Goal: Task Accomplishment & Management: Complete application form

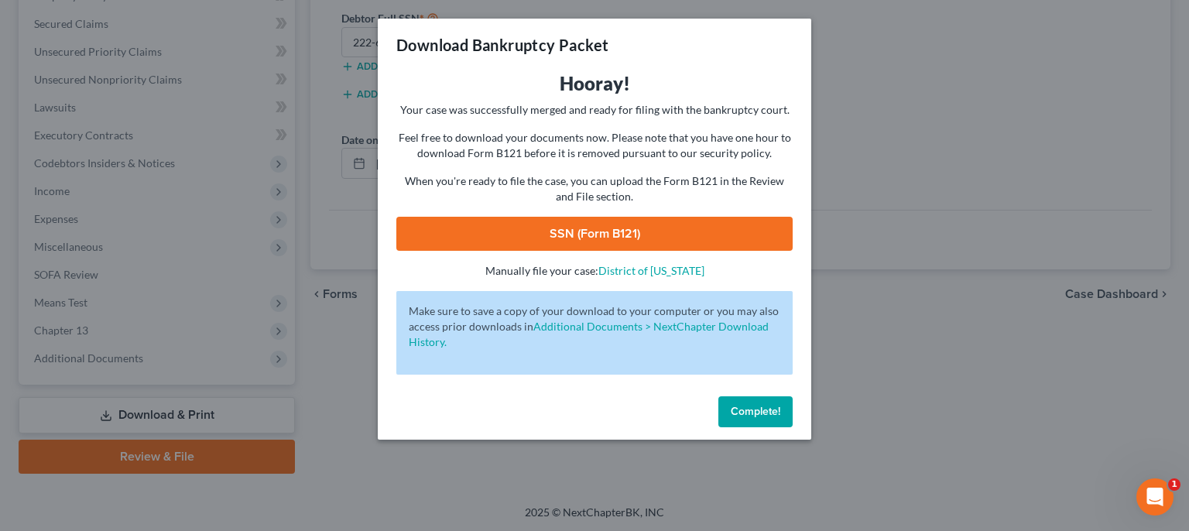
click at [782, 423] on button "Complete!" at bounding box center [755, 411] width 74 height 31
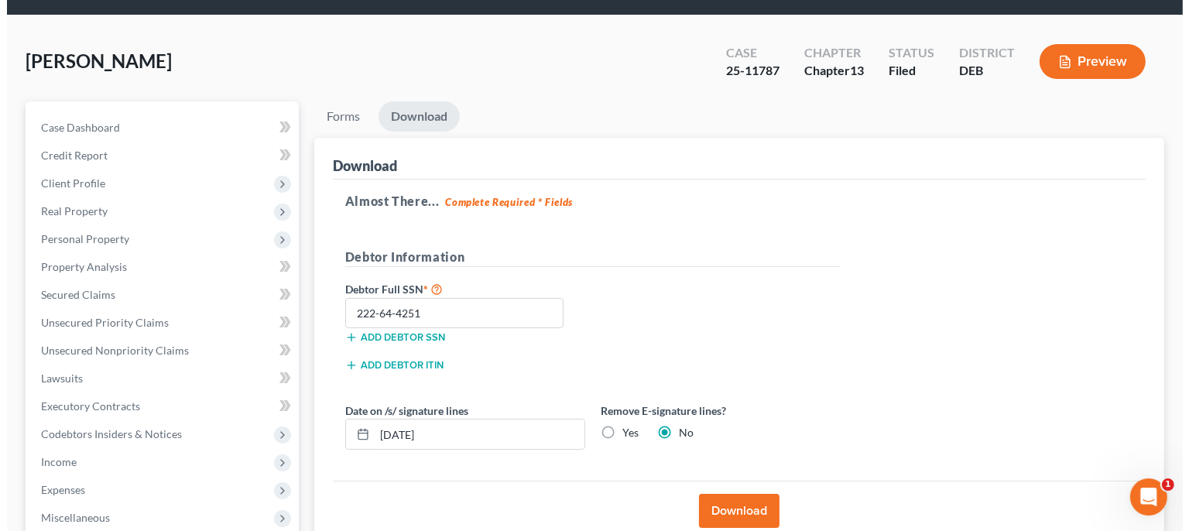
scroll to position [13, 0]
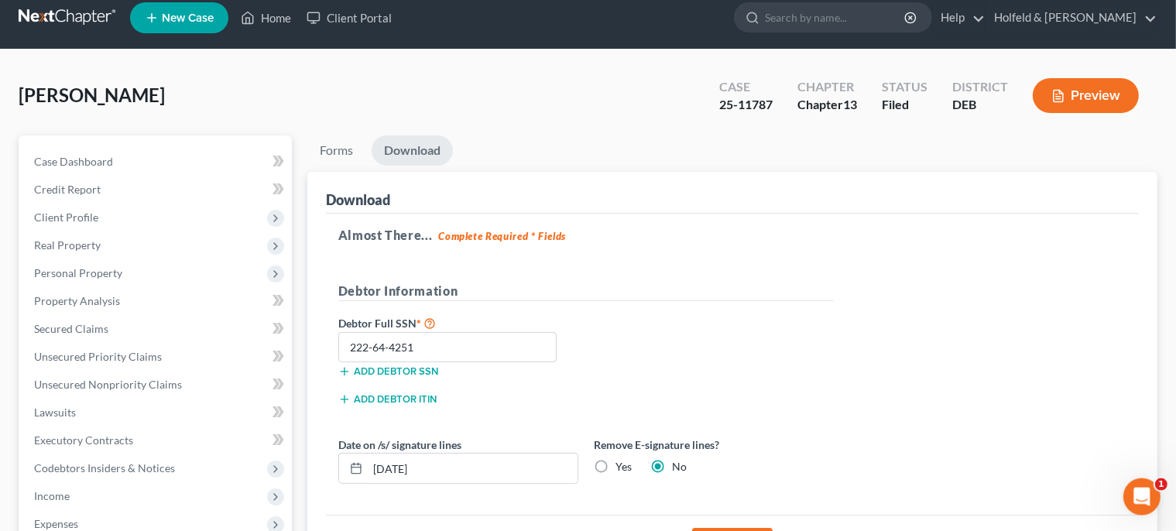
click at [195, 18] on span "New Case" at bounding box center [188, 18] width 52 height 12
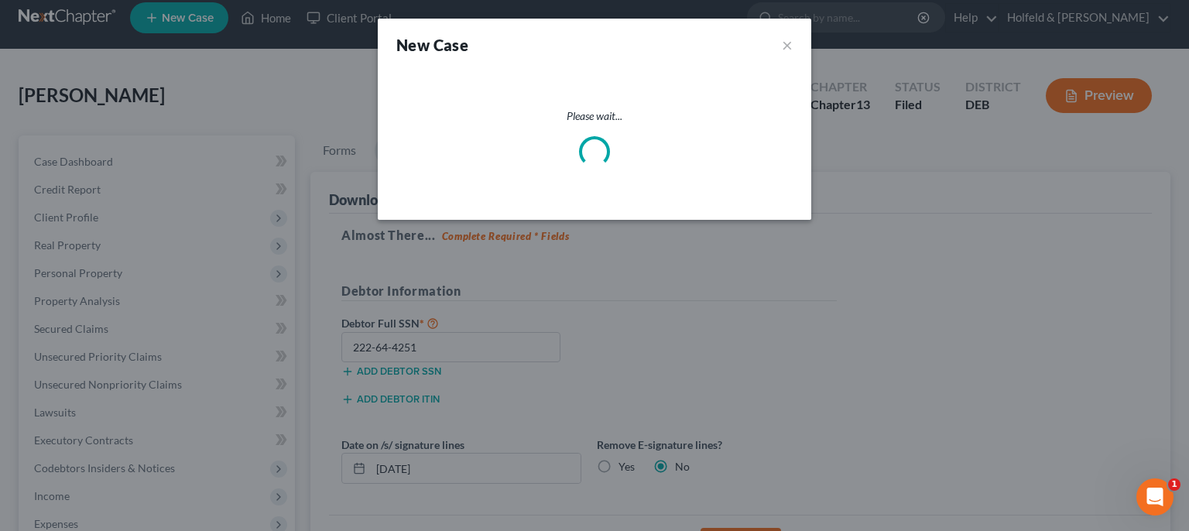
select select "13"
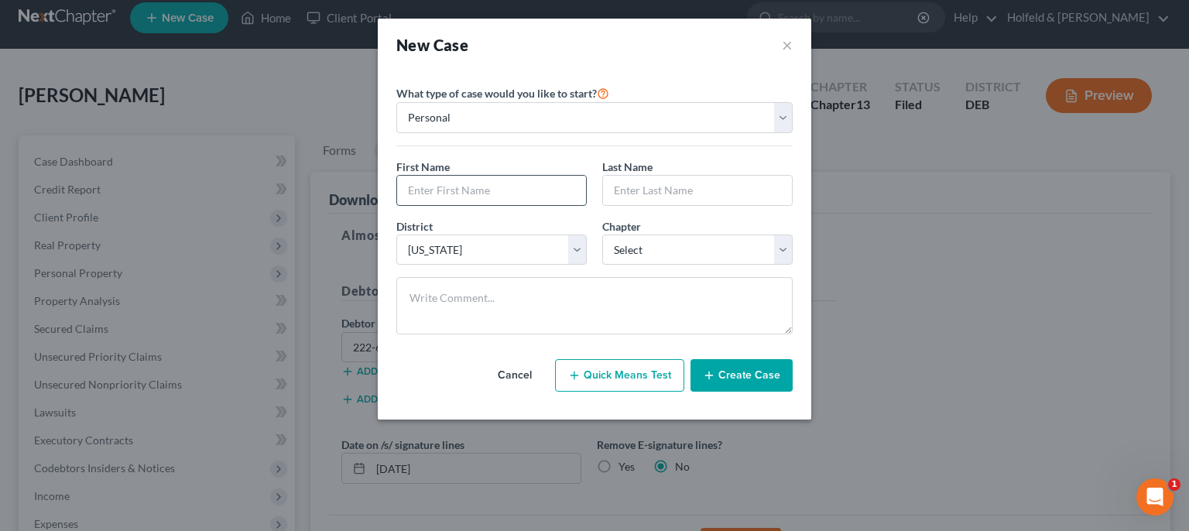
click at [503, 184] on input "text" at bounding box center [491, 190] width 189 height 29
type input "[PERSON_NAME]"
select select "0"
click at [739, 386] on button "Create Case" at bounding box center [741, 375] width 102 height 33
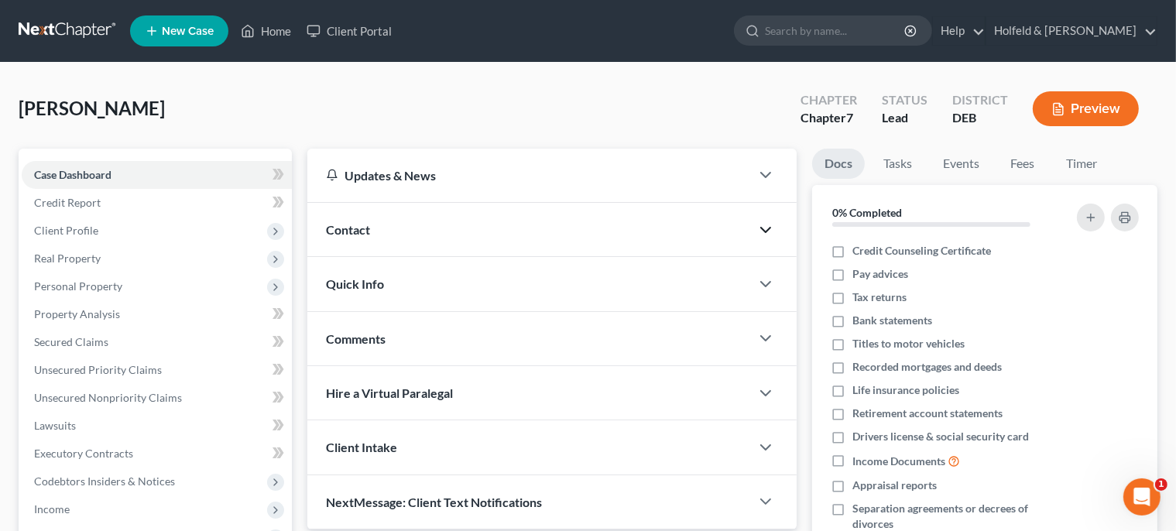
click at [769, 224] on icon "button" at bounding box center [765, 230] width 19 height 19
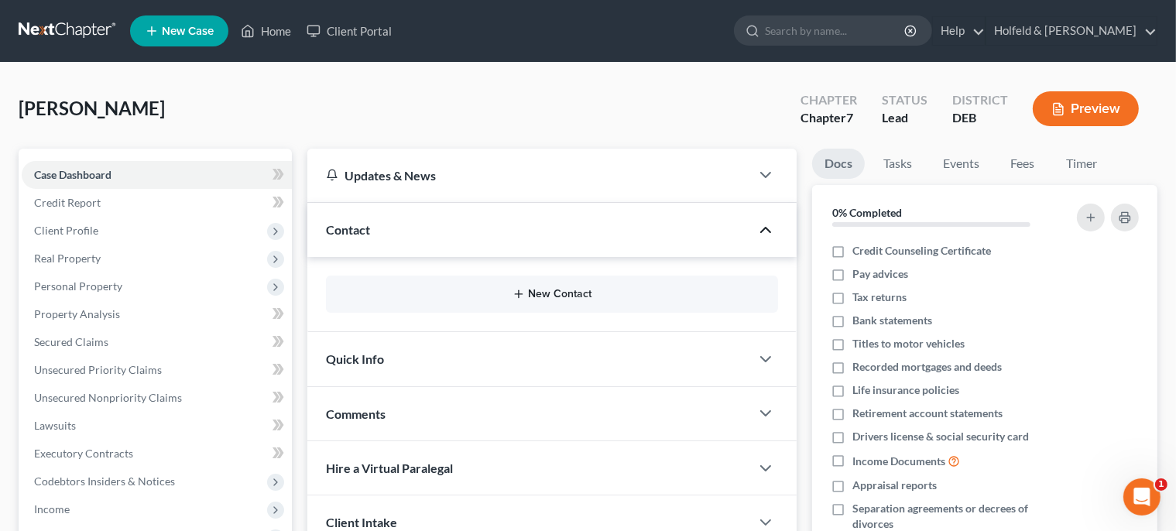
click at [554, 297] on button "New Contact" at bounding box center [551, 294] width 427 height 12
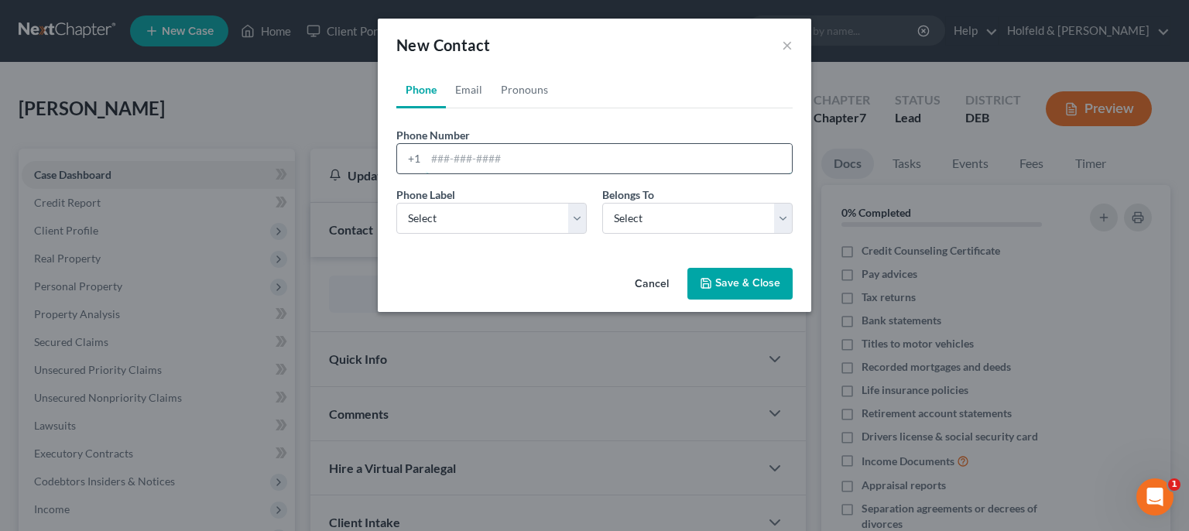
click at [492, 169] on input "tel" at bounding box center [609, 158] width 366 height 29
type input "[PHONE_NUMBER]"
click at [396, 203] on select "Select Mobile Home Work Other" at bounding box center [491, 218] width 190 height 31
select select "0"
click option "Mobile" at bounding box center [0, 0] width 0 height 0
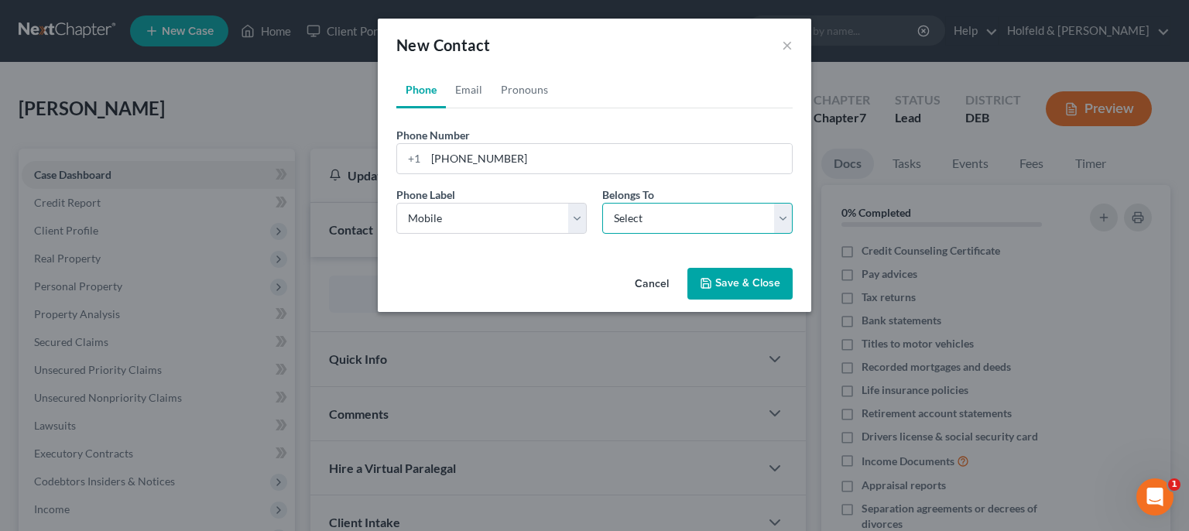
select select "0"
click option "Client" at bounding box center [0, 0] width 0 height 0
click at [738, 284] on button "Save & Close" at bounding box center [739, 284] width 105 height 33
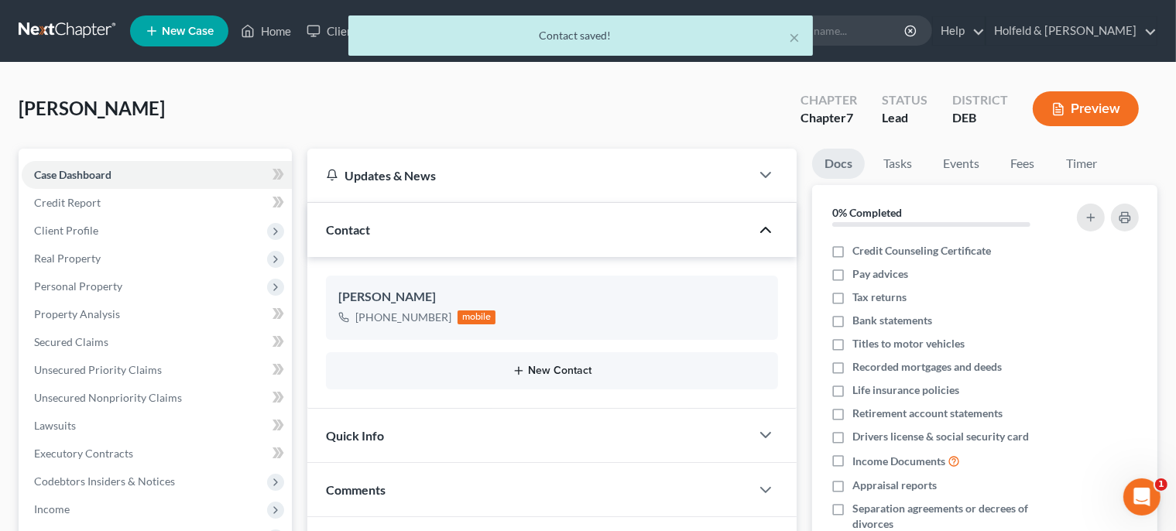
click at [540, 370] on button "New Contact" at bounding box center [551, 371] width 427 height 12
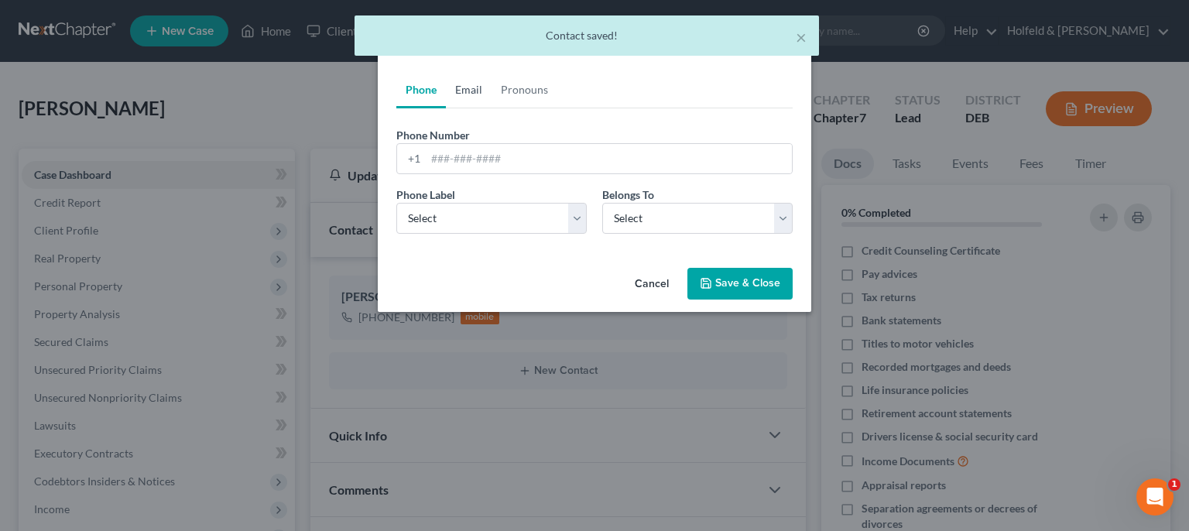
click at [462, 92] on link "Email" at bounding box center [469, 89] width 46 height 37
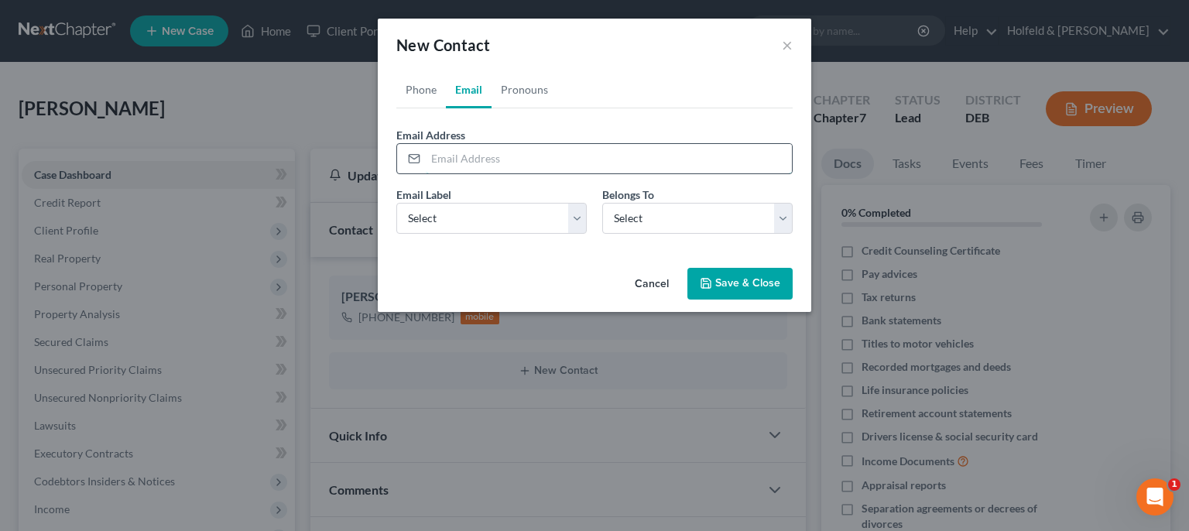
click at [467, 156] on input "email" at bounding box center [609, 158] width 366 height 29
type input "[EMAIL_ADDRESS][DOMAIN_NAME]"
click at [396, 203] on select "Select Home Work Other" at bounding box center [491, 218] width 190 height 31
select select "0"
click option "Home" at bounding box center [0, 0] width 0 height 0
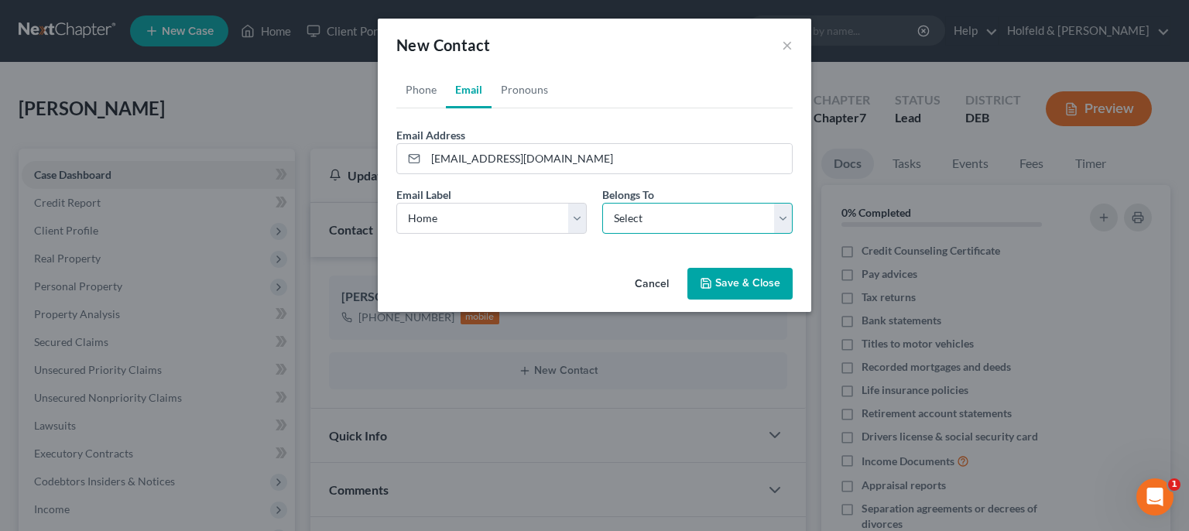
click at [602, 203] on select "Select Client Other" at bounding box center [697, 218] width 190 height 31
select select "0"
click option "Client" at bounding box center [0, 0] width 0 height 0
click at [719, 283] on button "Save & Close" at bounding box center [739, 284] width 105 height 33
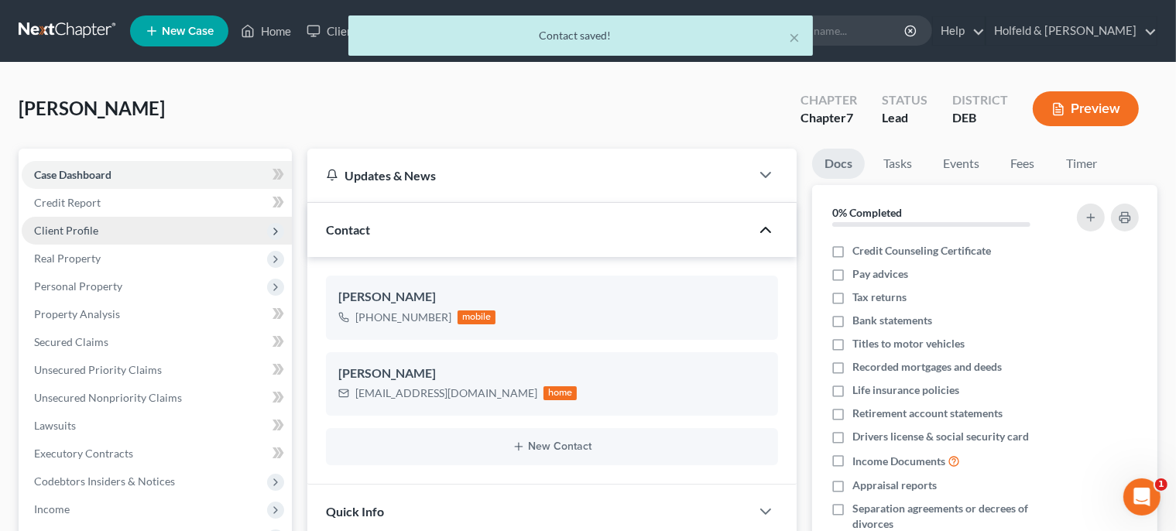
click at [102, 229] on span "Client Profile" at bounding box center [157, 231] width 270 height 28
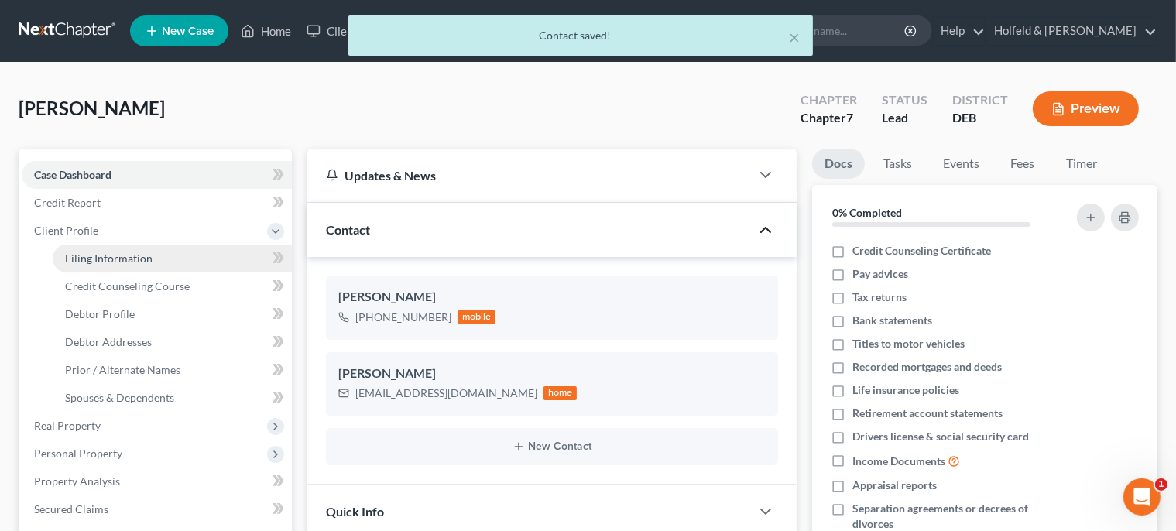
click at [118, 250] on link "Filing Information" at bounding box center [172, 259] width 239 height 28
select select "1"
select select "0"
select select "13"
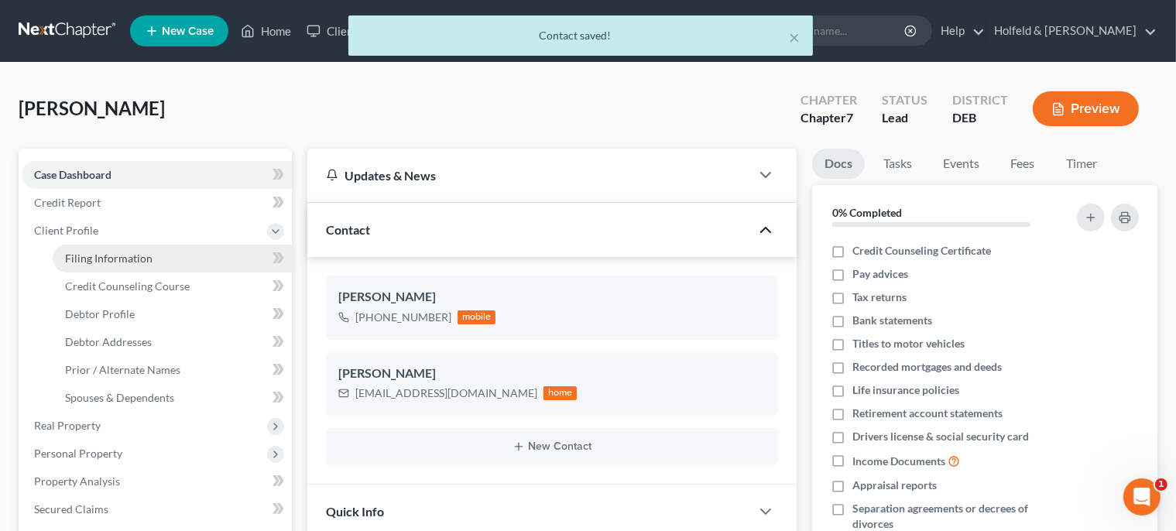
select select "7"
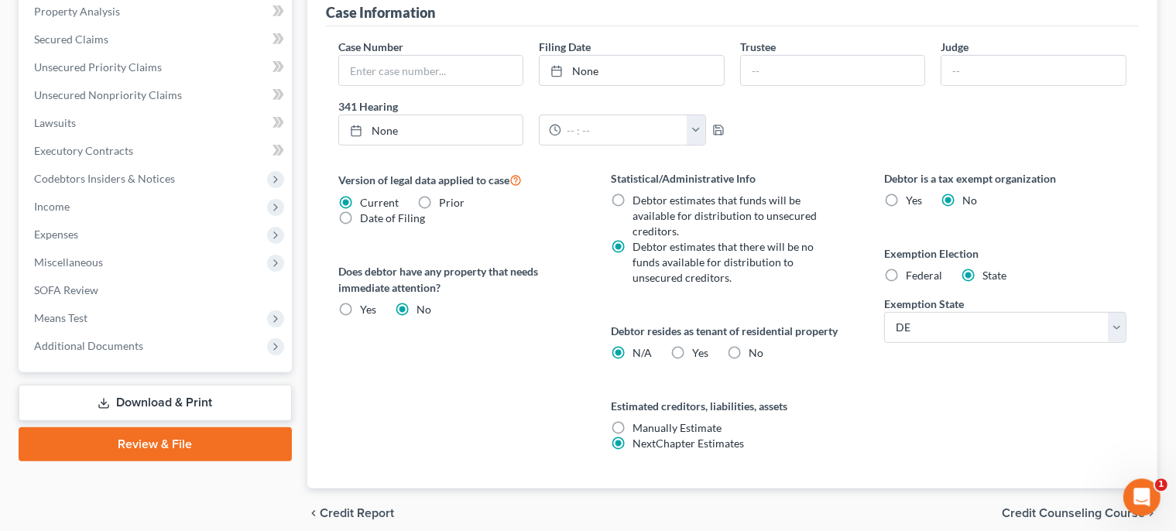
scroll to position [492, 0]
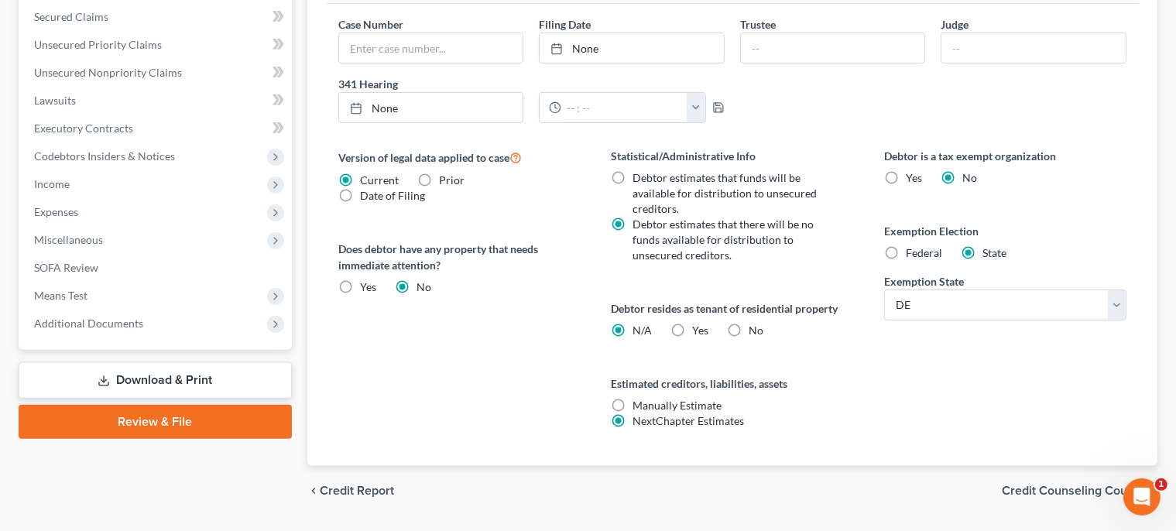
click at [693, 327] on label "Yes Yes" at bounding box center [701, 330] width 16 height 15
click at [699, 327] on input "Yes Yes" at bounding box center [704, 328] width 10 height 10
radio input "true"
radio input "false"
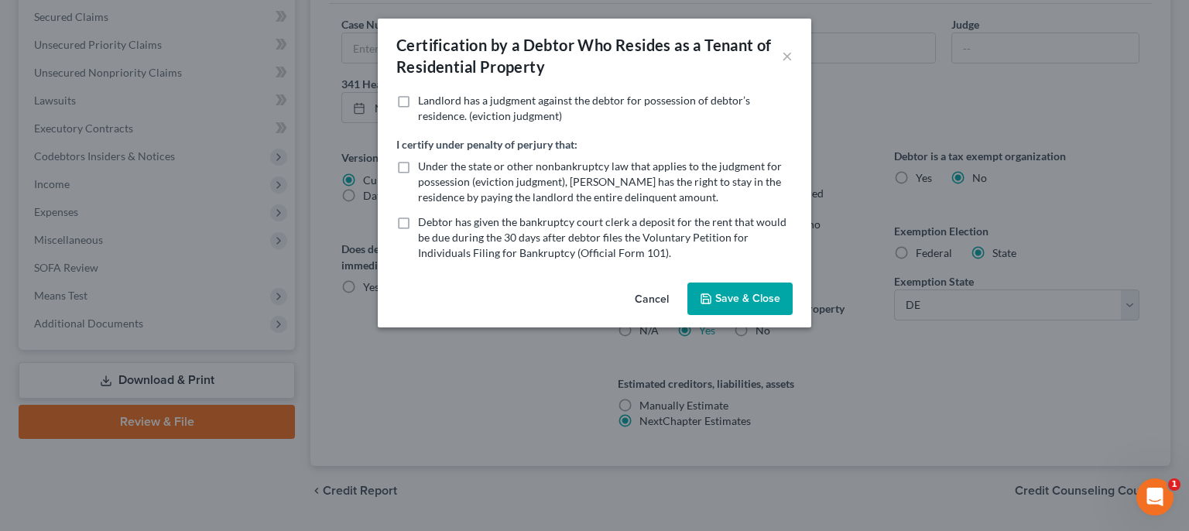
click at [747, 295] on button "Save & Close" at bounding box center [739, 298] width 105 height 33
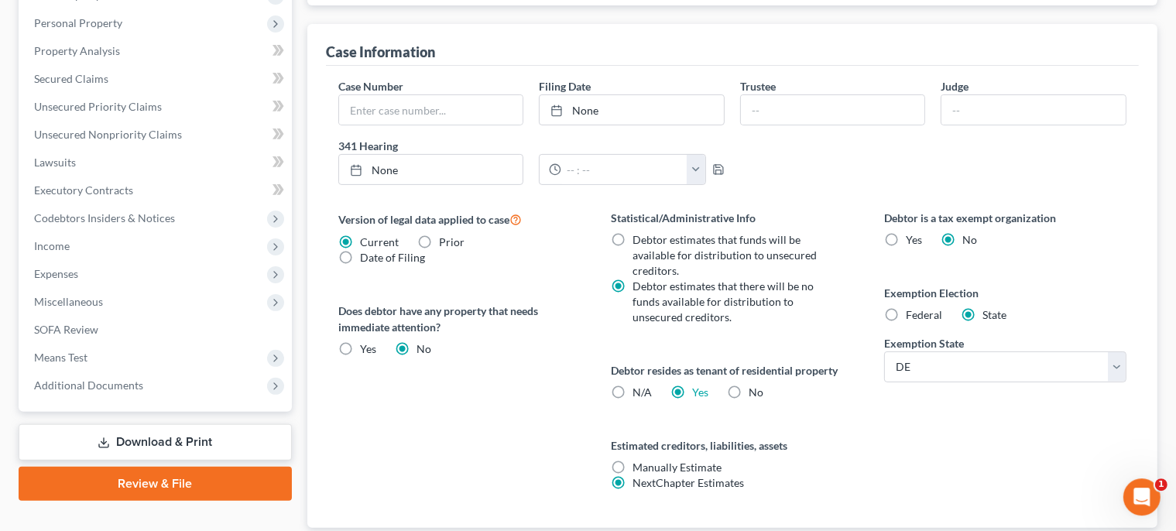
scroll to position [533, 0]
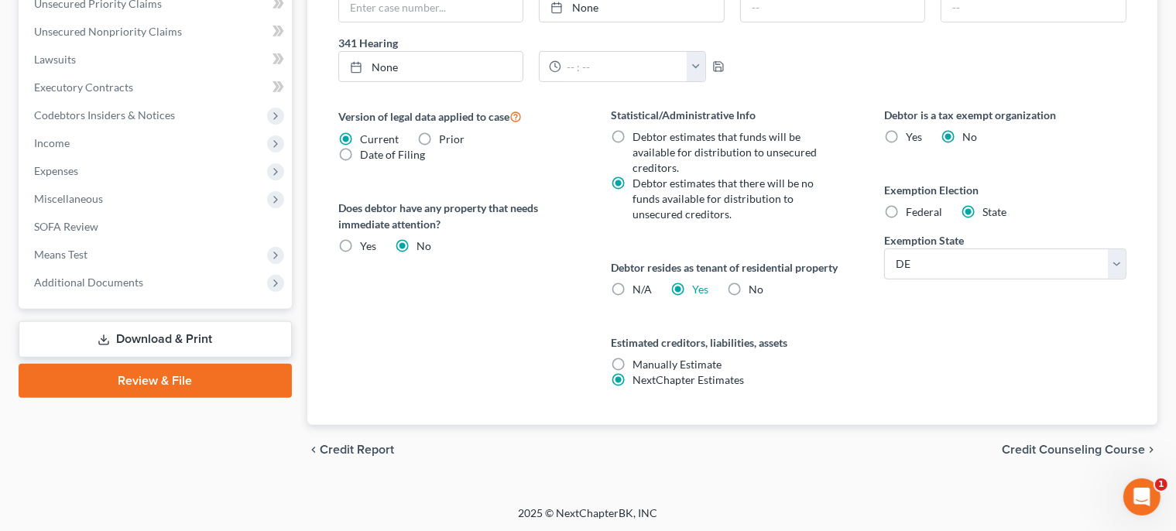
click at [1104, 451] on span "Credit Counseling Course" at bounding box center [1072, 449] width 143 height 12
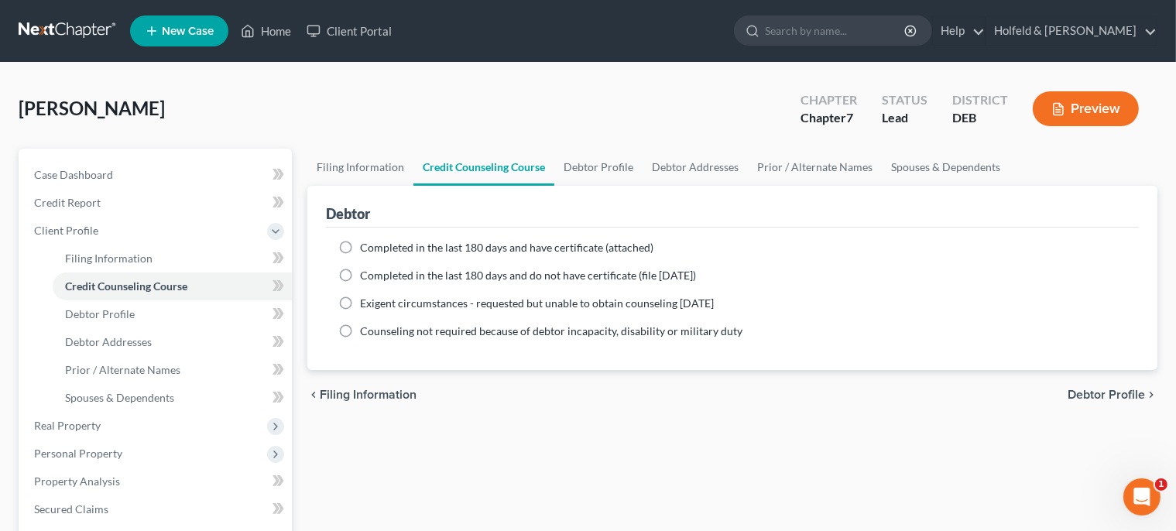
click at [360, 248] on label "Completed in the last 180 days and have certificate (attached)" at bounding box center [506, 247] width 293 height 15
click at [366, 248] on input "Completed in the last 180 days and have certificate (attached)" at bounding box center [371, 245] width 10 height 10
radio input "true"
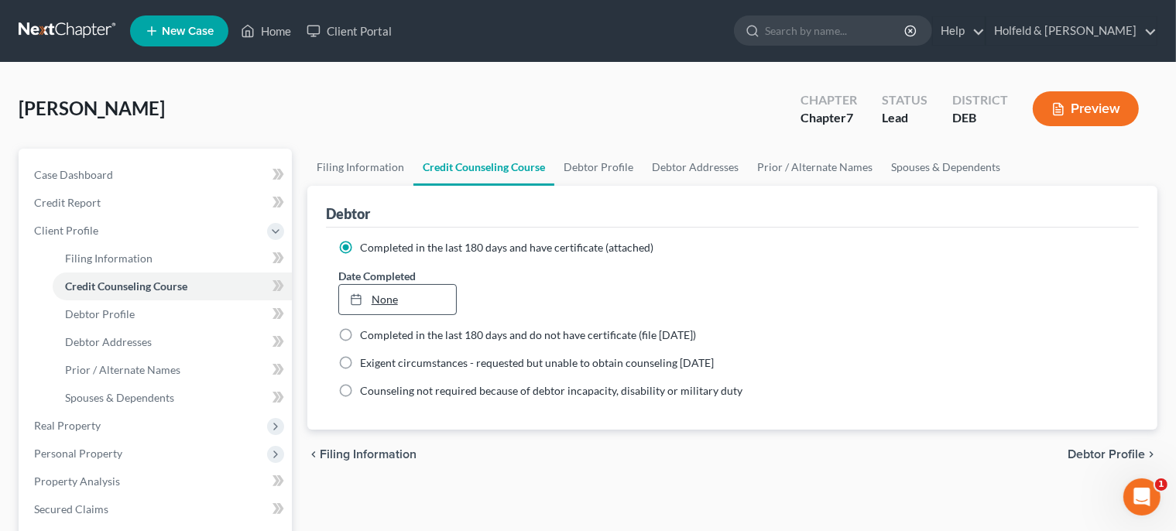
type input "[DATE]"
click at [387, 297] on link "None" at bounding box center [397, 299] width 117 height 29
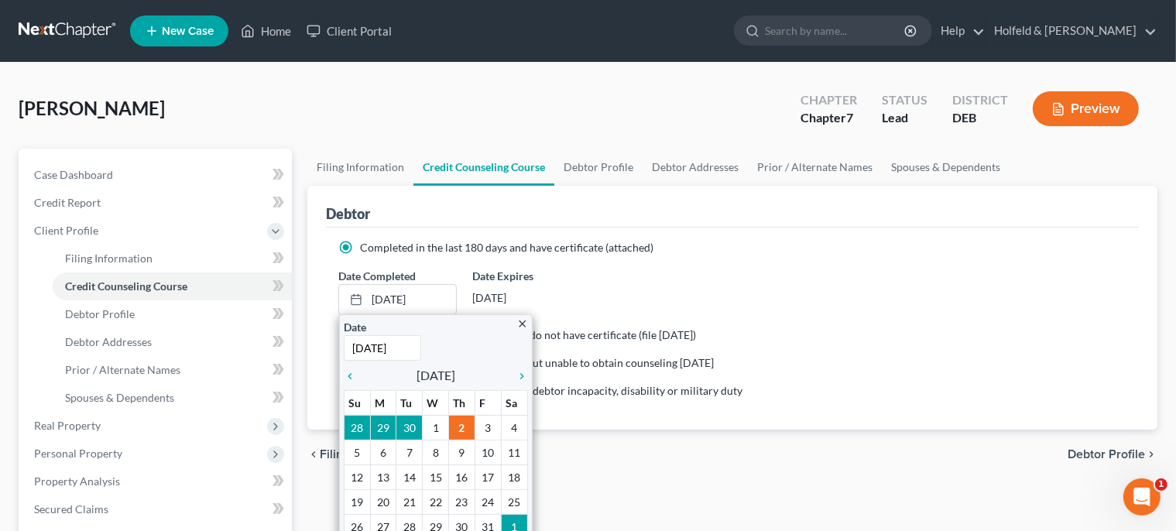
click at [684, 254] on div "Completed in the last 180 days and have certificate (attached)" at bounding box center [732, 247] width 788 height 15
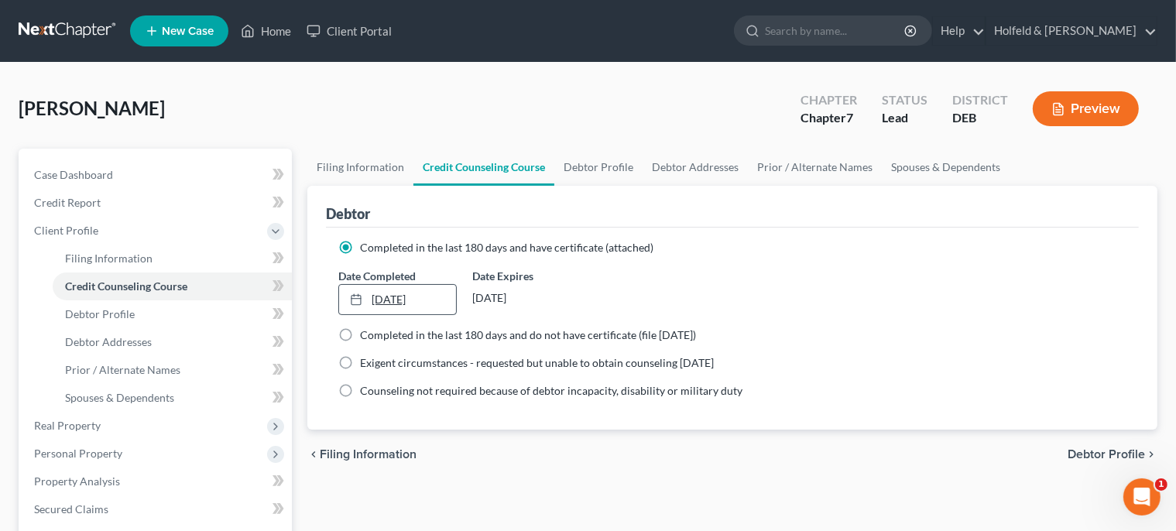
click at [358, 302] on icon at bounding box center [356, 299] width 12 height 12
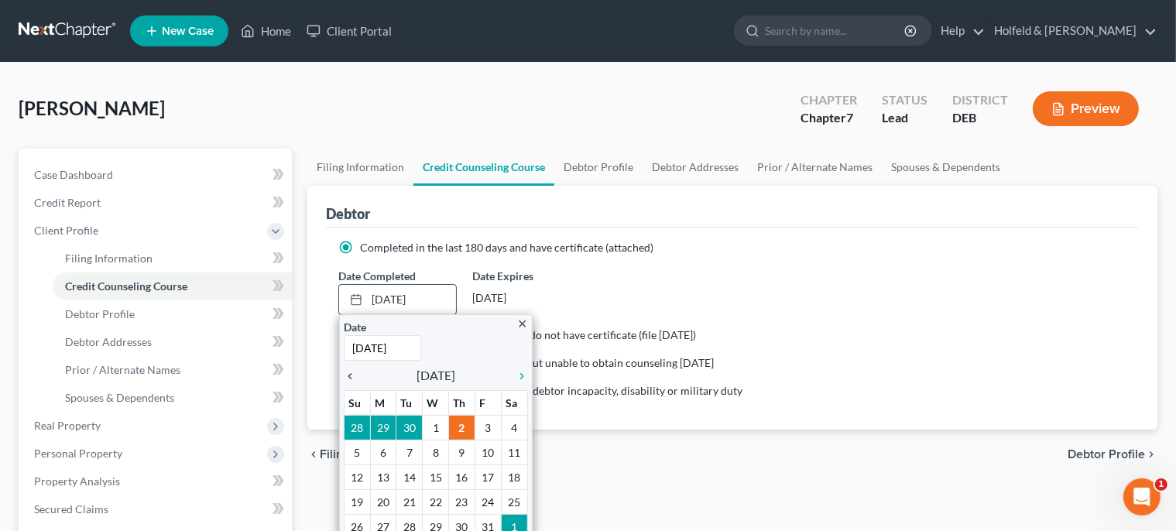
click at [353, 374] on icon "chevron_left" at bounding box center [354, 376] width 20 height 12
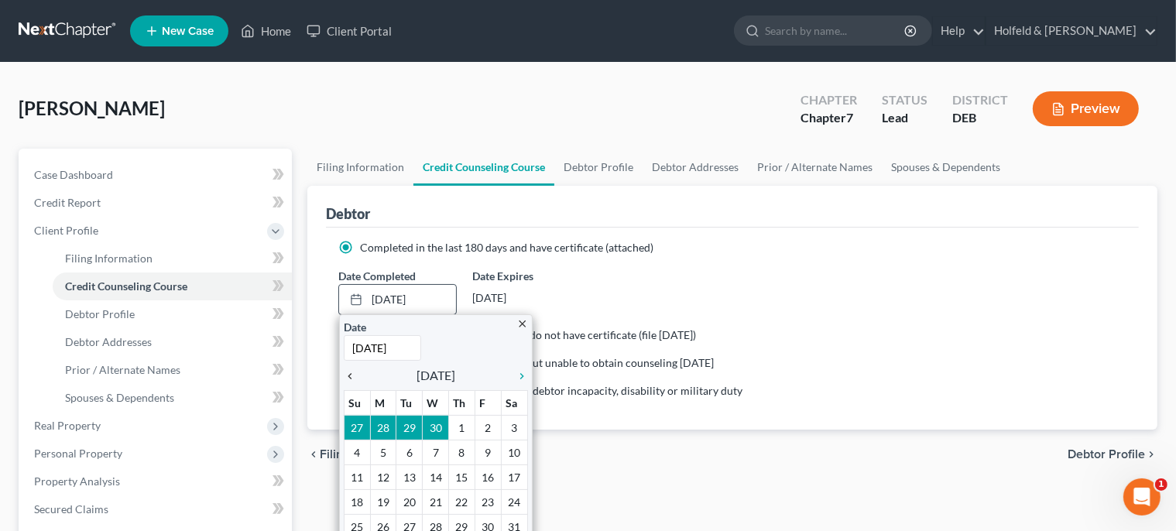
click at [353, 374] on icon "chevron_left" at bounding box center [354, 376] width 20 height 12
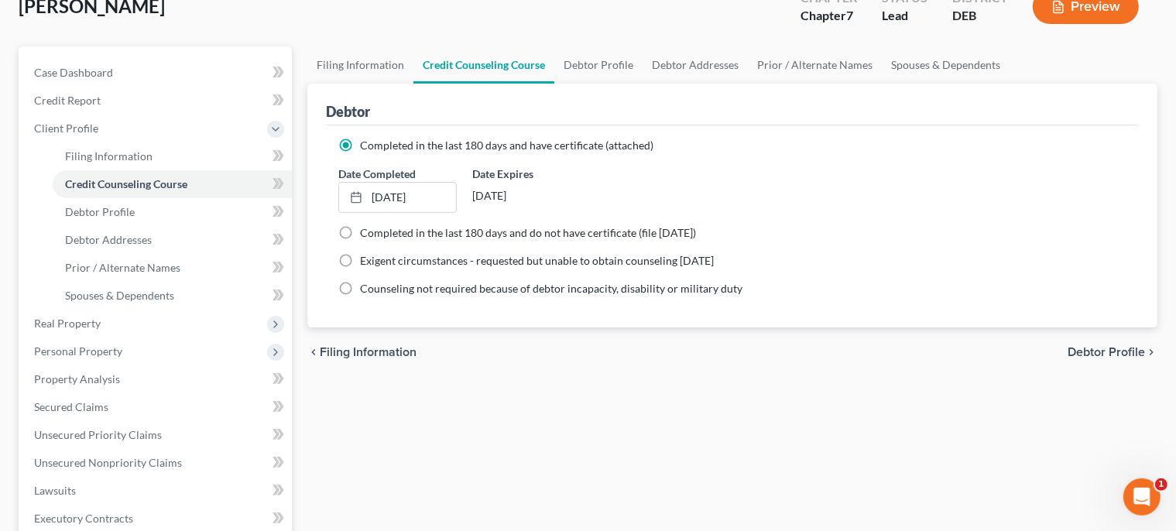
scroll to position [140, 0]
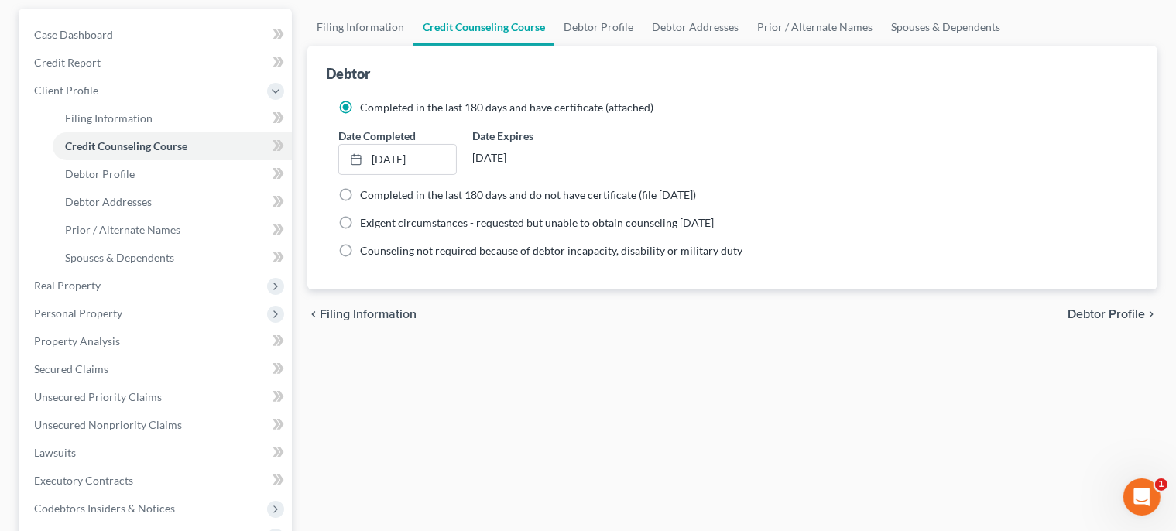
click at [1101, 308] on span "Debtor Profile" at bounding box center [1105, 314] width 77 height 12
select select "0"
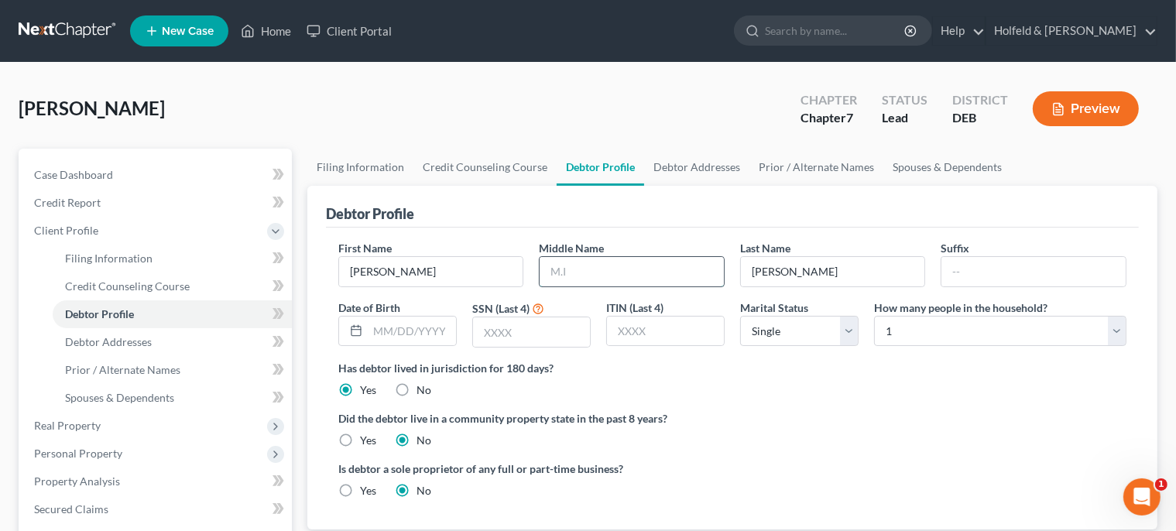
click at [604, 265] on input "text" at bounding box center [631, 271] width 184 height 29
type input "[PERSON_NAME]"
type input "[DATE]"
type input "7910"
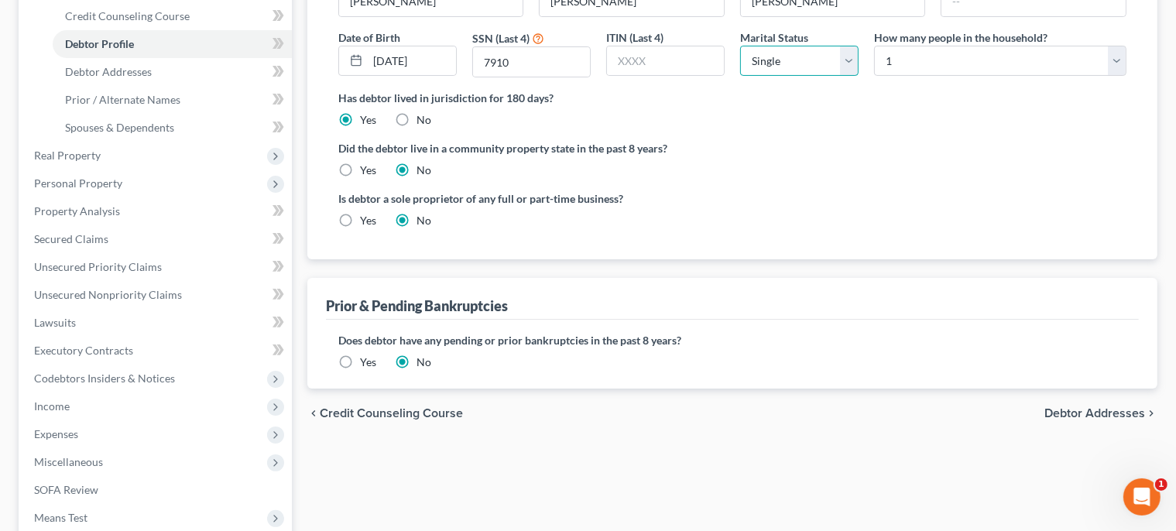
scroll to position [305, 0]
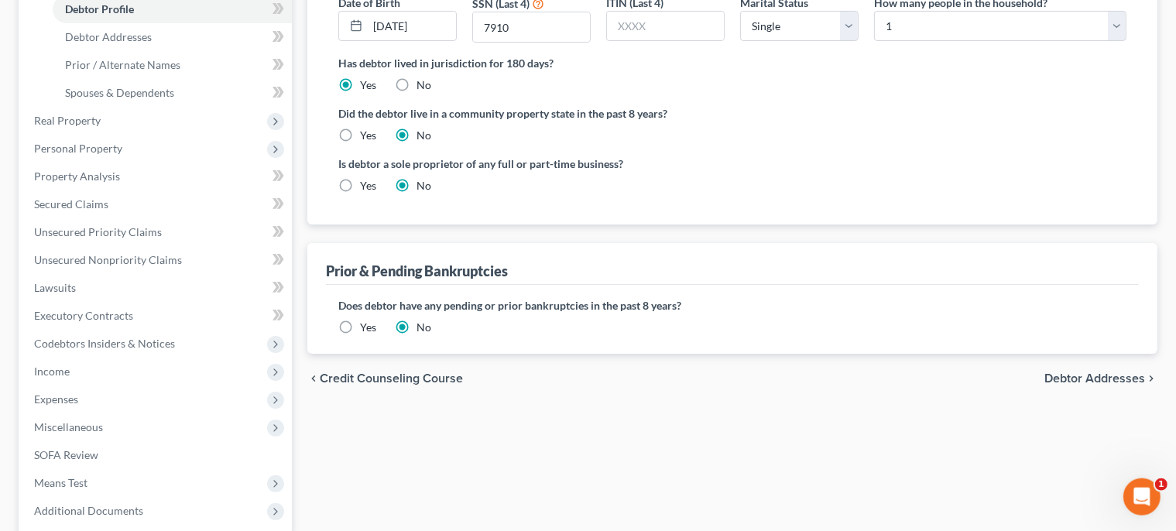
click at [1094, 374] on span "Debtor Addresses" at bounding box center [1094, 378] width 101 height 12
select select "0"
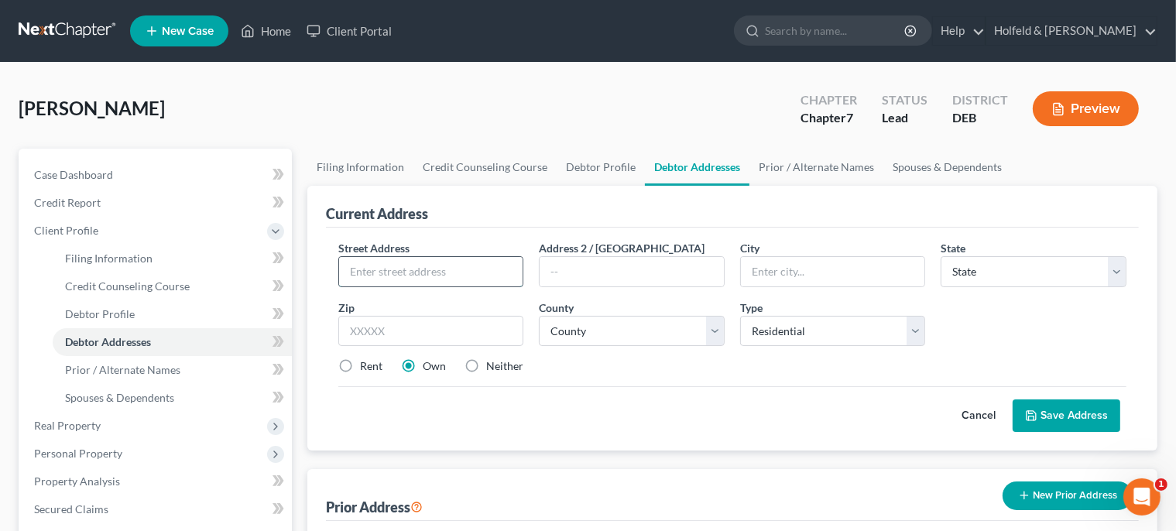
click at [497, 265] on input "text" at bounding box center [431, 271] width 184 height 29
type input "[STREET_ADDRESS][PERSON_NAME]"
type input "[PERSON_NAME]"
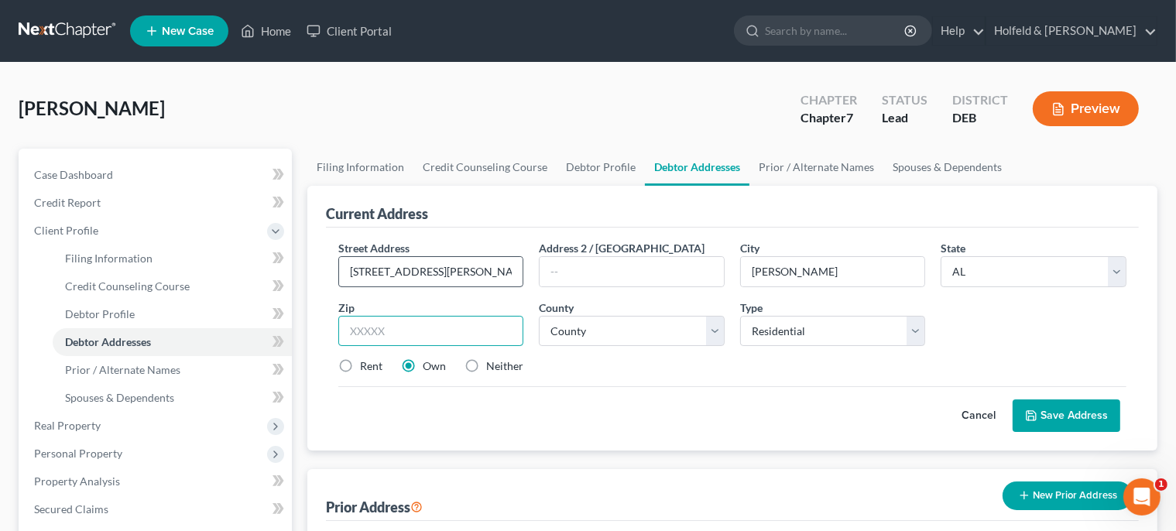
click at [1012, 399] on button "Save Address" at bounding box center [1066, 415] width 108 height 33
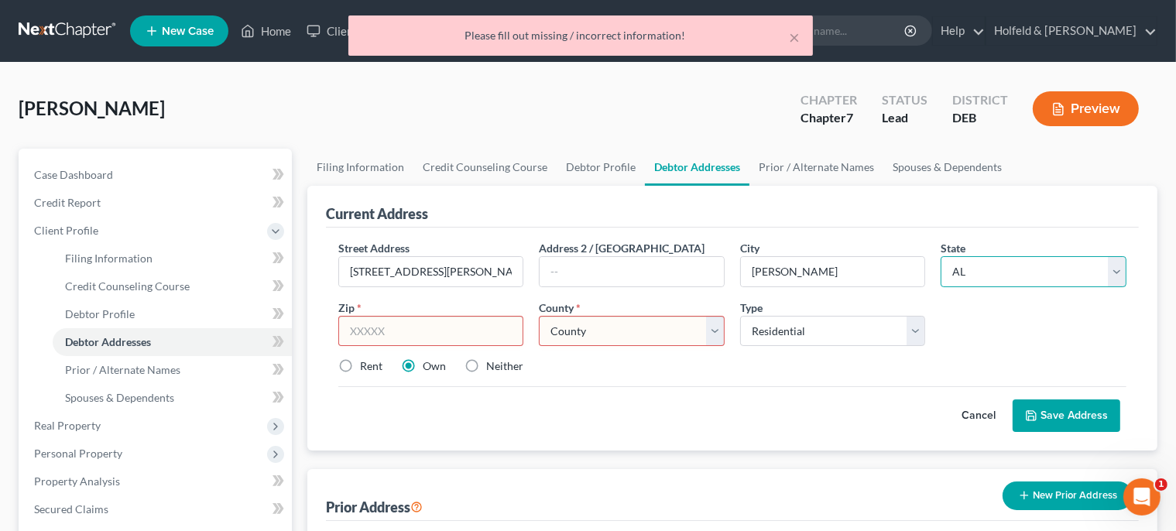
click at [940, 256] on select "State [US_STATE] AK AR AZ CA CO CT DE DC [GEOGRAPHIC_DATA] [GEOGRAPHIC_DATA] GU…" at bounding box center [1033, 271] width 186 height 31
select select "7"
click option "DE" at bounding box center [0, 0] width 0 height 0
click at [494, 339] on input "text" at bounding box center [431, 331] width 186 height 31
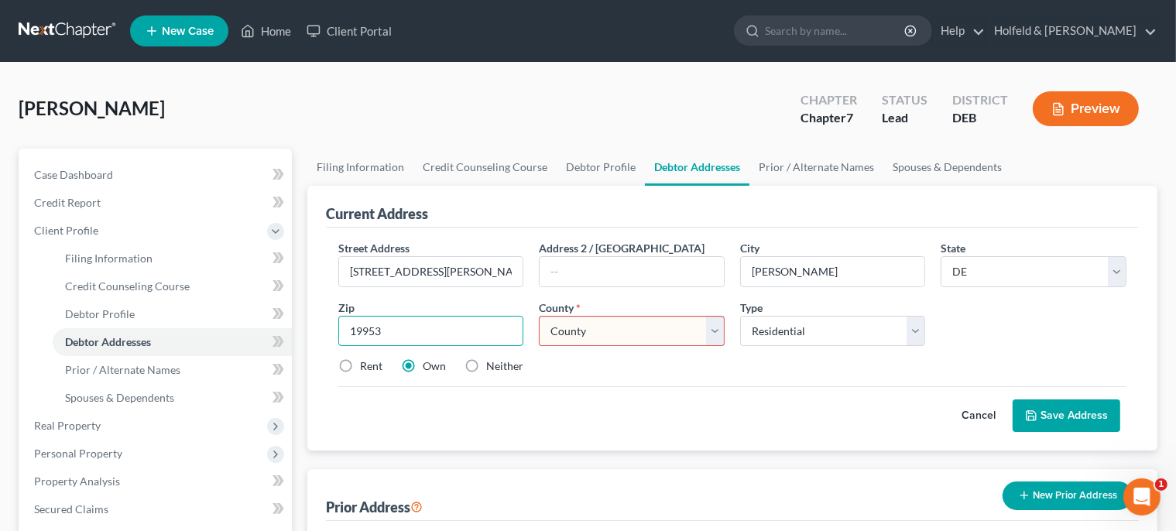
type input "19953"
type input "Hartly"
select select "0"
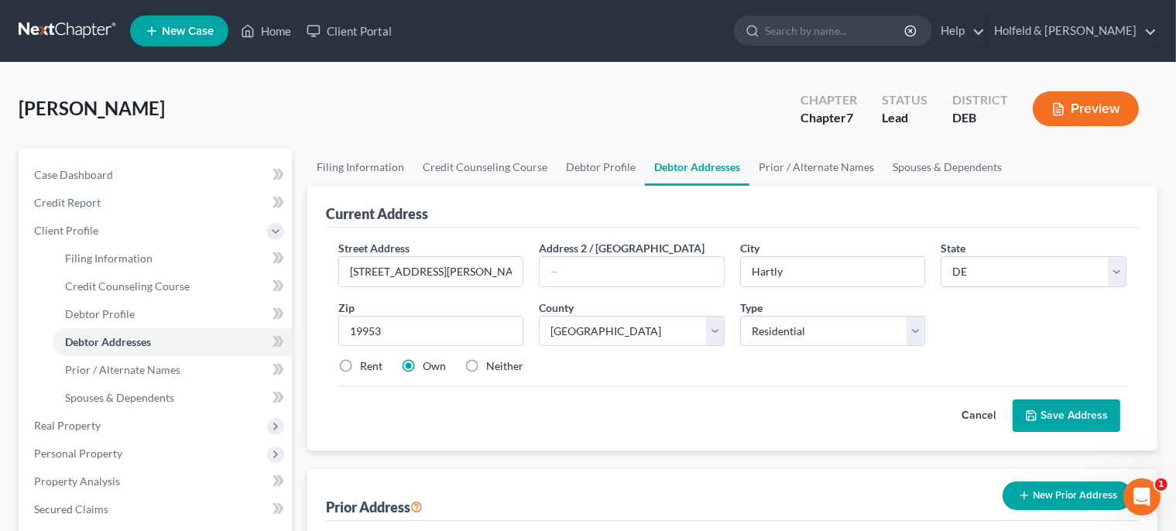
click at [360, 367] on label "Rent" at bounding box center [371, 365] width 22 height 15
click at [366, 367] on input "Rent" at bounding box center [371, 363] width 10 height 10
radio input "true"
click at [1061, 418] on button "Save Address" at bounding box center [1066, 415] width 108 height 33
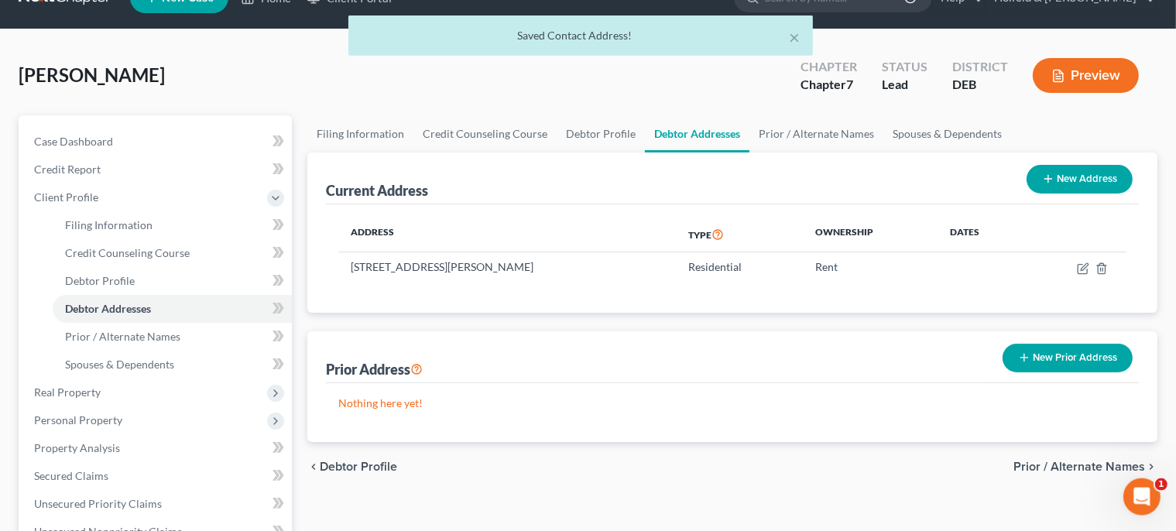
scroll to position [37, 0]
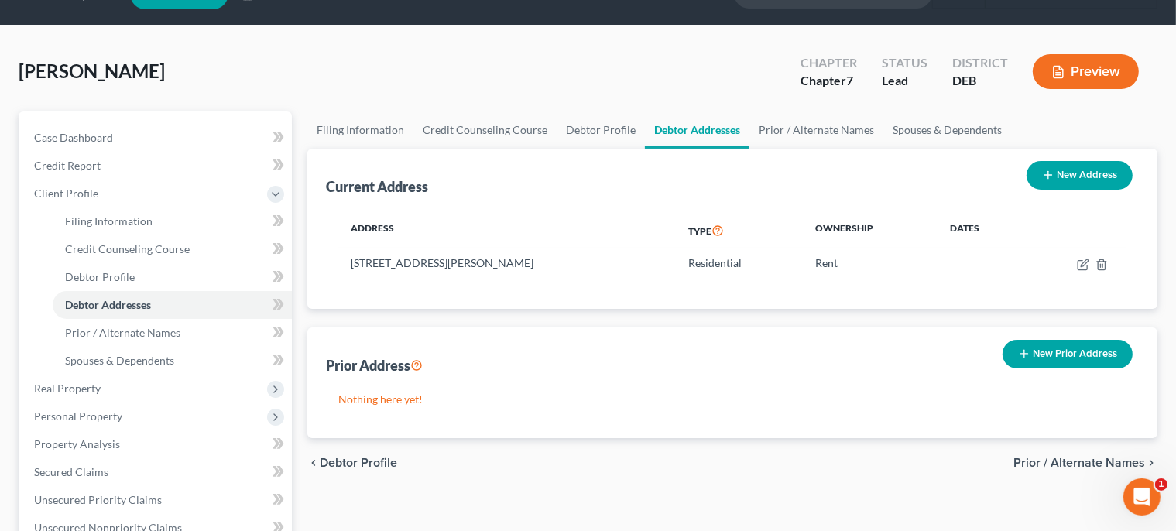
click at [1090, 463] on span "Prior / Alternate Names" at bounding box center [1079, 463] width 132 height 12
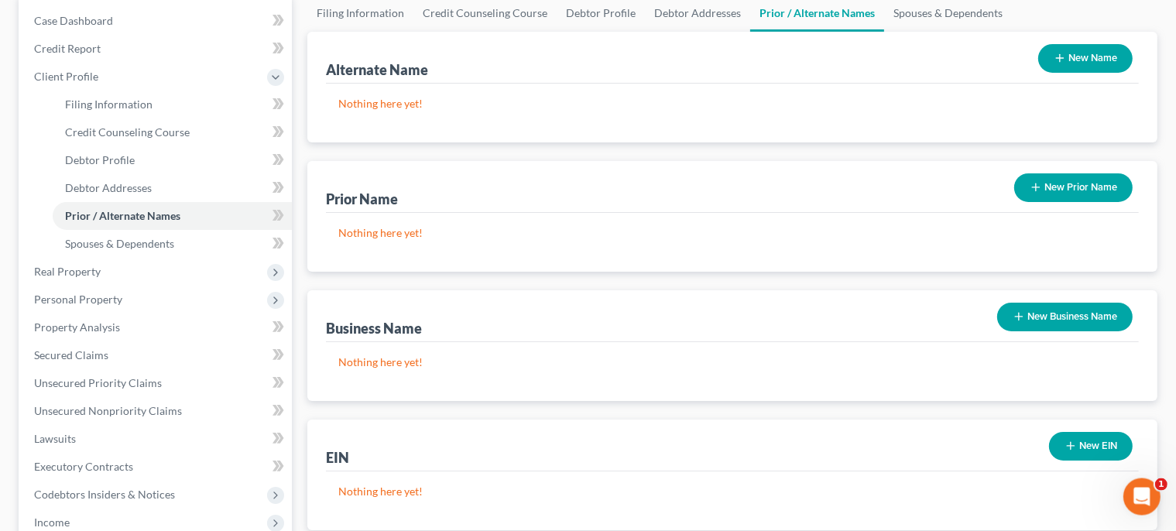
scroll to position [221, 0]
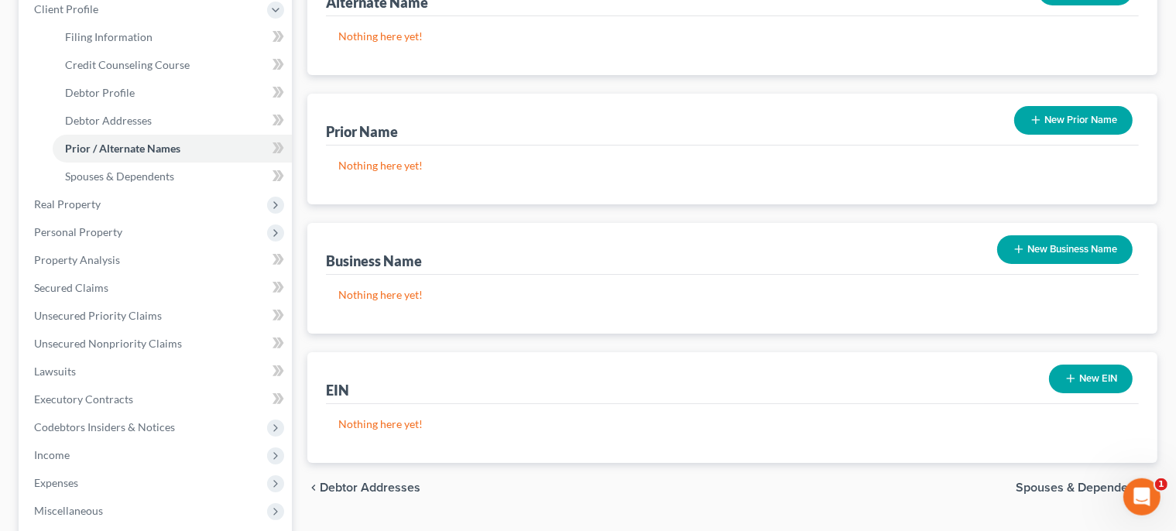
click at [1065, 484] on span "Spouses & Dependents" at bounding box center [1079, 487] width 129 height 12
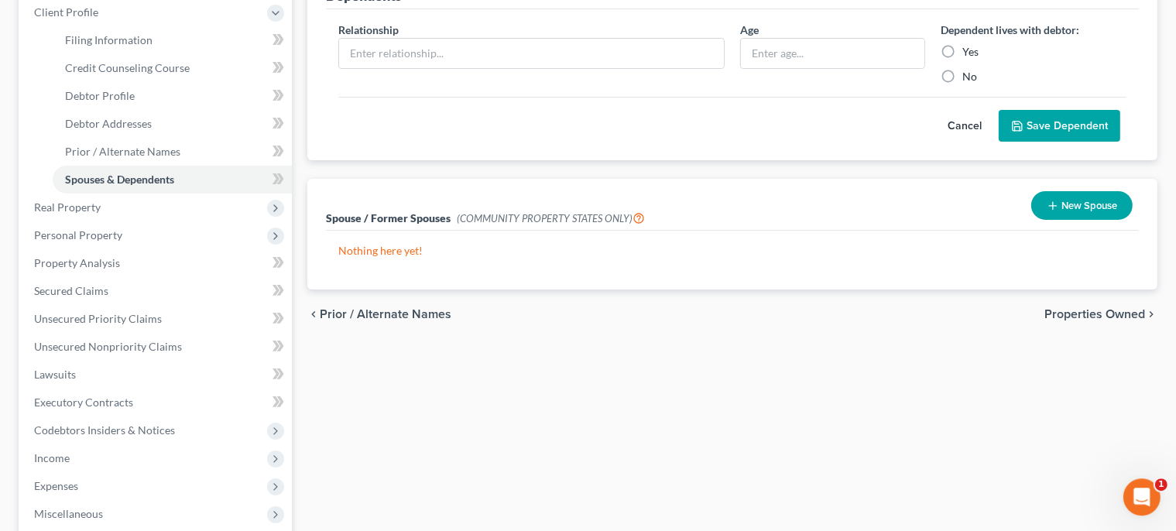
scroll to position [220, 0]
click at [1100, 309] on span "Properties Owned" at bounding box center [1094, 312] width 101 height 12
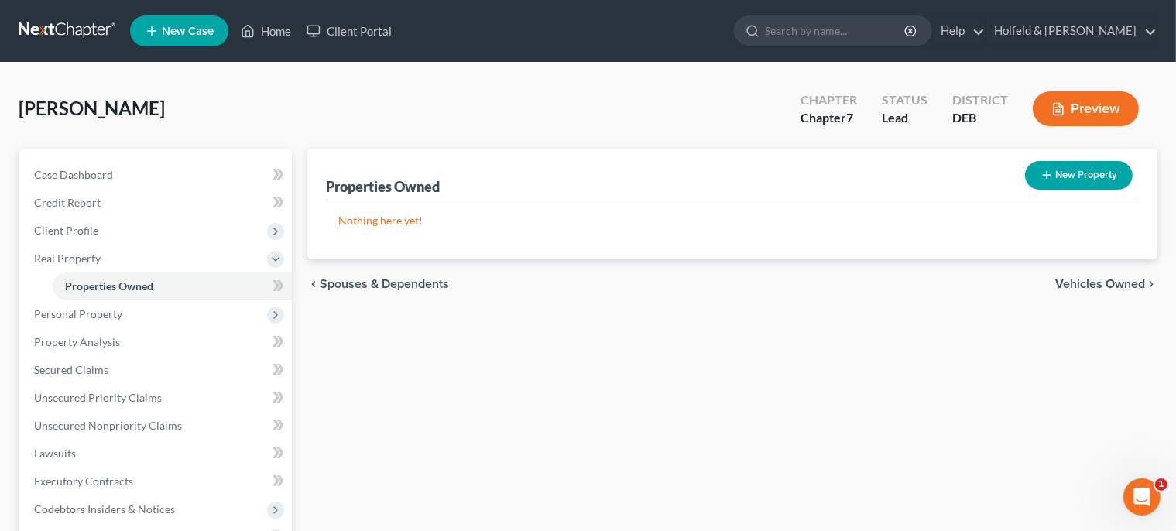
click at [1091, 282] on span "Vehicles Owned" at bounding box center [1100, 284] width 90 height 12
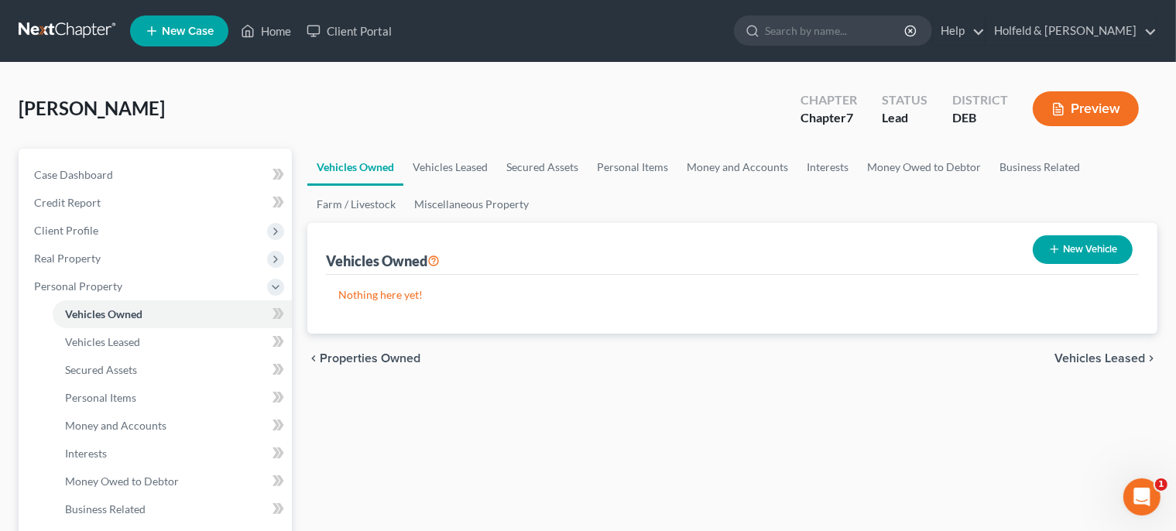
click at [1089, 248] on button "New Vehicle" at bounding box center [1082, 249] width 100 height 29
select select "0"
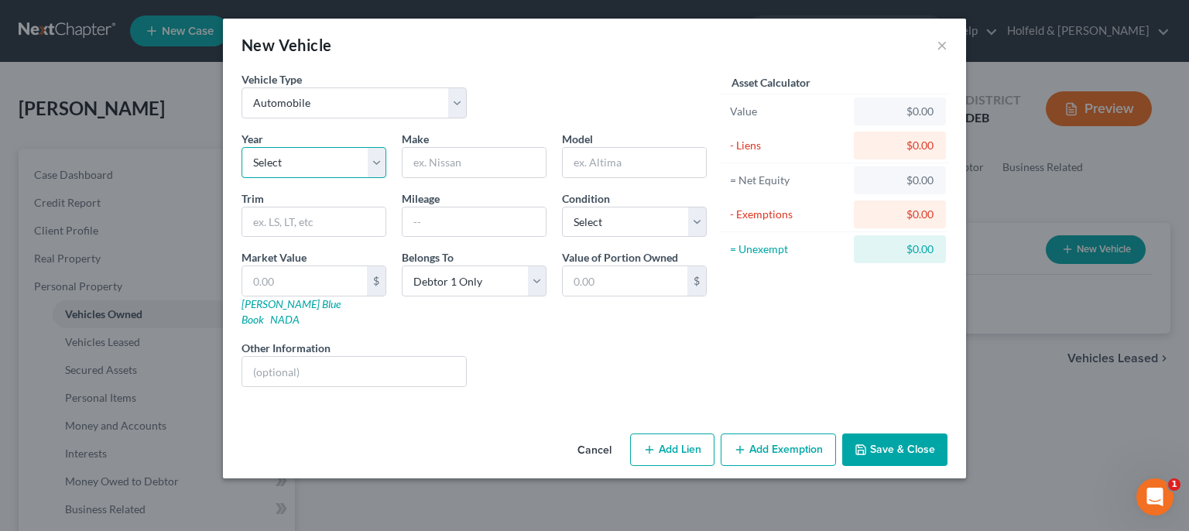
click at [241, 147] on select "Select 2026 2025 2024 2023 2022 2021 2020 2019 2018 2017 2016 2015 2014 2013 20…" at bounding box center [313, 162] width 145 height 31
select select "11"
click option "2015" at bounding box center [0, 0] width 0 height 0
click at [502, 161] on input "text" at bounding box center [473, 162] width 143 height 29
type input "Honda"
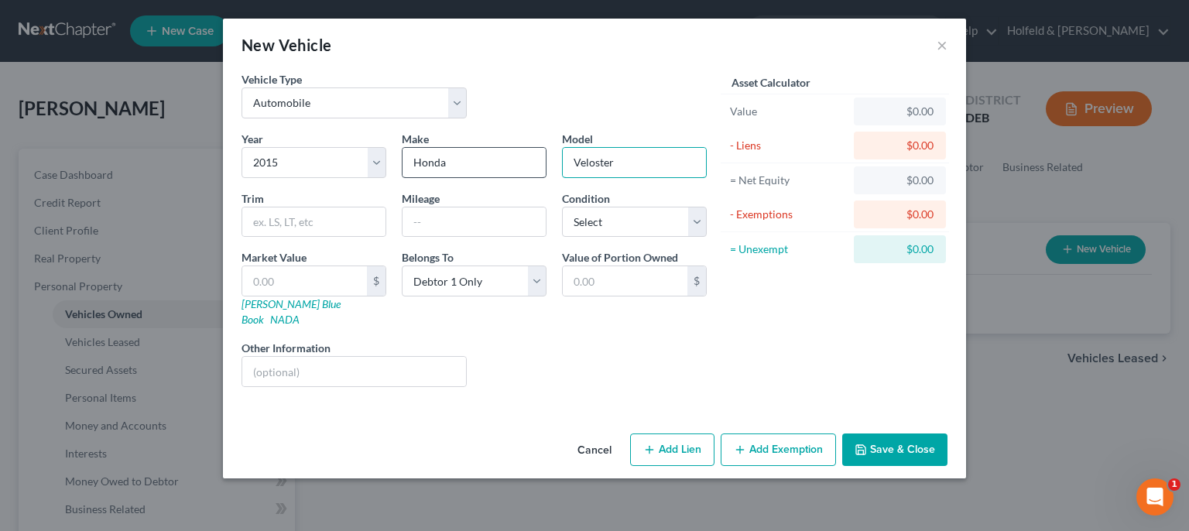
type input "Veloster"
click at [472, 218] on input "text" at bounding box center [473, 221] width 143 height 29
type input "99000"
click at [562, 207] on select "Select Excellent Very Good Good Fair Poor" at bounding box center [634, 222] width 145 height 31
select select "2"
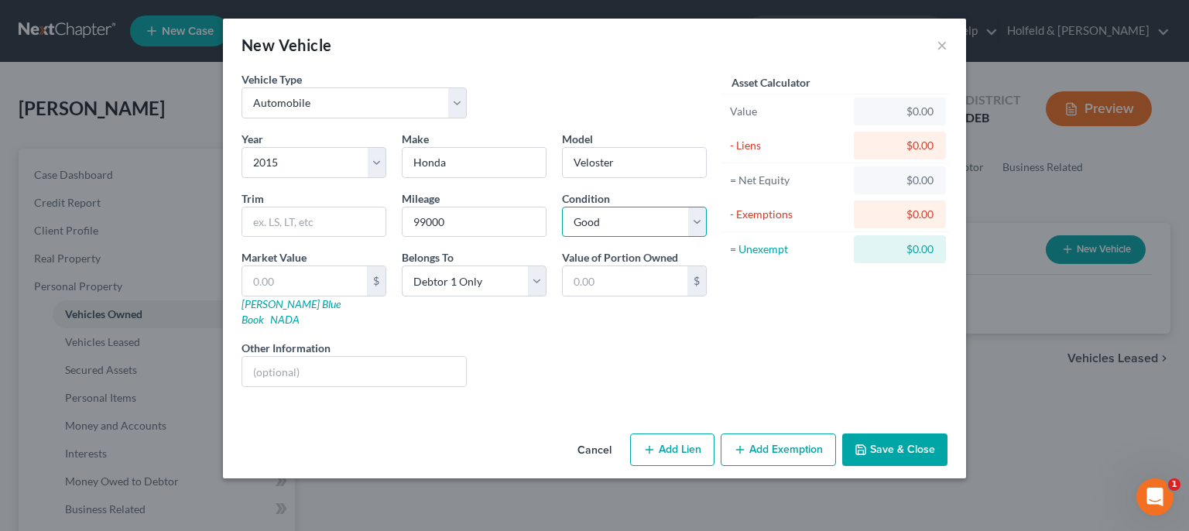
click option "Good" at bounding box center [0, 0] width 0 height 0
click at [288, 280] on input "text" at bounding box center [304, 280] width 125 height 29
type input "4"
type input "4.00"
type input "45"
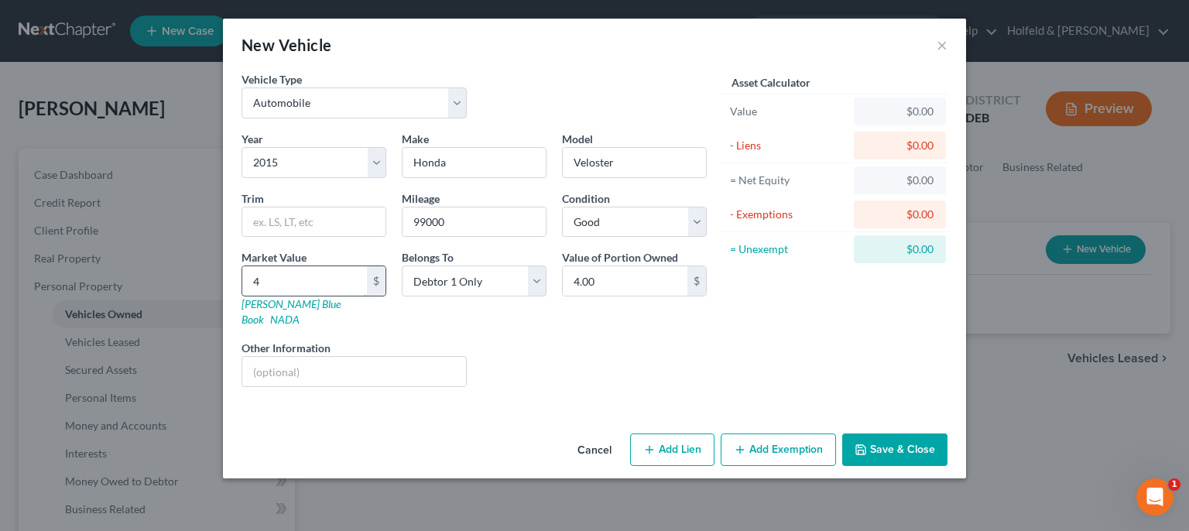
type input "45.00"
type input "450"
type input "450.00"
type input "4500"
type input "4,500.00"
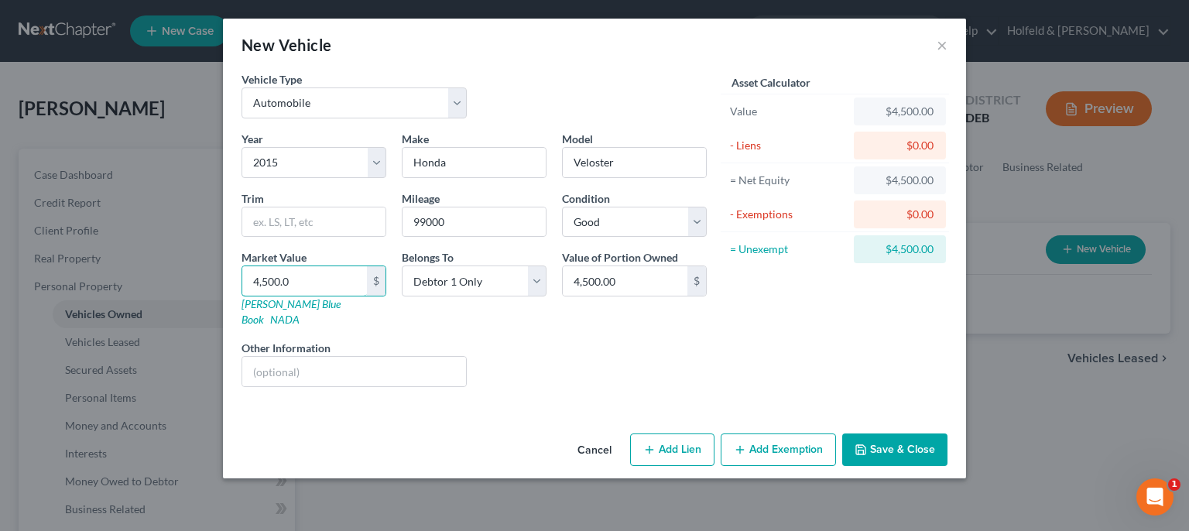
type input "4,500.0"
click at [813, 433] on button "Add Exemption" at bounding box center [777, 449] width 115 height 33
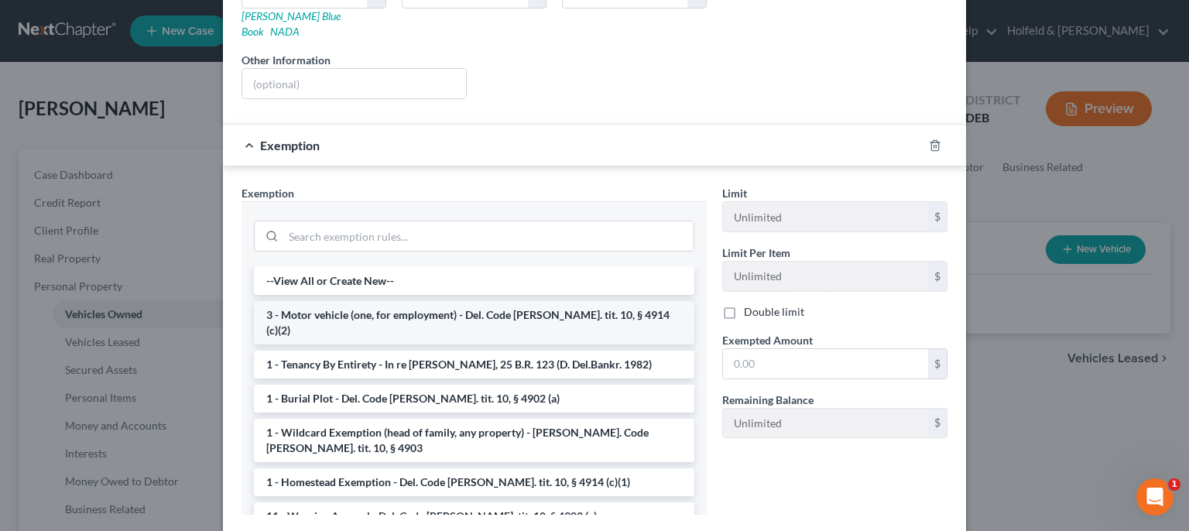
click at [553, 301] on li "3 - Motor vehicle (one, for employment) - Del. Code [PERSON_NAME]. tit. 10, § 4…" at bounding box center [474, 322] width 440 height 43
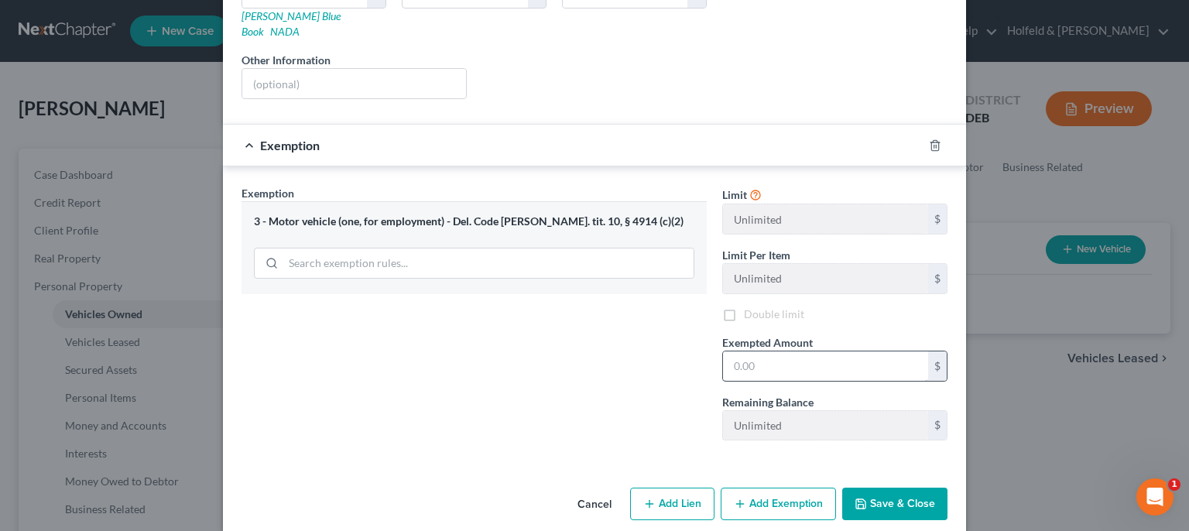
scroll to position [287, 0]
click at [766, 352] on input "text" at bounding box center [825, 366] width 205 height 29
type input "4,500.00"
click at [897, 501] on button "Save & Close" at bounding box center [894, 504] width 105 height 33
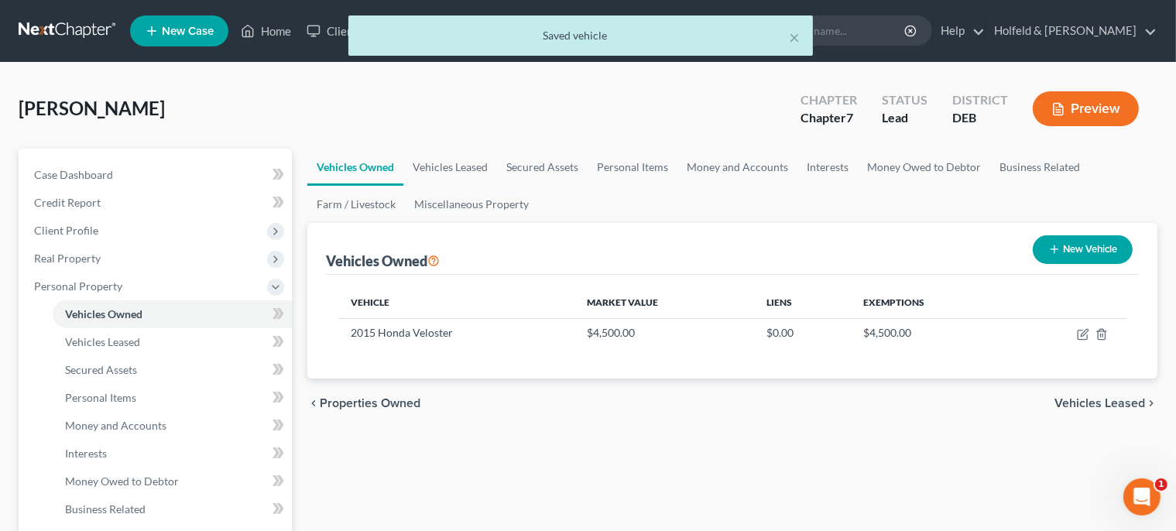
click at [1095, 398] on span "Vehicles Leased" at bounding box center [1099, 403] width 91 height 12
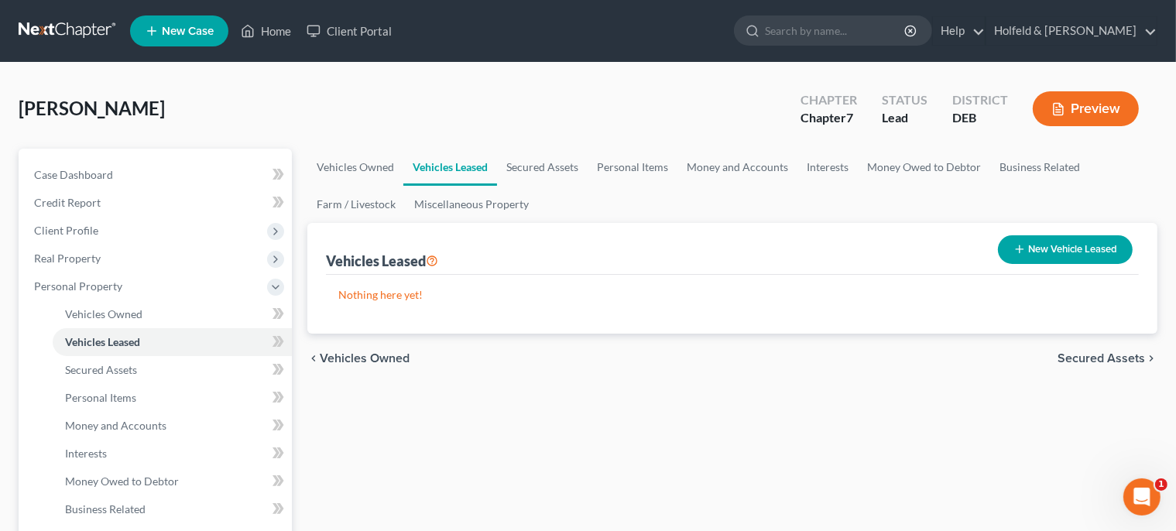
click at [1108, 358] on span "Secured Assets" at bounding box center [1100, 358] width 87 height 12
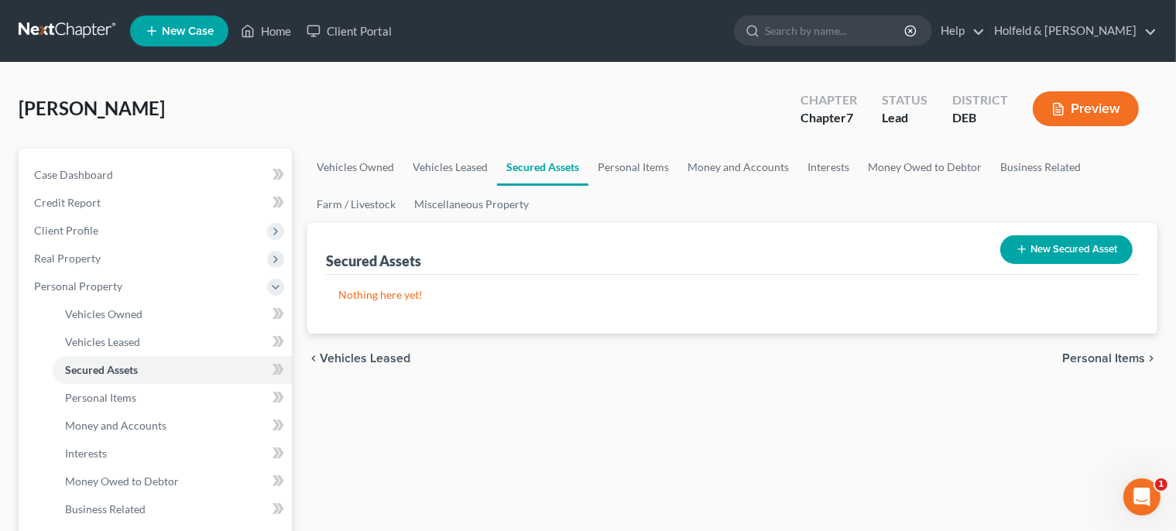
click at [1108, 358] on span "Personal Items" at bounding box center [1103, 358] width 83 height 12
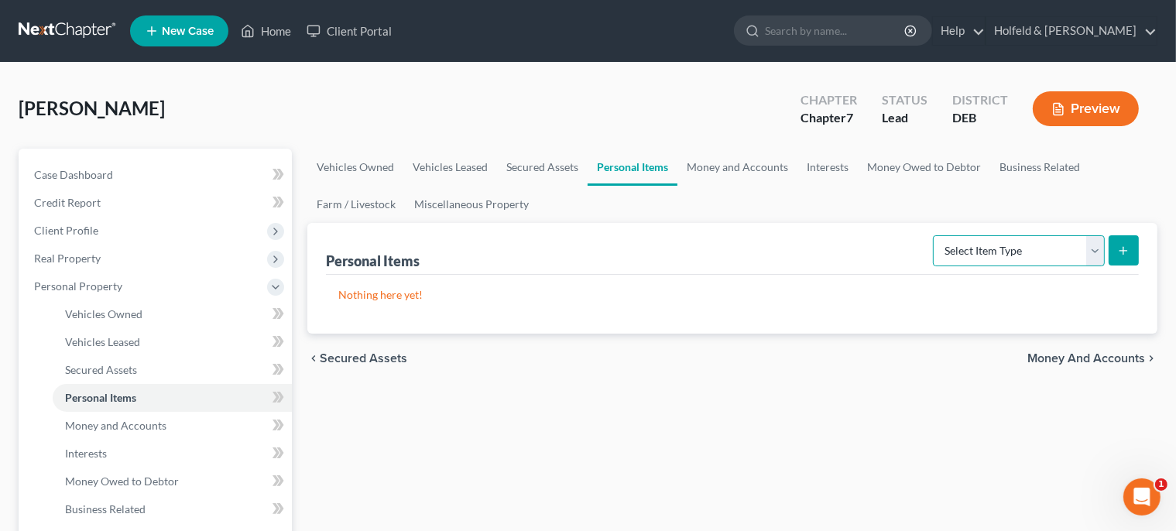
click at [933, 235] on select "Select Item Type Clothing Collectibles Of Value Electronics Firearms Household …" at bounding box center [1019, 250] width 172 height 31
select select "household_goods"
click option "Household Goods" at bounding box center [0, 0] width 0 height 0
click at [1131, 246] on button "submit" at bounding box center [1123, 250] width 30 height 30
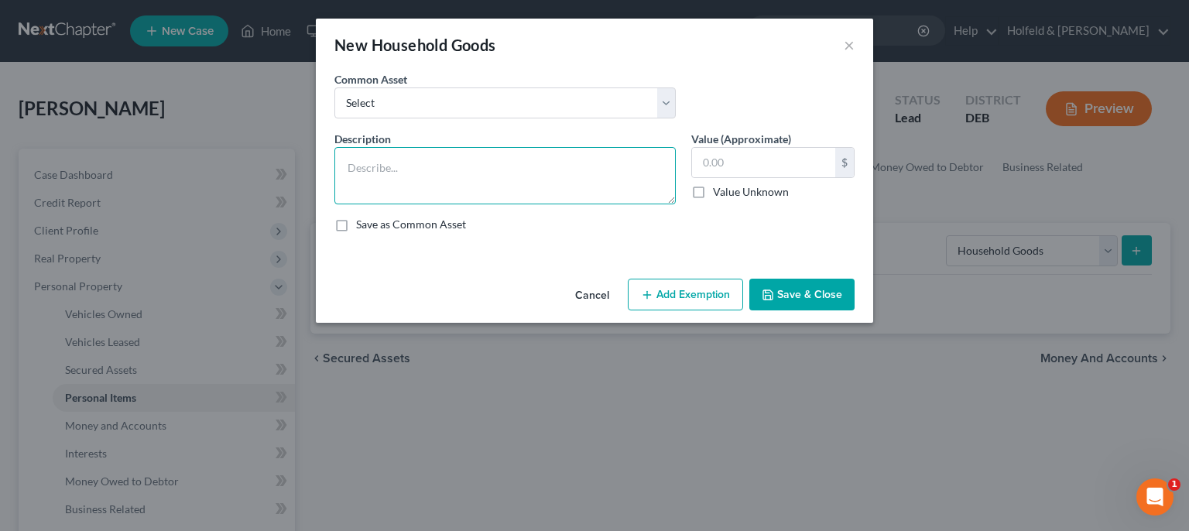
click at [416, 172] on textarea at bounding box center [504, 175] width 341 height 57
type textarea "4 rooms used furniture and appliances"
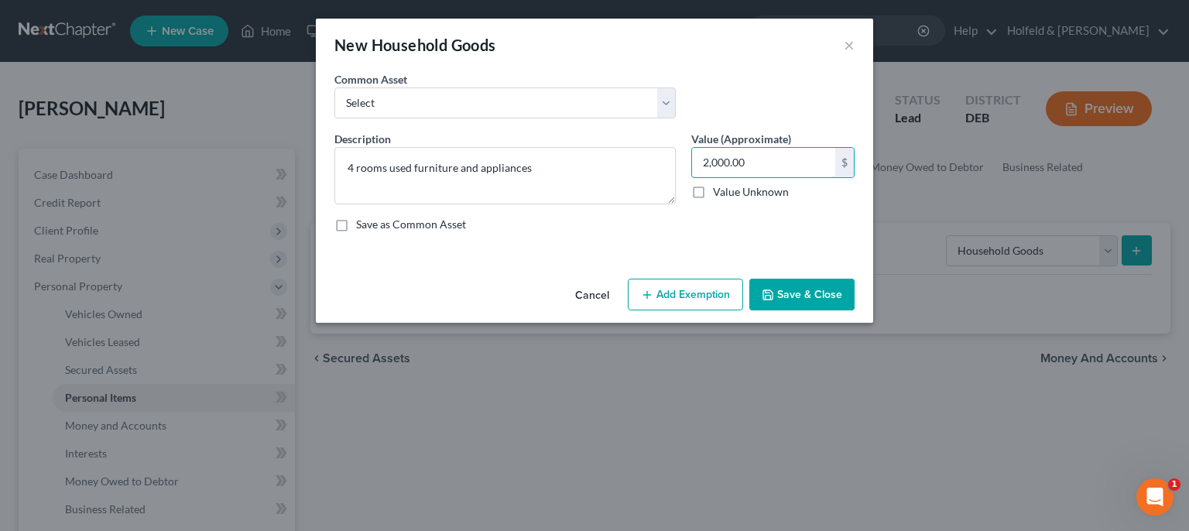
type input "2,000.00"
click at [697, 301] on button "Add Exemption" at bounding box center [685, 295] width 115 height 33
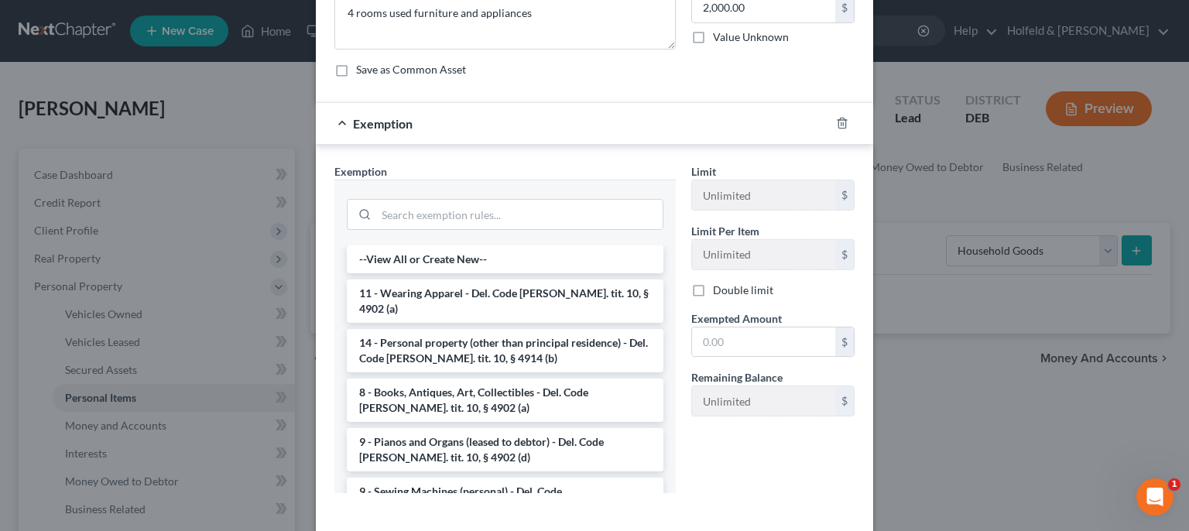
scroll to position [188, 0]
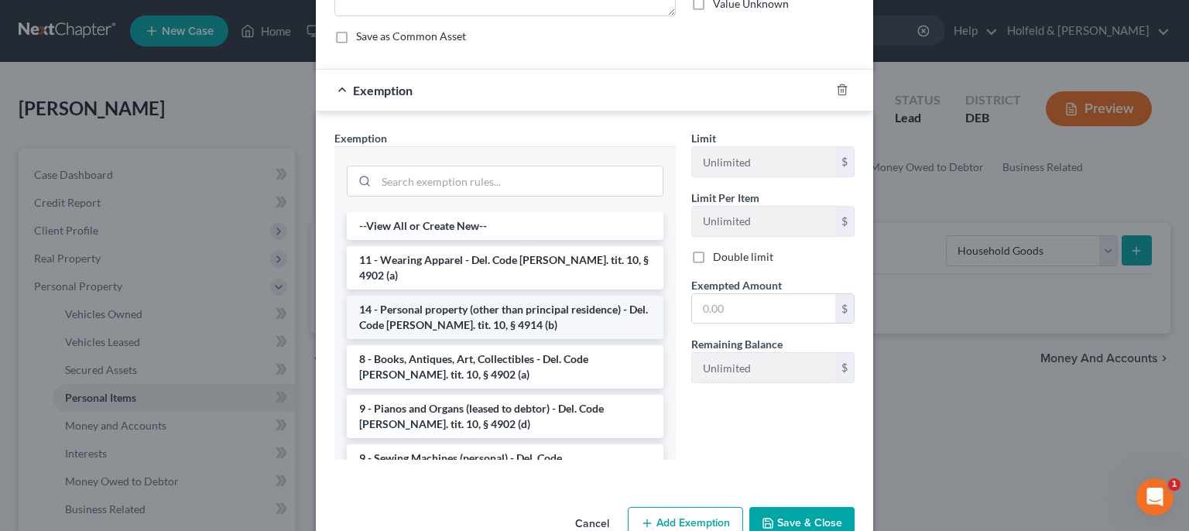
click at [522, 296] on li "14 - Personal property (other than principal residence) - Del. Code [PERSON_NAM…" at bounding box center [505, 317] width 317 height 43
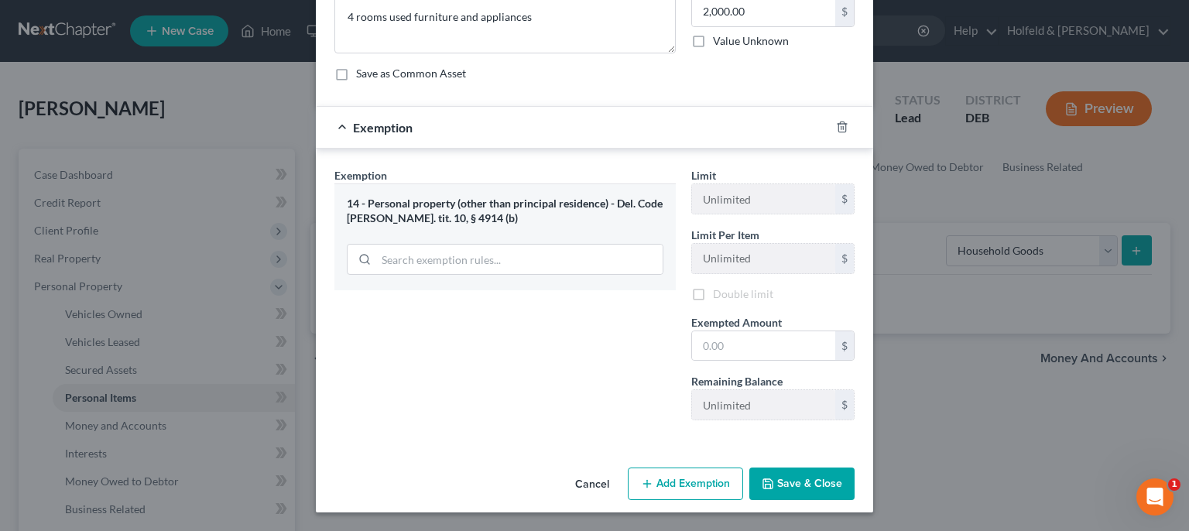
scroll to position [149, 0]
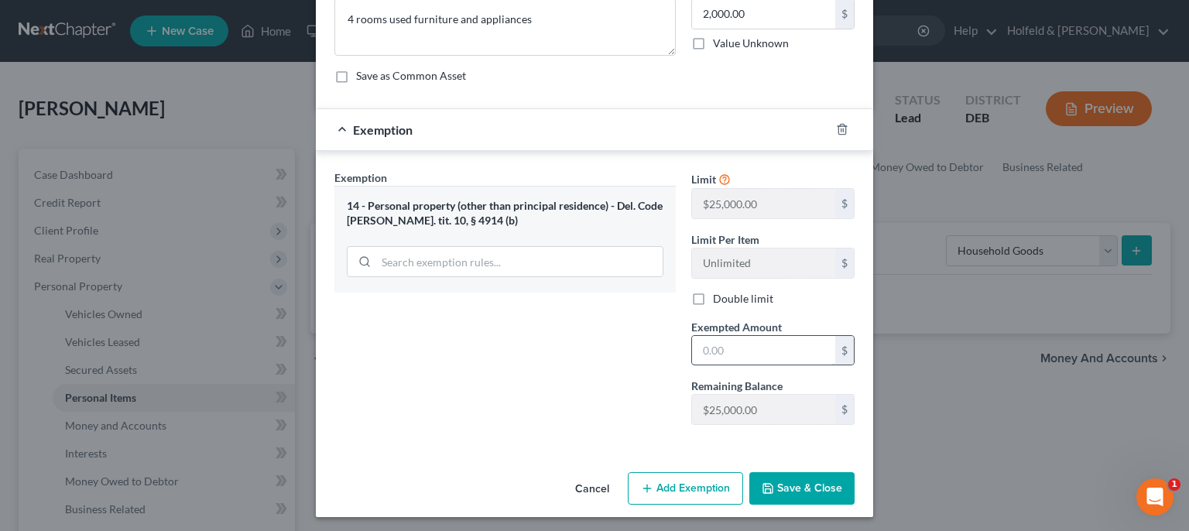
click at [714, 351] on input "text" at bounding box center [763, 350] width 143 height 29
type input "2,000.00"
click at [824, 482] on button "Save & Close" at bounding box center [801, 488] width 105 height 33
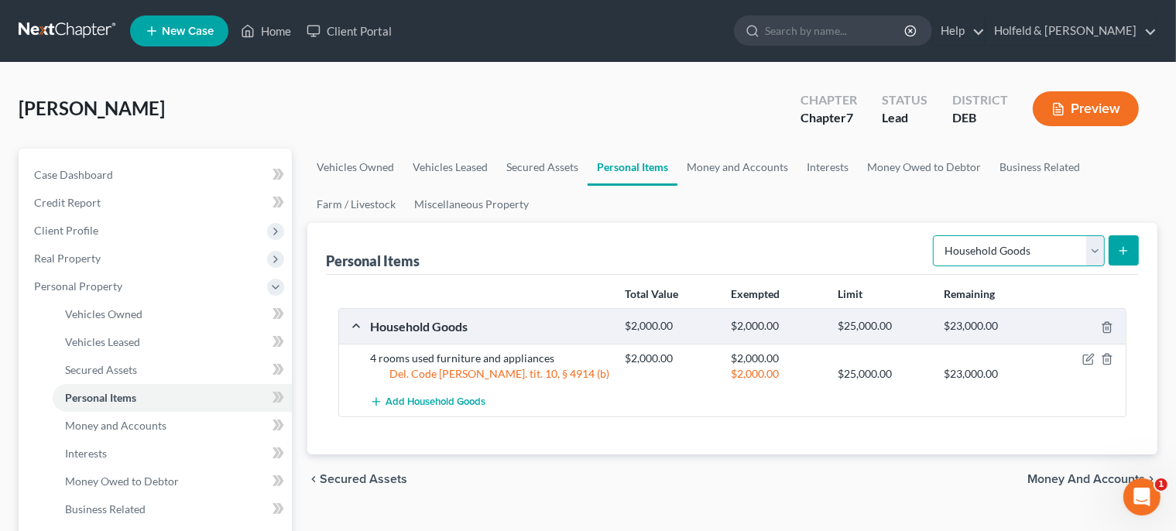
click at [933, 235] on select "Select Item Type Clothing Collectibles Of Value Electronics Firearms Household …" at bounding box center [1019, 250] width 172 height 31
select select "clothing"
click option "Clothing" at bounding box center [0, 0] width 0 height 0
click at [1125, 248] on icon "submit" at bounding box center [1123, 251] width 12 height 12
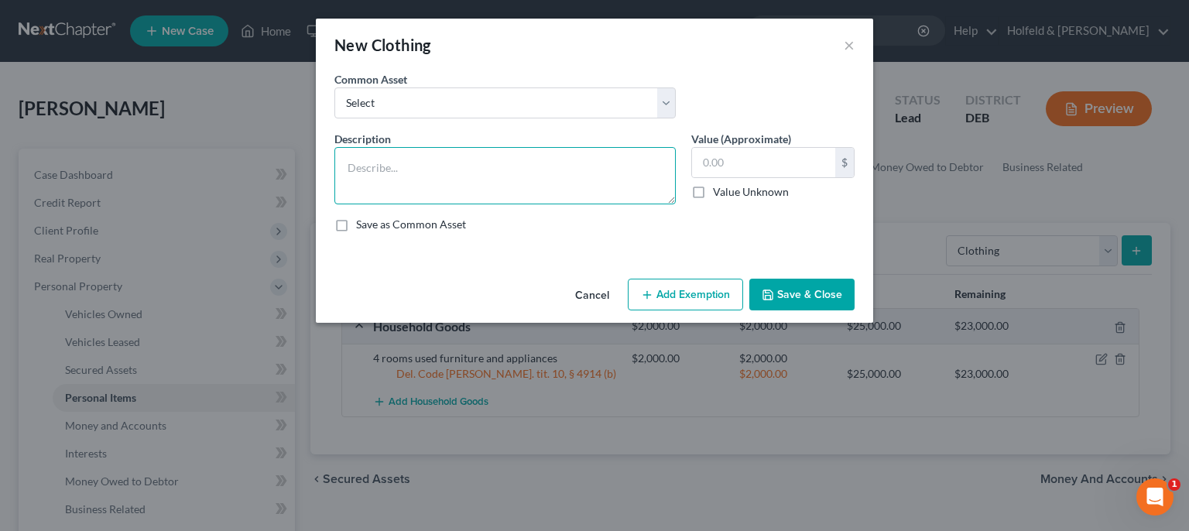
click at [565, 170] on textarea at bounding box center [504, 175] width 341 height 57
type textarea "Used clothing and shoes"
click at [756, 152] on input "text" at bounding box center [763, 162] width 143 height 29
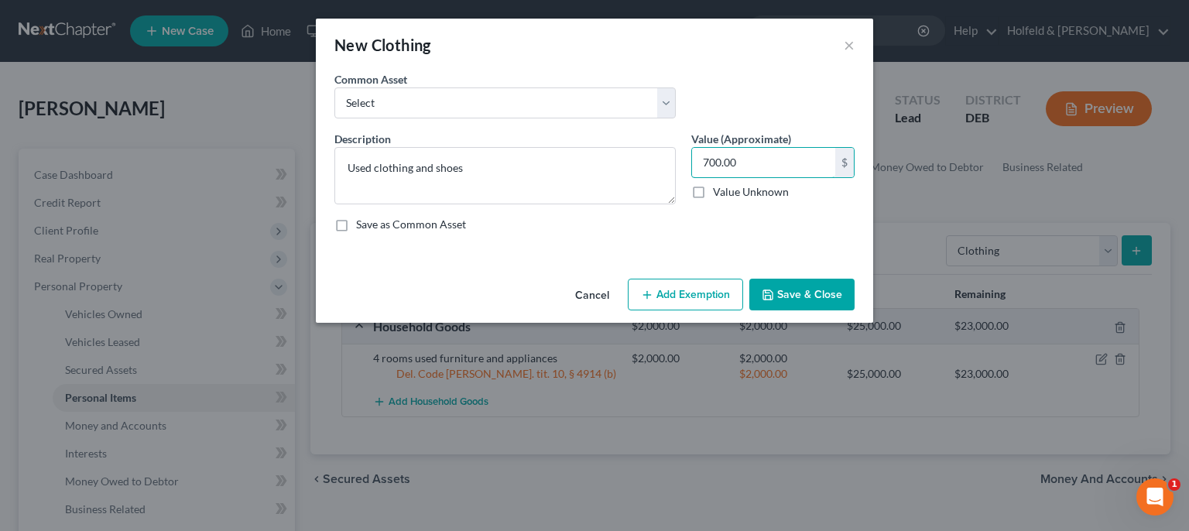
type input "700.00"
click at [691, 283] on button "Add Exemption" at bounding box center [685, 295] width 115 height 33
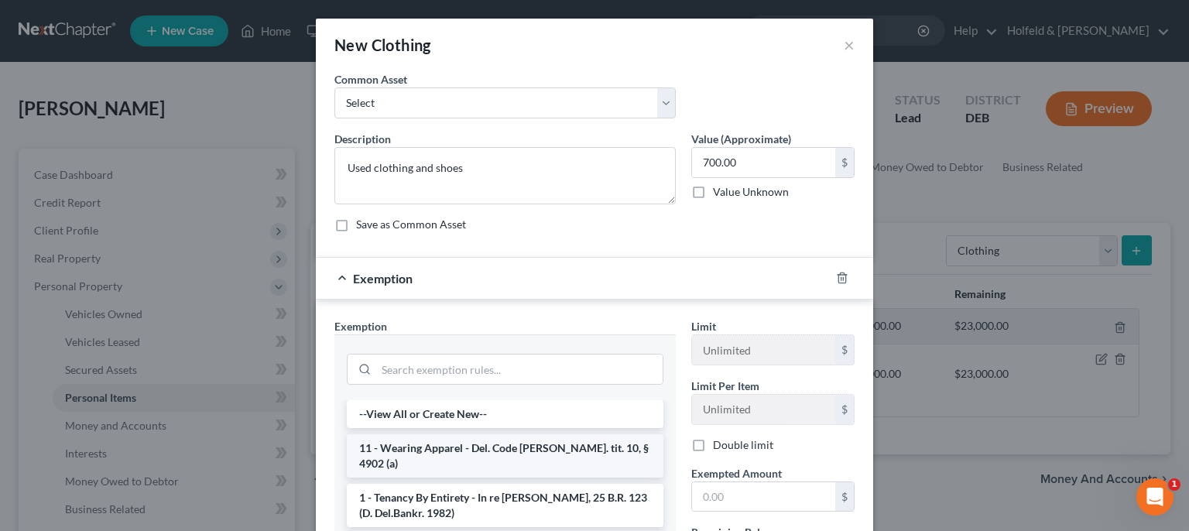
click at [467, 449] on li "11 - Wearing Apparel - Del. Code [PERSON_NAME]. tit. 10, § 4902 (a)" at bounding box center [505, 455] width 317 height 43
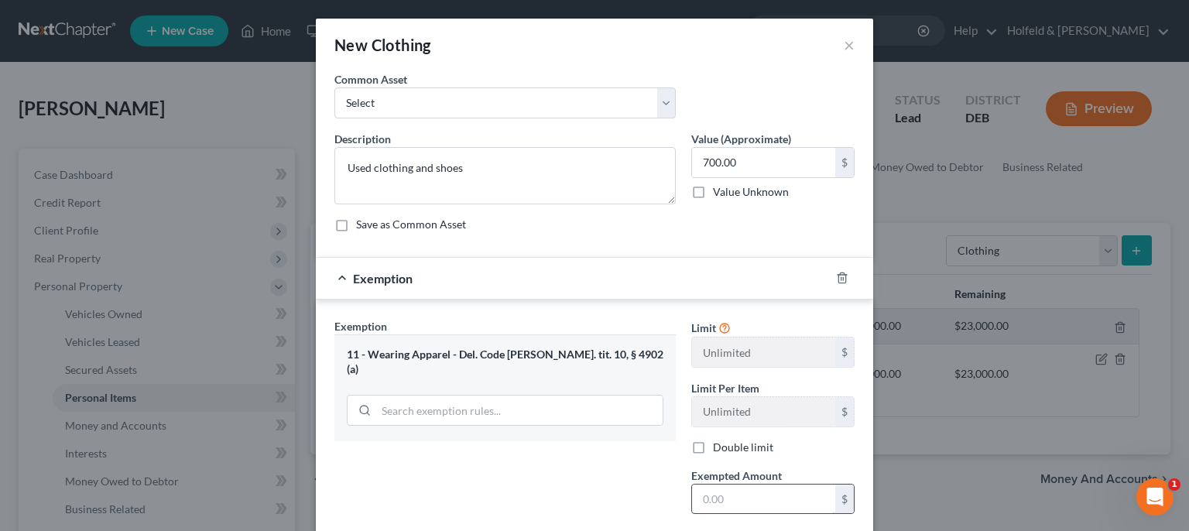
click at [717, 493] on input "text" at bounding box center [763, 498] width 143 height 29
type input "700.00"
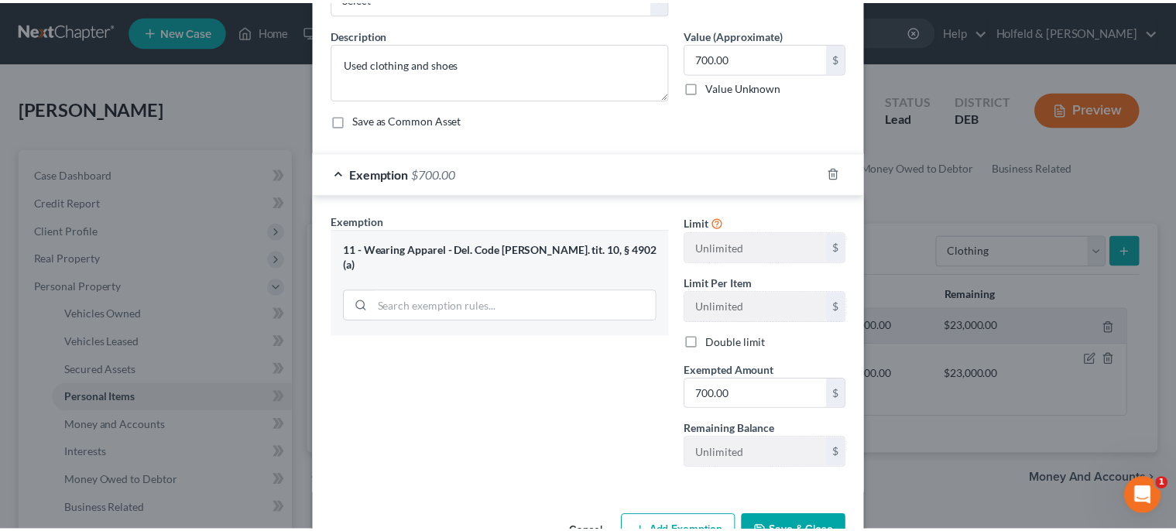
scroll to position [151, 0]
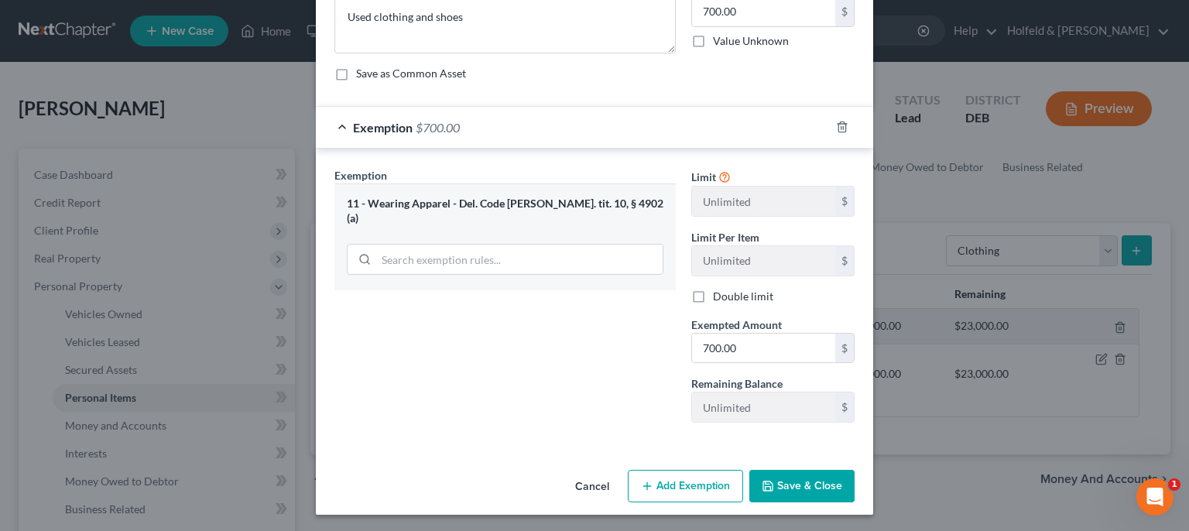
click at [818, 489] on button "Save & Close" at bounding box center [801, 486] width 105 height 33
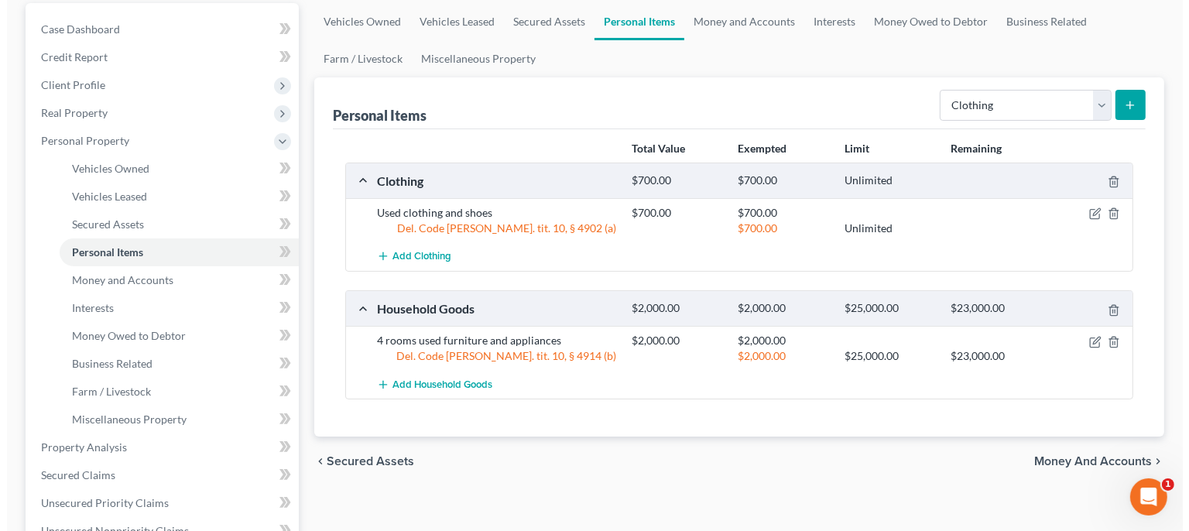
scroll to position [144, 0]
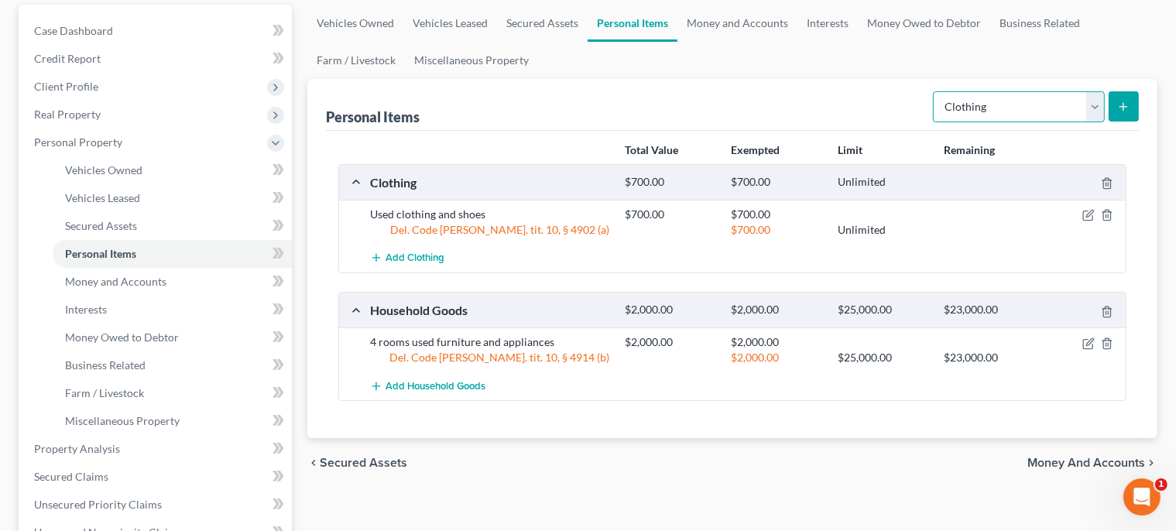
click at [933, 91] on select "Select Item Type Clothing Collectibles Of Value Electronics Firearms Household …" at bounding box center [1019, 106] width 172 height 31
select select "pets"
click option "Pet(s)" at bounding box center [0, 0] width 0 height 0
click at [1127, 107] on icon "submit" at bounding box center [1123, 107] width 12 height 12
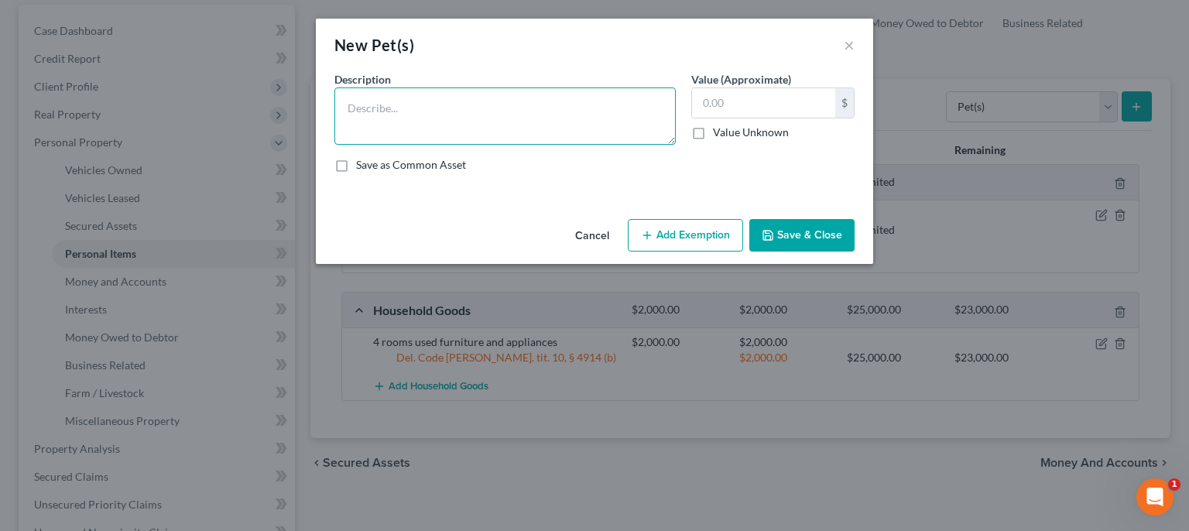
click at [556, 113] on textarea at bounding box center [504, 115] width 341 height 57
type textarea "Dog"
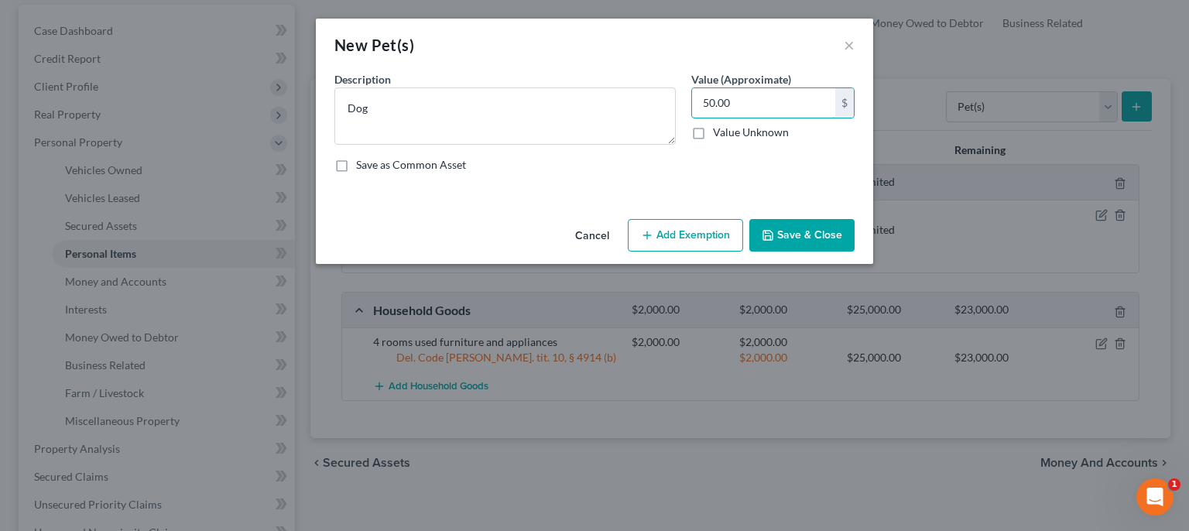
type input "50.00"
click at [692, 240] on button "Add Exemption" at bounding box center [685, 235] width 115 height 33
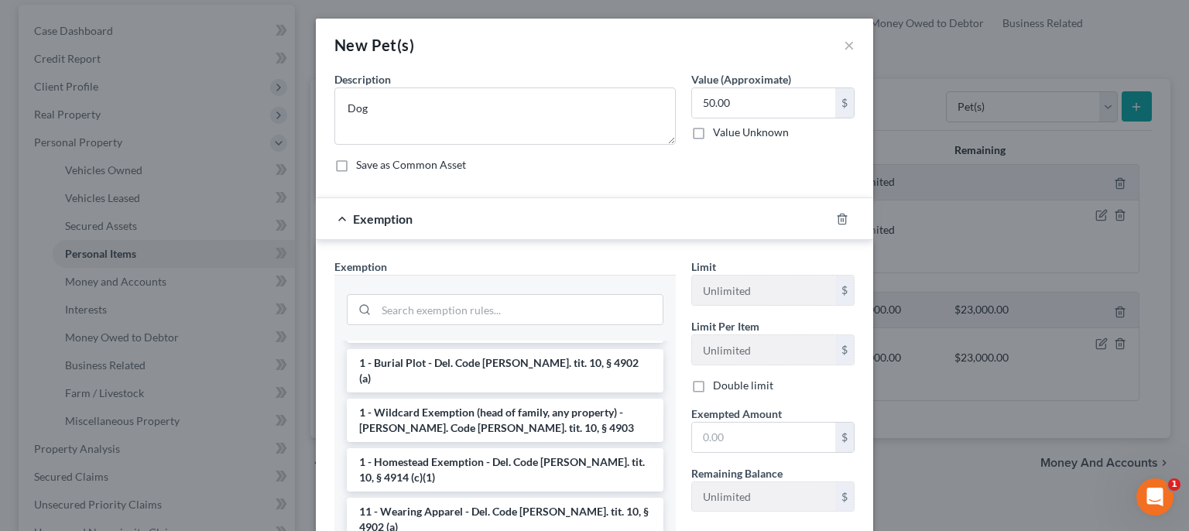
scroll to position [0, 0]
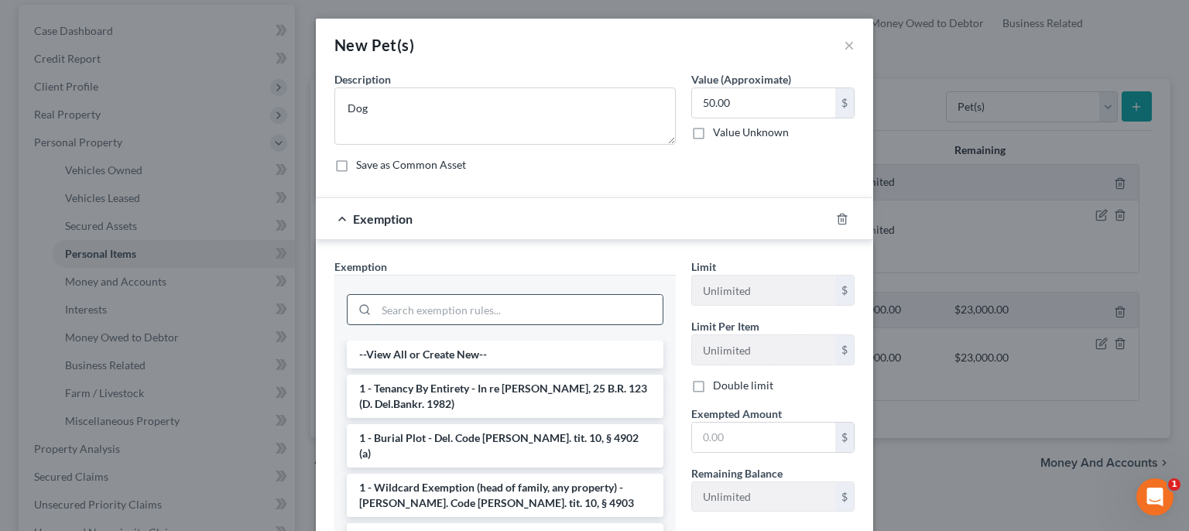
click at [585, 308] on input "search" at bounding box center [519, 309] width 286 height 29
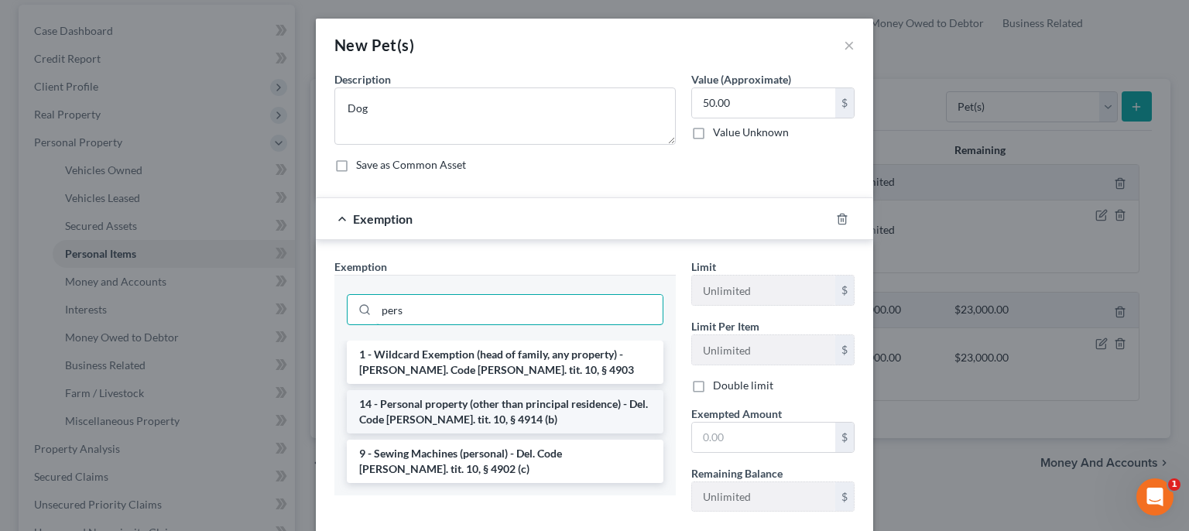
type input "pers"
click at [551, 419] on li "14 - Personal property (other than principal residence) - Del. Code [PERSON_NAM…" at bounding box center [505, 411] width 317 height 43
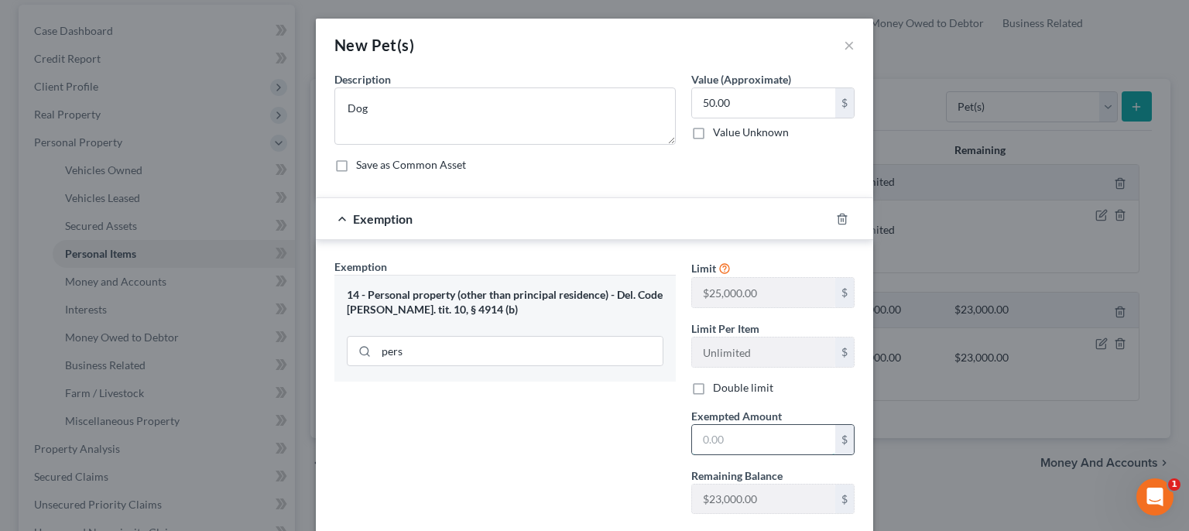
click at [736, 430] on input "text" at bounding box center [763, 439] width 143 height 29
type input "50.00"
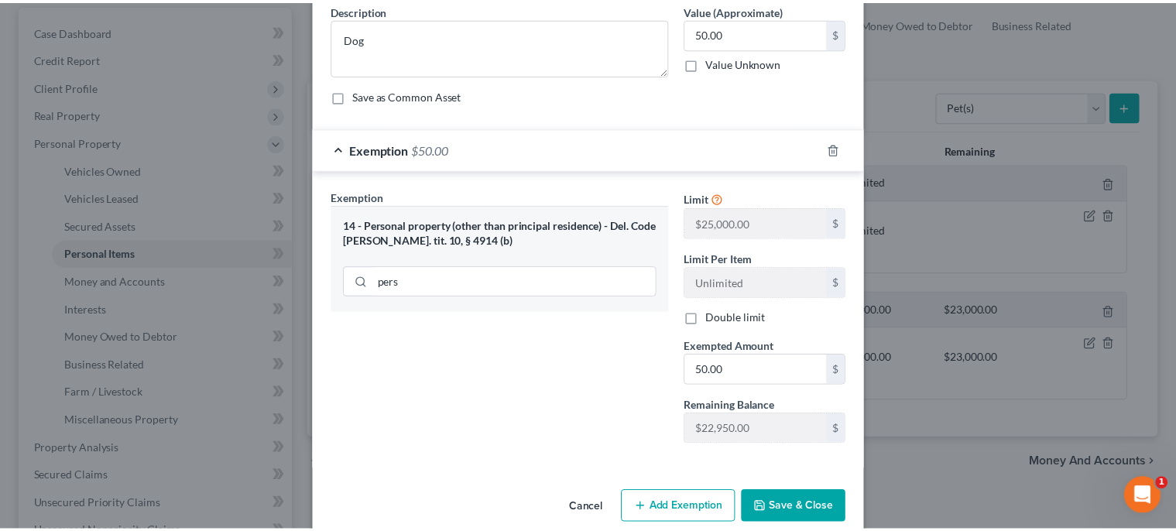
scroll to position [92, 0]
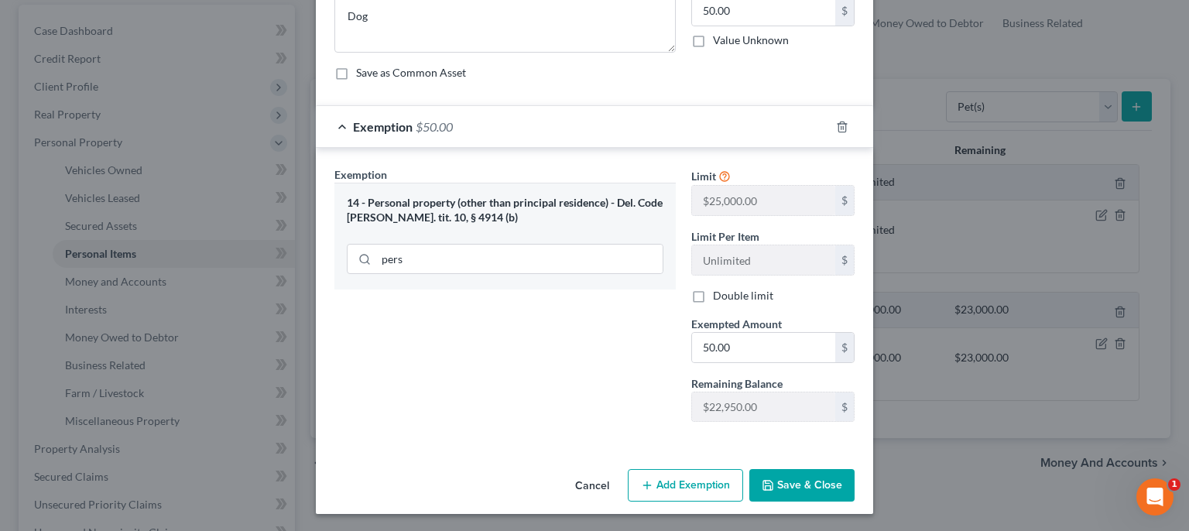
click at [831, 484] on button "Save & Close" at bounding box center [801, 485] width 105 height 33
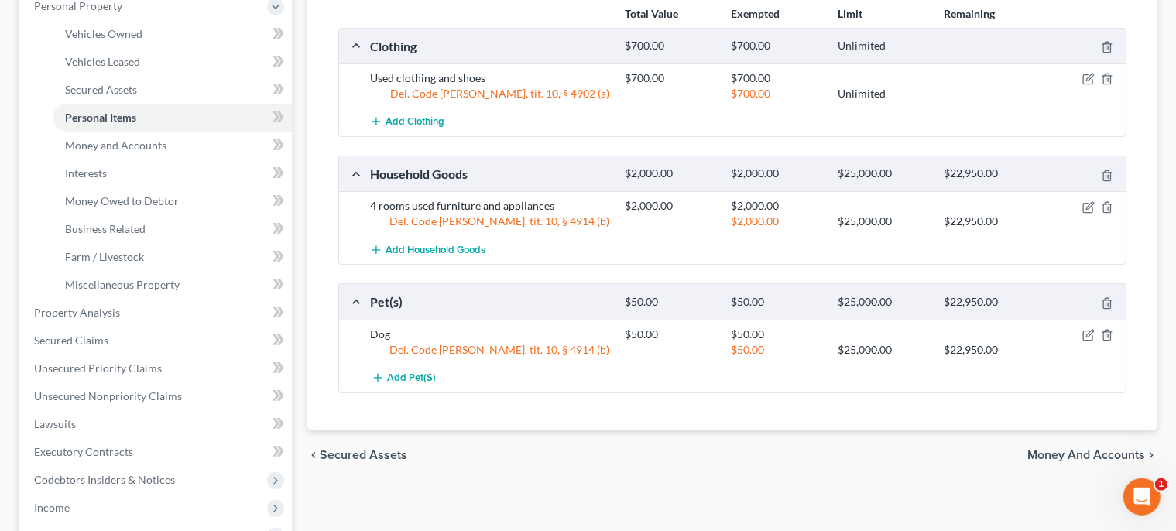
scroll to position [319, 0]
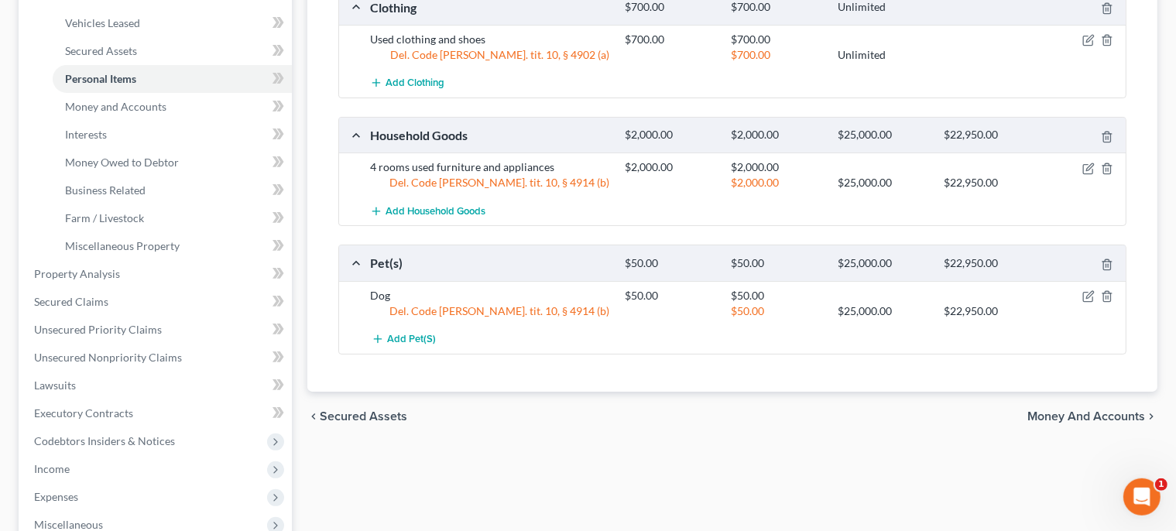
click at [1091, 414] on span "Money and Accounts" at bounding box center [1086, 416] width 118 height 12
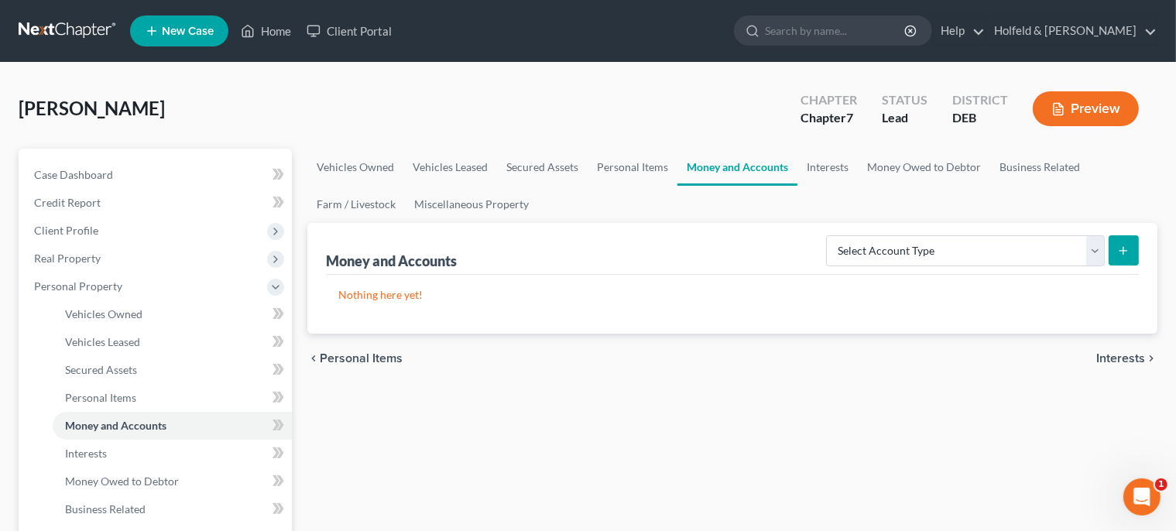
click at [1124, 355] on span "Interests" at bounding box center [1120, 358] width 49 height 12
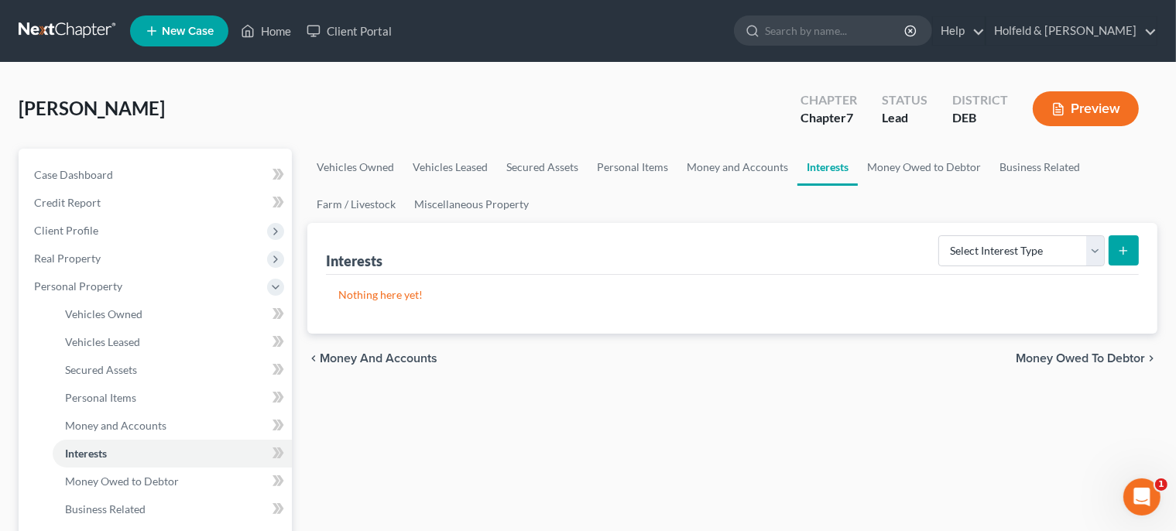
click at [1101, 355] on span "Money Owed to Debtor" at bounding box center [1079, 358] width 129 height 12
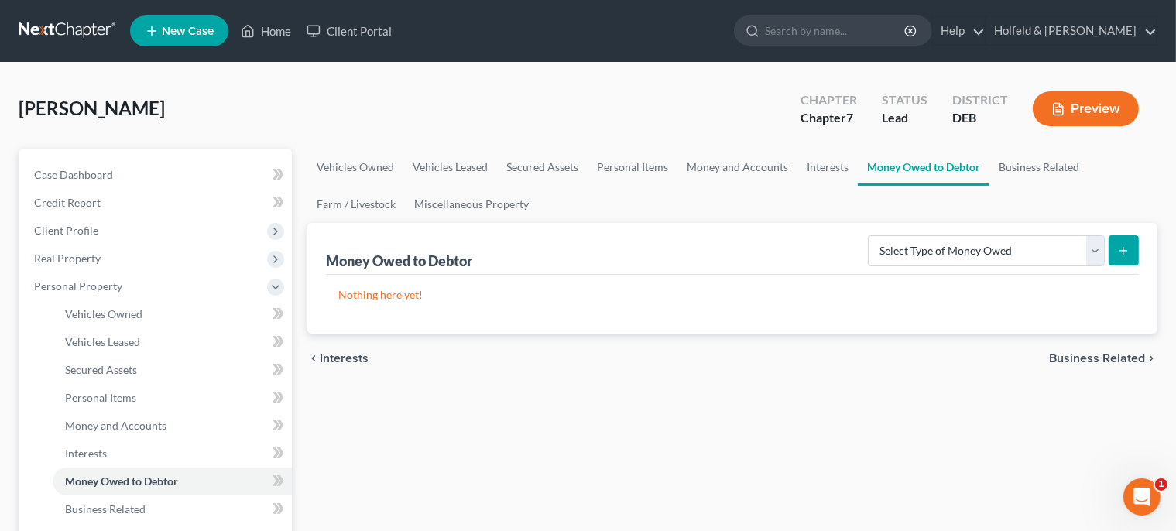
click at [1101, 355] on span "Business Related" at bounding box center [1097, 358] width 96 height 12
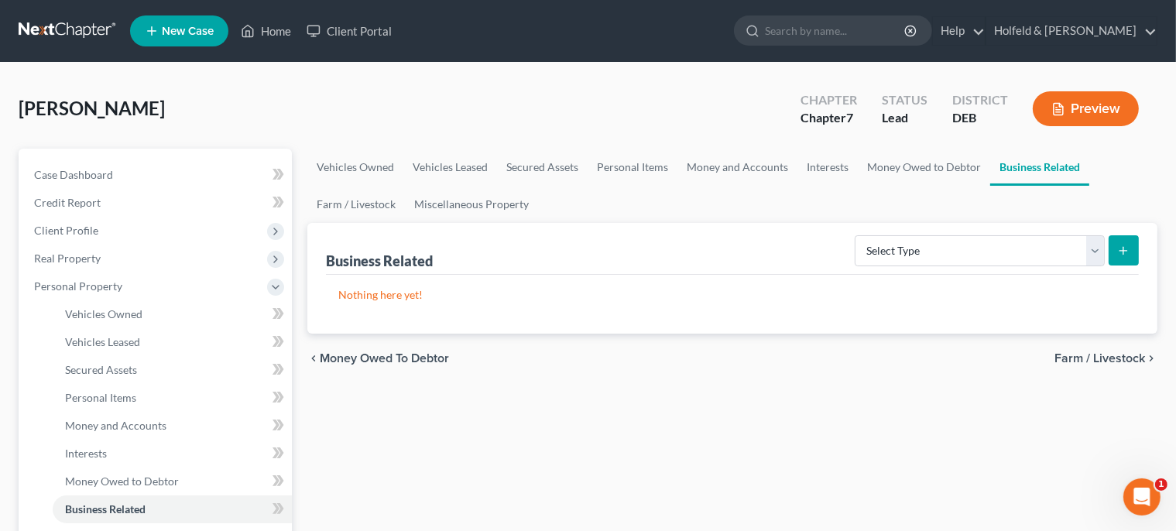
click at [1101, 355] on span "Farm / Livestock" at bounding box center [1099, 358] width 91 height 12
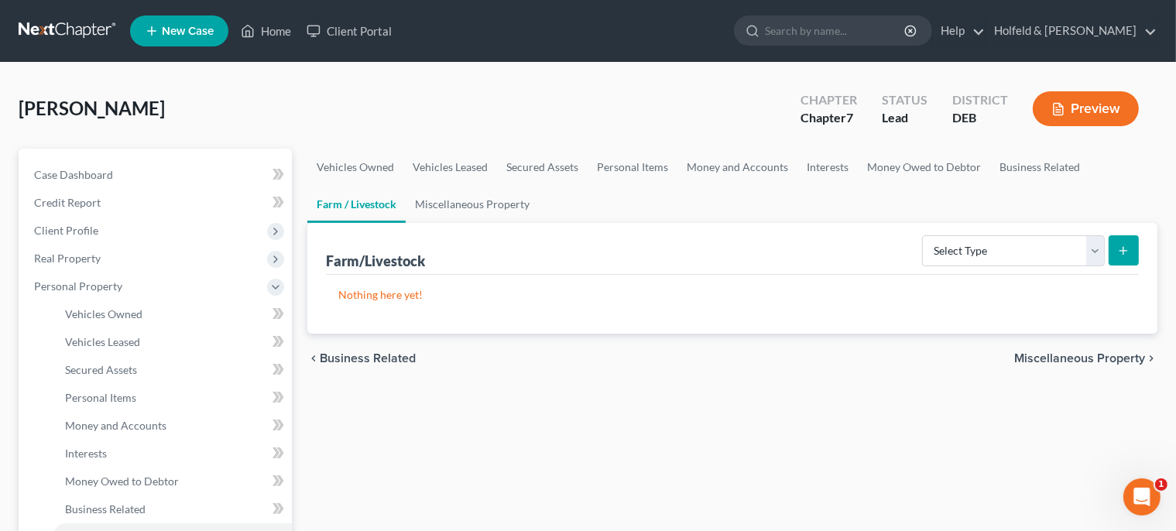
click at [1101, 355] on span "Miscellaneous Property" at bounding box center [1079, 358] width 131 height 12
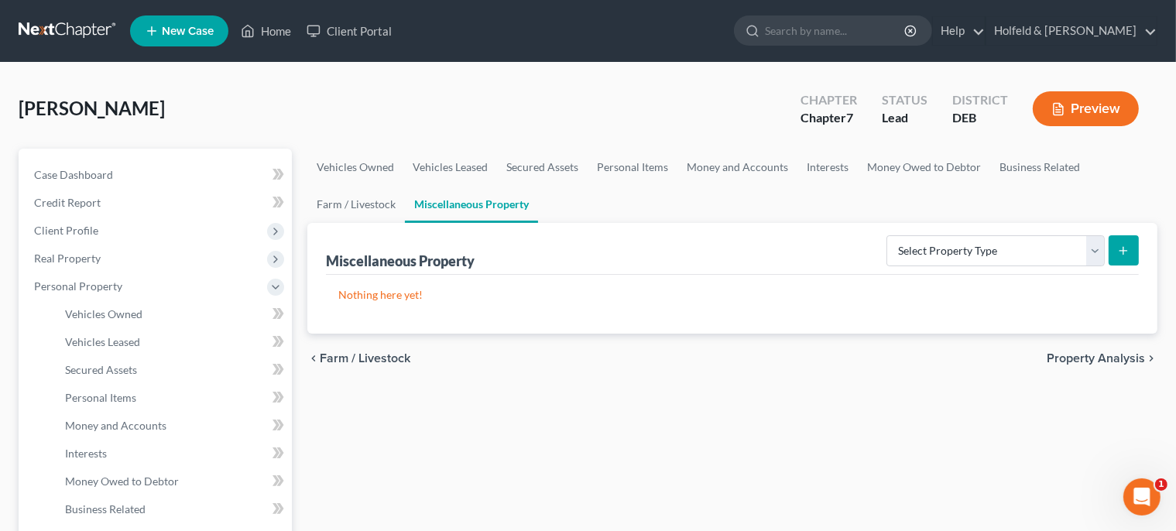
click at [1101, 355] on span "Property Analysis" at bounding box center [1095, 358] width 98 height 12
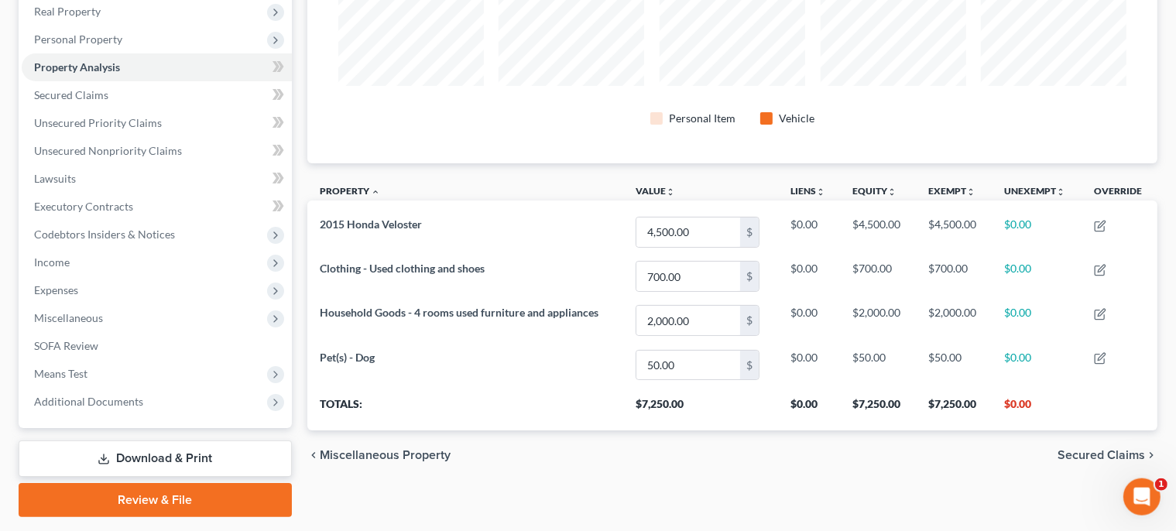
scroll to position [255, 0]
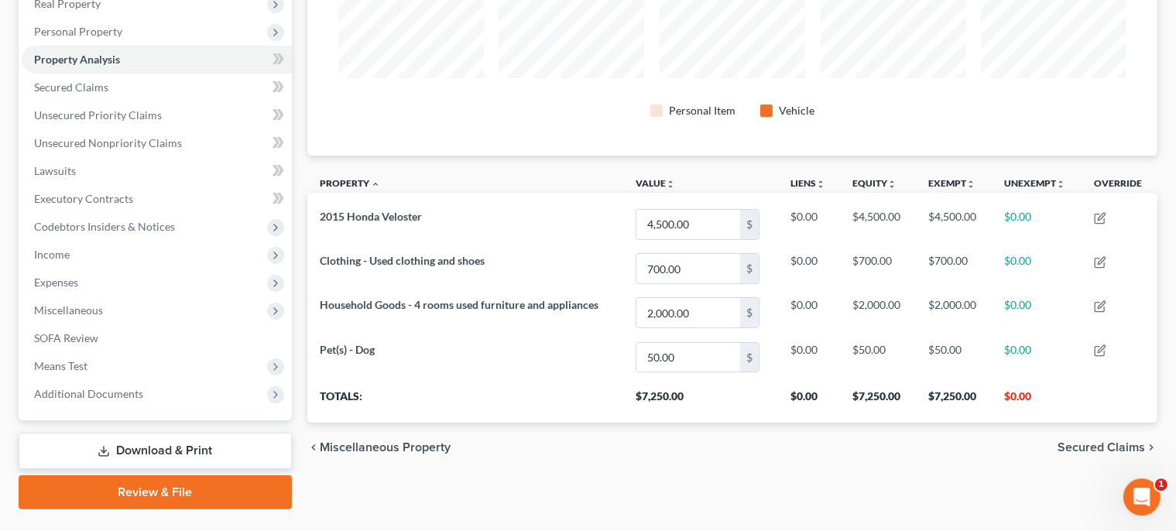
click at [1099, 443] on span "Secured Claims" at bounding box center [1100, 447] width 87 height 12
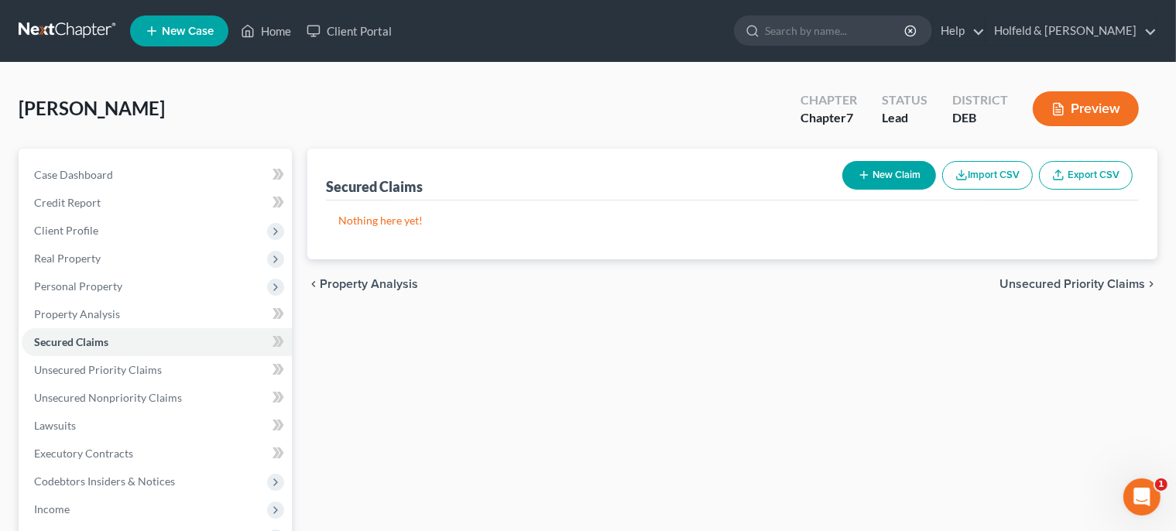
click at [1063, 287] on span "Unsecured Priority Claims" at bounding box center [1071, 284] width 145 height 12
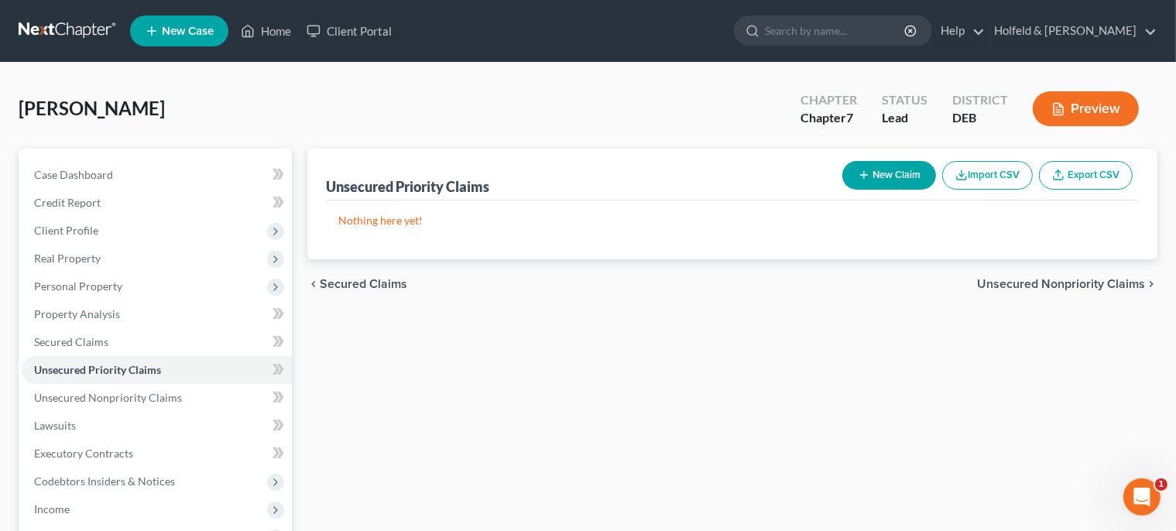
click at [1063, 287] on span "Unsecured Nonpriority Claims" at bounding box center [1061, 284] width 168 height 12
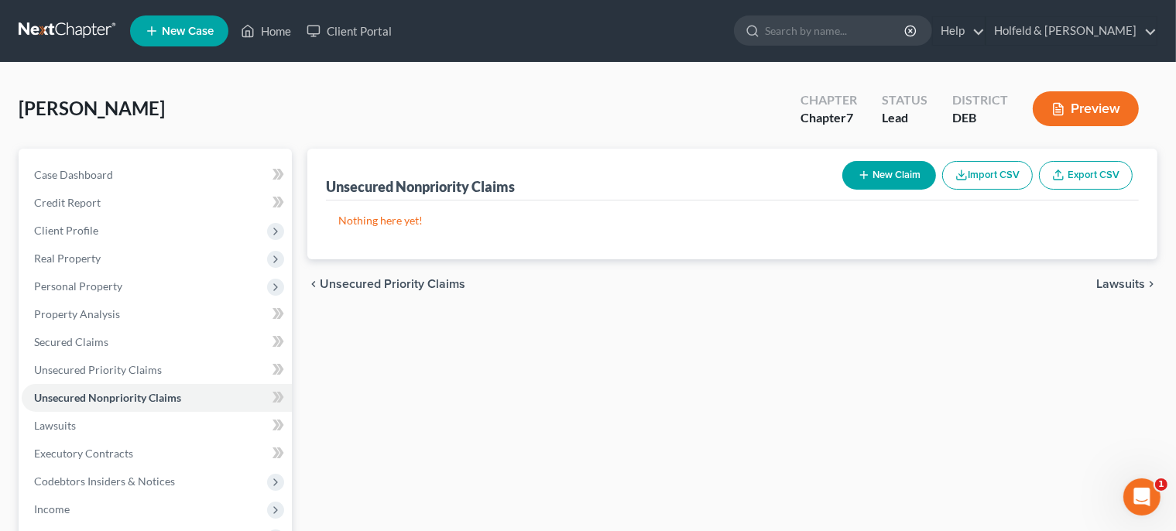
click at [900, 163] on button "New Claim" at bounding box center [889, 175] width 94 height 29
select select "0"
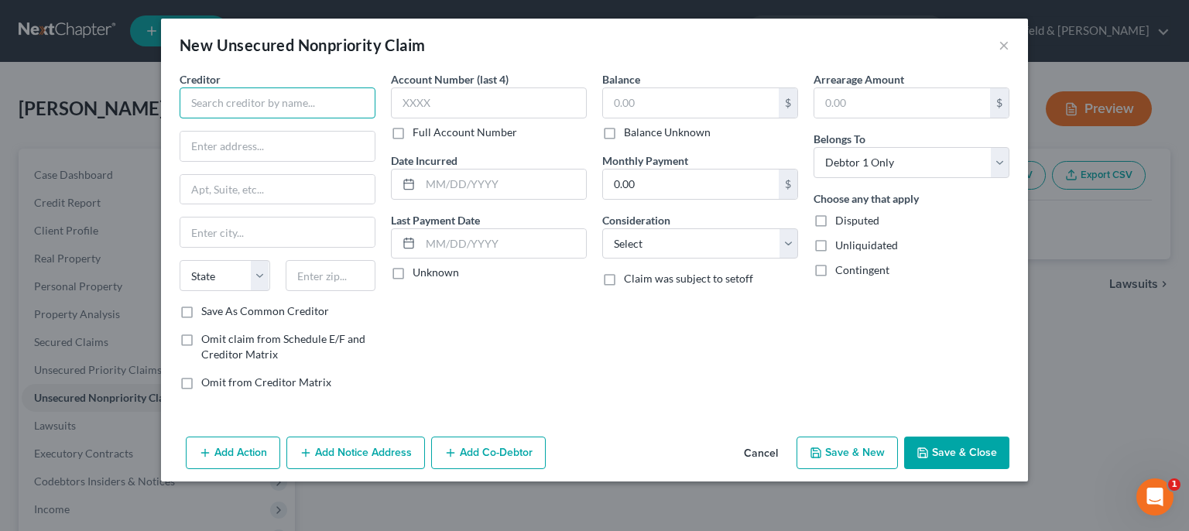
click at [277, 108] on input "text" at bounding box center [278, 102] width 196 height 31
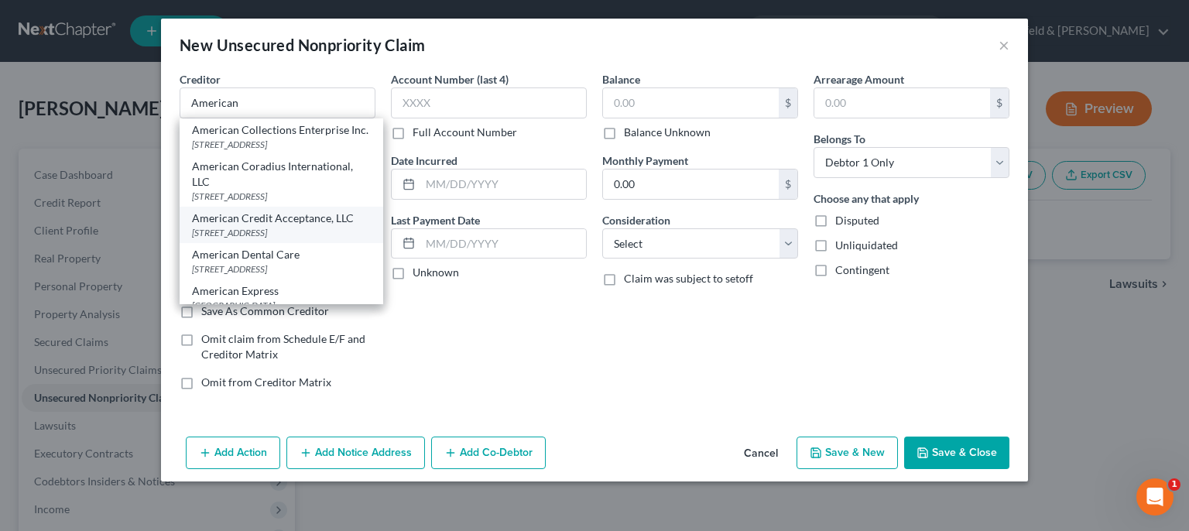
click at [289, 239] on div "[STREET_ADDRESS]" at bounding box center [281, 232] width 179 height 13
type input "American Credit Acceptance, LLC"
type input "[STREET_ADDRESS]"
type input "[GEOGRAPHIC_DATA]"
select select "42"
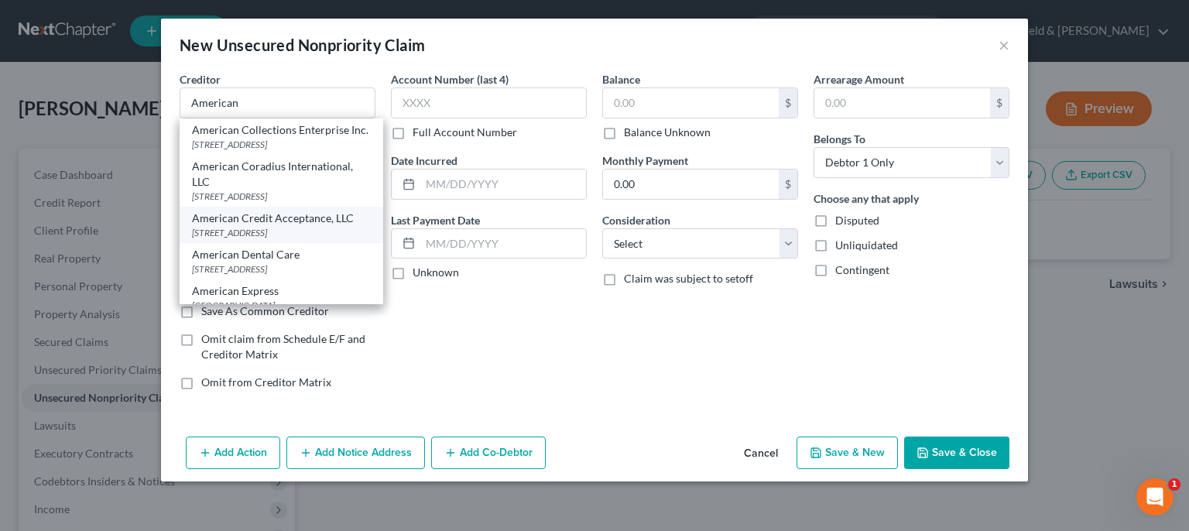
type input "29302"
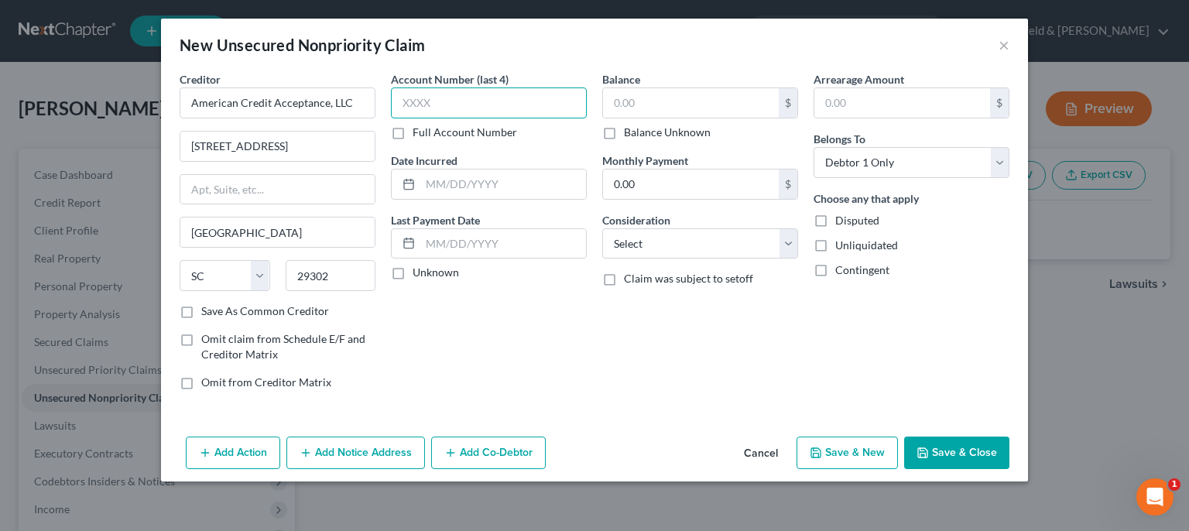
click at [447, 103] on input "text" at bounding box center [489, 102] width 196 height 31
type input "7910"
click at [416, 244] on div at bounding box center [406, 243] width 29 height 29
click at [447, 187] on input "text" at bounding box center [503, 183] width 166 height 29
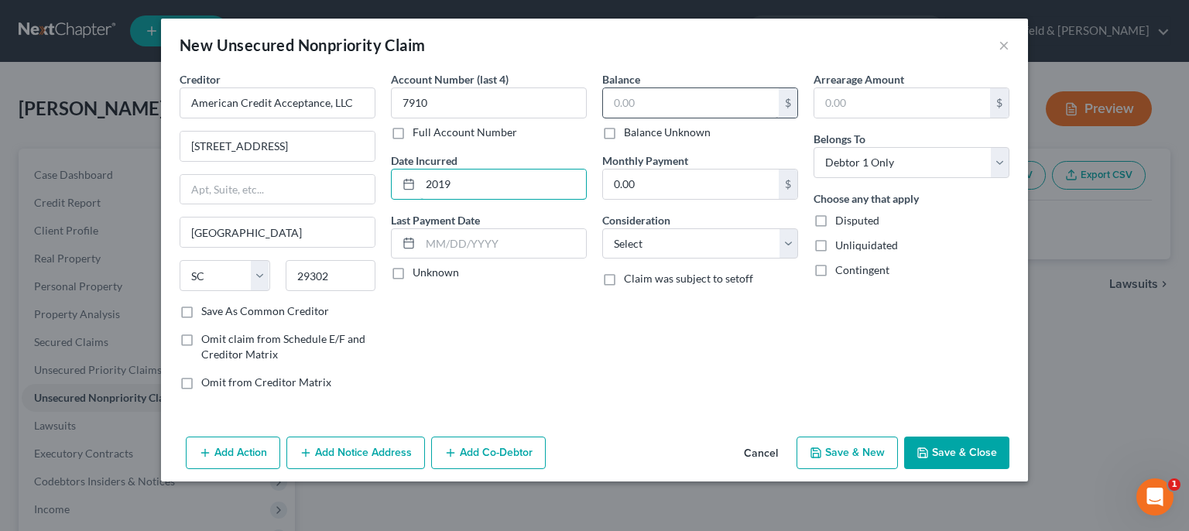
type input "2019"
click at [641, 104] on input "text" at bounding box center [691, 102] width 176 height 29
type input "13,080.00"
click at [602, 228] on select "Select Cable / Satellite Services Collection Agency Credit Card Debt Debt Couns…" at bounding box center [700, 243] width 196 height 31
select select "4"
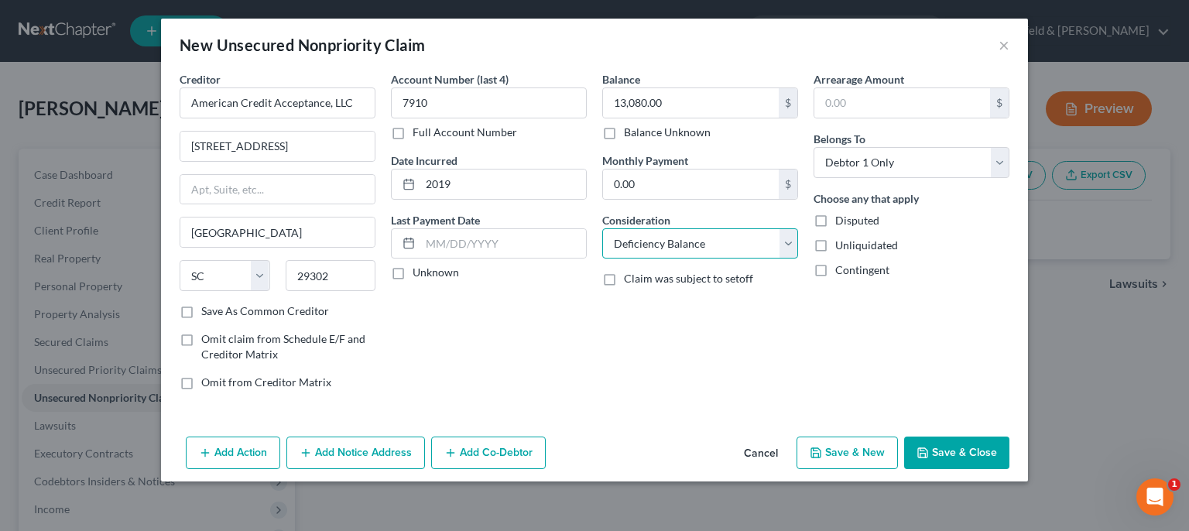
click option "Deficiency Balance" at bounding box center [0, 0] width 0 height 0
click at [485, 458] on button "Add Co-Debtor" at bounding box center [488, 452] width 115 height 33
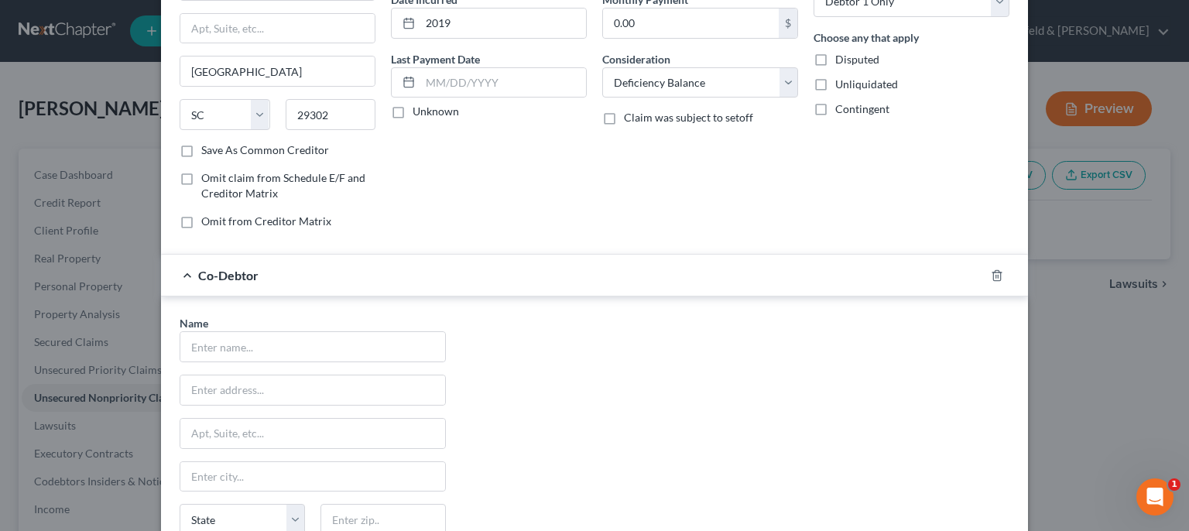
scroll to position [251, 0]
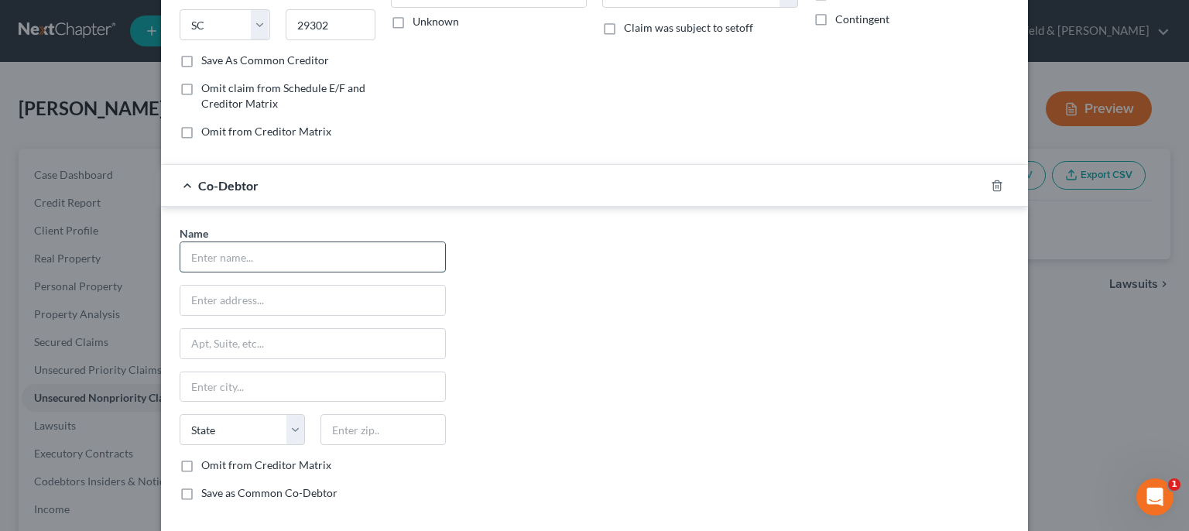
click at [361, 254] on input "text" at bounding box center [312, 256] width 265 height 29
type input "[PERSON_NAME]"
click at [332, 306] on input "text" at bounding box center [312, 300] width 265 height 29
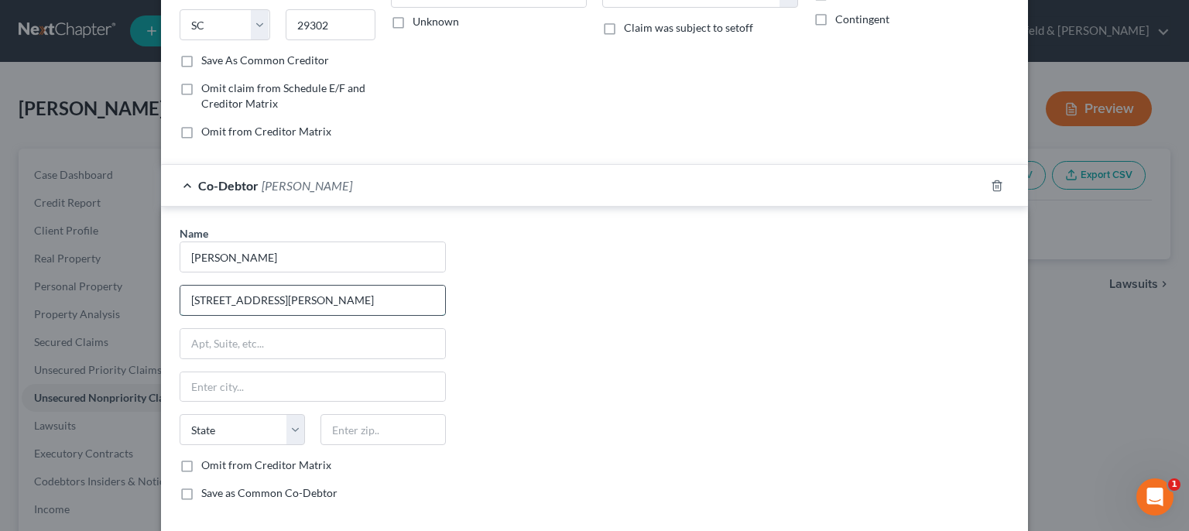
type input "[STREET_ADDRESS][PERSON_NAME]"
type input "19953"
type input "Hartly"
select select "7"
click at [207, 485] on input "Save as Common Co-Debtor" at bounding box center [212, 490] width 10 height 10
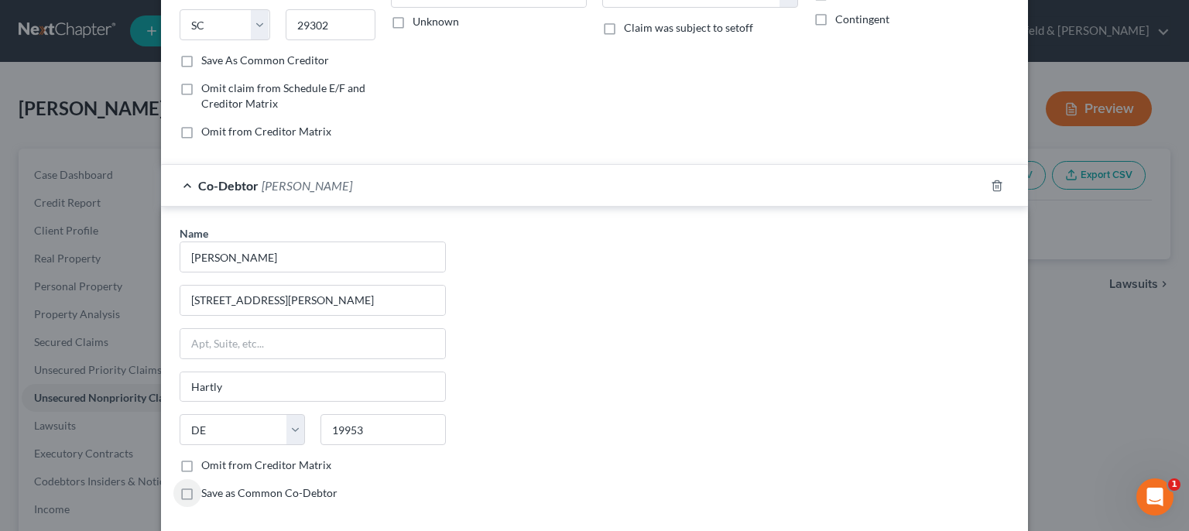
checkbox input "true"
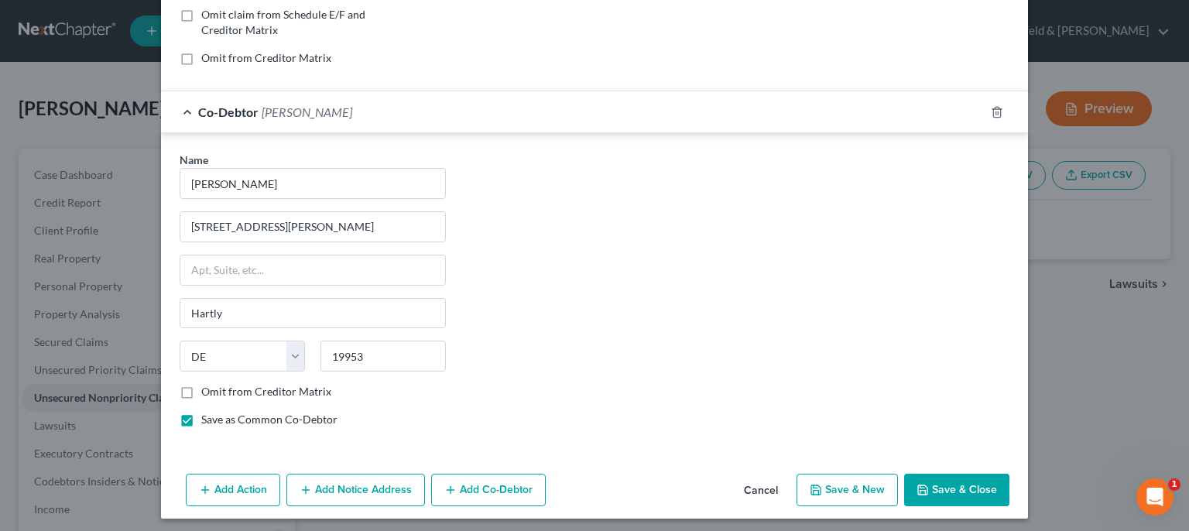
scroll to position [327, 0]
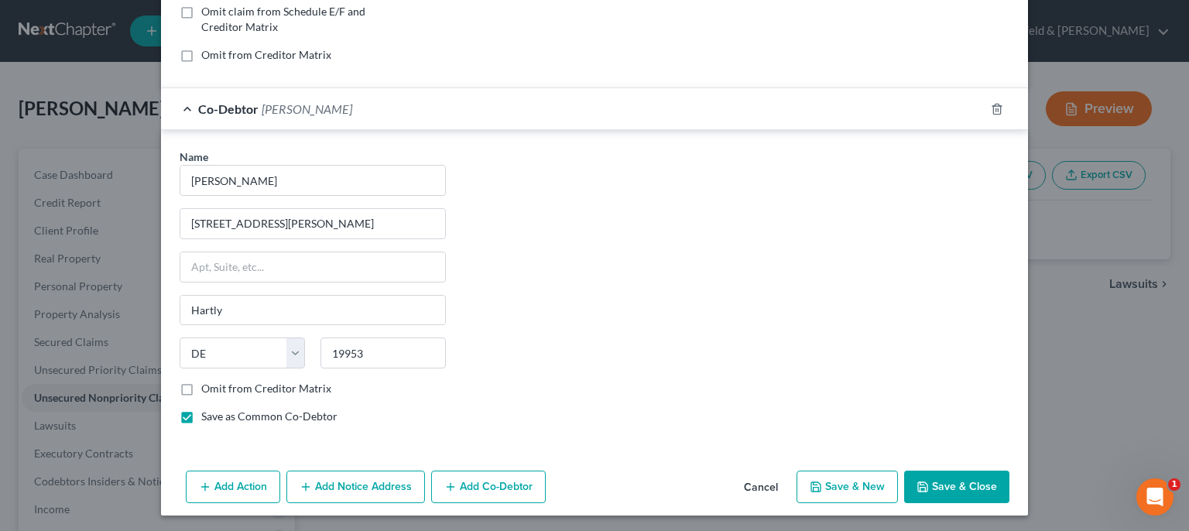
click at [851, 484] on button "Save & New" at bounding box center [846, 487] width 101 height 33
select select "0"
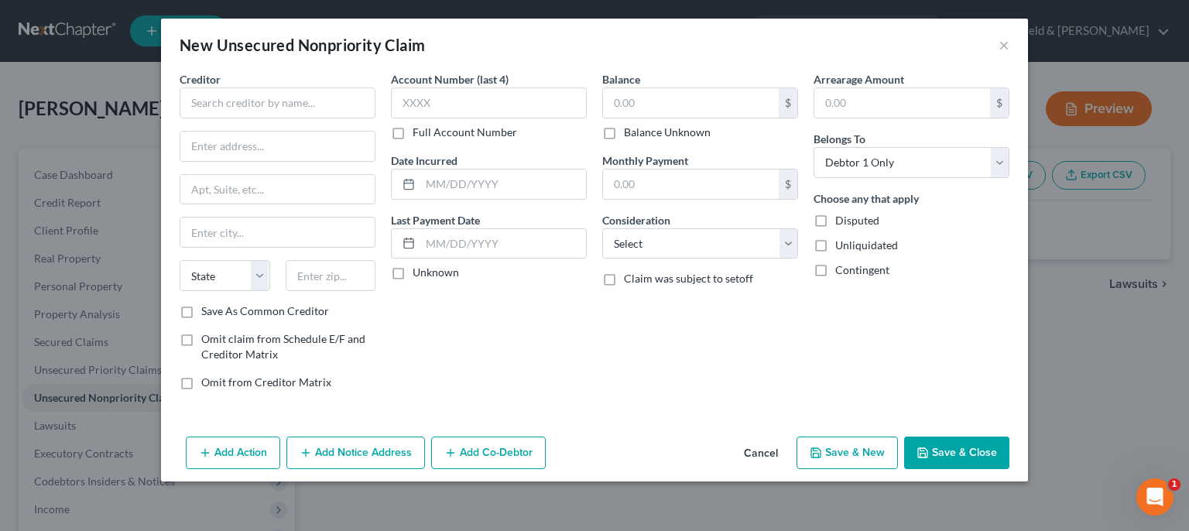
scroll to position [0, 0]
click at [282, 108] on input "text" at bounding box center [278, 102] width 196 height 31
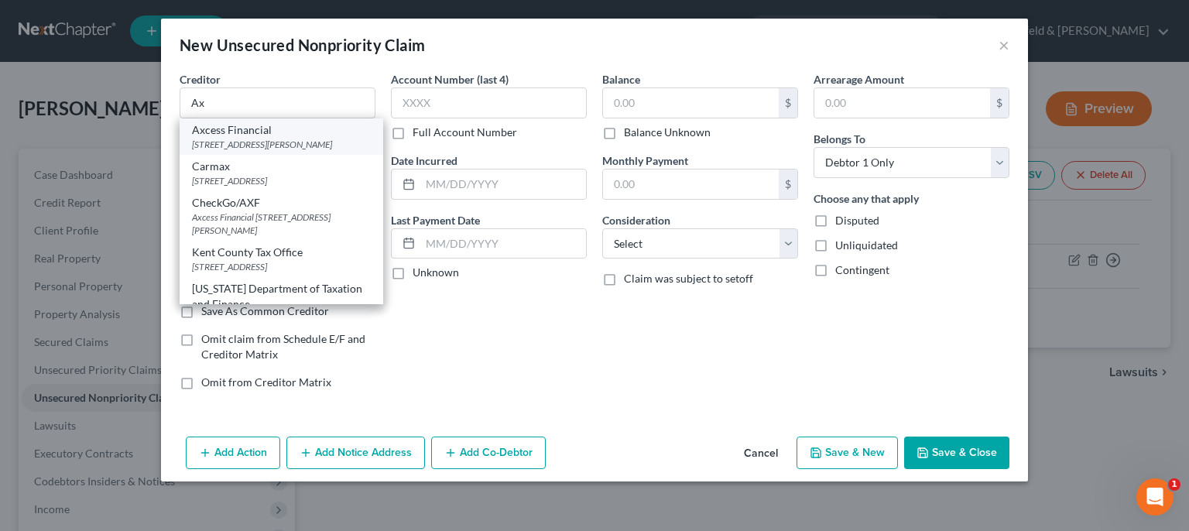
click at [271, 132] on div "Axcess Financial" at bounding box center [281, 129] width 179 height 15
type input "Axcess Financial"
type input "[STREET_ADDRESS][PERSON_NAME]"
type input "Ste. 600"
type input "[GEOGRAPHIC_DATA]"
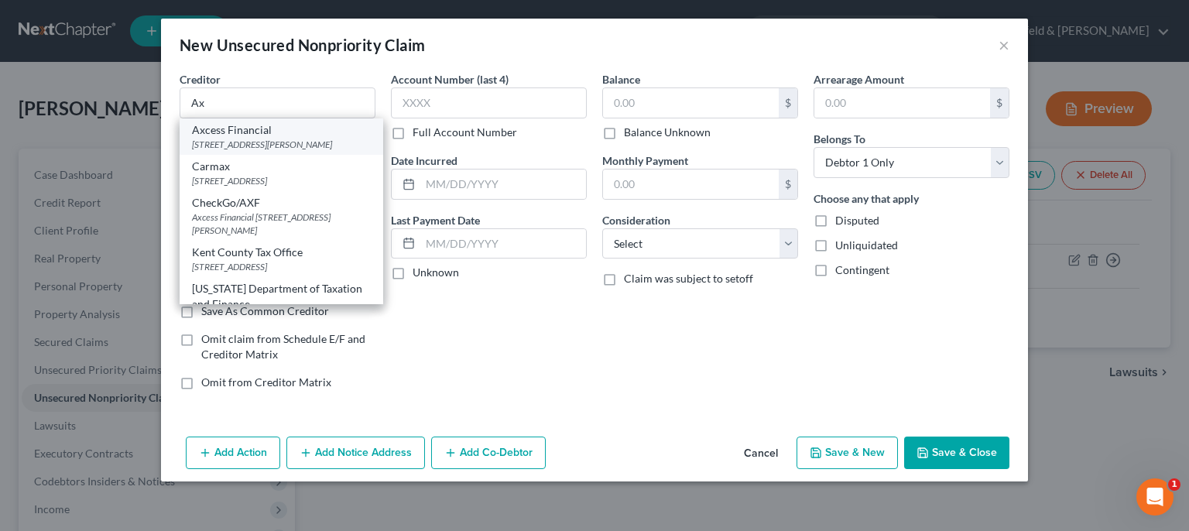
select select "36"
type input "45236"
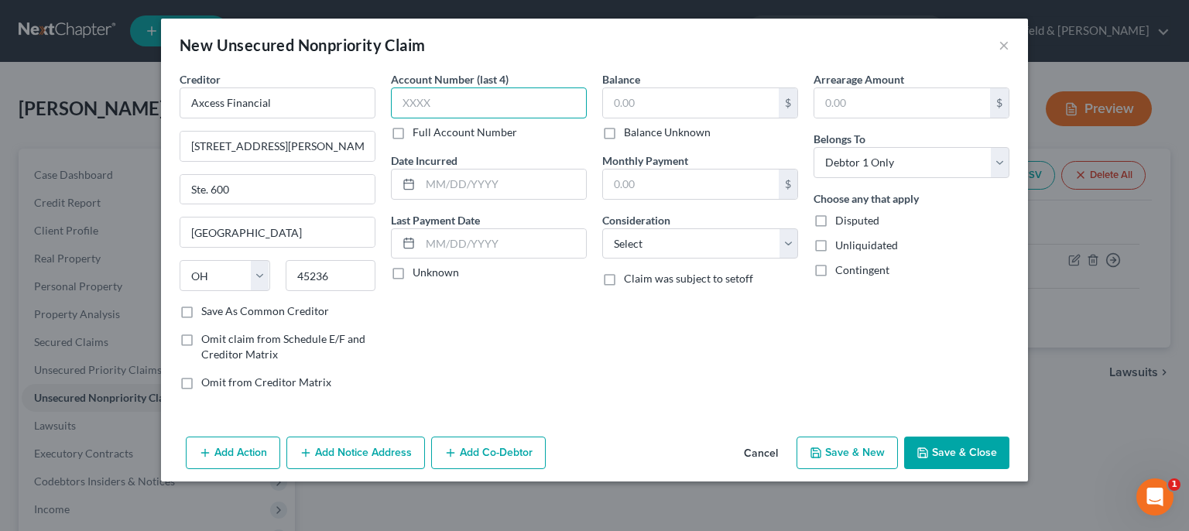
click at [462, 107] on input "text" at bounding box center [489, 102] width 196 height 31
type input "7910"
click at [503, 191] on input "text" at bounding box center [503, 183] width 166 height 29
type input "[DATE]"
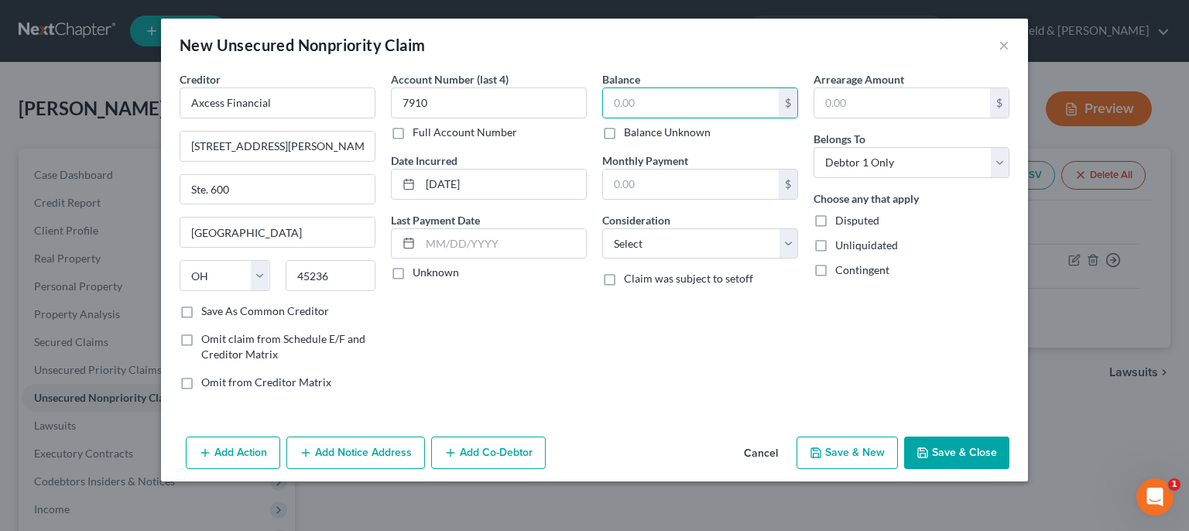
click at [624, 133] on label "Balance Unknown" at bounding box center [667, 132] width 87 height 15
click at [630, 133] on input "Balance Unknown" at bounding box center [635, 130] width 10 height 10
checkbox input "true"
type input "0.00"
select select "2"
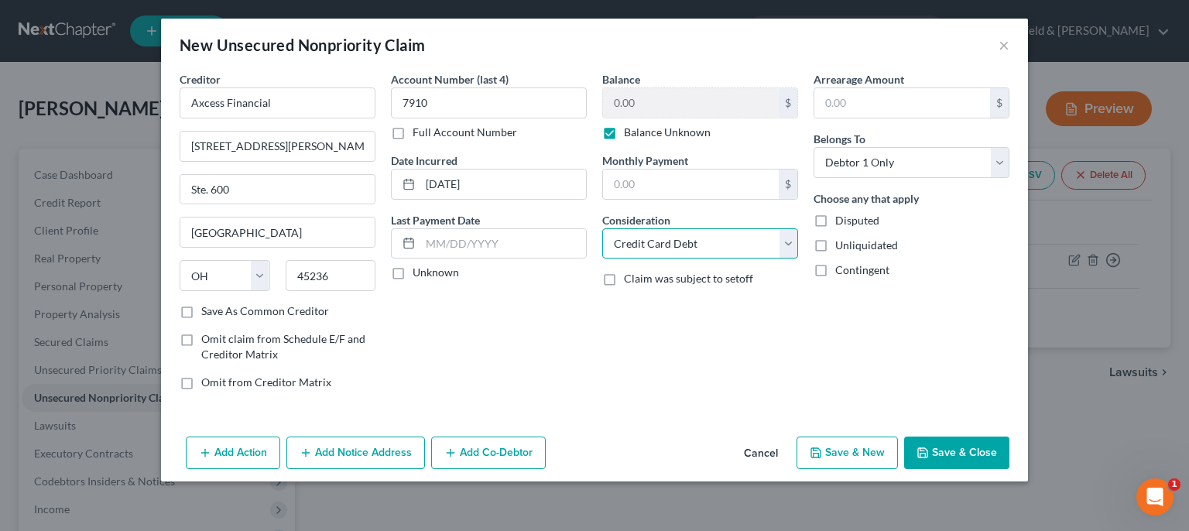
click option "Credit Card Debt" at bounding box center [0, 0] width 0 height 0
click at [848, 445] on button "Save & New" at bounding box center [846, 452] width 101 height 33
select select "0"
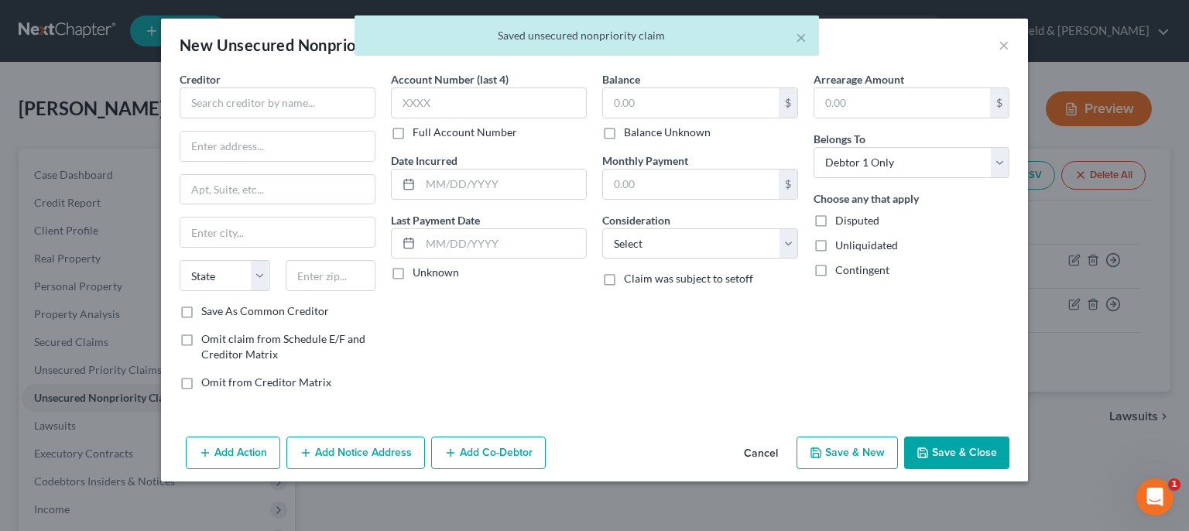
type input "0.00"
click at [205, 101] on input "text" at bounding box center [278, 102] width 196 height 31
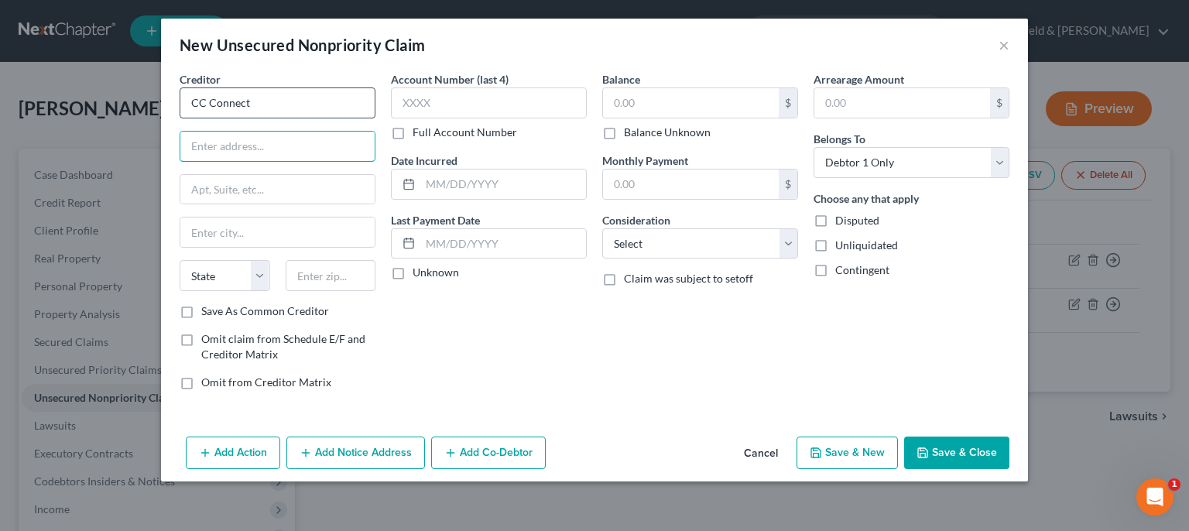
type input "CC Connect"
type input "306 W. [GEOGRAPHIC_DATA]"
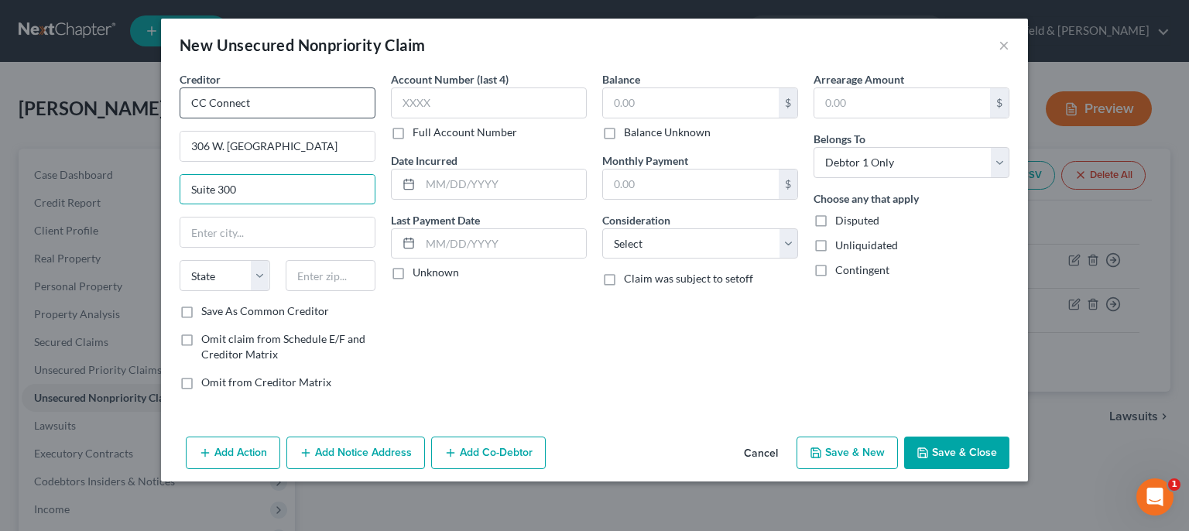
type input "Suite 300"
type input "60654"
type input "[GEOGRAPHIC_DATA]"
select select "14"
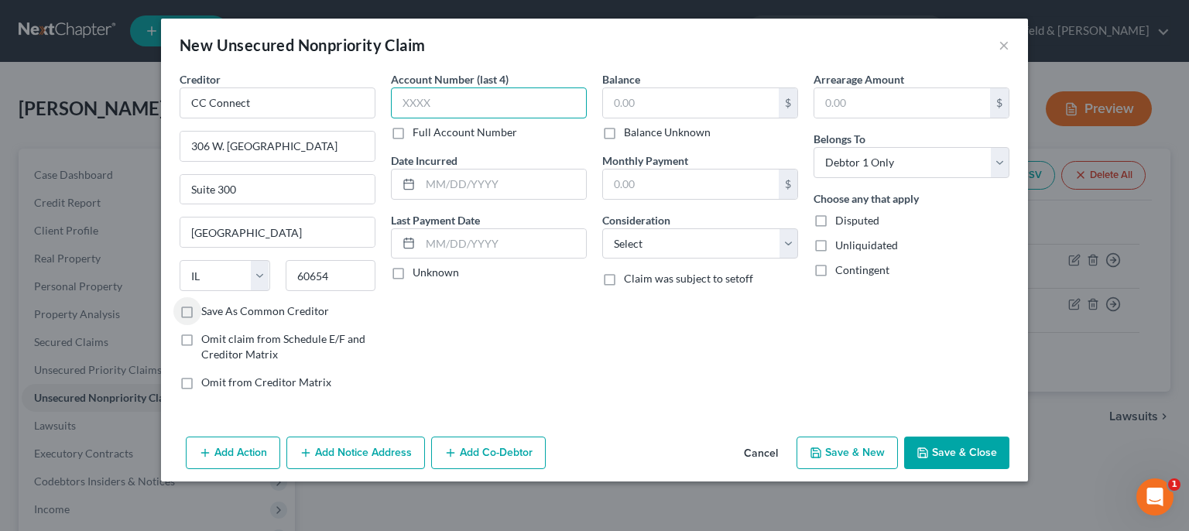
click at [477, 94] on input "text" at bounding box center [489, 102] width 196 height 31
type input "7910"
type input "10//"
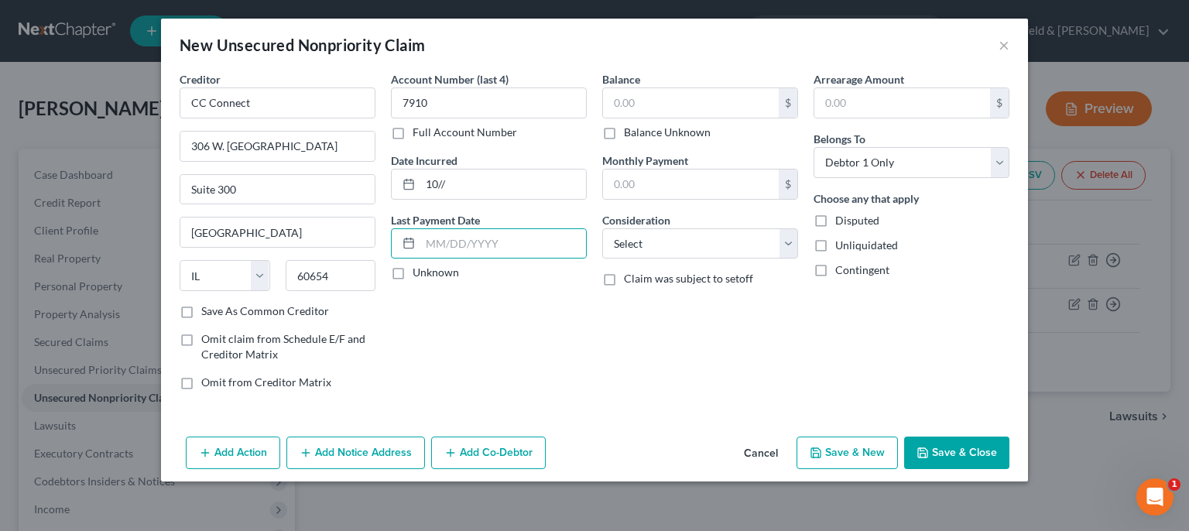
click at [624, 134] on label "Balance Unknown" at bounding box center [667, 132] width 87 height 15
click at [630, 134] on input "Balance Unknown" at bounding box center [635, 130] width 10 height 10
checkbox input "true"
type input "0.00"
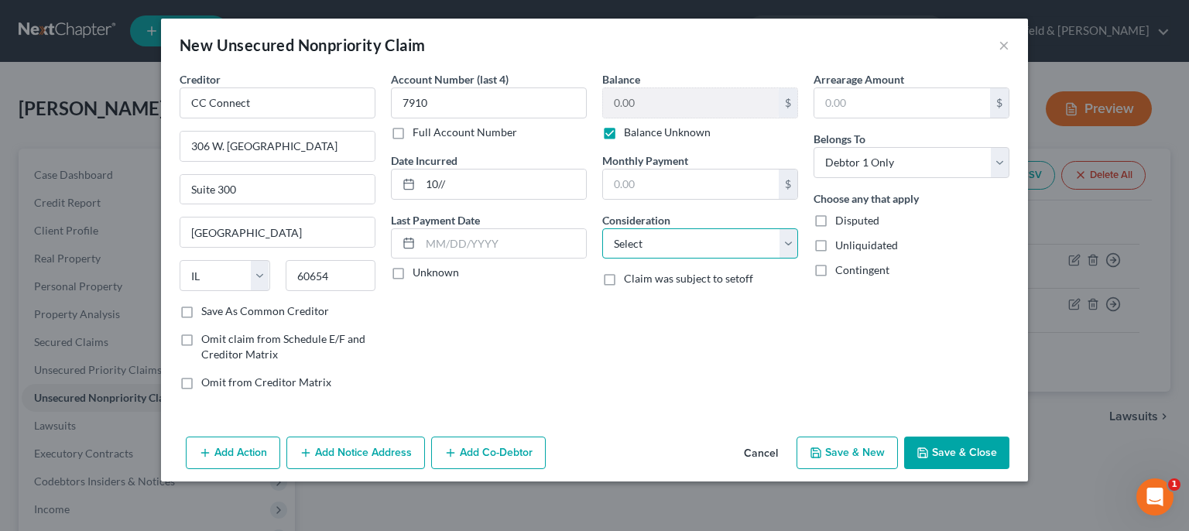
click at [602, 228] on select "Select Cable / Satellite Services Collection Agency Credit Card Debt Debt Couns…" at bounding box center [700, 243] width 196 height 31
select select "2"
click option "Credit Card Debt" at bounding box center [0, 0] width 0 height 0
click at [854, 468] on div "Add Action Add Notice Address Add Co-Debtor Cancel Save & New Save & Close" at bounding box center [594, 455] width 867 height 51
click at [839, 450] on button "Save & New" at bounding box center [846, 452] width 101 height 33
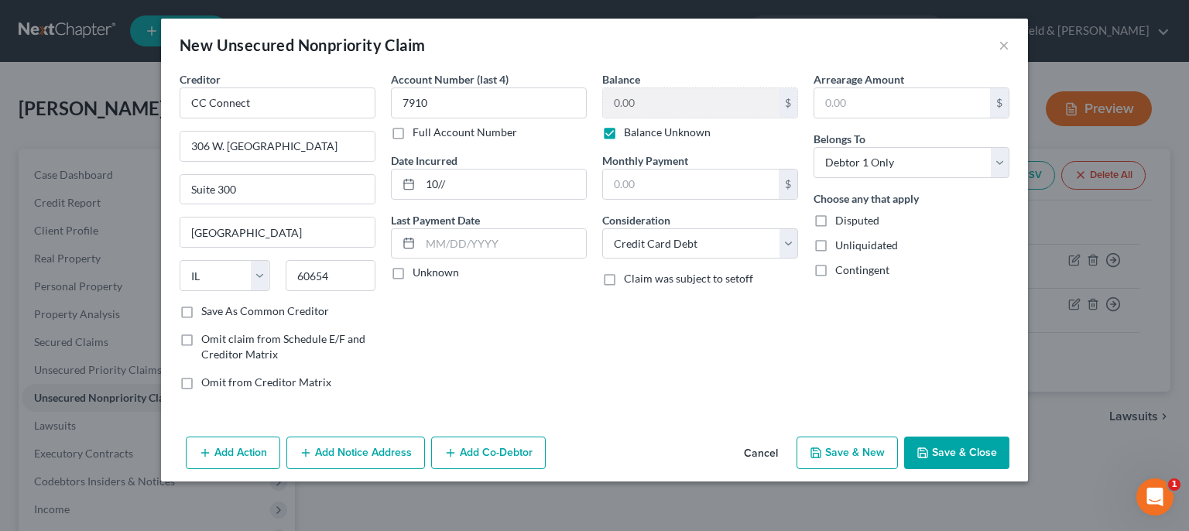
select select "0"
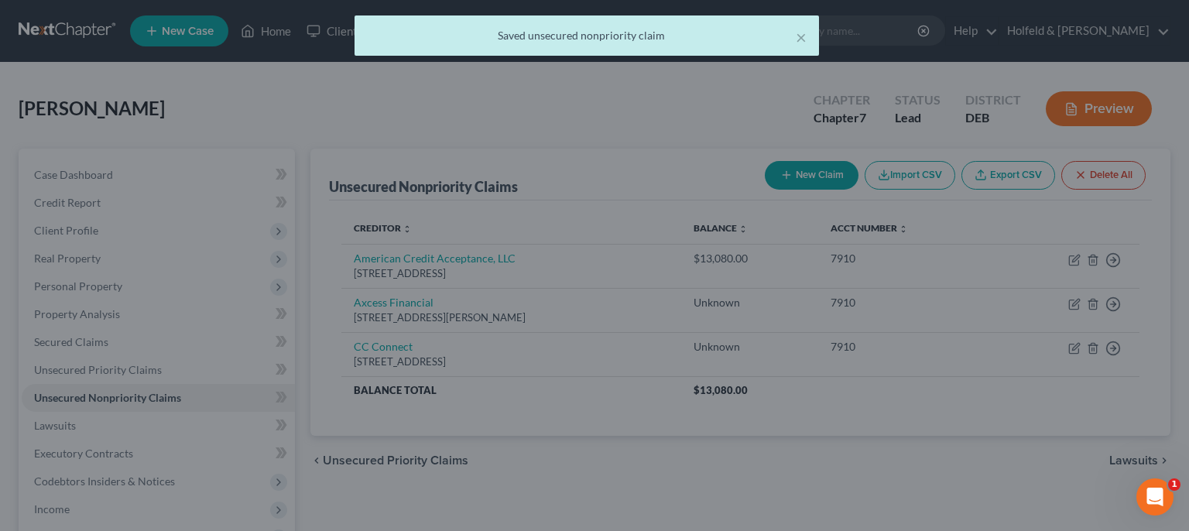
type input "0.00"
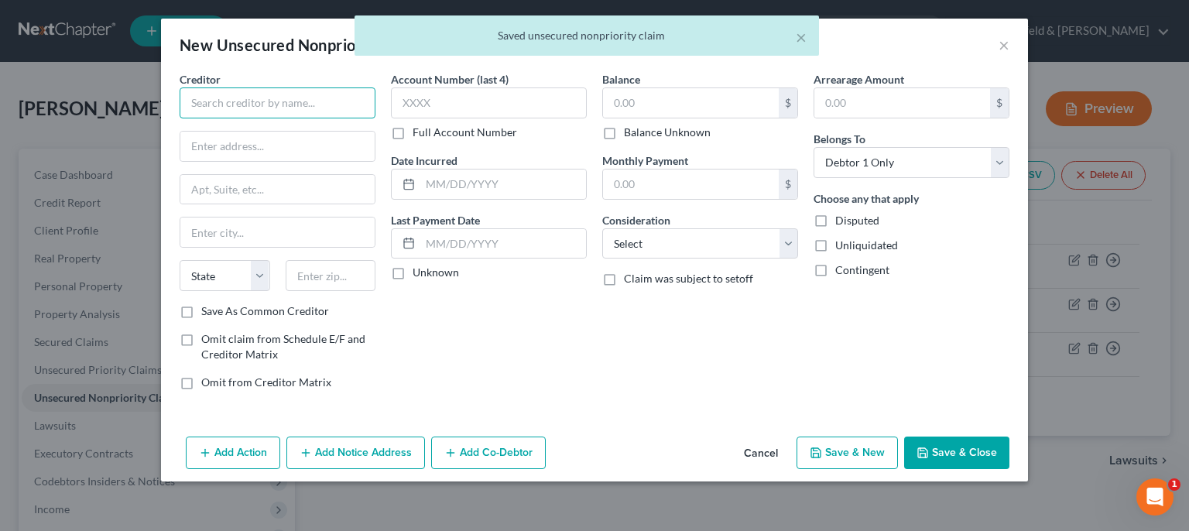
click at [307, 101] on input "text" at bounding box center [278, 102] width 196 height 31
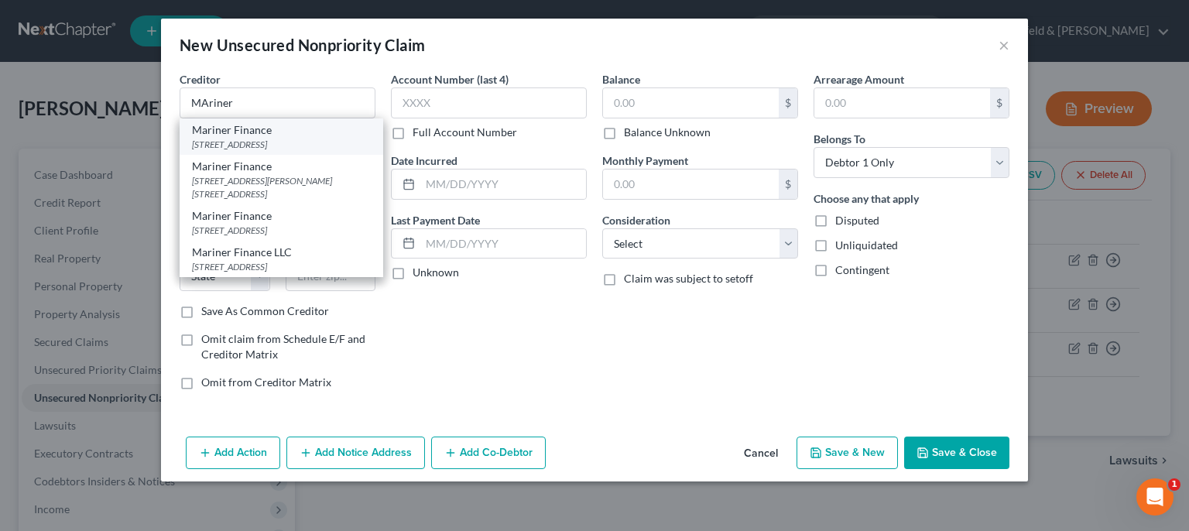
click at [294, 148] on div "[STREET_ADDRESS]" at bounding box center [281, 144] width 179 height 13
type input "Mariner Finance"
type input "[STREET_ADDRESS]"
type input "[GEOGRAPHIC_DATA]"
select select "21"
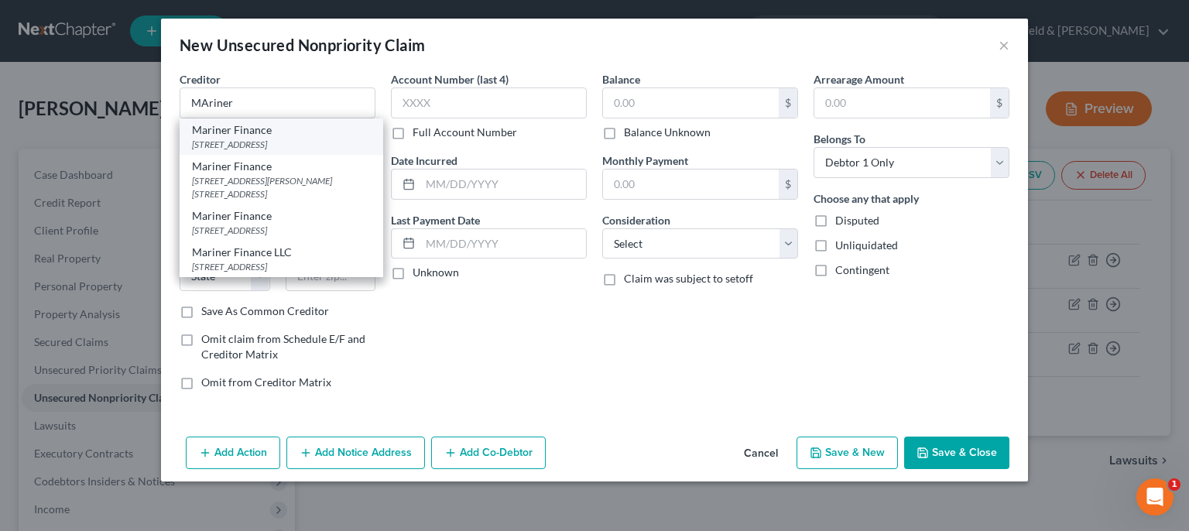
type input "21236"
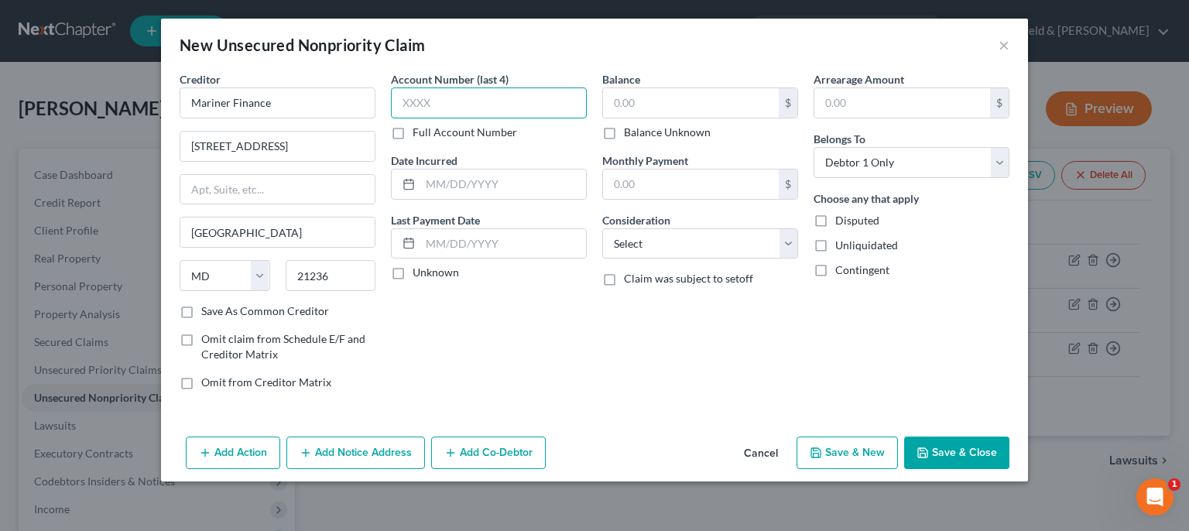
click at [441, 109] on input "text" at bounding box center [489, 102] width 196 height 31
type input "7910"
click at [516, 183] on input "text" at bounding box center [503, 183] width 166 height 29
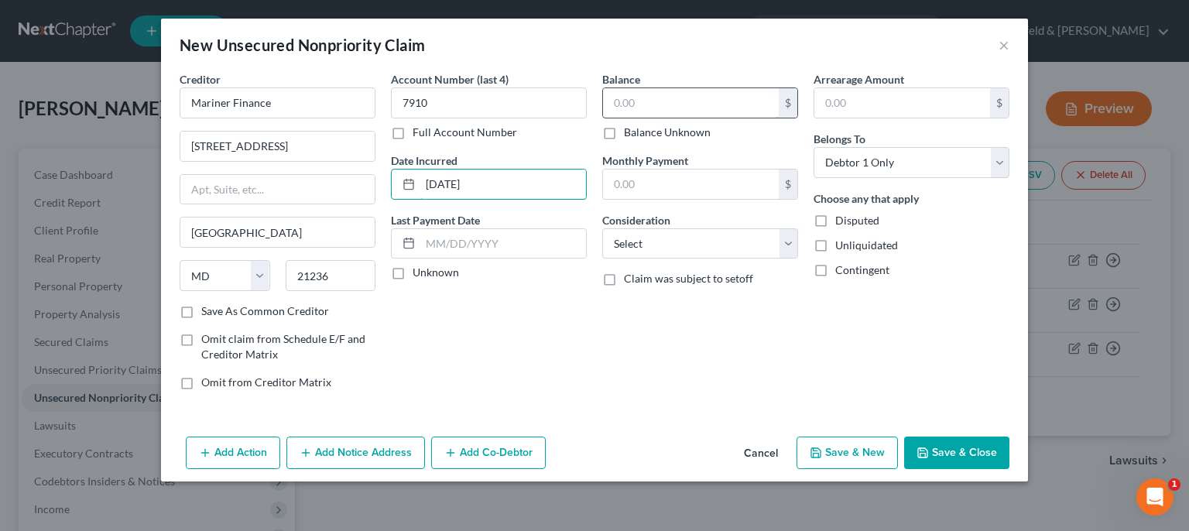
type input "[DATE]"
click at [714, 102] on input "text" at bounding box center [691, 102] width 176 height 29
type input "7,930.00"
click at [602, 228] on select "Select Cable / Satellite Services Collection Agency Credit Card Debt Debt Couns…" at bounding box center [700, 243] width 196 height 31
select select "10"
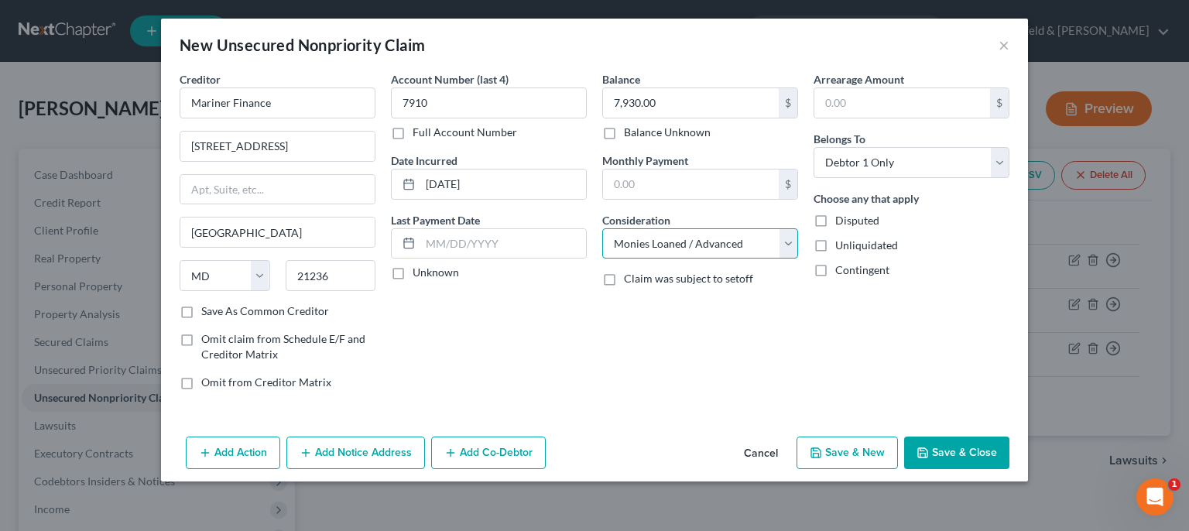
click option "Monies Loaned / Advanced" at bounding box center [0, 0] width 0 height 0
click at [871, 444] on button "Save & New" at bounding box center [846, 452] width 101 height 33
select select "0"
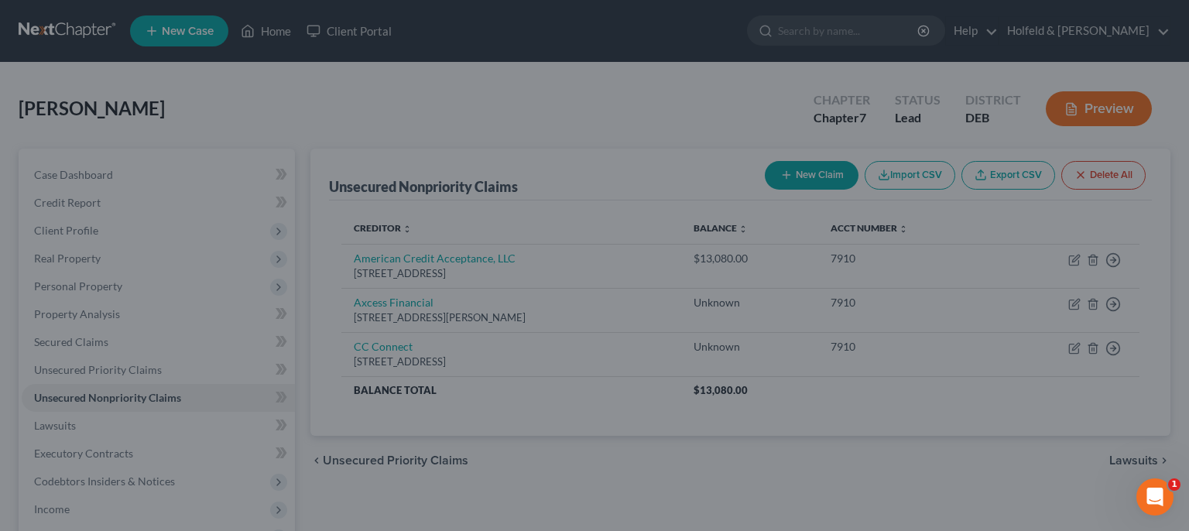
type input "0.00"
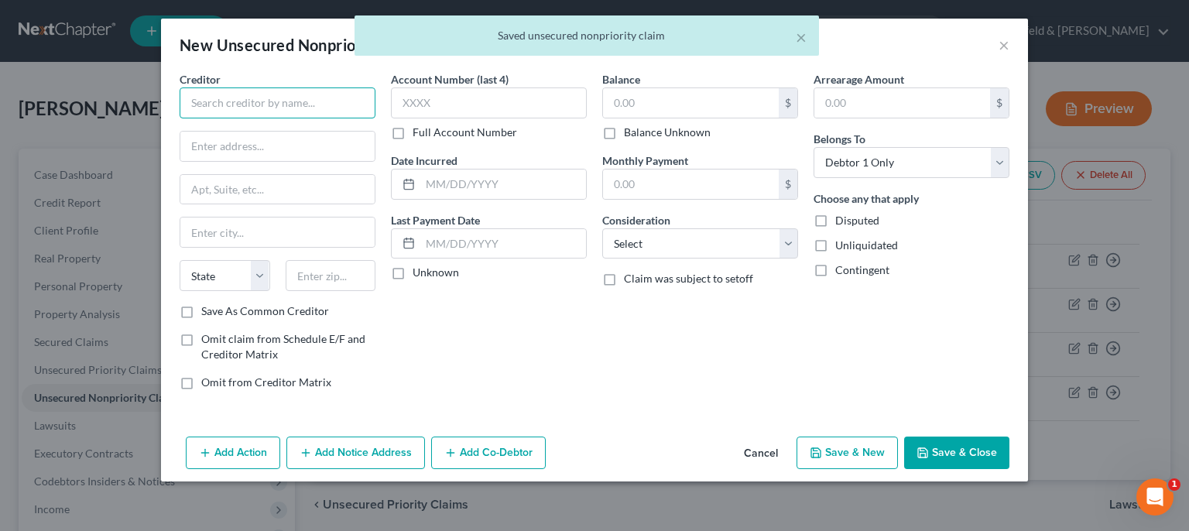
click at [264, 99] on input "text" at bounding box center [278, 102] width 196 height 31
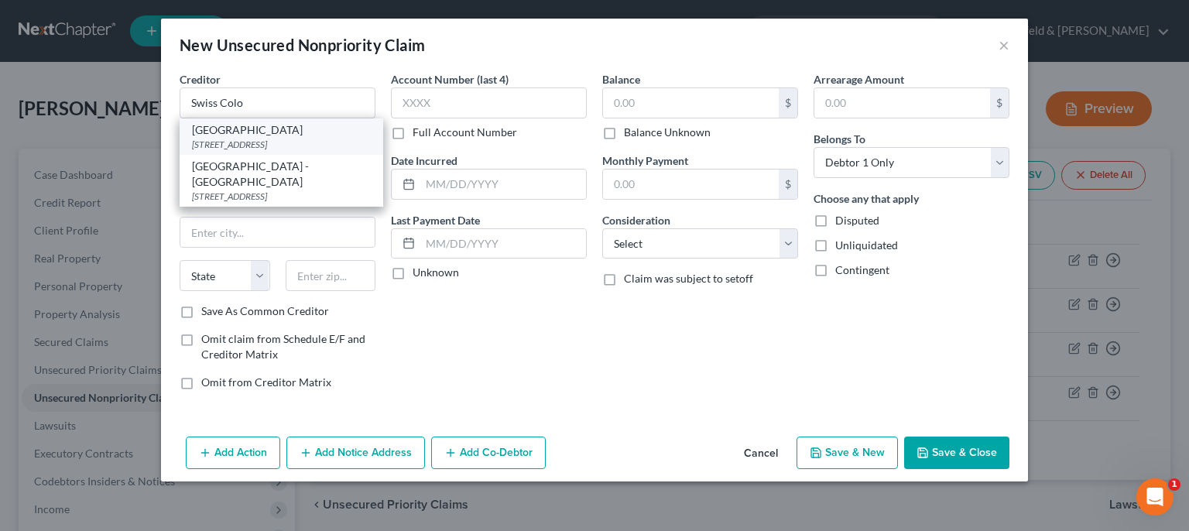
click at [236, 144] on div "[STREET_ADDRESS]" at bounding box center [281, 144] width 179 height 13
type input "[GEOGRAPHIC_DATA]"
type input "[STREET_ADDRESS]"
type input "[PERSON_NAME]"
select select "16"
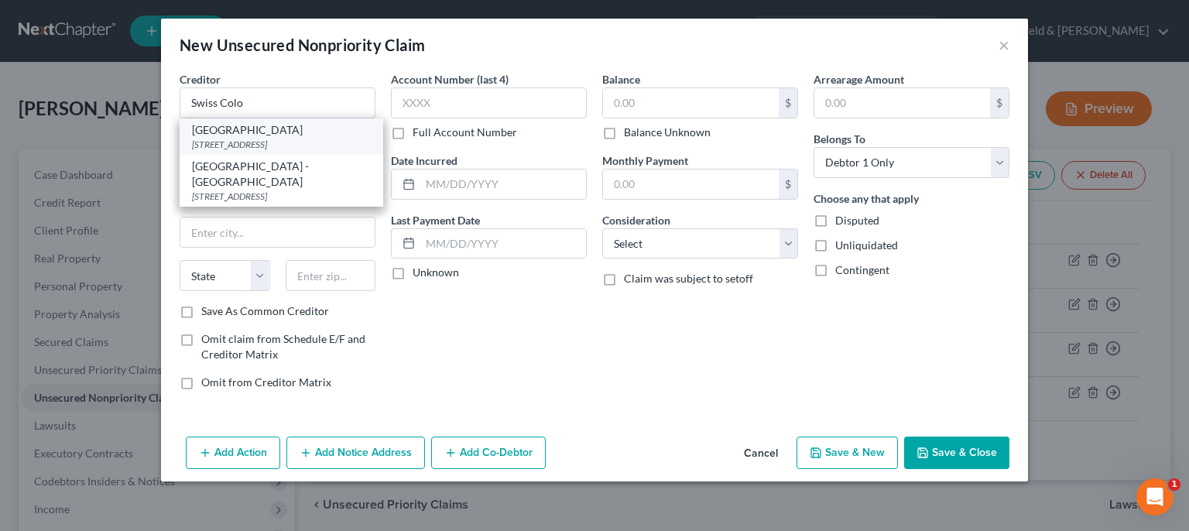
type input "52732"
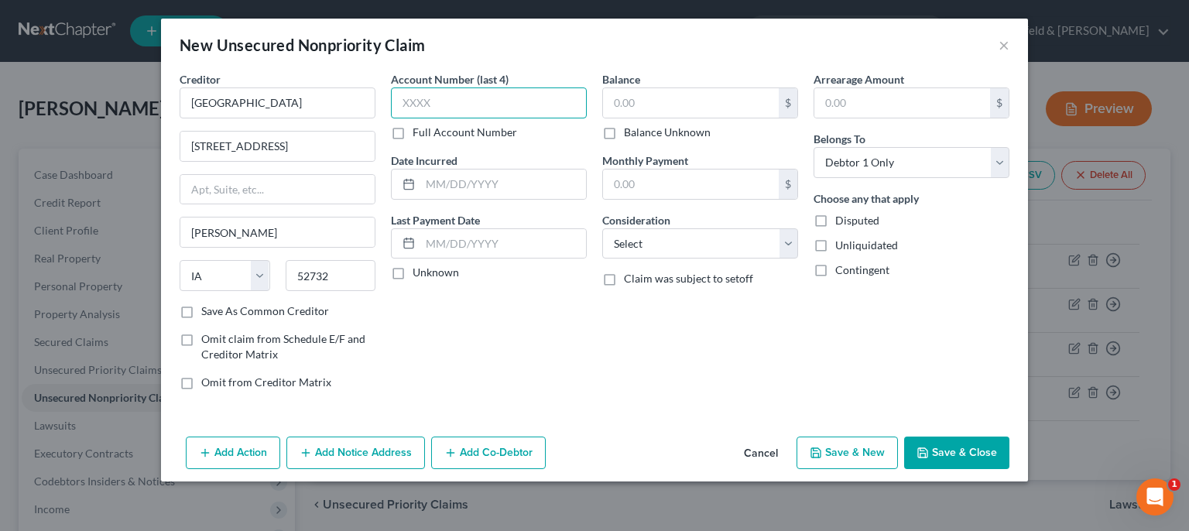
click at [508, 101] on input "text" at bounding box center [489, 102] width 196 height 31
type input "7910"
click at [505, 189] on input "text" at bounding box center [503, 183] width 166 height 29
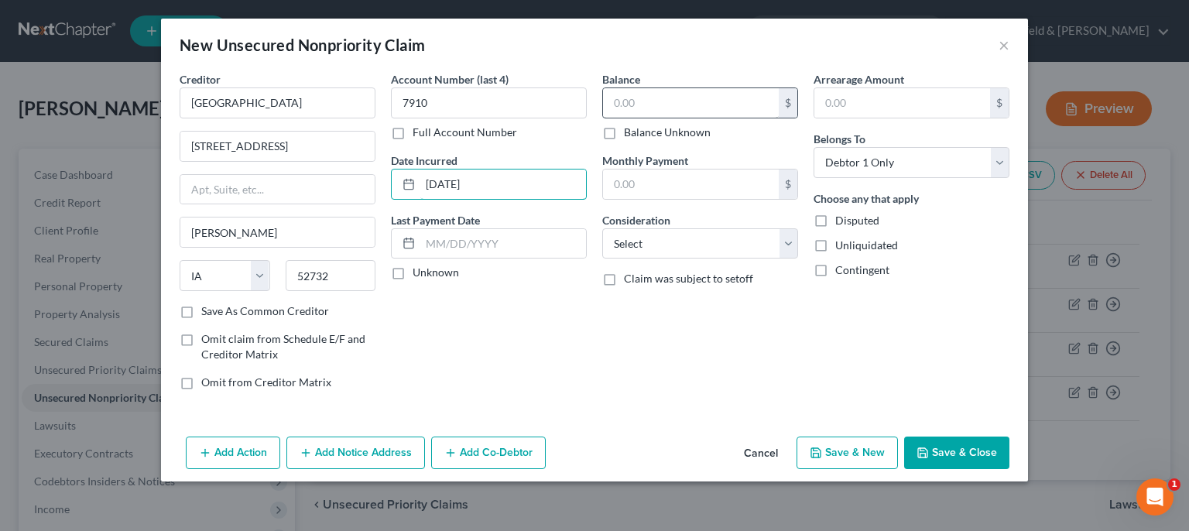
type input "[DATE]"
click at [722, 100] on input "text" at bounding box center [691, 102] width 176 height 29
click at [624, 132] on label "Balance Unknown" at bounding box center [667, 132] width 87 height 15
click at [630, 132] on input "Balance Unknown" at bounding box center [635, 130] width 10 height 10
checkbox input "true"
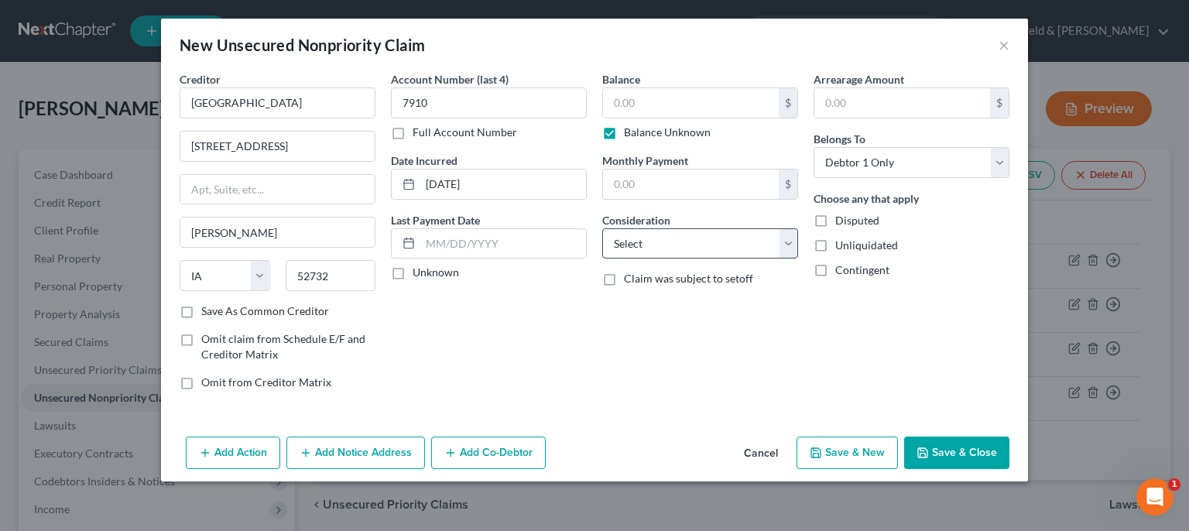
type input "0.00"
click at [602, 228] on select "Select Cable / Satellite Services Collection Agency Credit Card Debt Debt Couns…" at bounding box center [700, 243] width 196 height 31
select select "2"
click option "Credit Card Debt" at bounding box center [0, 0] width 0 height 0
click at [881, 470] on div "Add Action Add Notice Address Add Co-Debtor Cancel Save & New Save & Close" at bounding box center [594, 455] width 867 height 51
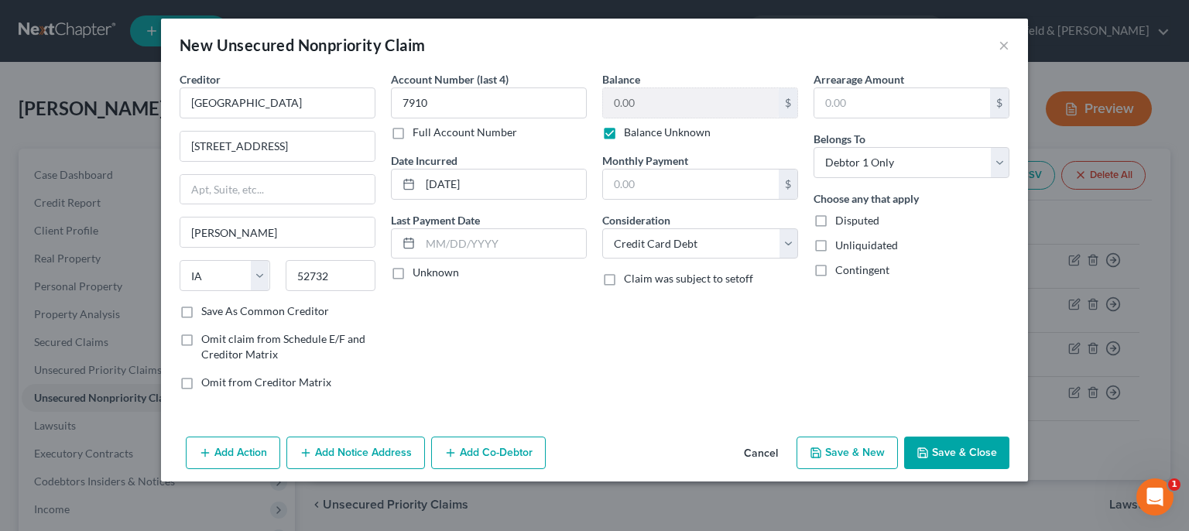
click at [878, 454] on button "Save & New" at bounding box center [846, 452] width 101 height 33
type input "0.00"
select select "0"
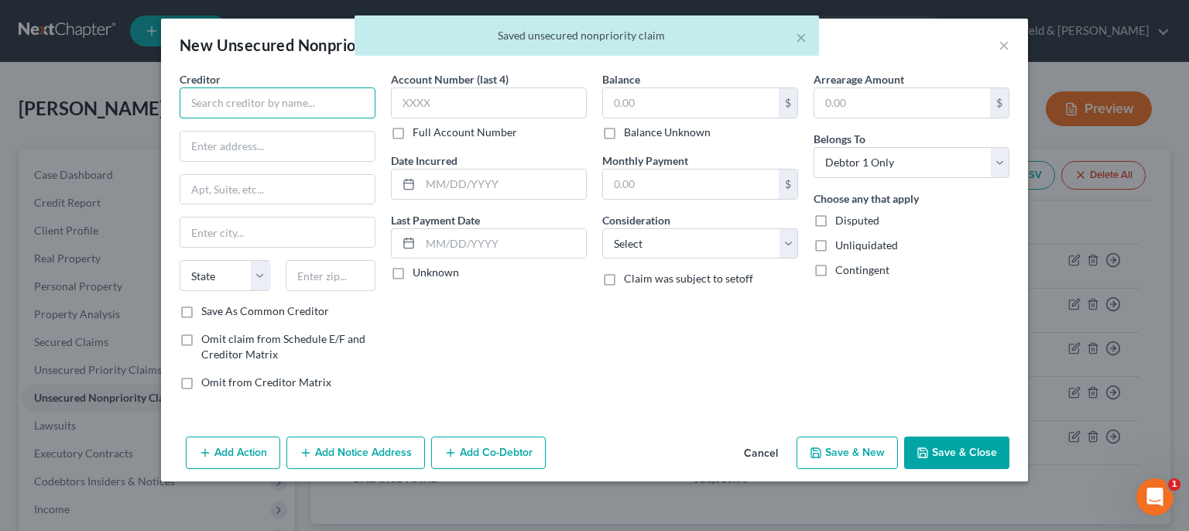
click at [286, 104] on input "text" at bounding box center [278, 102] width 196 height 31
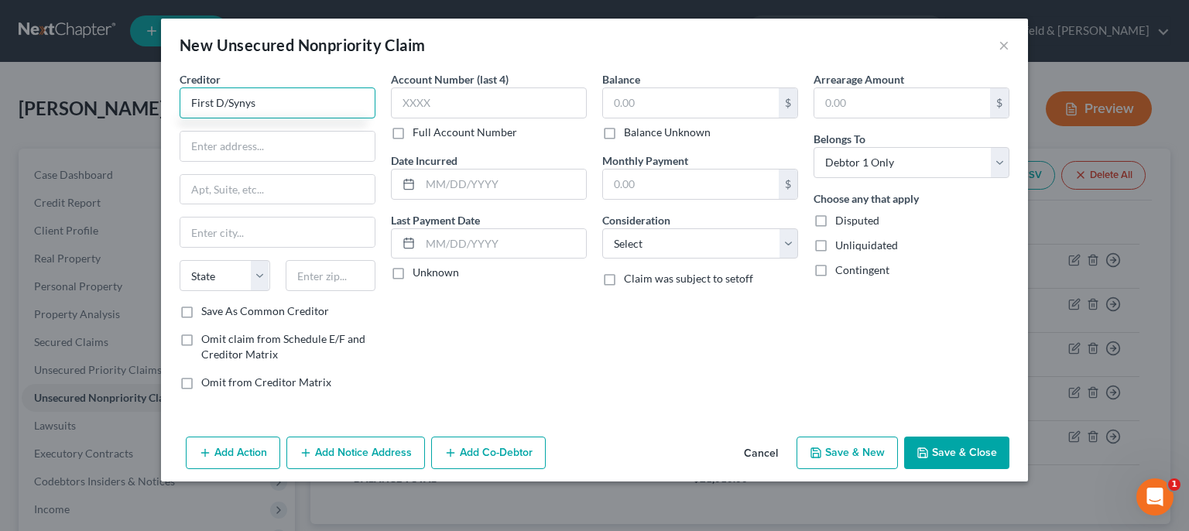
type input "First D/Synys"
type input "PO Box 95650"
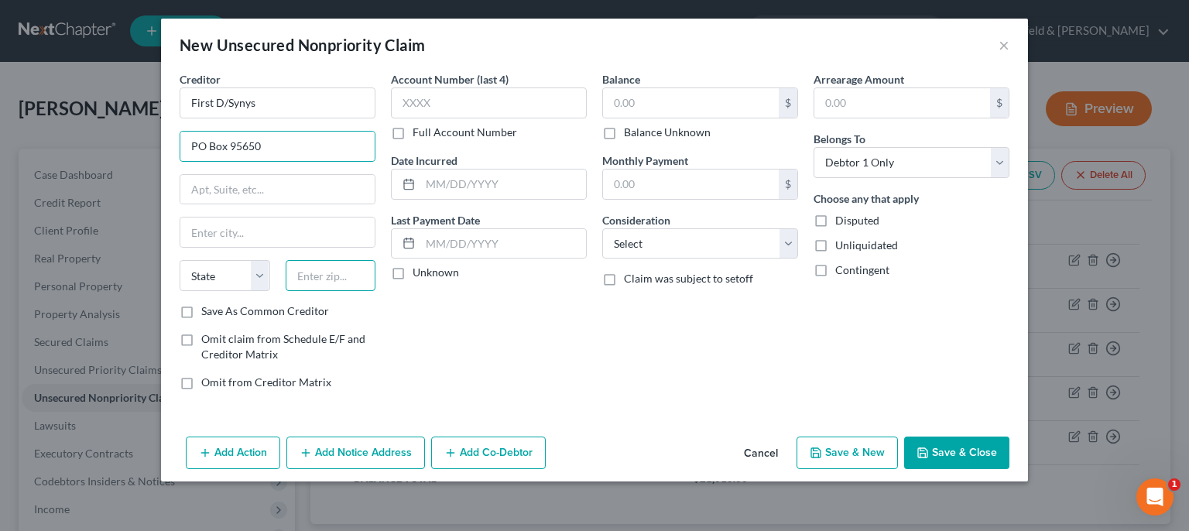
click at [335, 283] on input "text" at bounding box center [331, 275] width 91 height 31
type input "57118"
type input "[GEOGRAPHIC_DATA]"
select select "43"
click at [201, 315] on label "Save As Common Creditor" at bounding box center [265, 310] width 128 height 15
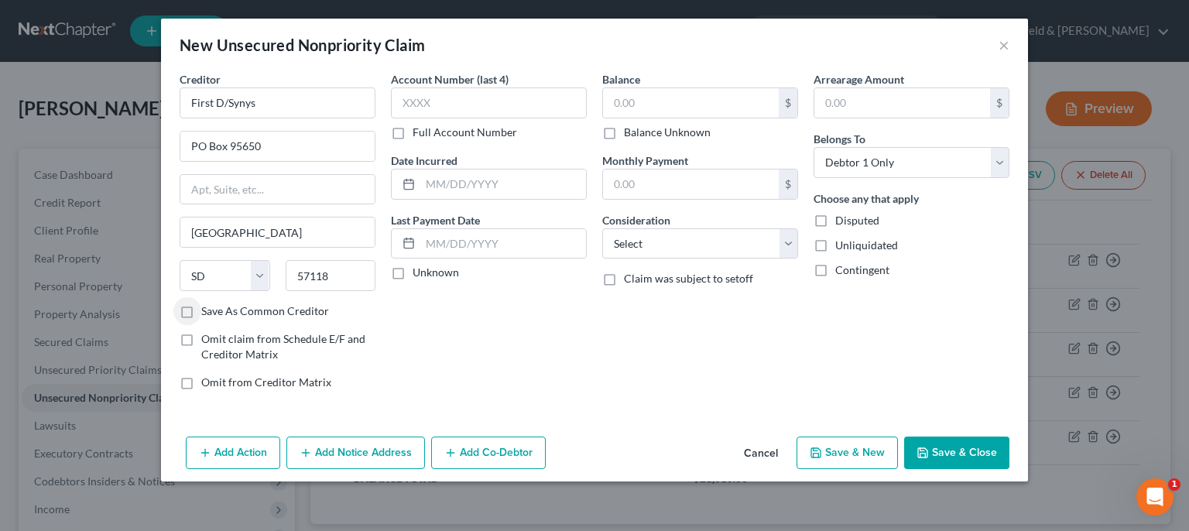
click at [207, 313] on input "Save As Common Creditor" at bounding box center [212, 308] width 10 height 10
checkbox input "true"
click at [450, 99] on input "text" at bounding box center [489, 102] width 196 height 31
type input "7910"
click at [652, 108] on input "text" at bounding box center [691, 102] width 176 height 29
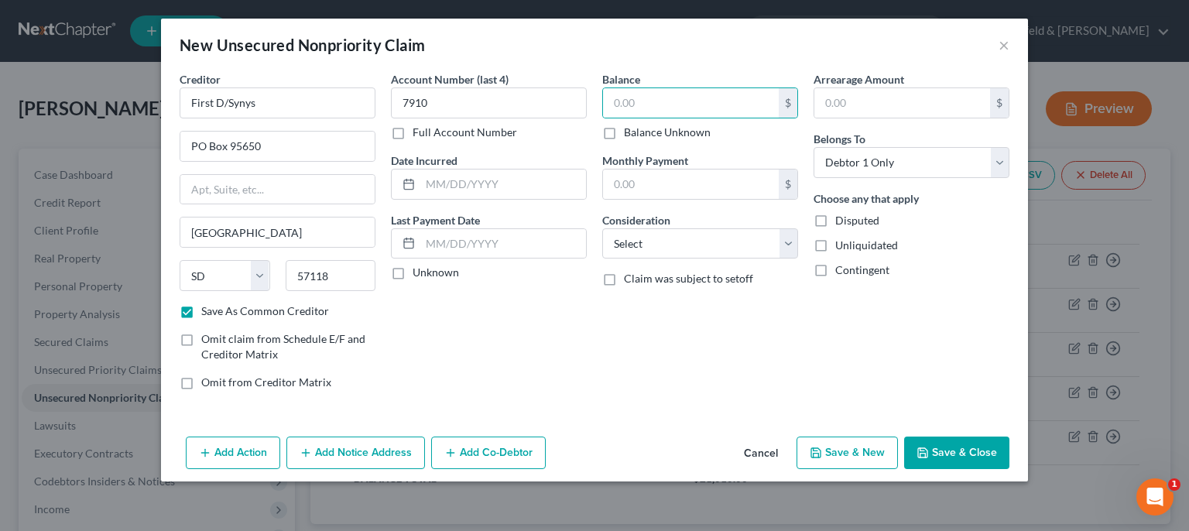
click at [624, 135] on label "Balance Unknown" at bounding box center [667, 132] width 87 height 15
click at [630, 135] on input "Balance Unknown" at bounding box center [635, 130] width 10 height 10
checkbox input "true"
type input "0.00"
select select "2"
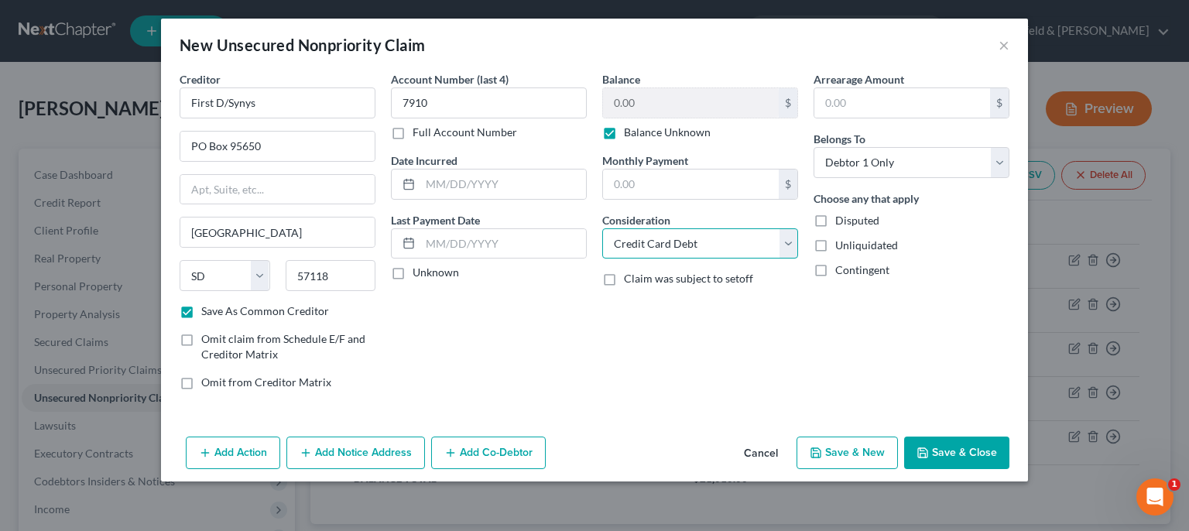
click option "Credit Card Debt" at bounding box center [0, 0] width 0 height 0
click at [875, 451] on button "Save & New" at bounding box center [846, 452] width 101 height 33
checkbox input "false"
type input "0.00"
select select "0"
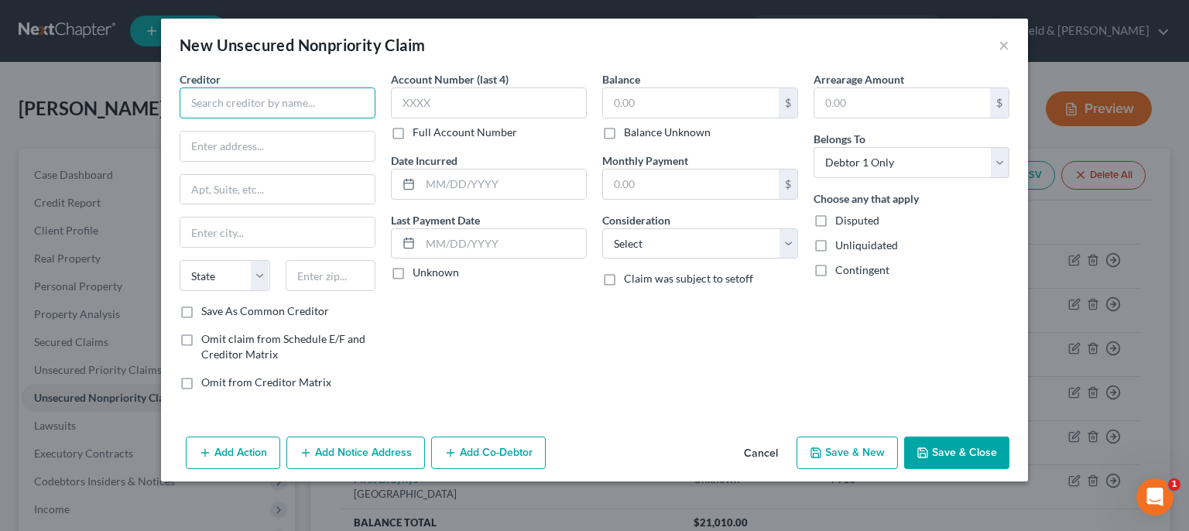
click at [354, 111] on input "text" at bounding box center [278, 102] width 196 height 31
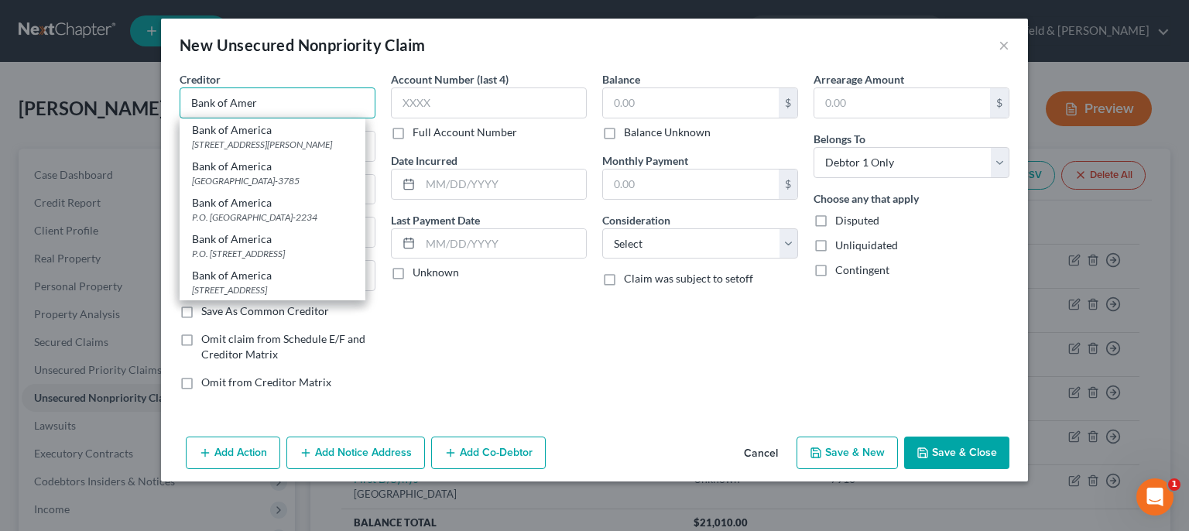
click at [311, 103] on input "Bank of Amer" at bounding box center [278, 102] width 196 height 31
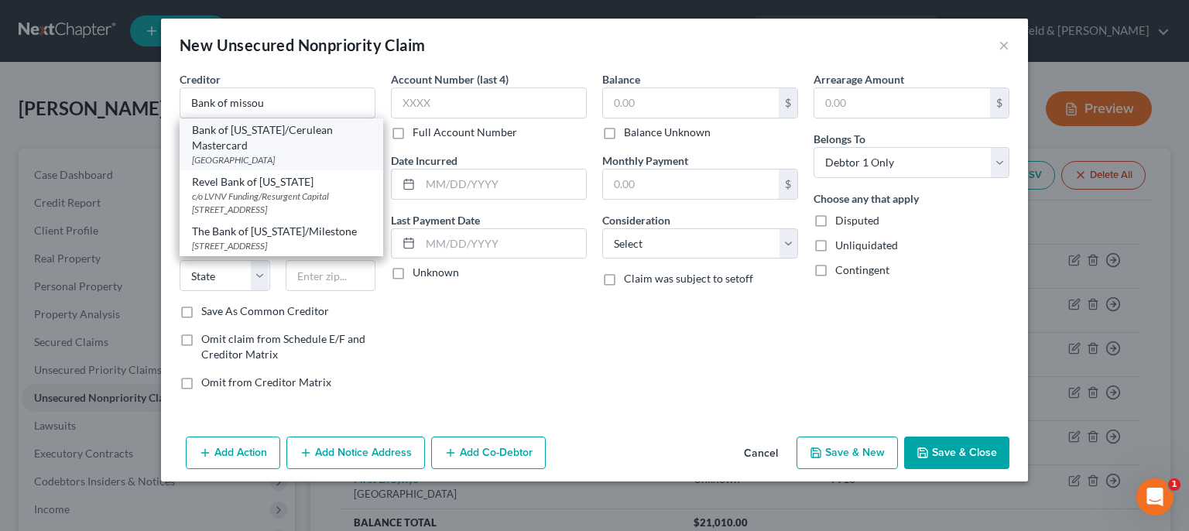
click at [299, 159] on div "[GEOGRAPHIC_DATA]" at bounding box center [281, 159] width 179 height 13
type input "Bank of [US_STATE]/Cerulean Mastercard"
type input "PO Box 85710"
type input "[GEOGRAPHIC_DATA]"
select select "43"
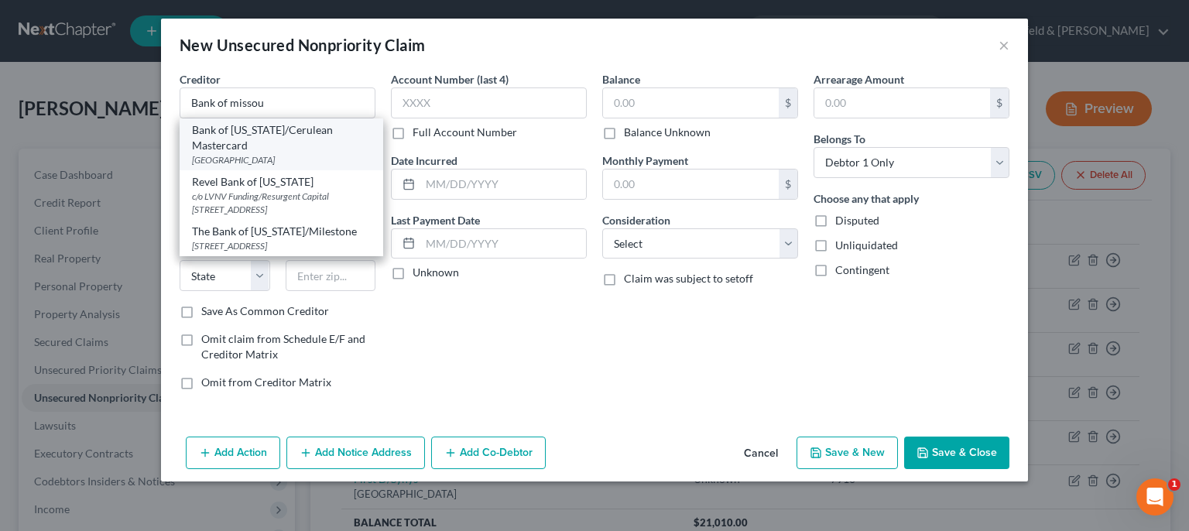
type input "57118"
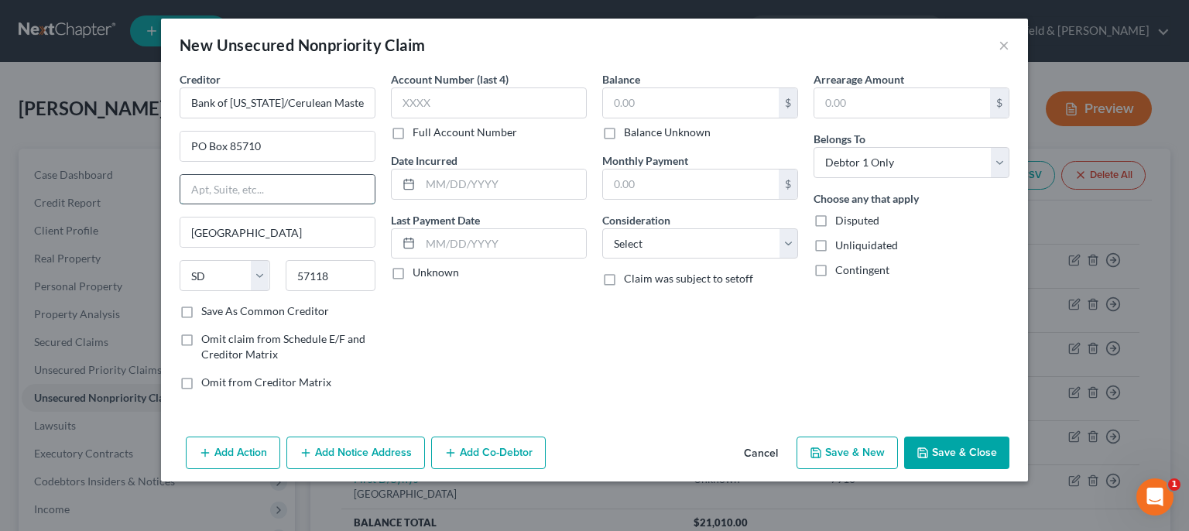
click at [287, 183] on input "text" at bounding box center [277, 189] width 194 height 29
click at [448, 101] on input "text" at bounding box center [489, 102] width 196 height 31
type input "7910"
click at [447, 197] on input "text" at bounding box center [503, 183] width 166 height 29
type input "[DATE]"
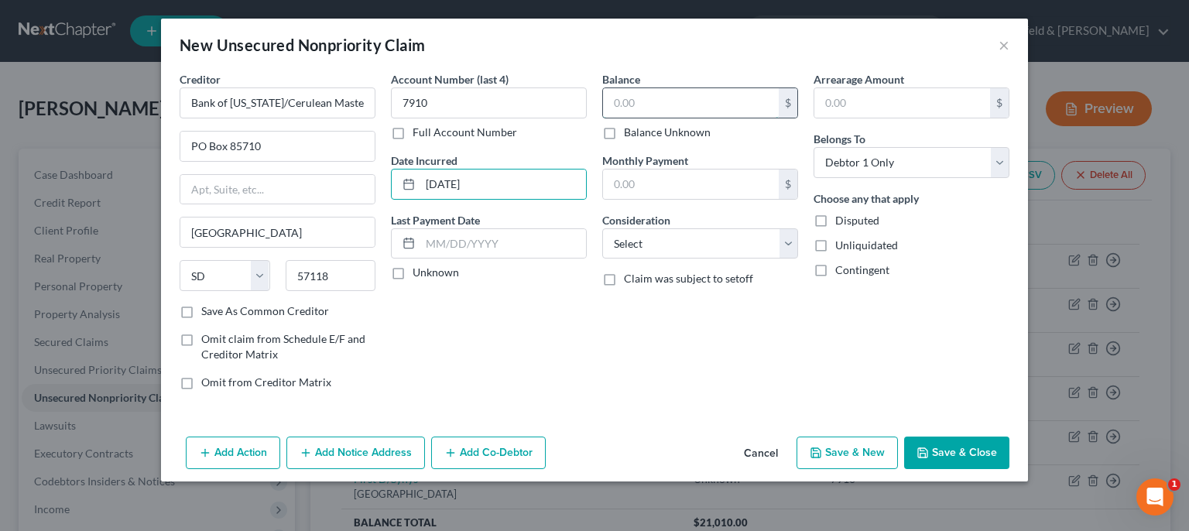
click at [703, 113] on input "text" at bounding box center [691, 102] width 176 height 29
click at [624, 128] on label "Balance Unknown" at bounding box center [667, 132] width 87 height 15
click at [630, 128] on input "Balance Unknown" at bounding box center [635, 130] width 10 height 10
checkbox input "true"
type input "0.00"
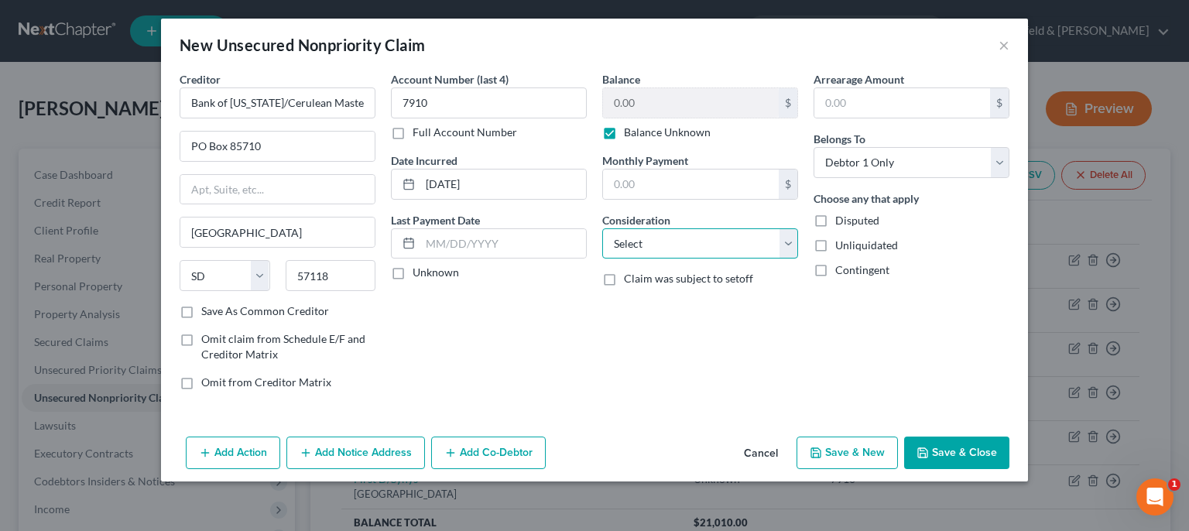
click at [602, 228] on select "Select Cable / Satellite Services Collection Agency Credit Card Debt Debt Couns…" at bounding box center [700, 243] width 196 height 31
select select "2"
click option "Credit Card Debt" at bounding box center [0, 0] width 0 height 0
click at [828, 447] on button "Save & New" at bounding box center [846, 452] width 101 height 33
select select "0"
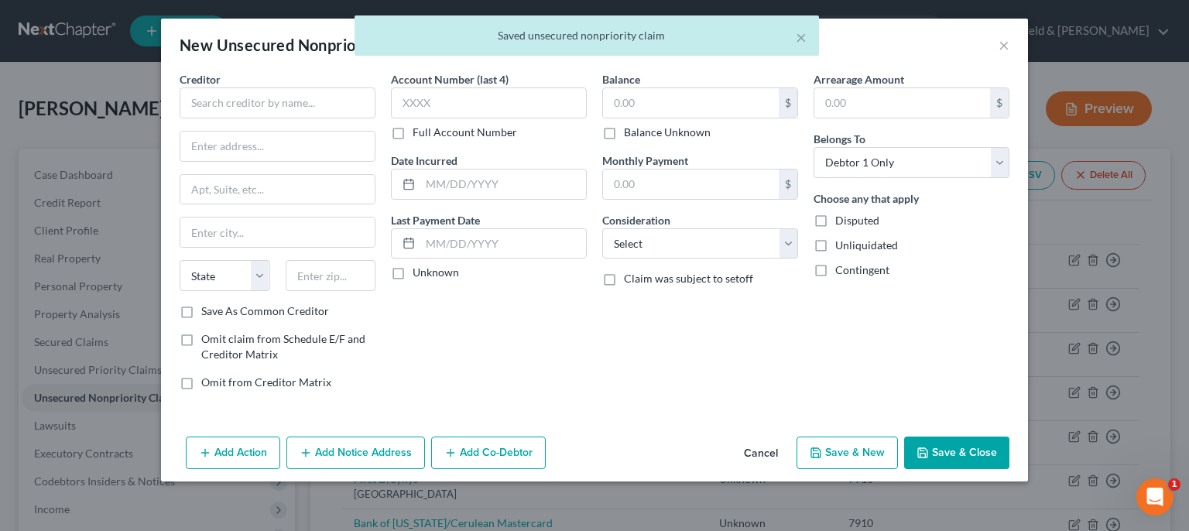
type input "0.00"
click at [337, 104] on input "text" at bounding box center [278, 102] width 196 height 31
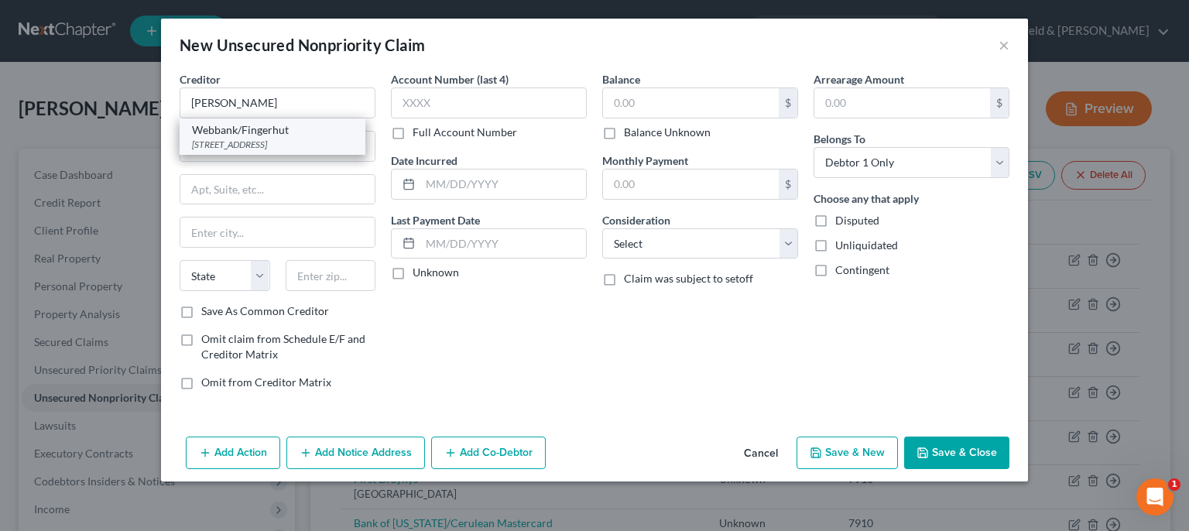
click at [330, 151] on div "[STREET_ADDRESS]" at bounding box center [272, 144] width 161 height 13
type input "Webbank/Fingerhut"
type input "[STREET_ADDRESS]"
type input "Saint Cloud"
select select "24"
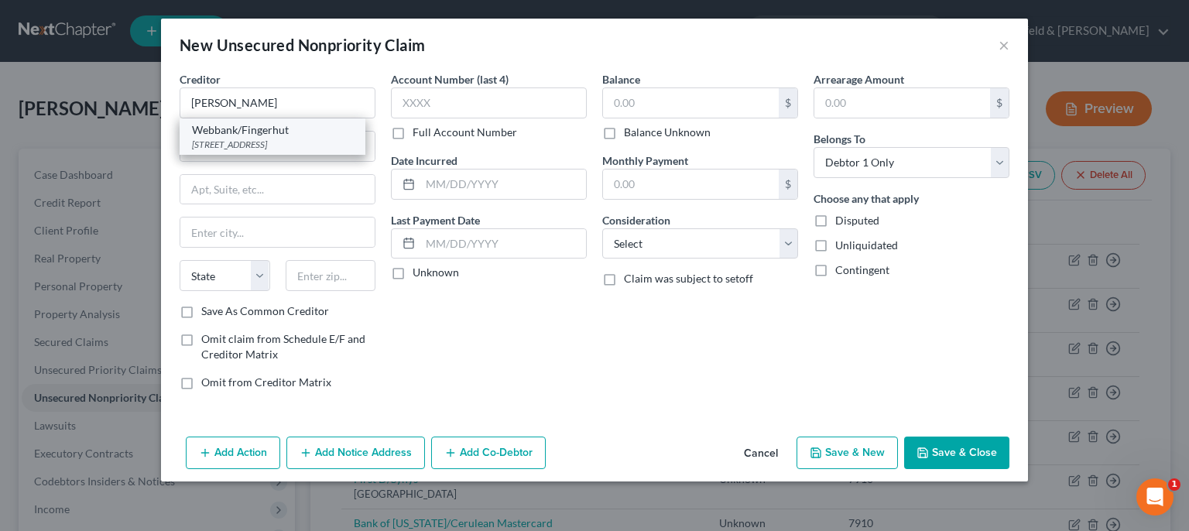
type input "56303"
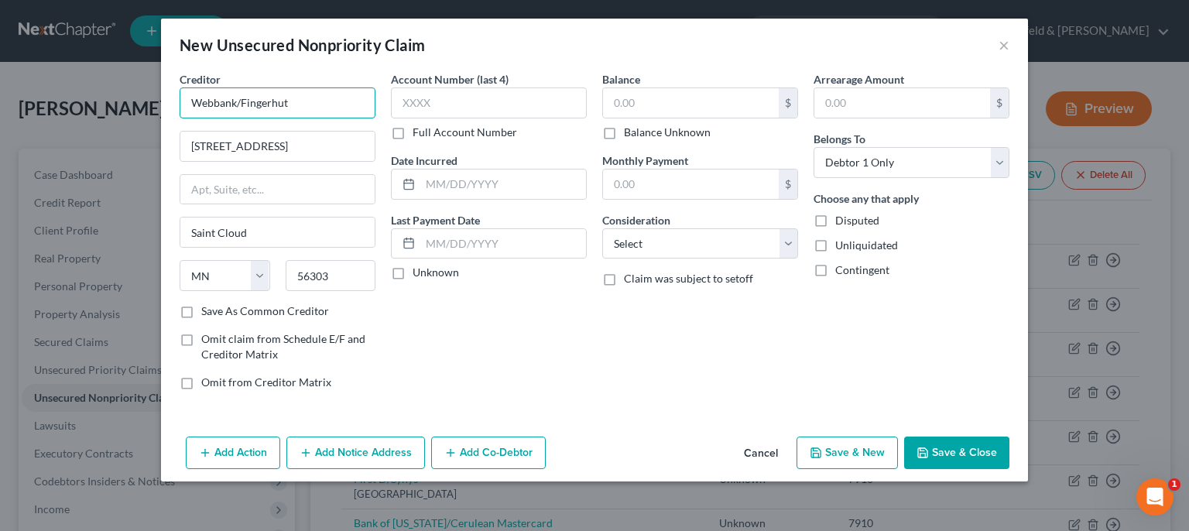
click at [309, 106] on input "Webbank/Fingerhut" at bounding box center [278, 102] width 196 height 31
type input "Webbank/[GEOGRAPHIC_DATA]"
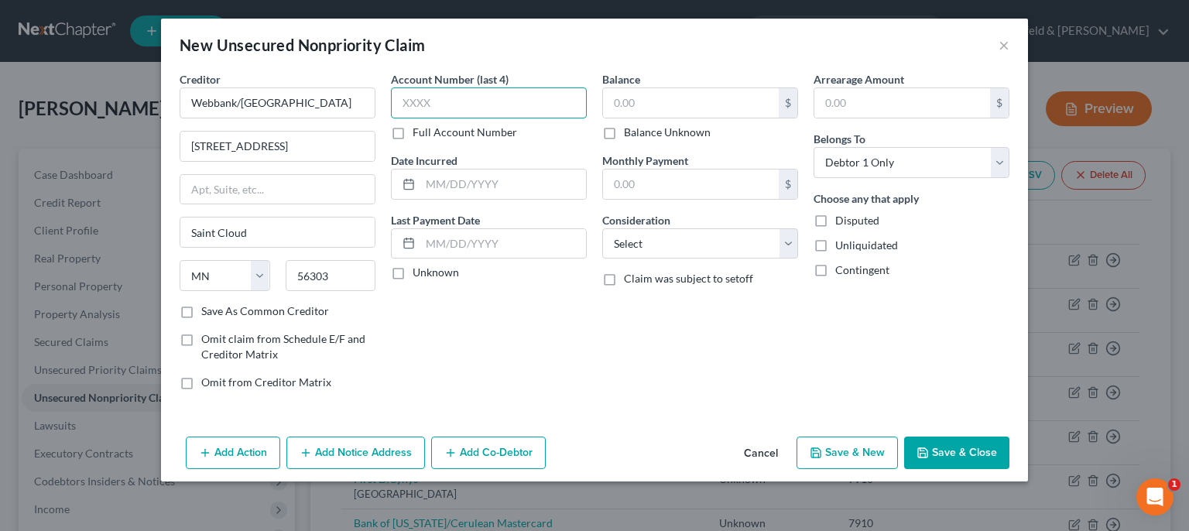
click at [416, 110] on input "text" at bounding box center [489, 102] width 196 height 31
type input "7910"
click at [494, 185] on input "text" at bounding box center [503, 183] width 166 height 29
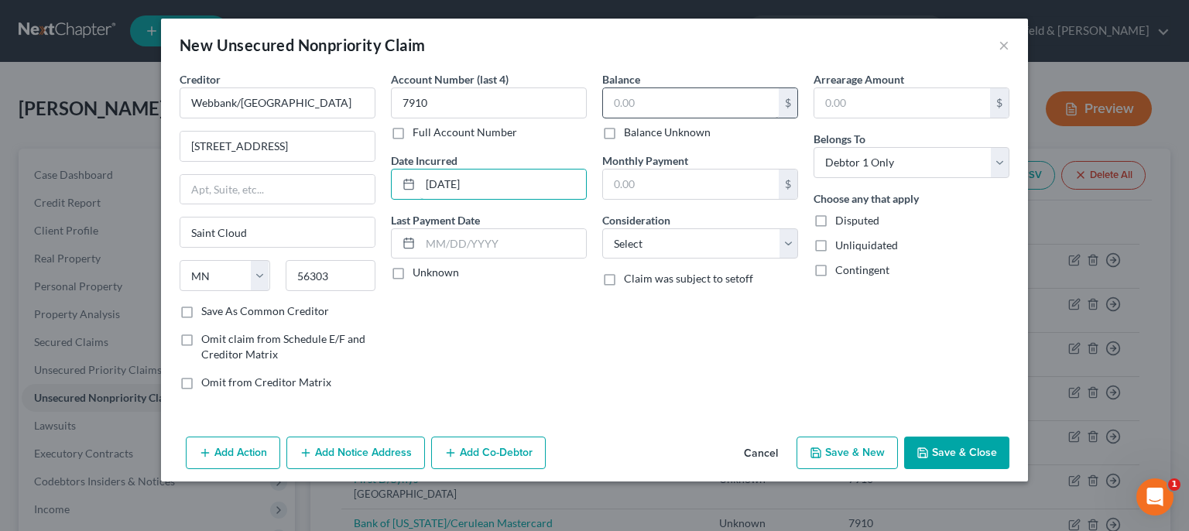
type input "[DATE]"
click at [655, 111] on input "text" at bounding box center [691, 102] width 176 height 29
click at [624, 132] on label "Balance Unknown" at bounding box center [667, 132] width 87 height 15
click at [630, 132] on input "Balance Unknown" at bounding box center [635, 130] width 10 height 10
checkbox input "true"
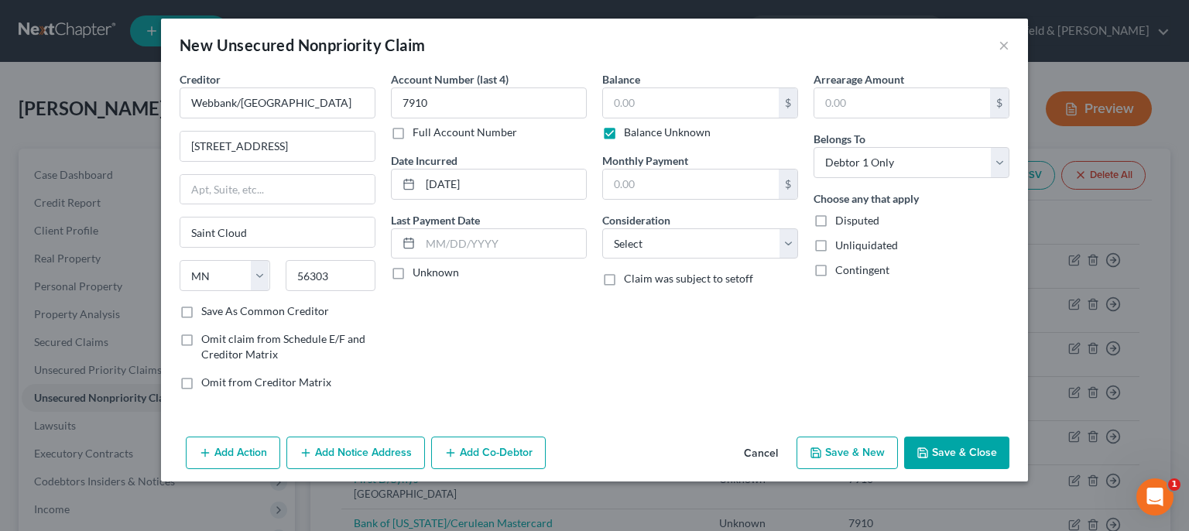
type input "0.00"
click at [602, 228] on select "Select Cable / Satellite Services Collection Agency Credit Card Debt Debt Couns…" at bounding box center [700, 243] width 196 height 31
select select "2"
click option "Credit Card Debt" at bounding box center [0, 0] width 0 height 0
click at [847, 454] on button "Save & New" at bounding box center [846, 452] width 101 height 33
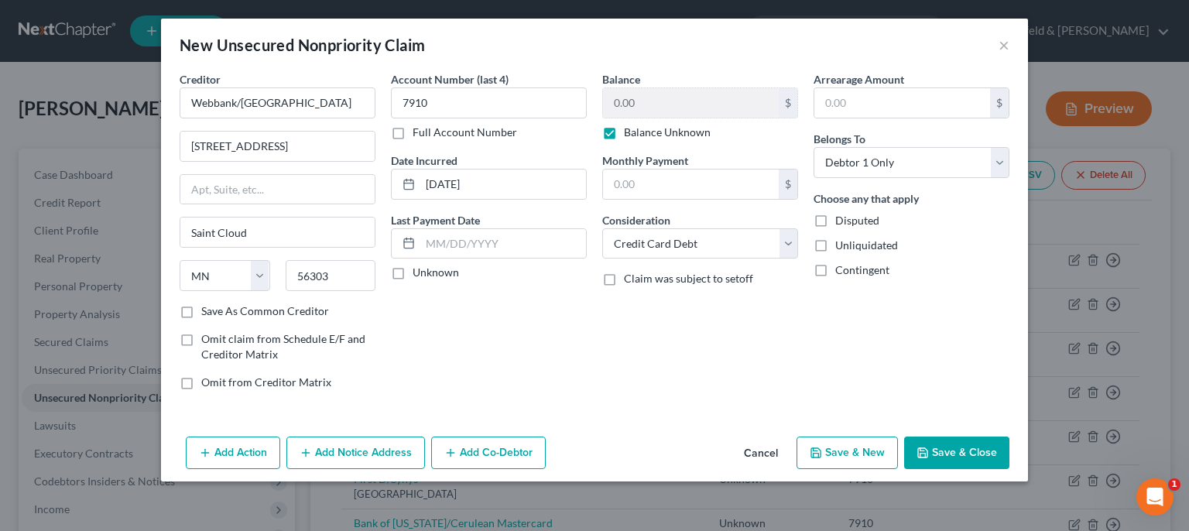
select select "0"
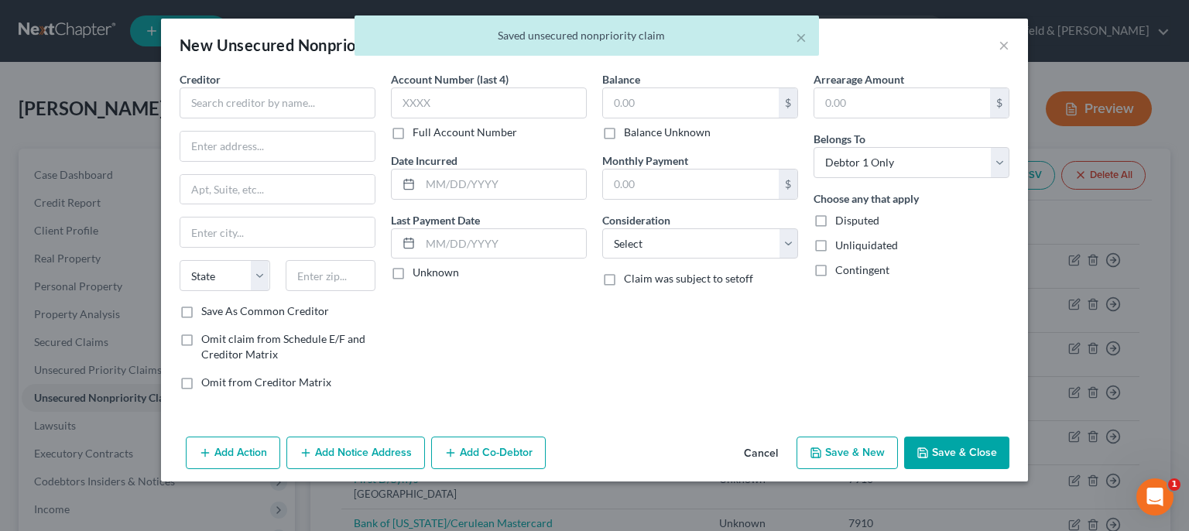
type input "0.00"
click at [294, 108] on input "text" at bounding box center [278, 102] width 196 height 31
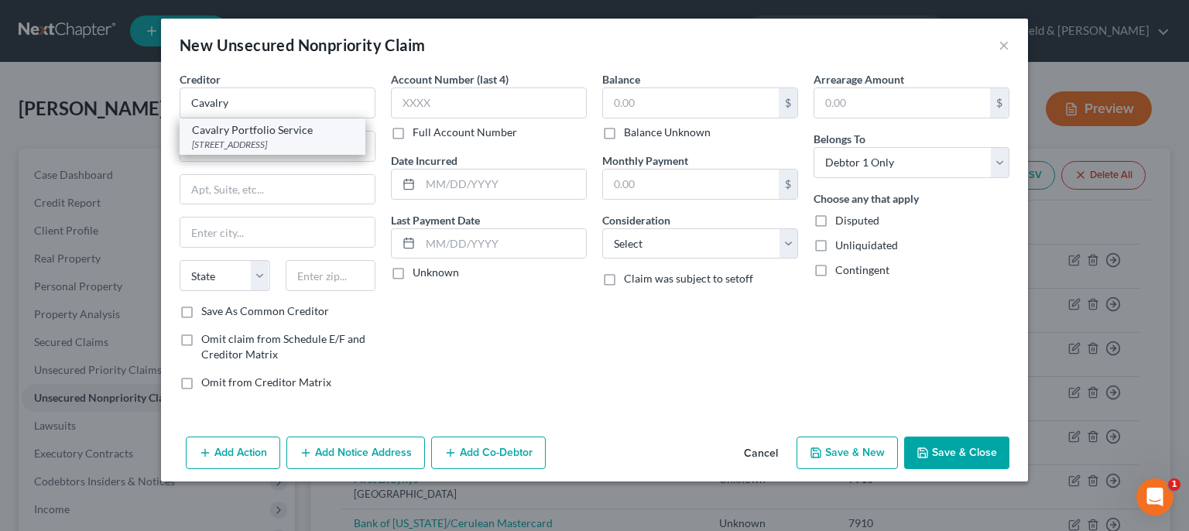
click at [258, 132] on div "Cavalry Portfolio Service" at bounding box center [272, 129] width 161 height 15
type input "Cavalry Portfolio Service"
type input "[STREET_ADDRESS]"
type input "Valhalla"
select select "35"
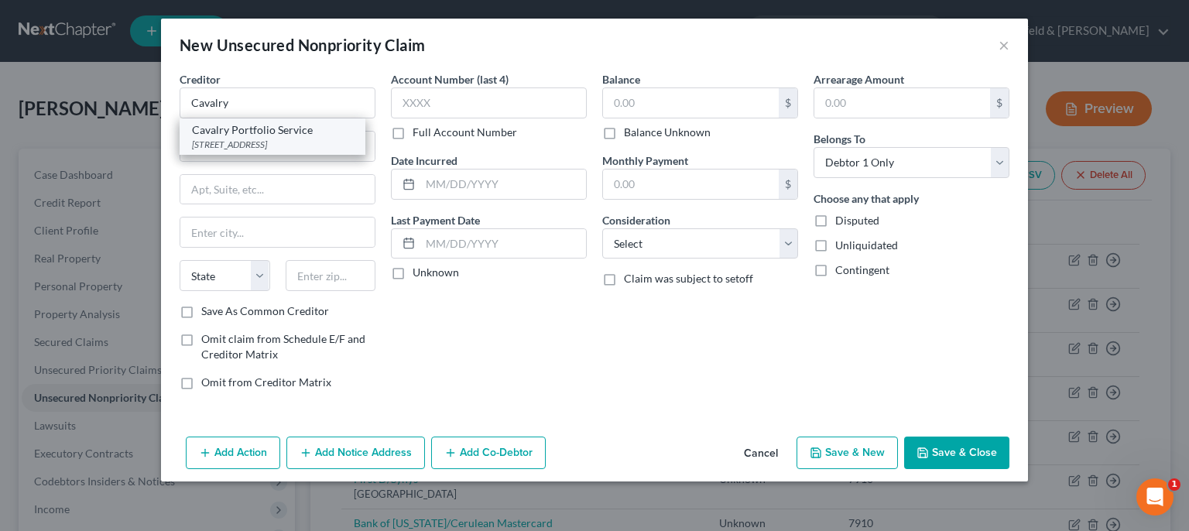
type input "10595"
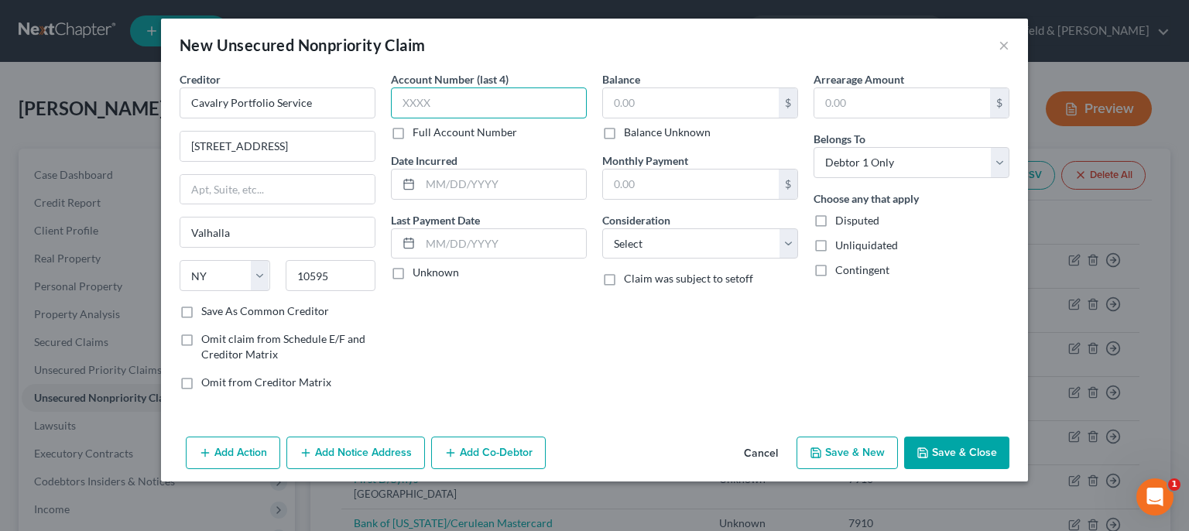
click at [436, 98] on input "text" at bounding box center [489, 102] width 196 height 31
type input "7910"
click at [624, 135] on label "Balance Unknown" at bounding box center [667, 132] width 87 height 15
click at [630, 135] on input "Balance Unknown" at bounding box center [635, 130] width 10 height 10
checkbox input "true"
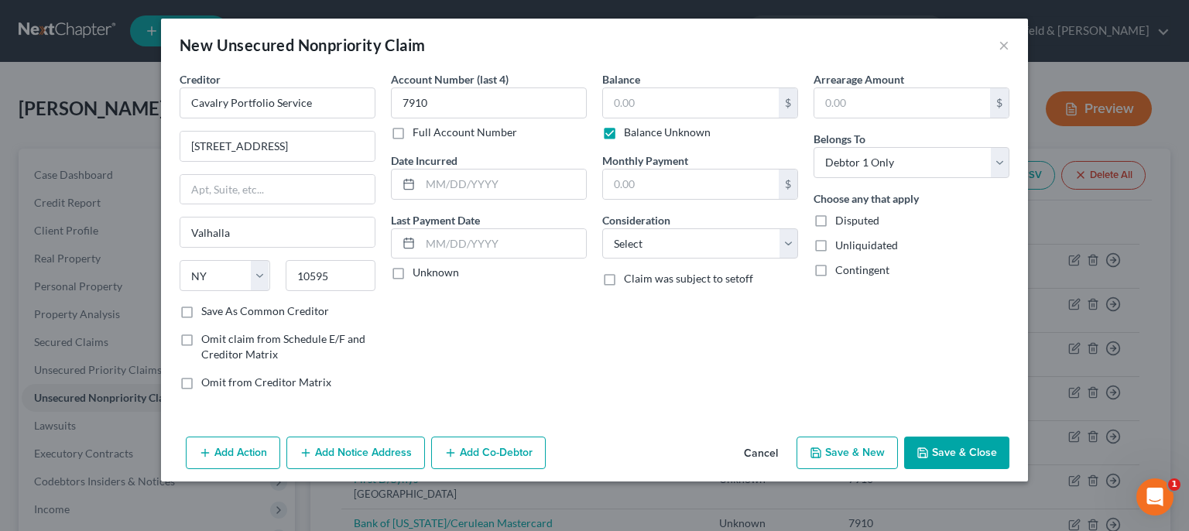
type input "0.00"
drag, startPoint x: 319, startPoint y: 144, endPoint x: 0, endPoint y: 182, distance: 321.1
click at [180, 161] on input "[STREET_ADDRESS]" at bounding box center [277, 146] width 194 height 29
type input "[STREET_ADDRESS]"
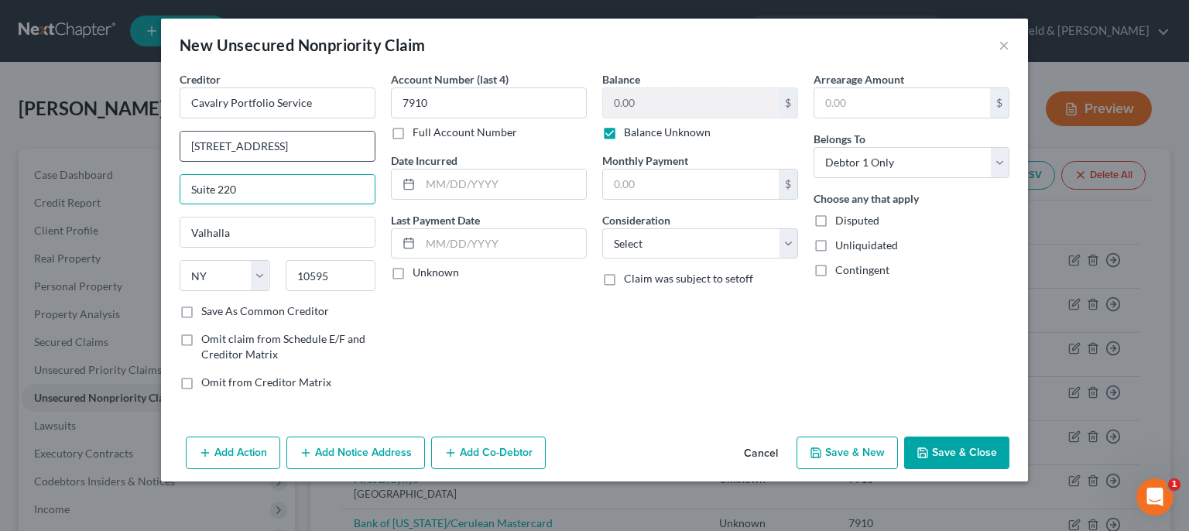
type input "Suite 220"
type input "06831"
type input "[GEOGRAPHIC_DATA]"
select select "6"
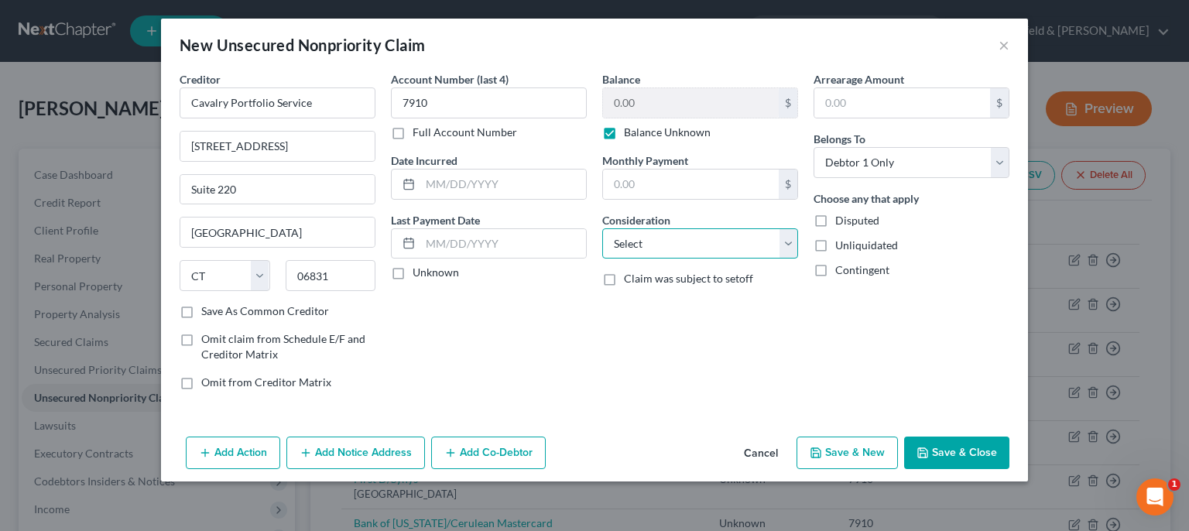
click at [602, 228] on select "Select Cable / Satellite Services Collection Agency Credit Card Debt Debt Couns…" at bounding box center [700, 243] width 196 height 31
select select "2"
click option "Credit Card Debt" at bounding box center [0, 0] width 0 height 0
click at [881, 447] on button "Save & New" at bounding box center [846, 452] width 101 height 33
select select "0"
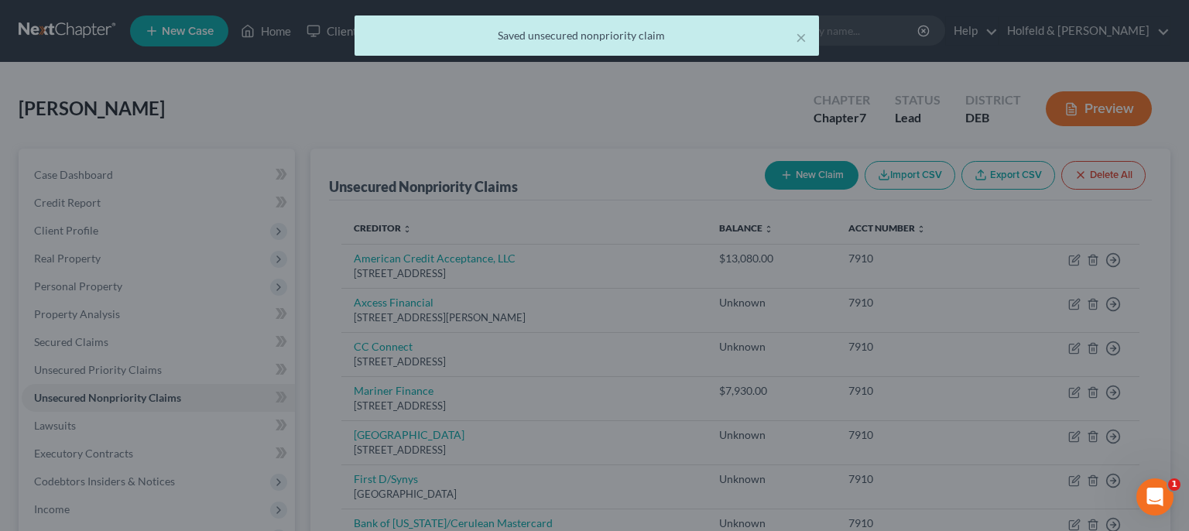
type input "0.00"
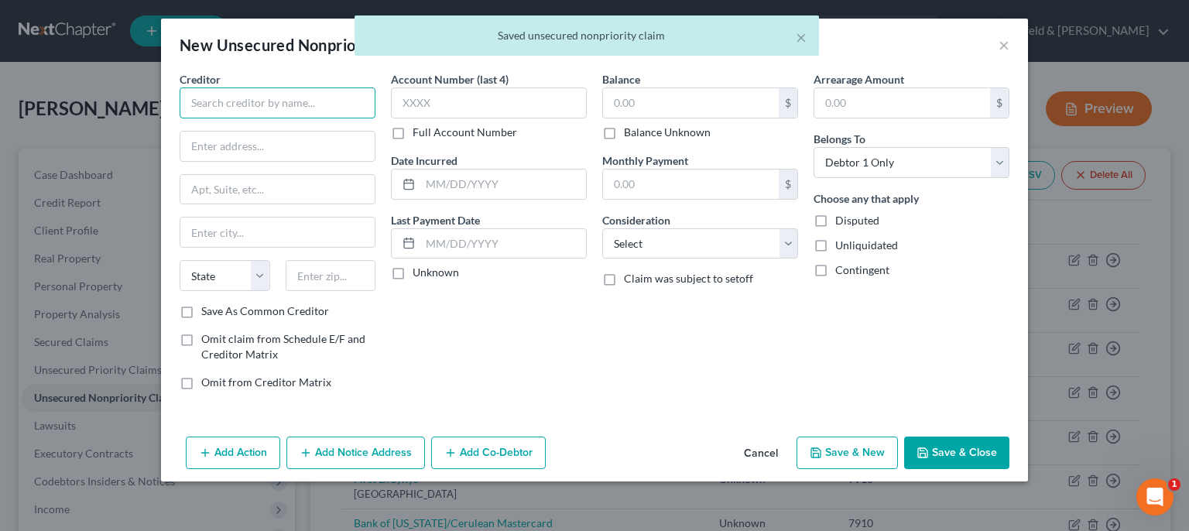
click at [277, 104] on input "text" at bounding box center [278, 102] width 196 height 31
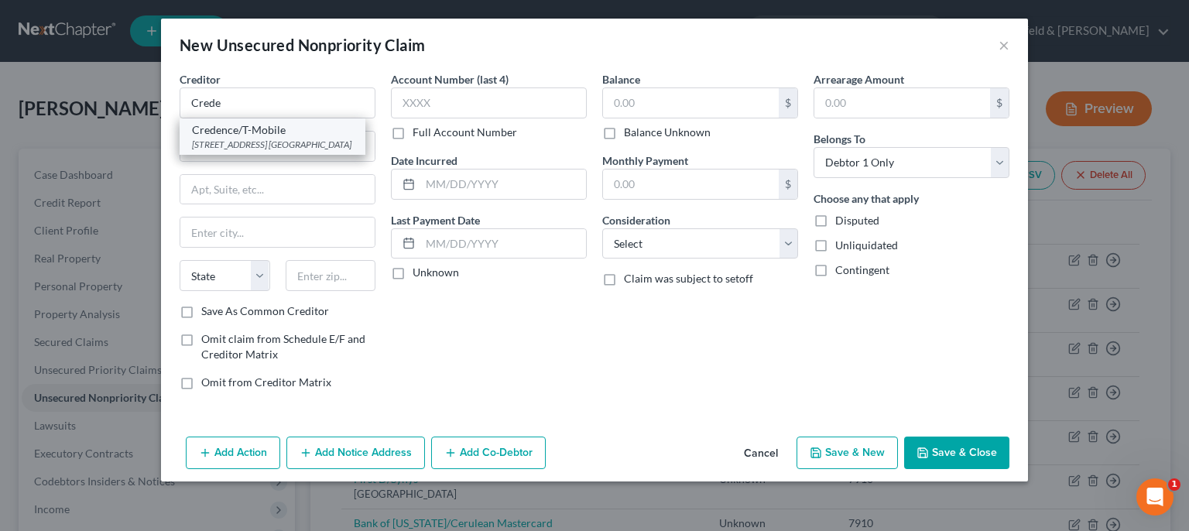
click at [239, 151] on div "[STREET_ADDRESS] [GEOGRAPHIC_DATA]" at bounding box center [272, 144] width 161 height 13
type input "Credence/T-Mobile"
type input "[STREET_ADDRESS]"
type input "Suite 204"
type input "[GEOGRAPHIC_DATA]"
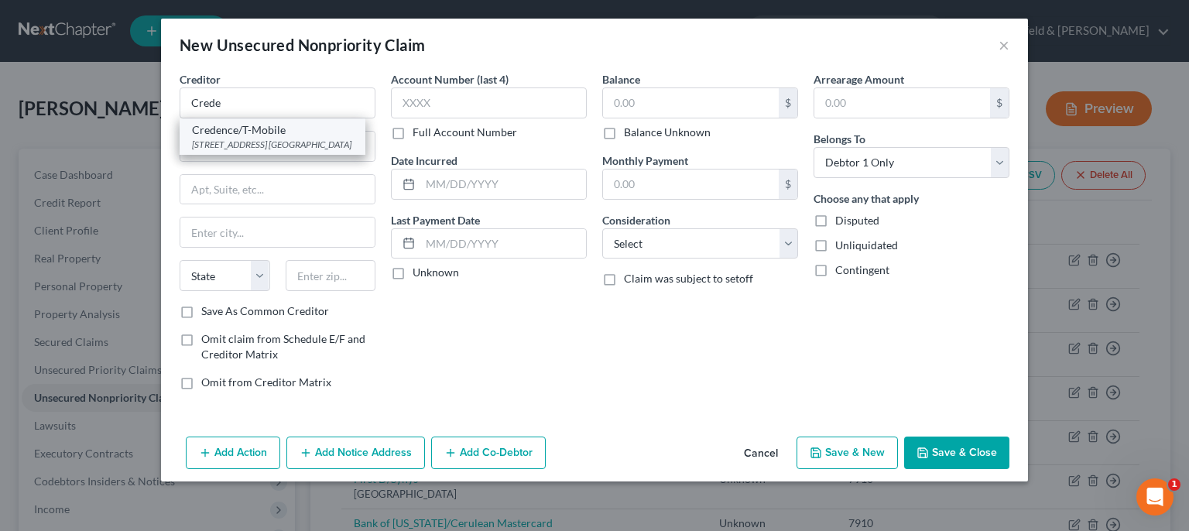
select select "45"
type input "75248"
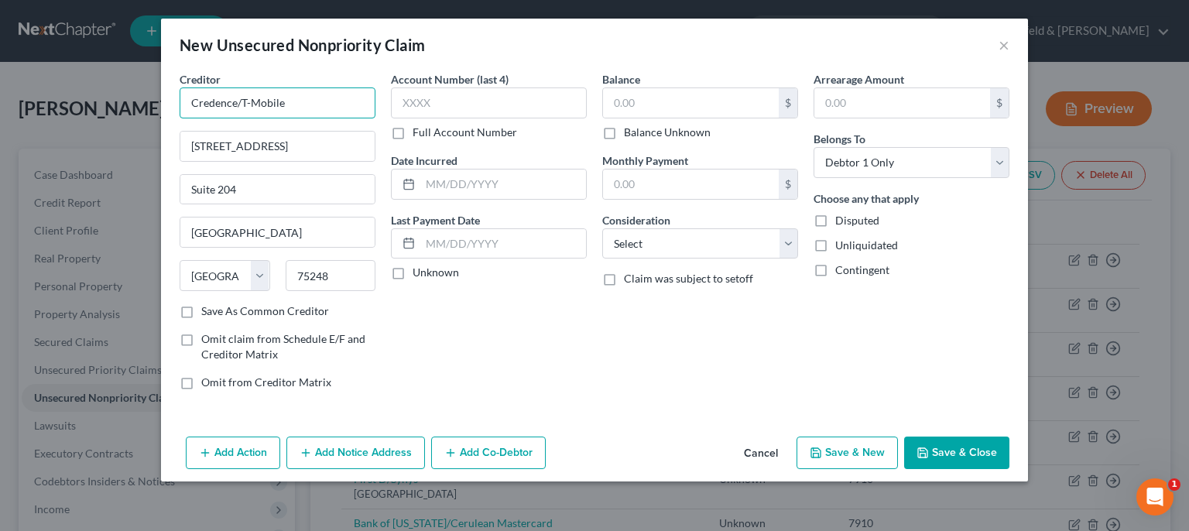
click at [309, 101] on input "Credence/T-Mobile" at bounding box center [278, 102] width 196 height 31
type input "Credence Resource Mag"
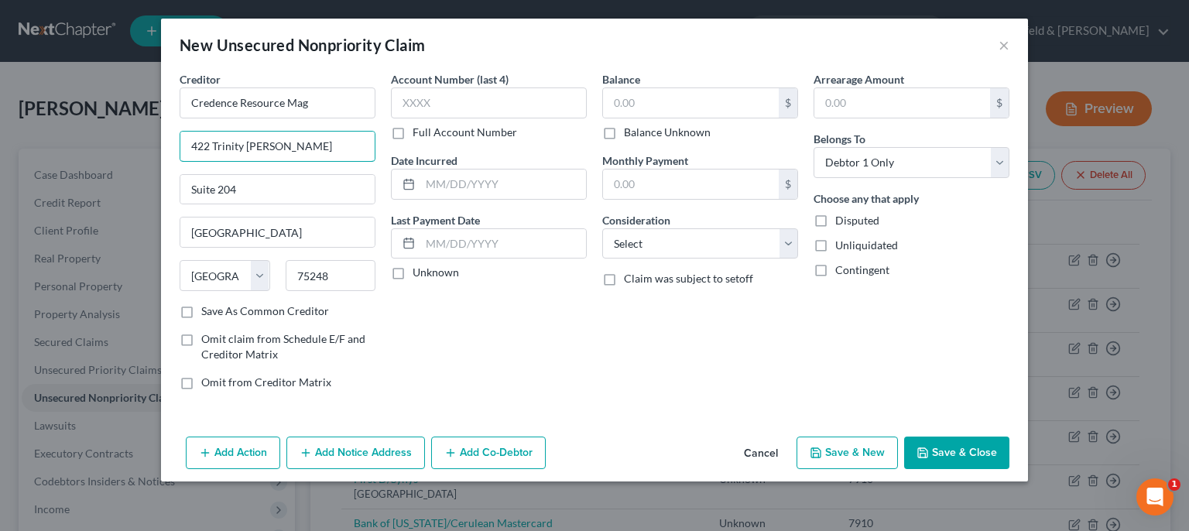
type input "422 Trinity [PERSON_NAME]"
click at [460, 108] on input "text" at bounding box center [489, 102] width 196 height 31
type input "7910"
click at [657, 91] on input "text" at bounding box center [691, 102] width 176 height 29
click at [624, 139] on label "Balance Unknown" at bounding box center [667, 132] width 87 height 15
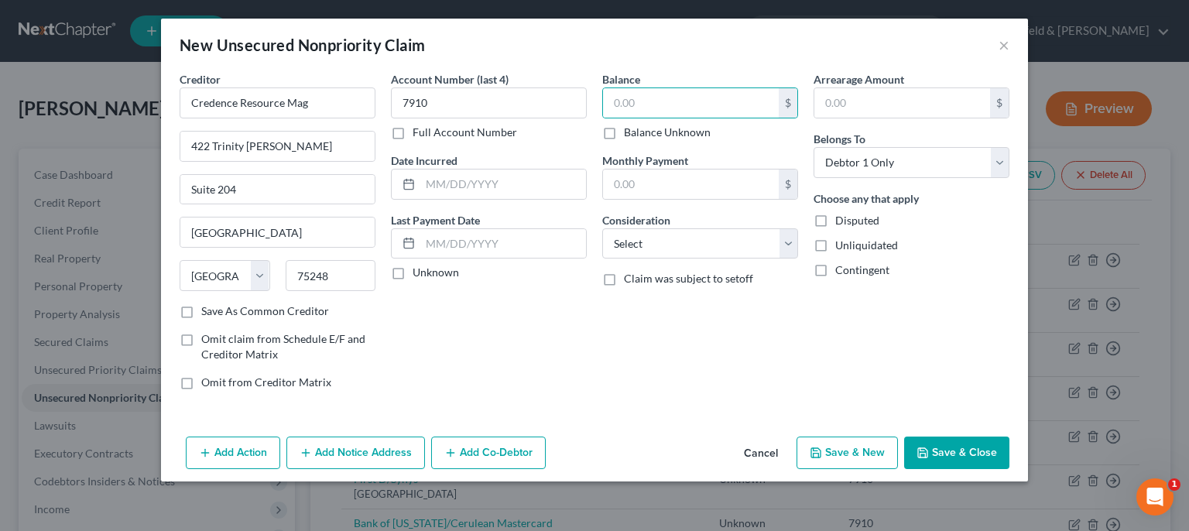
click at [630, 135] on input "Balance Unknown" at bounding box center [635, 130] width 10 height 10
checkbox input "true"
type input "0.00"
click at [602, 228] on select "Select Cable / Satellite Services Collection Agency Credit Card Debt Debt Couns…" at bounding box center [700, 243] width 196 height 31
select select "2"
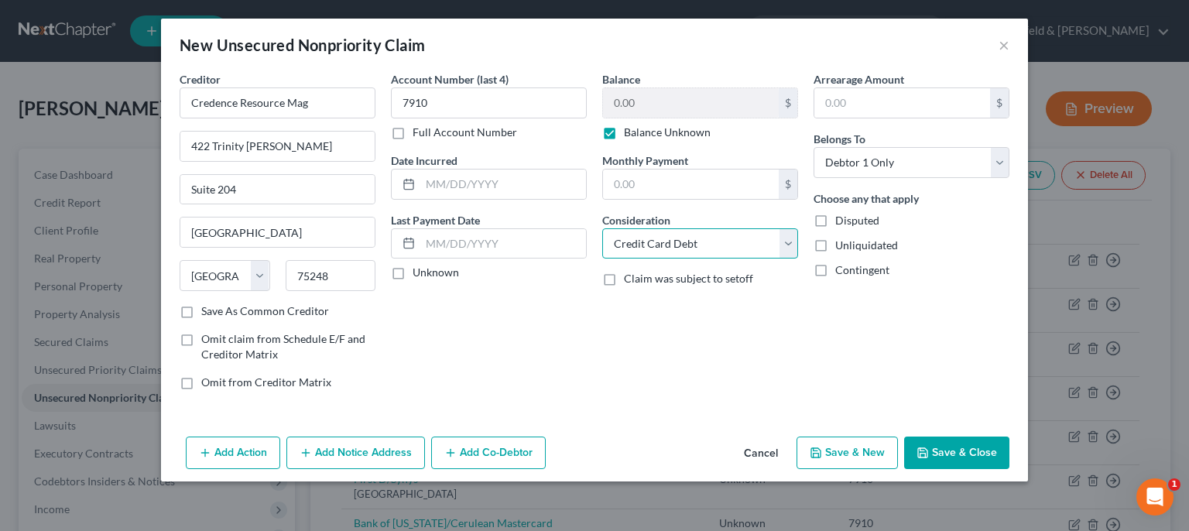
click option "Credit Card Debt" at bounding box center [0, 0] width 0 height 0
click at [847, 444] on button "Save & New" at bounding box center [846, 452] width 101 height 33
select select "0"
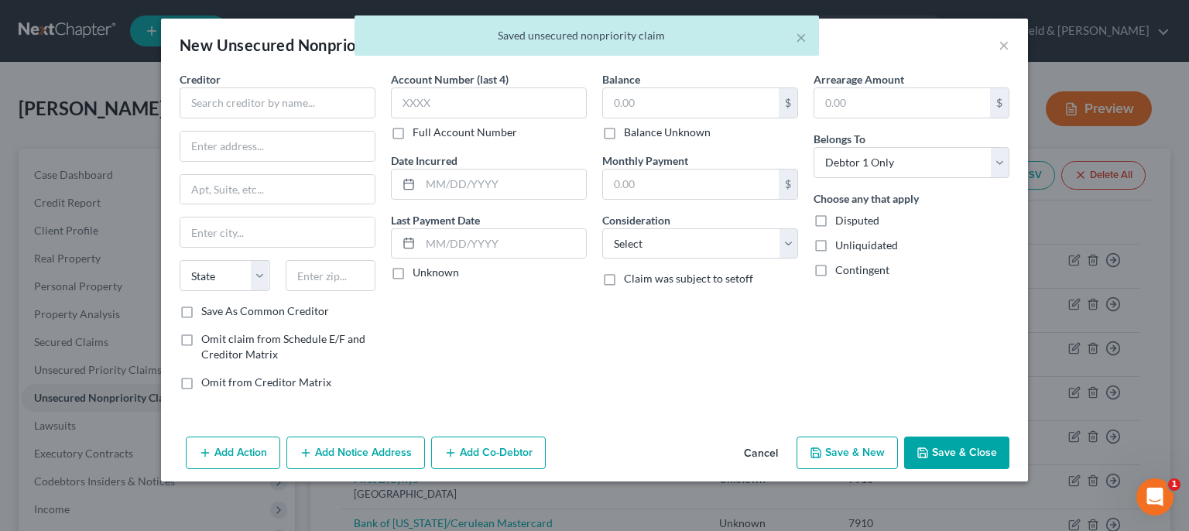
type input "0.00"
click at [240, 98] on input "text" at bounding box center [278, 102] width 196 height 31
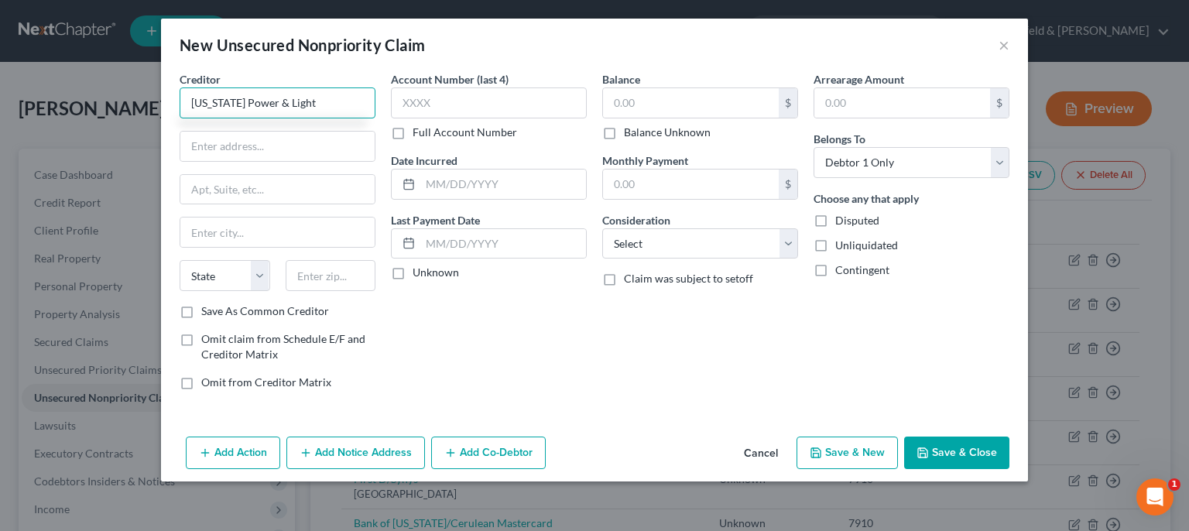
type input "[US_STATE] Power & Light"
type input "c/o IC Systems"
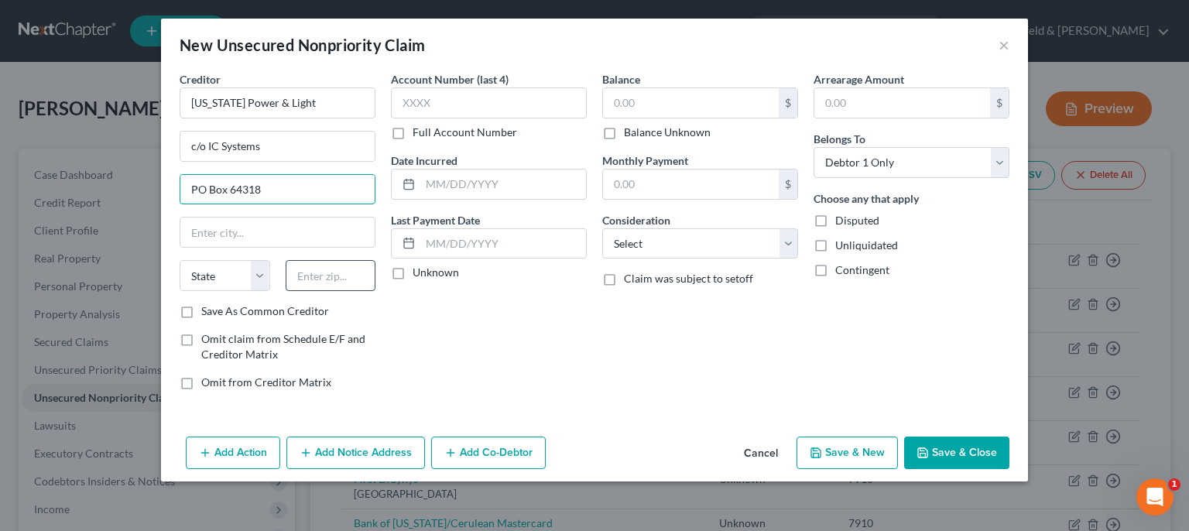
type input "PO Box 64318"
click at [326, 270] on input "text" at bounding box center [331, 275] width 91 height 31
type input "55164"
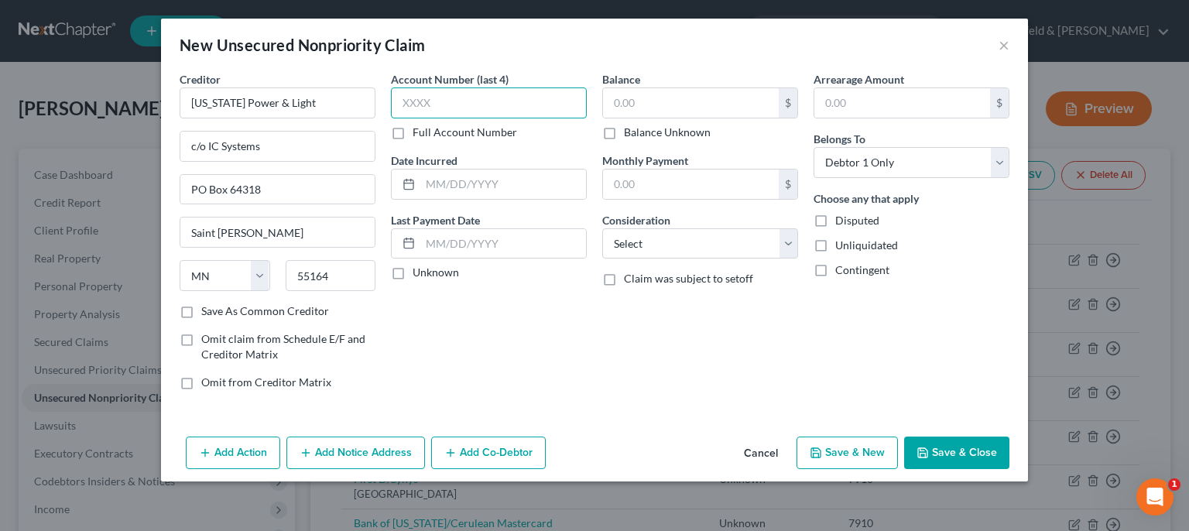
click at [498, 101] on input "text" at bounding box center [489, 102] width 196 height 31
click at [623, 104] on input "text" at bounding box center [691, 102] width 176 height 29
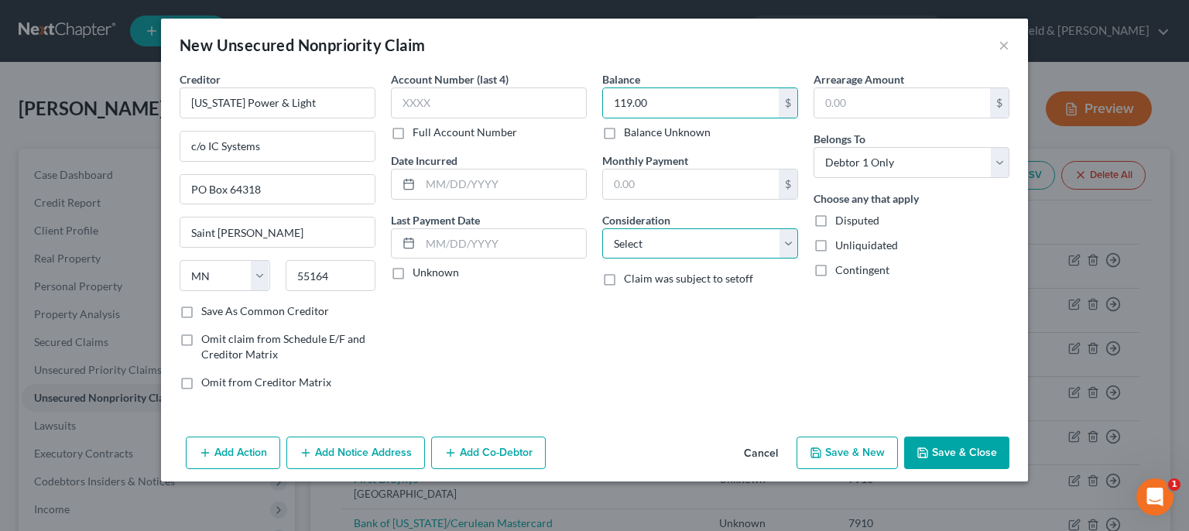
click at [602, 228] on select "Select Cable / Satellite Services Collection Agency Credit Card Debt Debt Couns…" at bounding box center [700, 243] width 196 height 31
click option "Utility Services" at bounding box center [0, 0] width 0 height 0
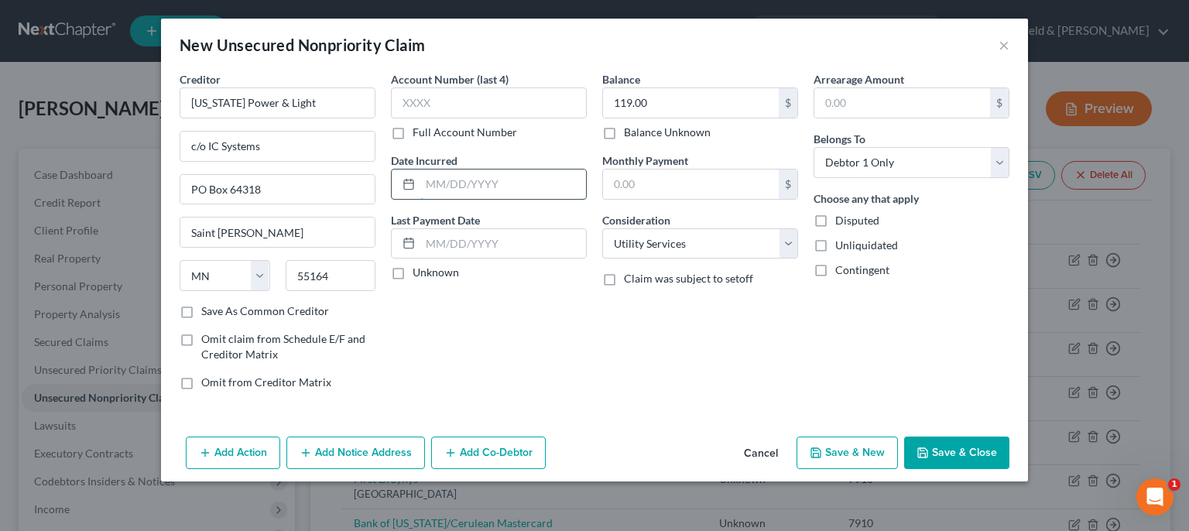
click at [521, 180] on input "text" at bounding box center [503, 183] width 166 height 29
click at [844, 447] on button "Save & New" at bounding box center [846, 452] width 101 height 33
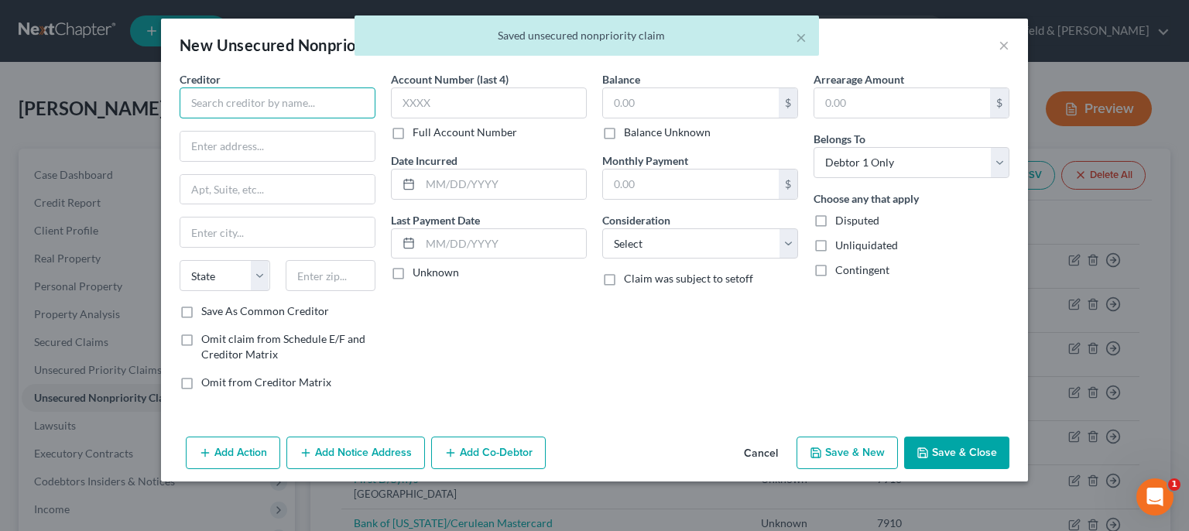
click at [346, 111] on input "text" at bounding box center [278, 102] width 196 height 31
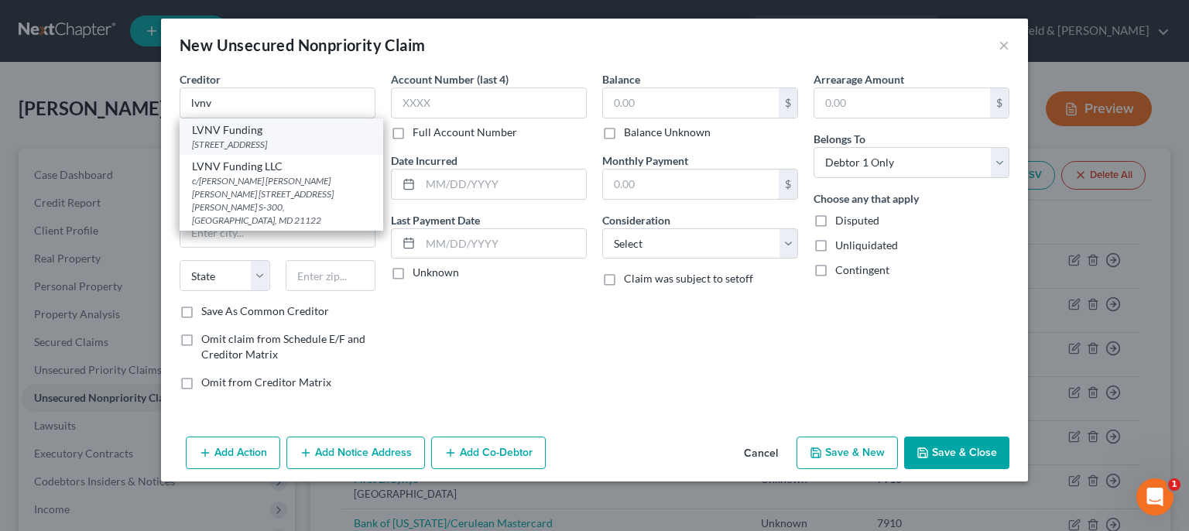
click at [312, 146] on div "[STREET_ADDRESS]" at bounding box center [281, 144] width 179 height 13
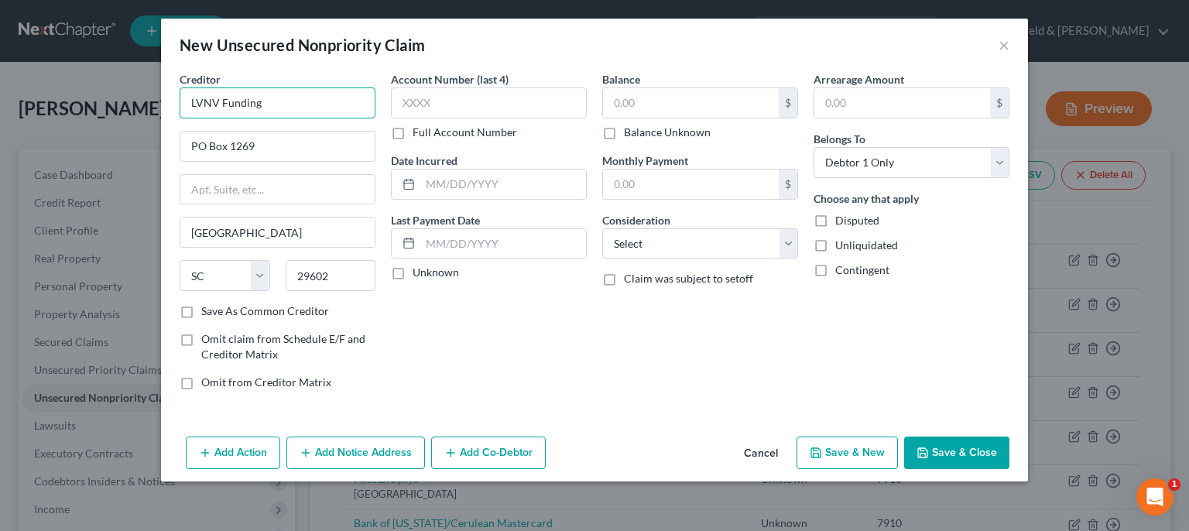
click at [280, 106] on input "LVNV Funding" at bounding box center [278, 102] width 196 height 31
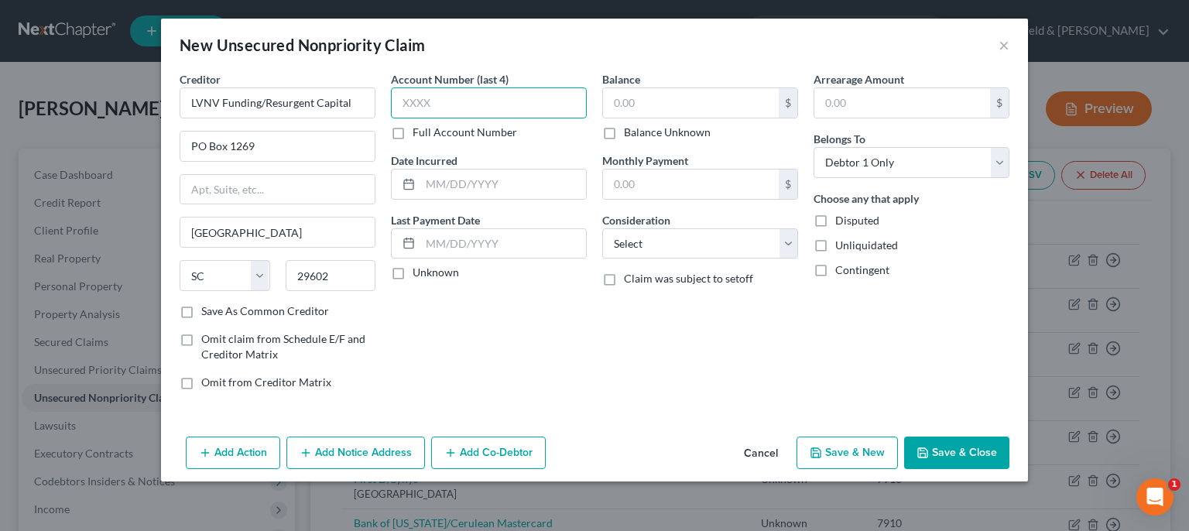
click at [525, 98] on input "text" at bounding box center [489, 102] width 196 height 31
click at [638, 105] on input "text" at bounding box center [691, 102] width 176 height 29
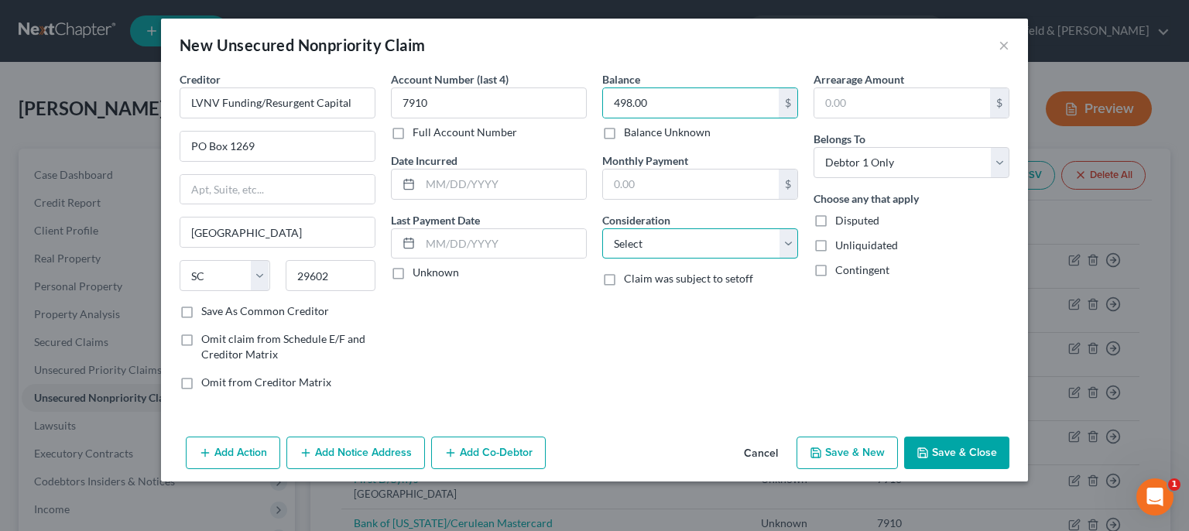
click at [602, 228] on select "Select Cable / Satellite Services Collection Agency Credit Card Debt Debt Couns…" at bounding box center [700, 243] width 196 height 31
click option "Credit Card Debt" at bounding box center [0, 0] width 0 height 0
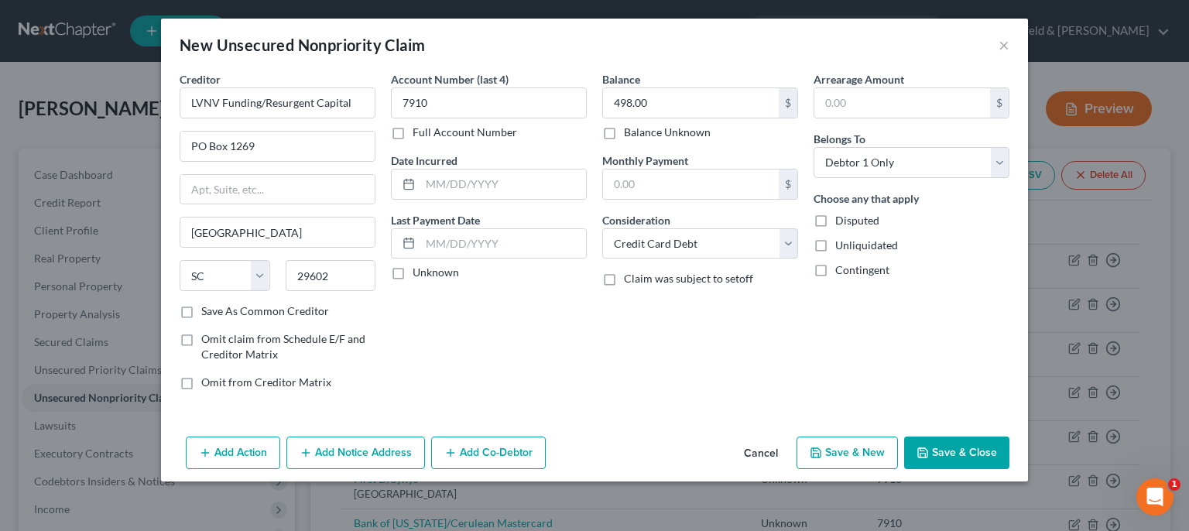
click at [849, 460] on button "Save & New" at bounding box center [846, 452] width 101 height 33
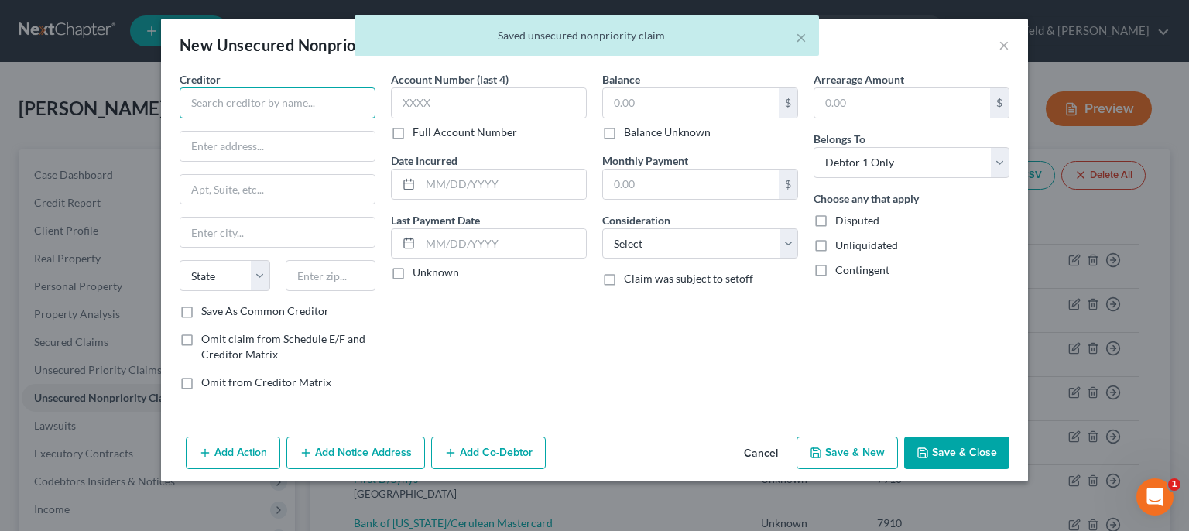
click at [262, 108] on input "text" at bounding box center [278, 102] width 196 height 31
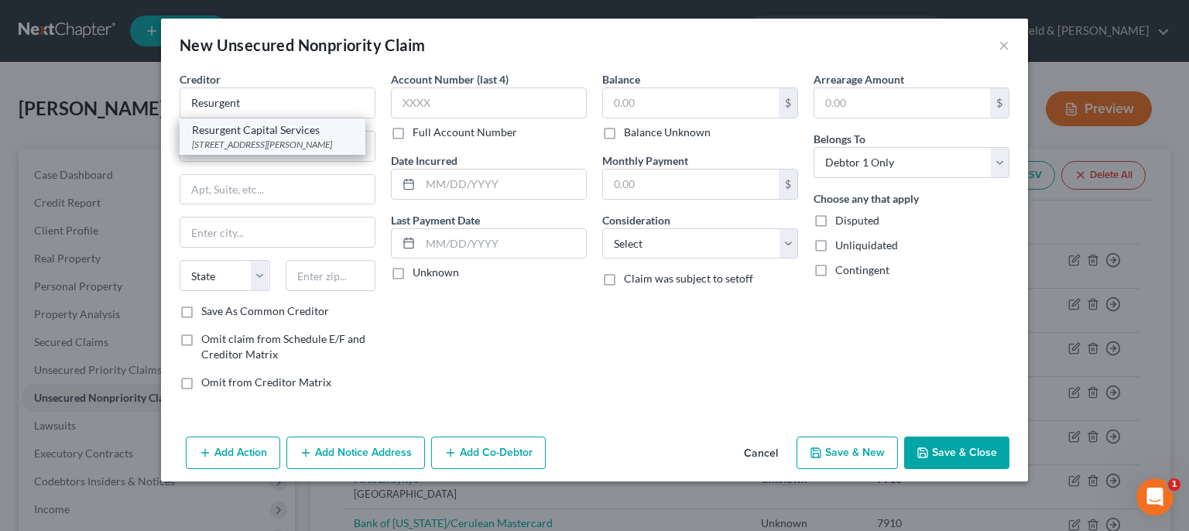
click at [283, 142] on div "[STREET_ADDRESS][PERSON_NAME]" at bounding box center [272, 144] width 161 height 13
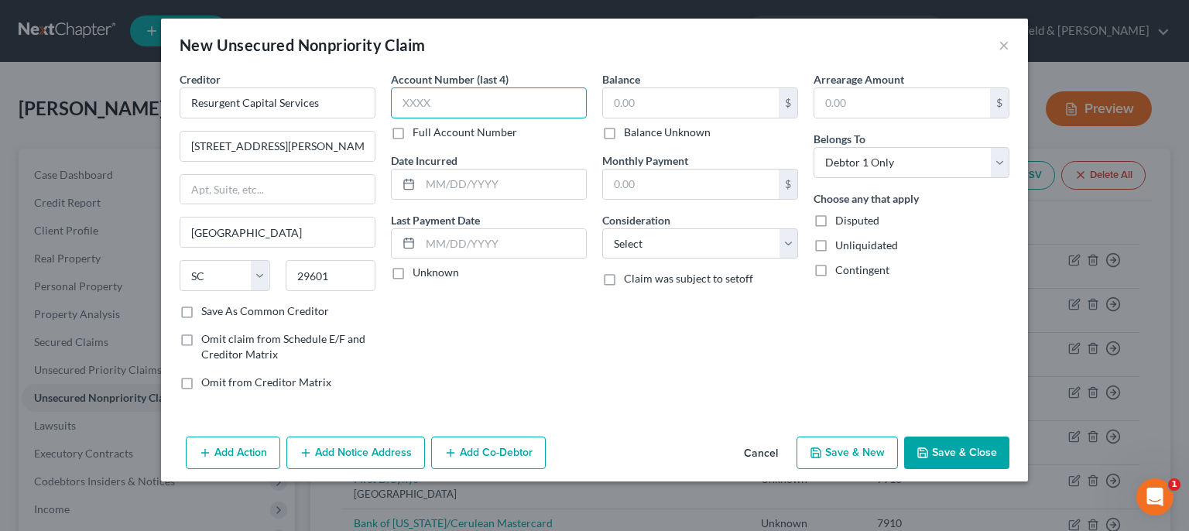
click at [432, 103] on input "text" at bounding box center [489, 102] width 196 height 31
click at [476, 187] on input "text" at bounding box center [503, 183] width 166 height 29
click at [637, 112] on input "text" at bounding box center [691, 102] width 176 height 29
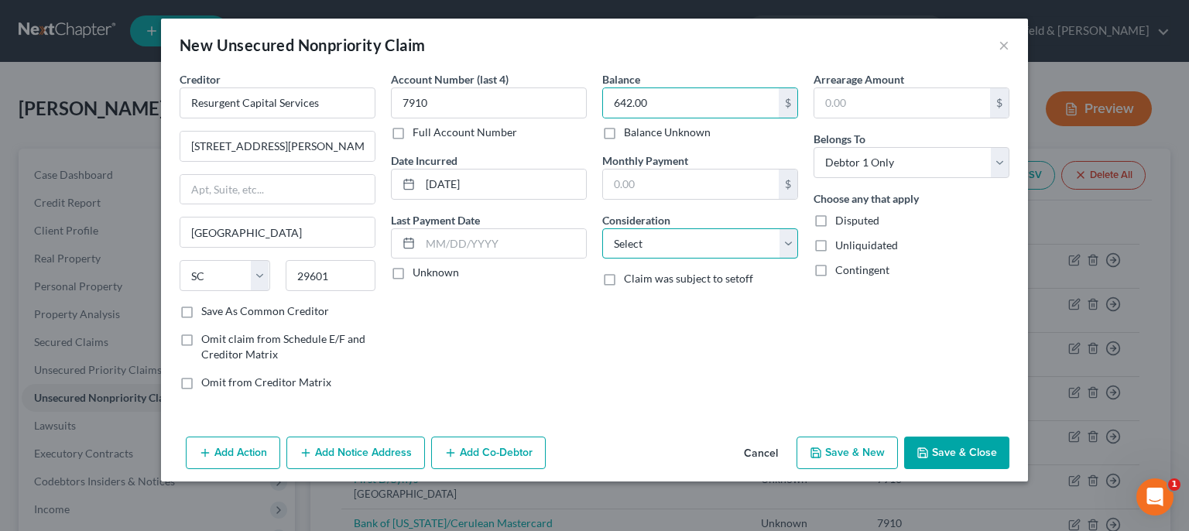
click at [602, 228] on select "Select Cable / Satellite Services Collection Agency Credit Card Debt Debt Couns…" at bounding box center [700, 243] width 196 height 31
click option "Credit Card Debt" at bounding box center [0, 0] width 0 height 0
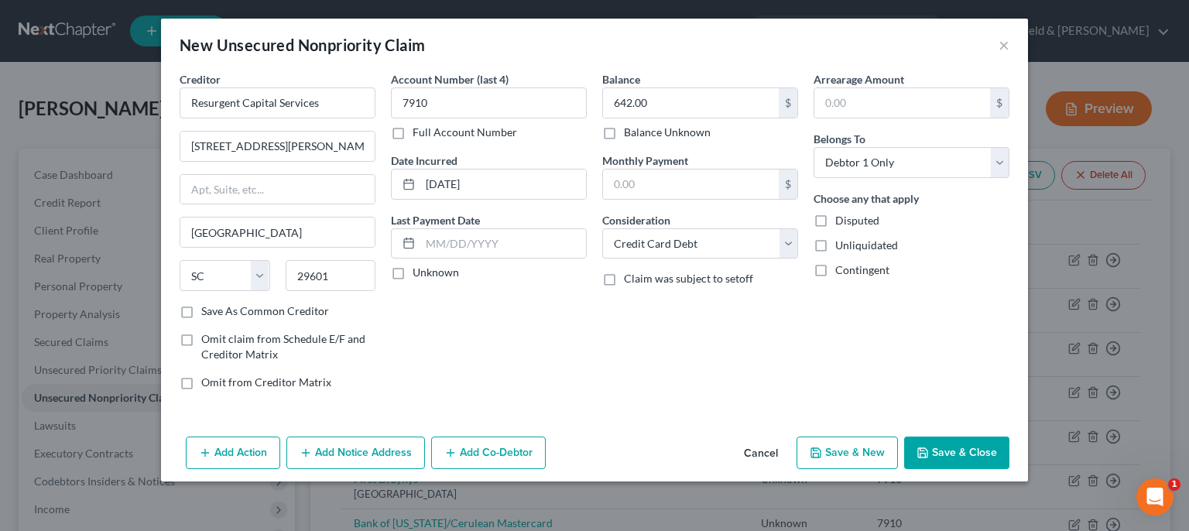
click at [876, 446] on button "Save & New" at bounding box center [846, 452] width 101 height 33
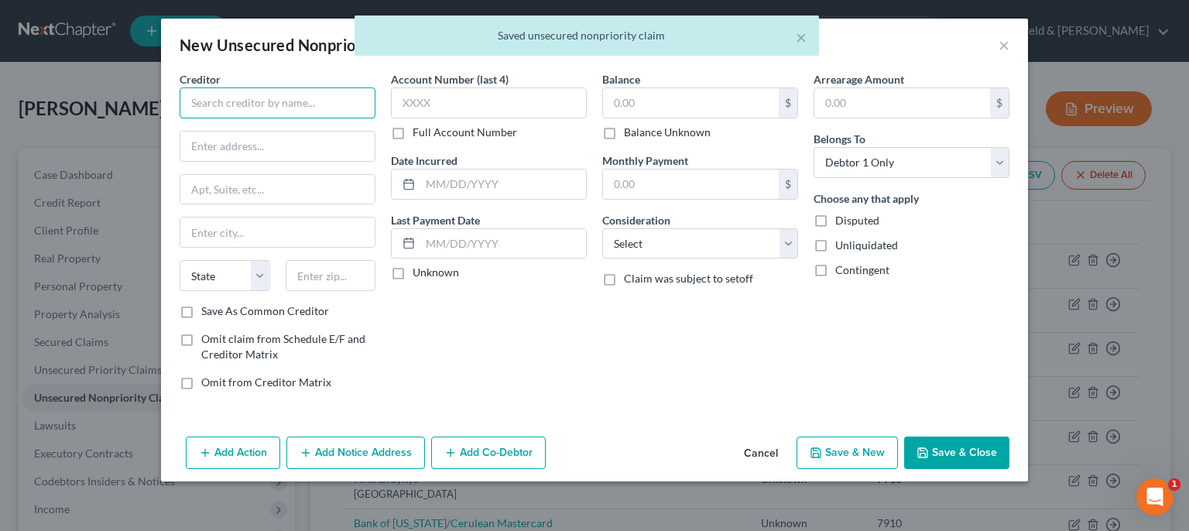
click at [332, 91] on input "text" at bounding box center [278, 102] width 196 height 31
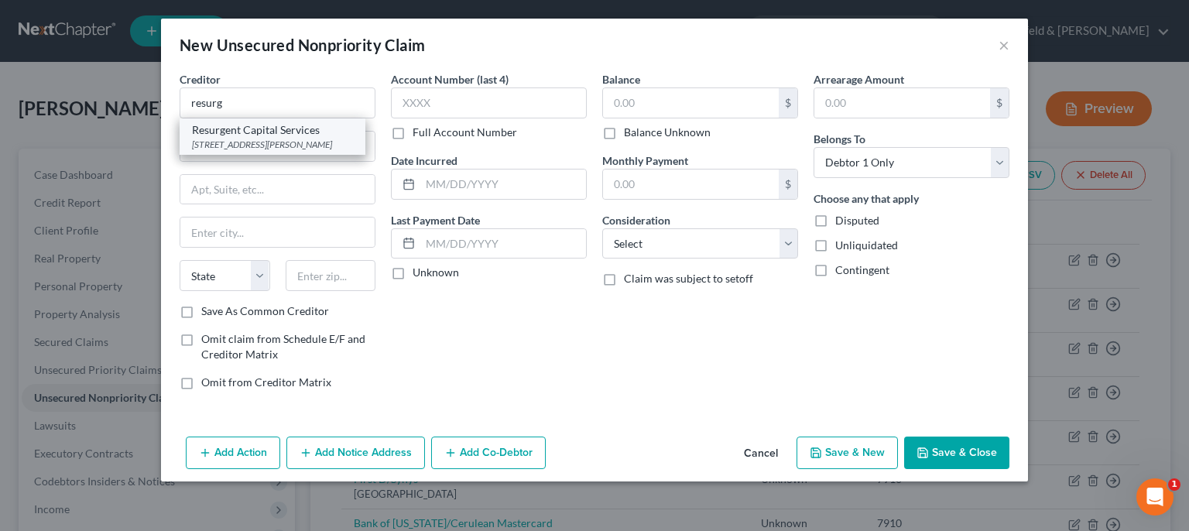
click at [317, 133] on div "Resurgent Capital Services" at bounding box center [272, 129] width 161 height 15
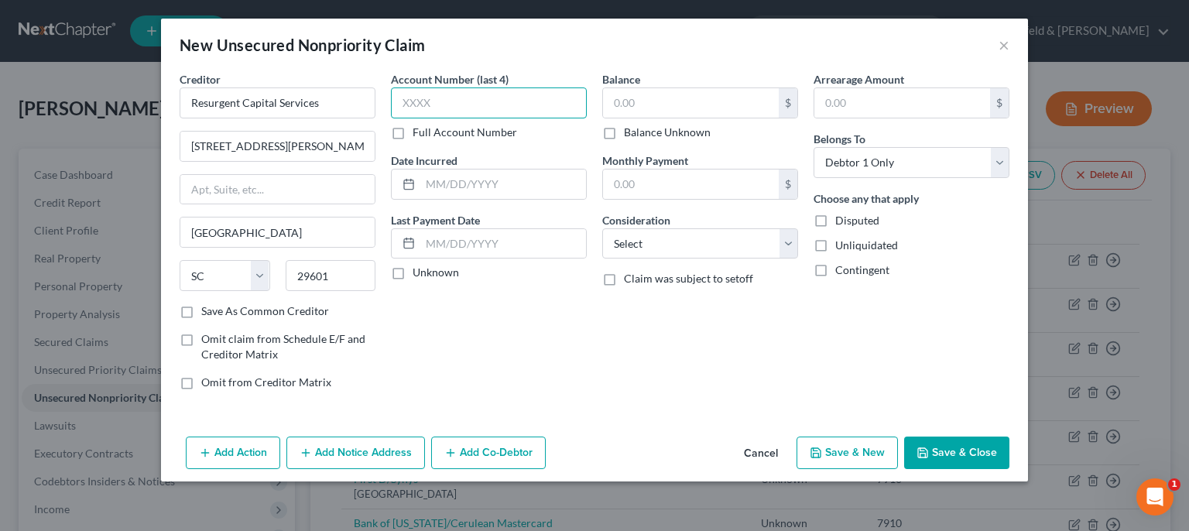
click at [454, 113] on input "text" at bounding box center [489, 102] width 196 height 31
click at [468, 190] on input "text" at bounding box center [503, 183] width 166 height 29
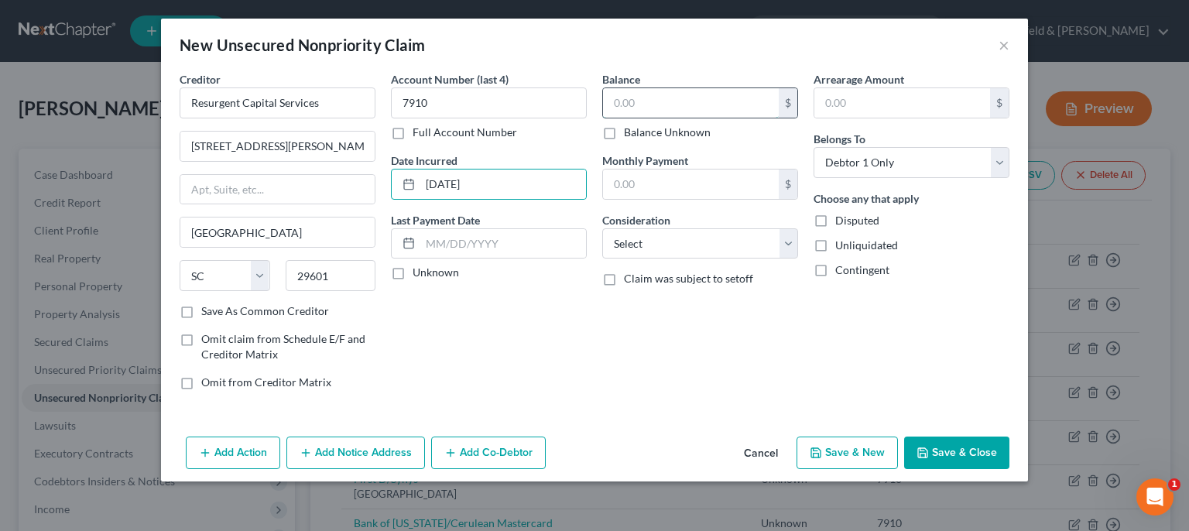
click at [682, 102] on input "text" at bounding box center [691, 102] width 176 height 29
click at [602, 228] on select "Select Cable / Satellite Services Collection Agency Credit Card Debt Debt Couns…" at bounding box center [700, 243] width 196 height 31
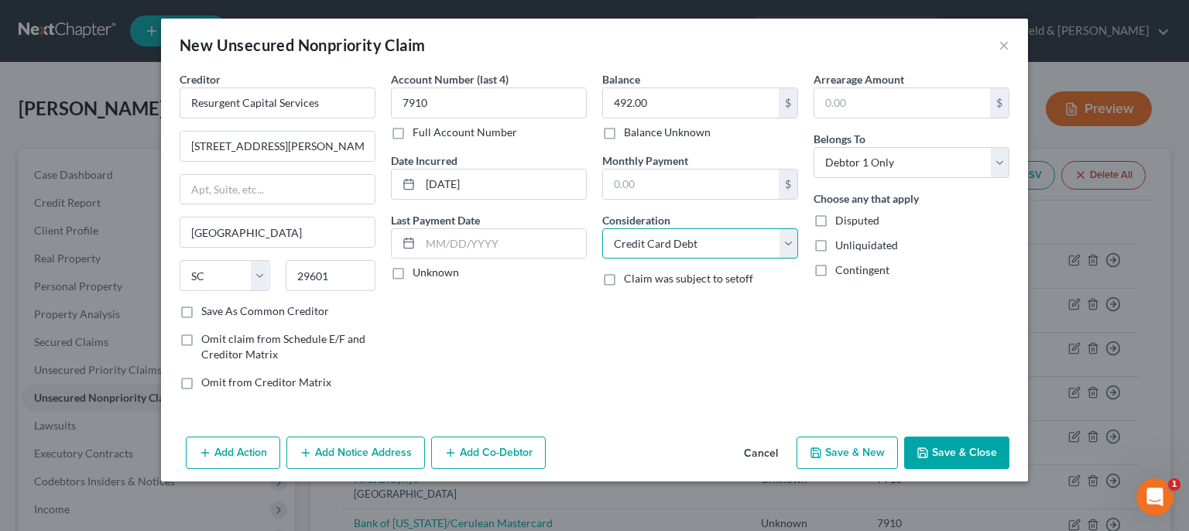
click option "Credit Card Debt" at bounding box center [0, 0] width 0 height 0
click at [857, 446] on button "Save & New" at bounding box center [846, 452] width 101 height 33
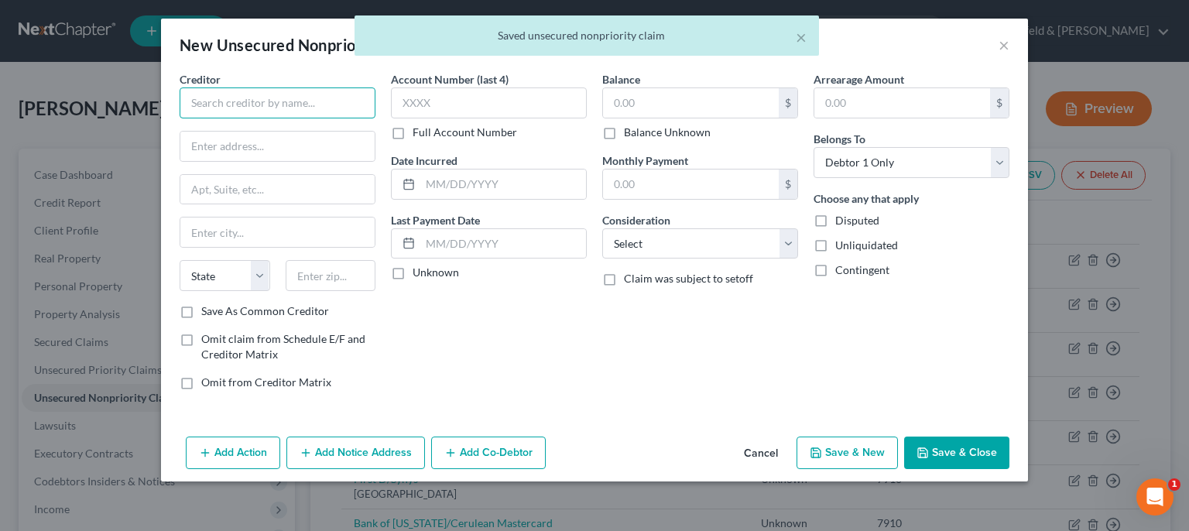
click at [302, 113] on input "text" at bounding box center [278, 102] width 196 height 31
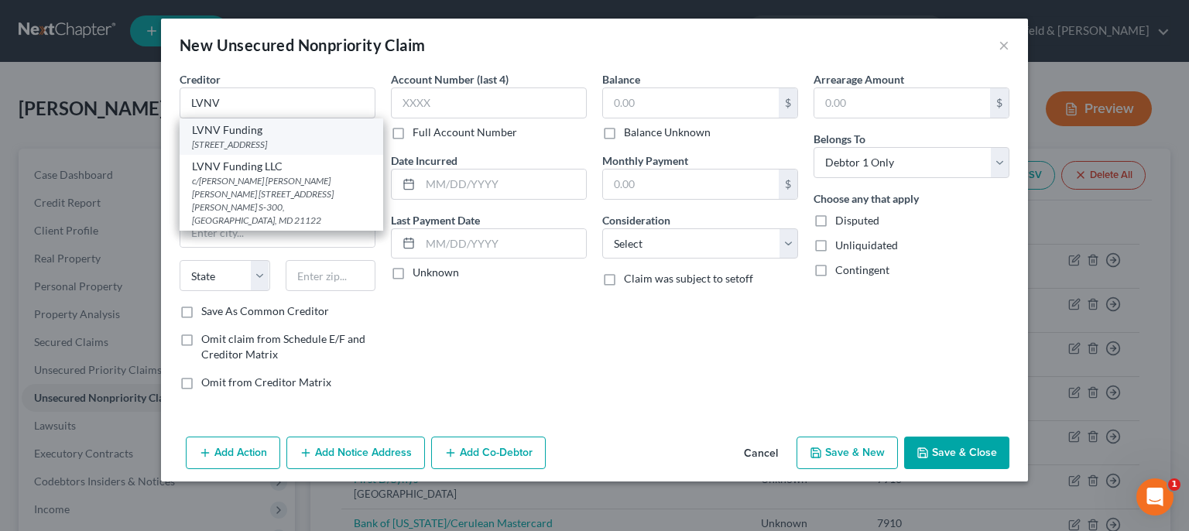
click at [264, 145] on div "[STREET_ADDRESS]" at bounding box center [281, 144] width 179 height 13
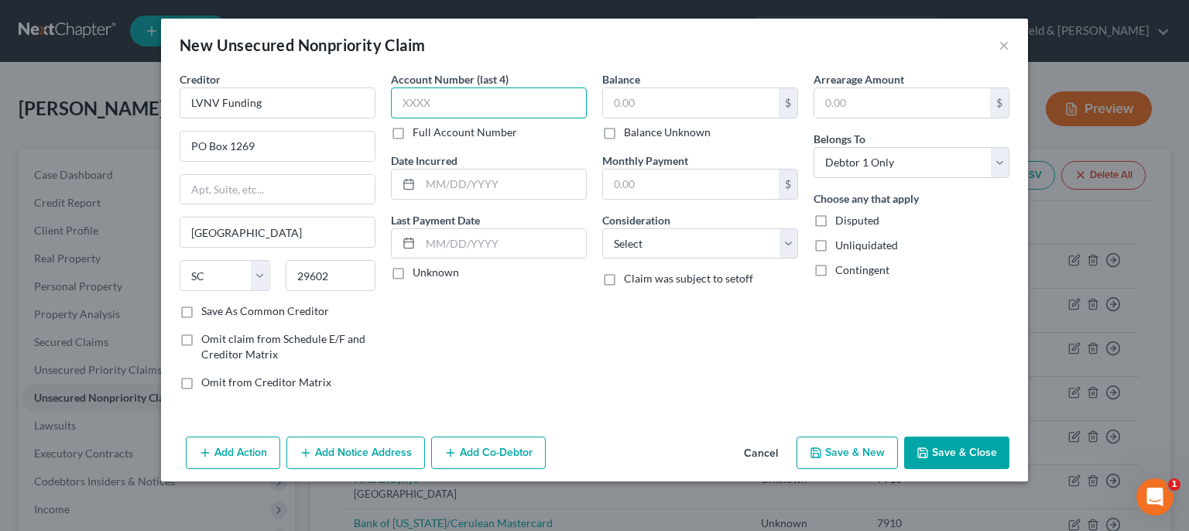
click at [460, 108] on input "text" at bounding box center [489, 102] width 196 height 31
click at [522, 202] on div "Account Number (last 4) 7910 Full Account Number Date Incurred Last Payment Dat…" at bounding box center [488, 236] width 211 height 331
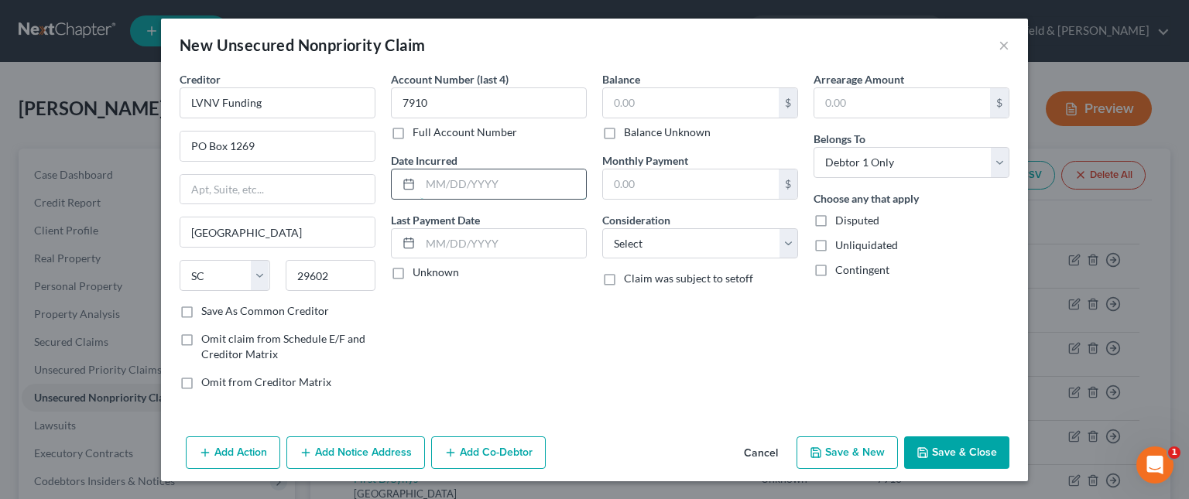
click at [504, 187] on input "text" at bounding box center [503, 183] width 166 height 29
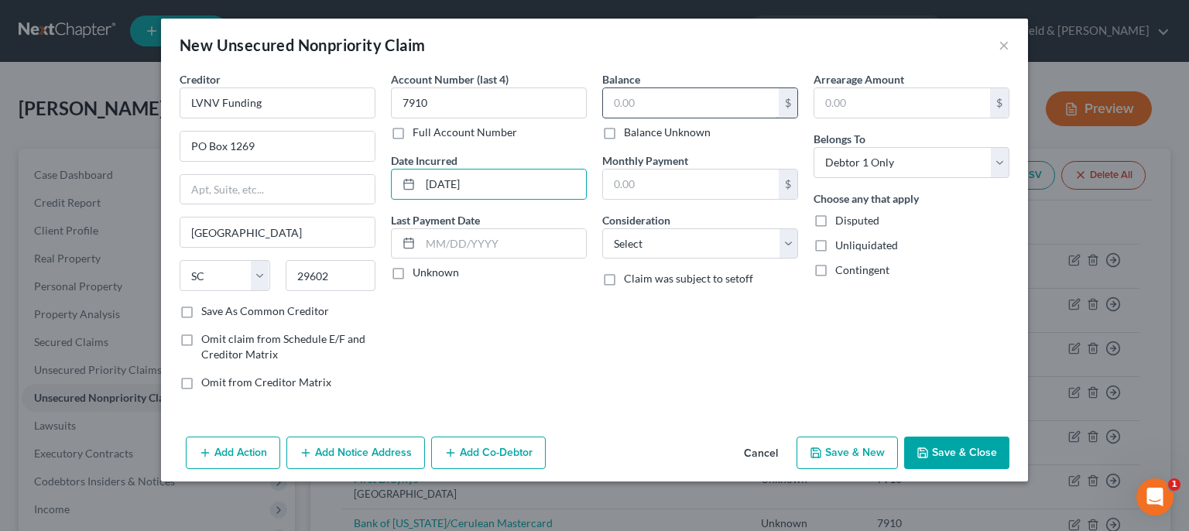
click at [656, 114] on input "text" at bounding box center [691, 102] width 176 height 29
click at [602, 228] on select "Select Cable / Satellite Services Collection Agency Credit Card Debt Debt Couns…" at bounding box center [700, 243] width 196 height 31
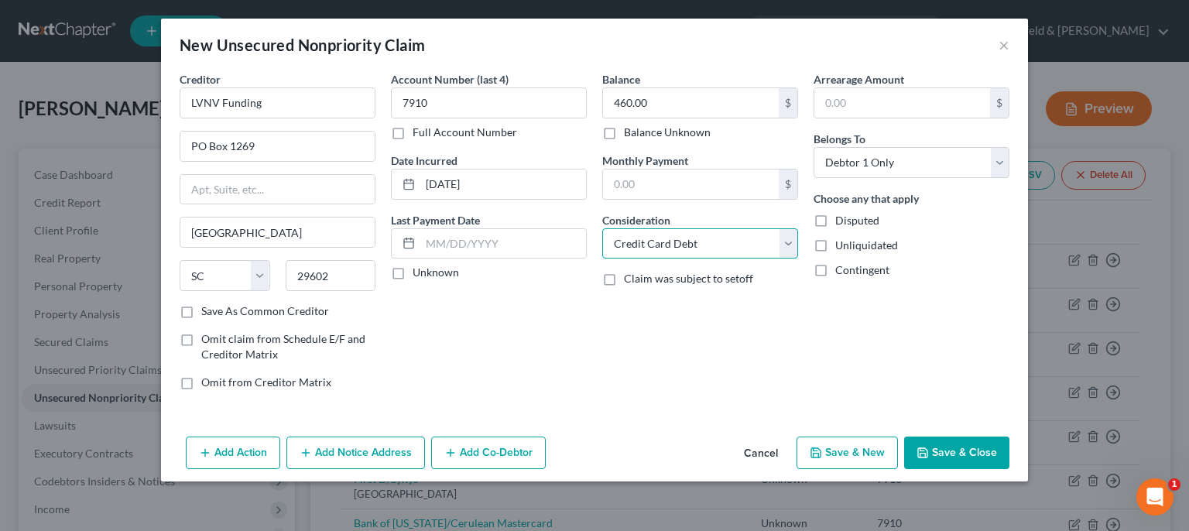
click option "Credit Card Debt" at bounding box center [0, 0] width 0 height 0
click at [871, 445] on button "Save & New" at bounding box center [846, 452] width 101 height 33
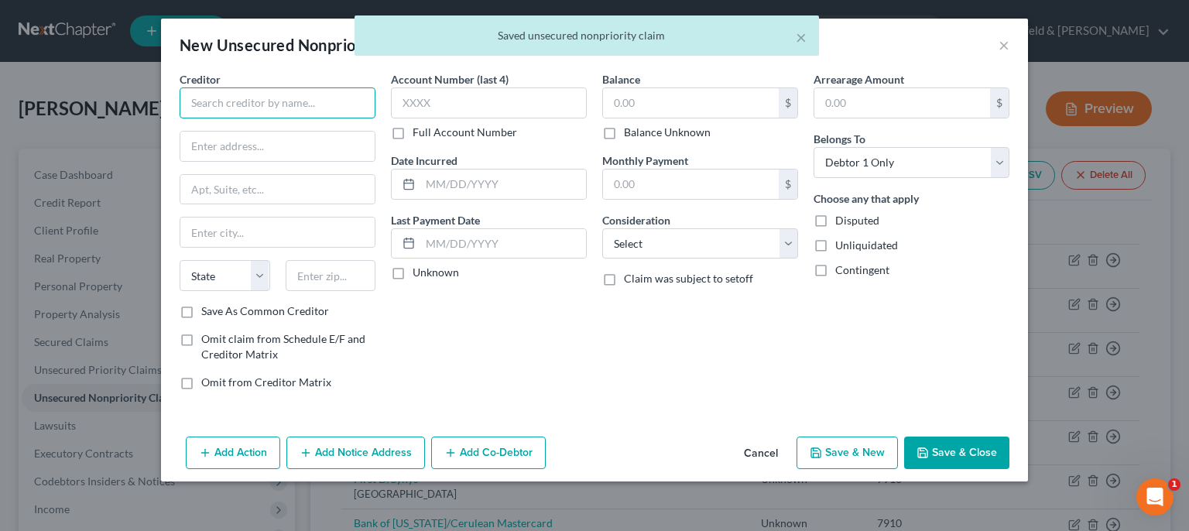
click at [337, 104] on input "text" at bounding box center [278, 102] width 196 height 31
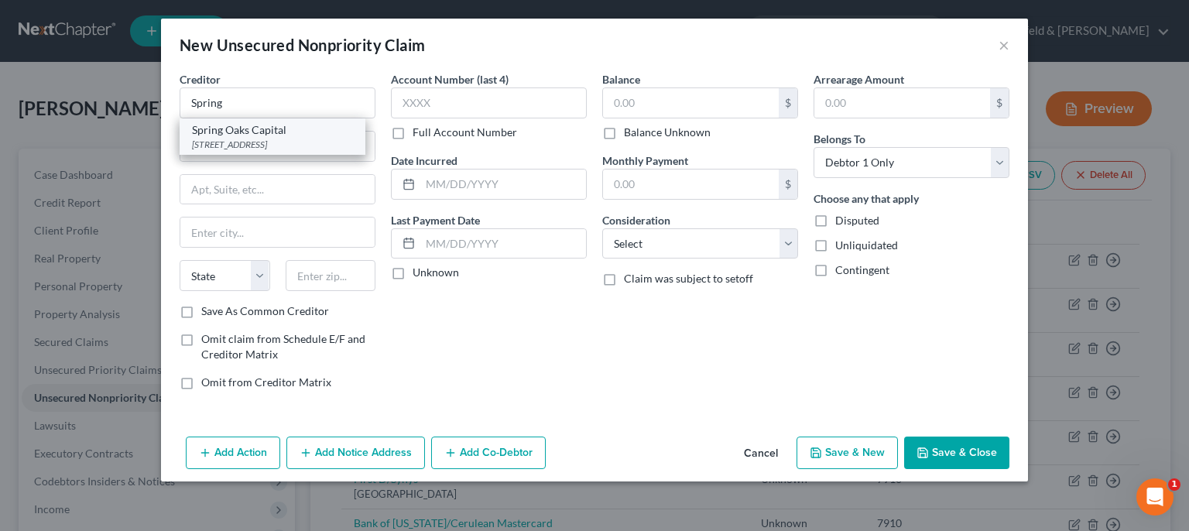
click at [286, 141] on div "[STREET_ADDRESS]" at bounding box center [272, 144] width 161 height 13
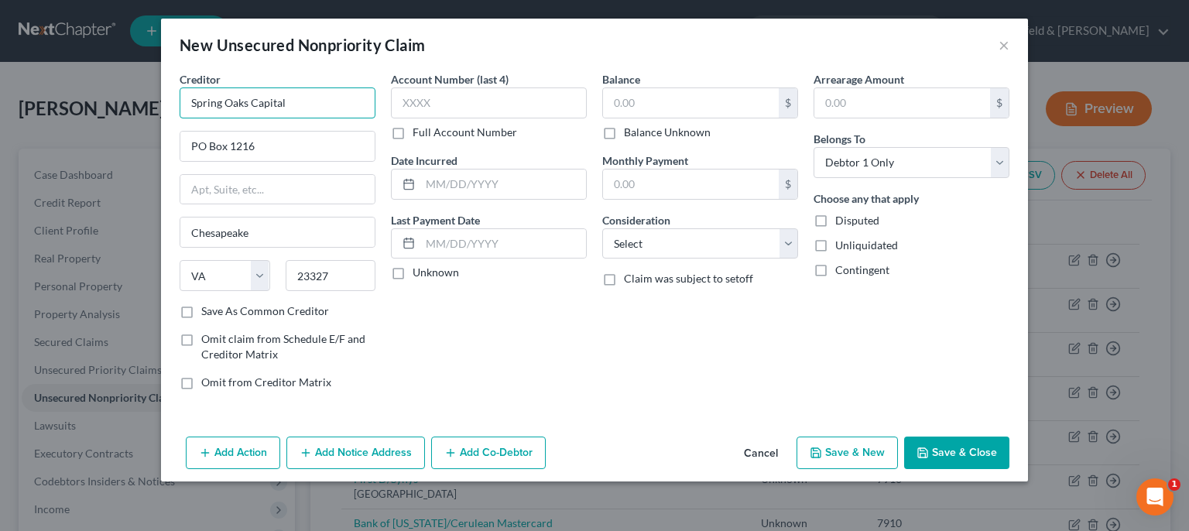
click at [305, 104] on input "Spring Oaks Capital" at bounding box center [278, 102] width 196 height 31
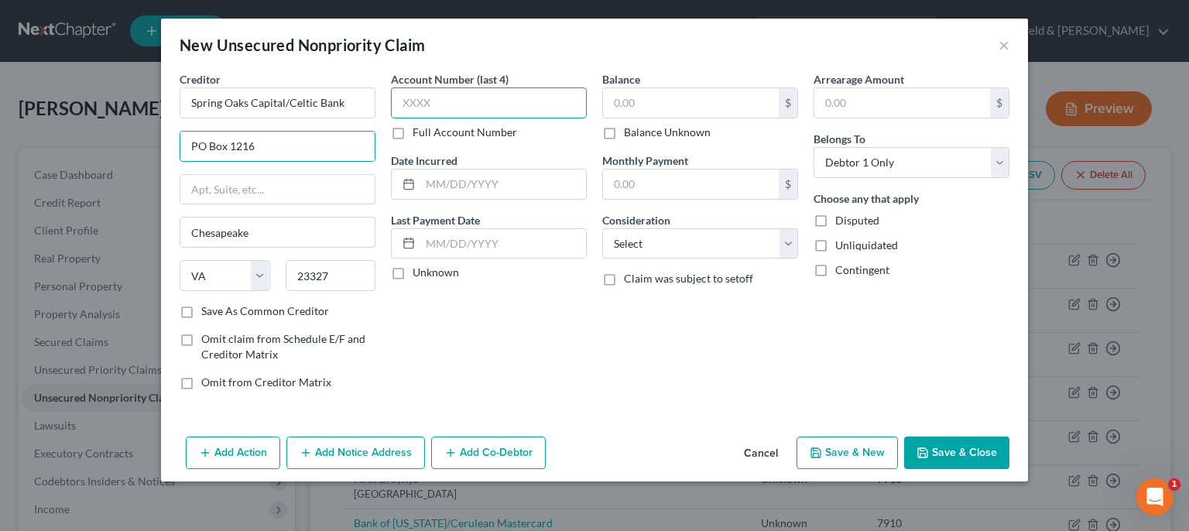
click at [507, 91] on input "text" at bounding box center [489, 102] width 196 height 31
click at [531, 190] on input "text" at bounding box center [503, 183] width 166 height 29
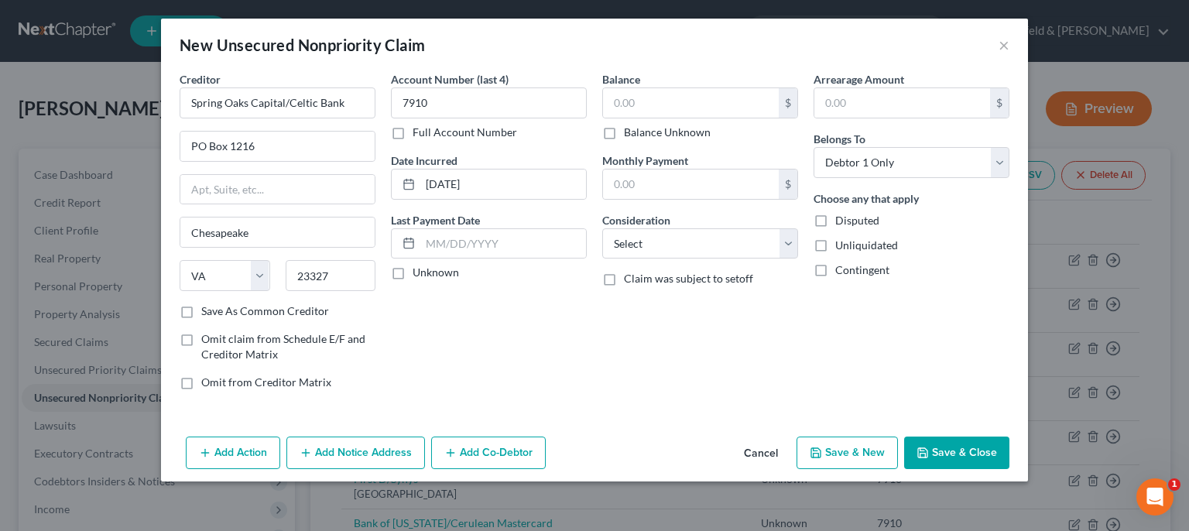
click at [685, 79] on div "Balance $ Balance Unknown Balance Undetermined $ Balance Unknown" at bounding box center [700, 105] width 196 height 69
click at [681, 96] on input "text" at bounding box center [691, 102] width 176 height 29
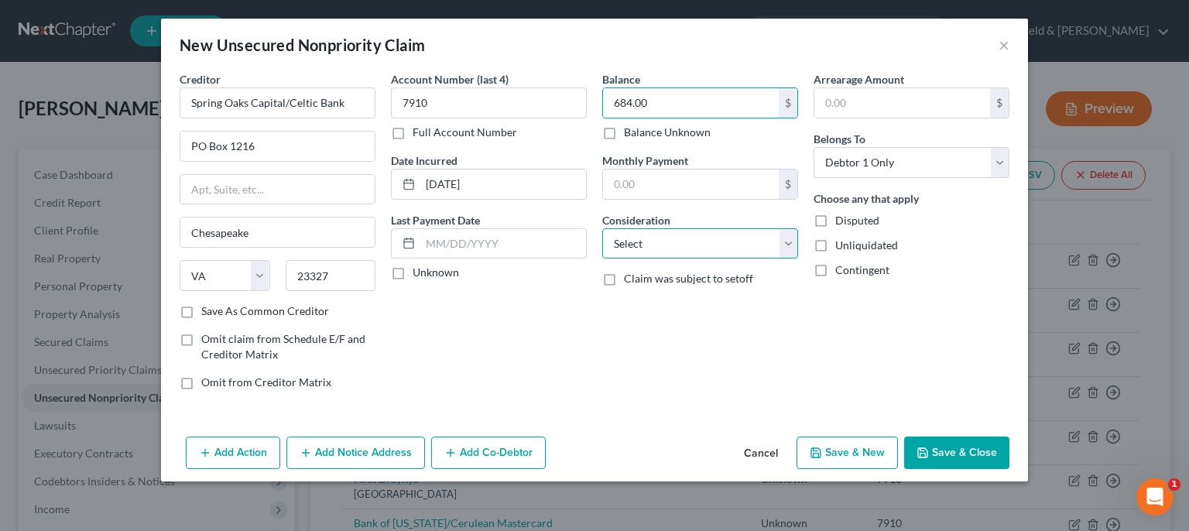
click at [602, 228] on select "Select Cable / Satellite Services Collection Agency Credit Card Debt Debt Couns…" at bounding box center [700, 243] width 196 height 31
click option "Credit Card Debt" at bounding box center [0, 0] width 0 height 0
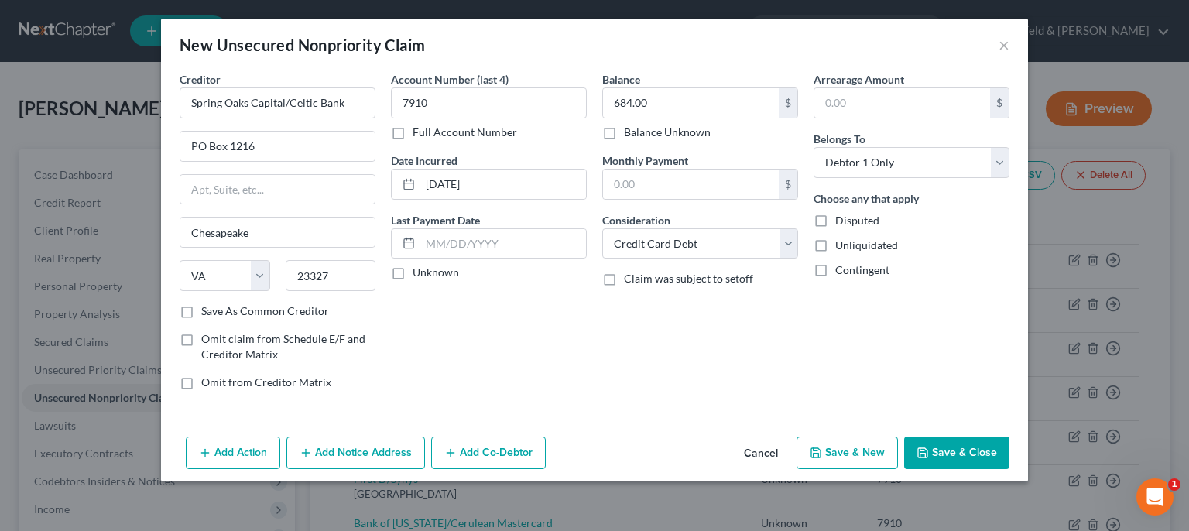
click at [970, 454] on button "Save & Close" at bounding box center [956, 452] width 105 height 33
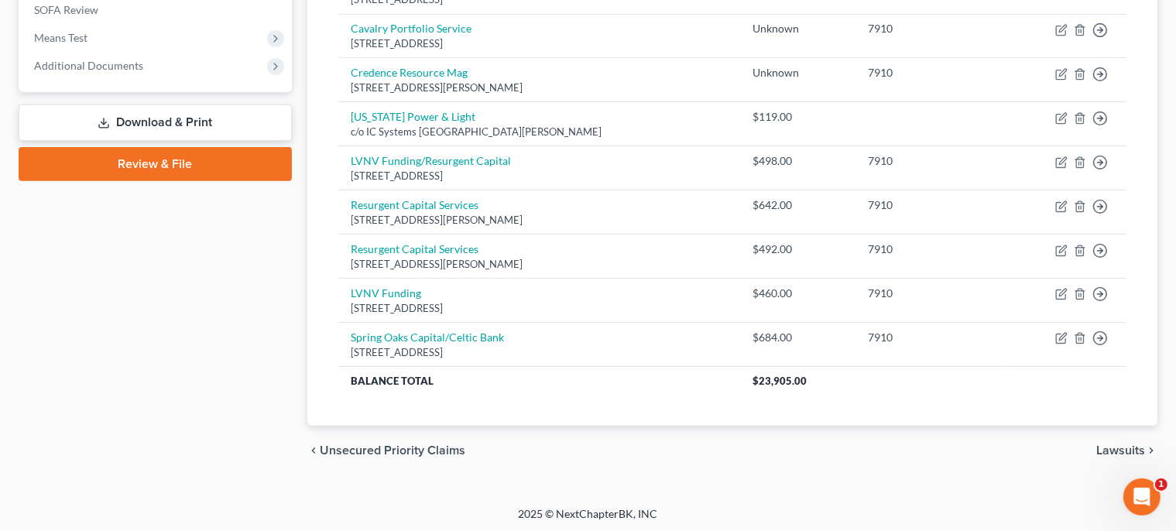
click at [1113, 447] on span "Lawsuits" at bounding box center [1120, 450] width 49 height 12
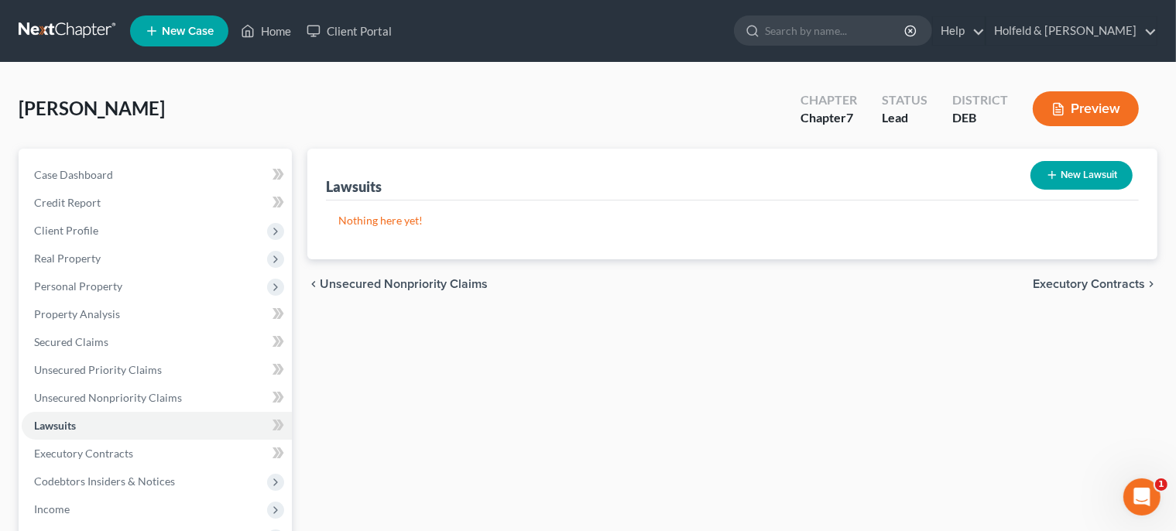
click at [1103, 281] on span "Executory Contracts" at bounding box center [1088, 284] width 112 height 12
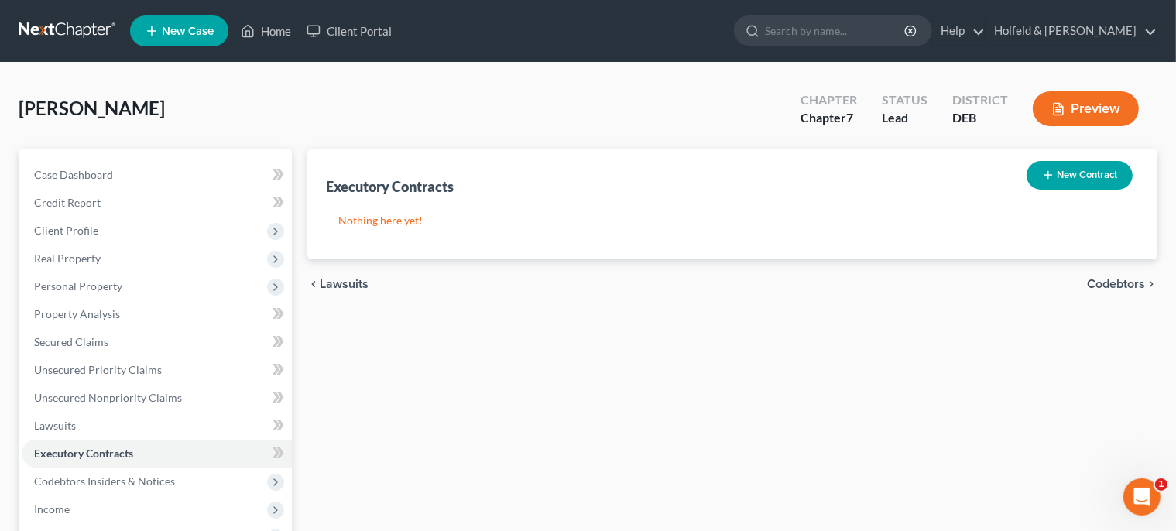
click at [1103, 281] on span "Codebtors" at bounding box center [1116, 284] width 58 height 12
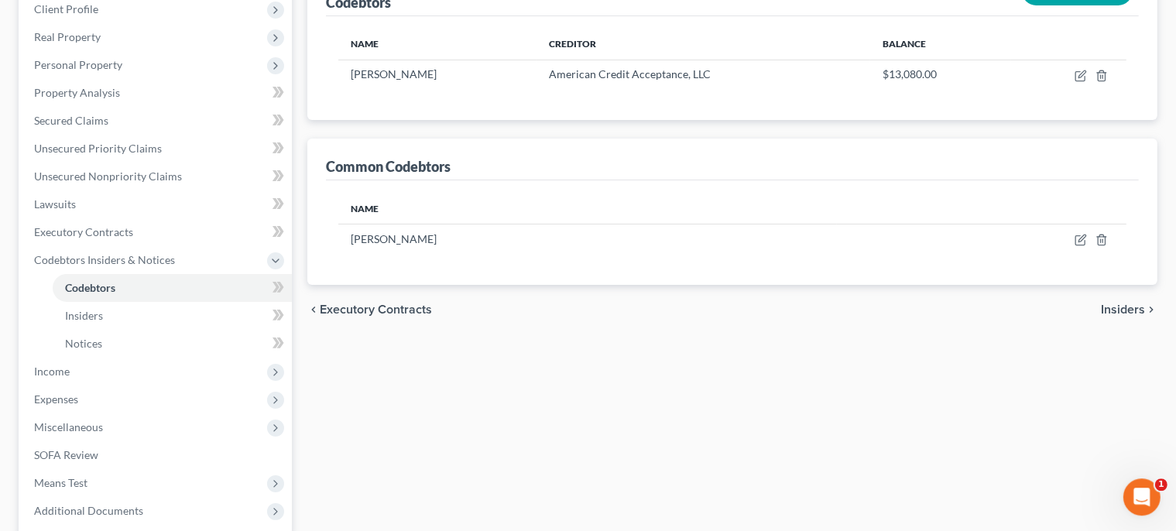
click at [1131, 311] on span "Insiders" at bounding box center [1122, 309] width 44 height 12
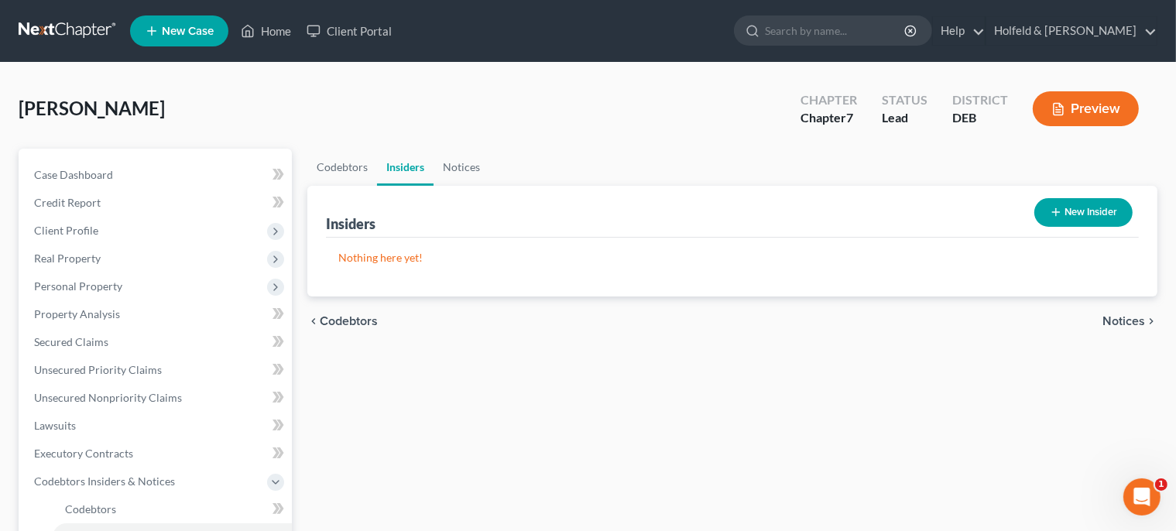
click at [1131, 311] on div "chevron_left Codebtors Notices chevron_right" at bounding box center [732, 321] width 850 height 50
click at [1132, 315] on span "Notices" at bounding box center [1123, 321] width 43 height 12
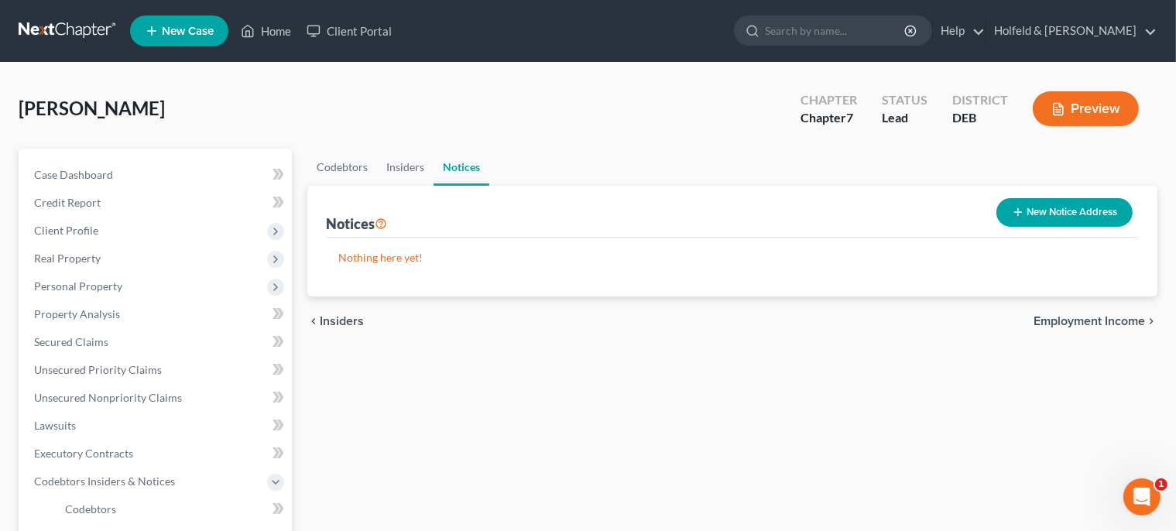
click at [1132, 315] on span "Employment Income" at bounding box center [1088, 321] width 111 height 12
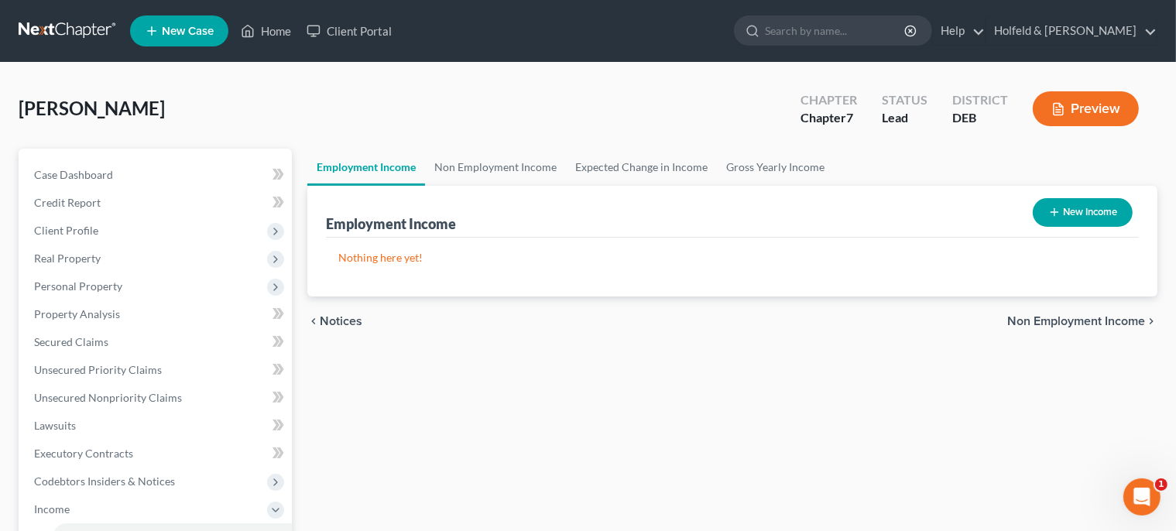
click at [1094, 315] on span "Non Employment Income" at bounding box center [1076, 321] width 138 height 12
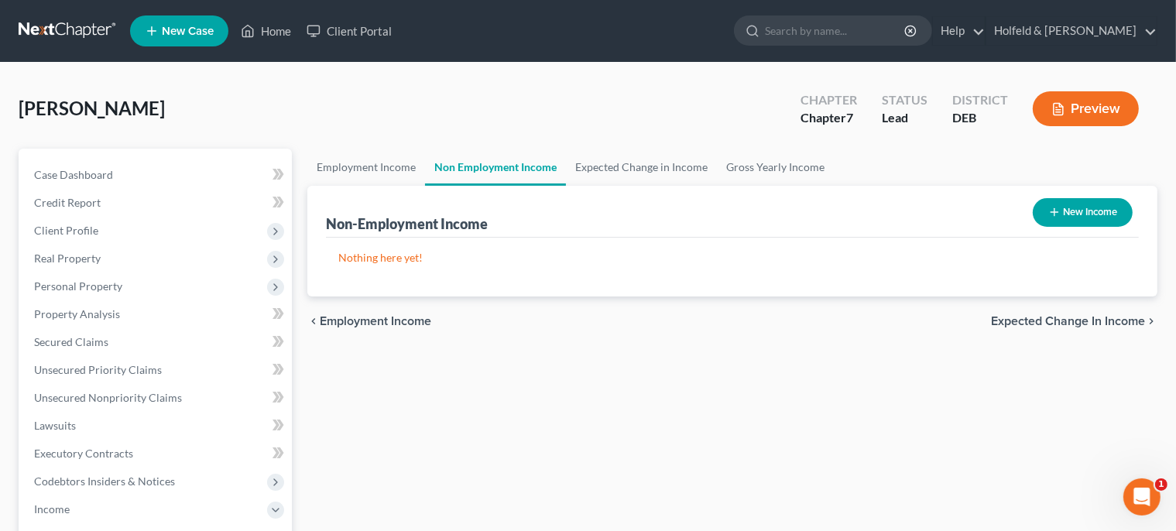
click at [1080, 209] on button "New Income" at bounding box center [1082, 212] width 100 height 29
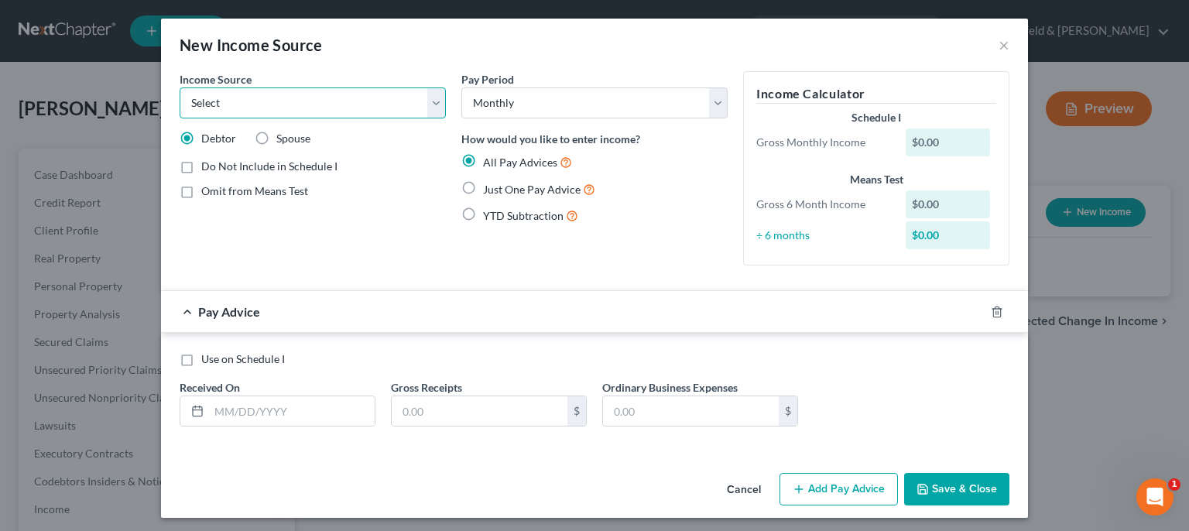
click at [180, 87] on select "Select Unemployment Disability (from employer) Pension Retirement Social Securi…" at bounding box center [313, 102] width 266 height 31
click option "Social Security / Social Security Disability" at bounding box center [0, 0] width 0 height 0
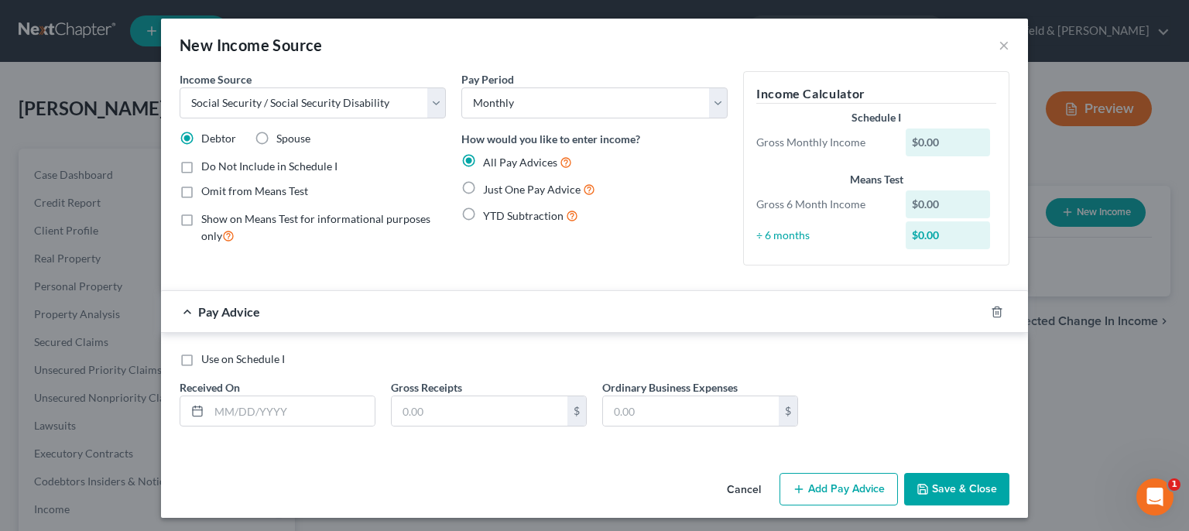
click at [471, 179] on div "All Pay Advices Just One Pay Advice YTD Subtraction" at bounding box center [594, 189] width 266 height 72
click at [483, 189] on label "Just One Pay Advice" at bounding box center [539, 189] width 112 height 18
click at [489, 189] on input "Just One Pay Advice" at bounding box center [494, 185] width 10 height 10
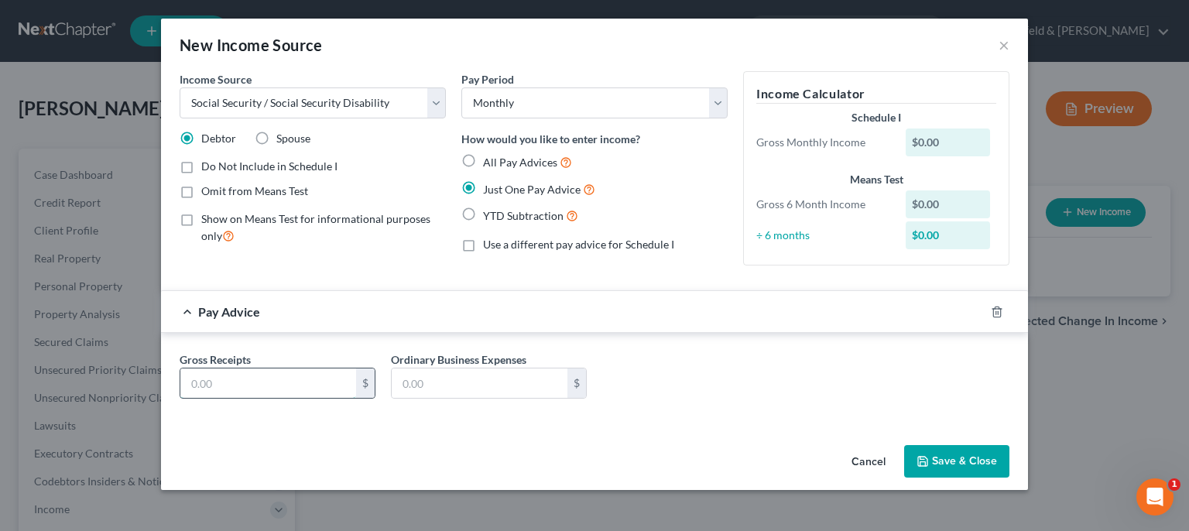
click at [310, 382] on input "text" at bounding box center [268, 382] width 176 height 29
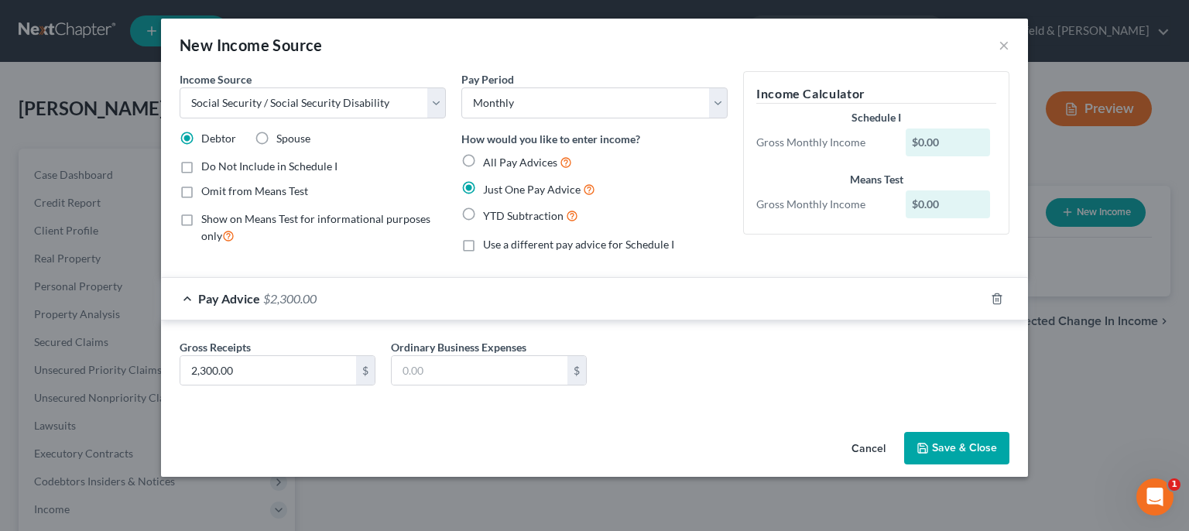
click at [989, 449] on button "Save & Close" at bounding box center [956, 448] width 105 height 33
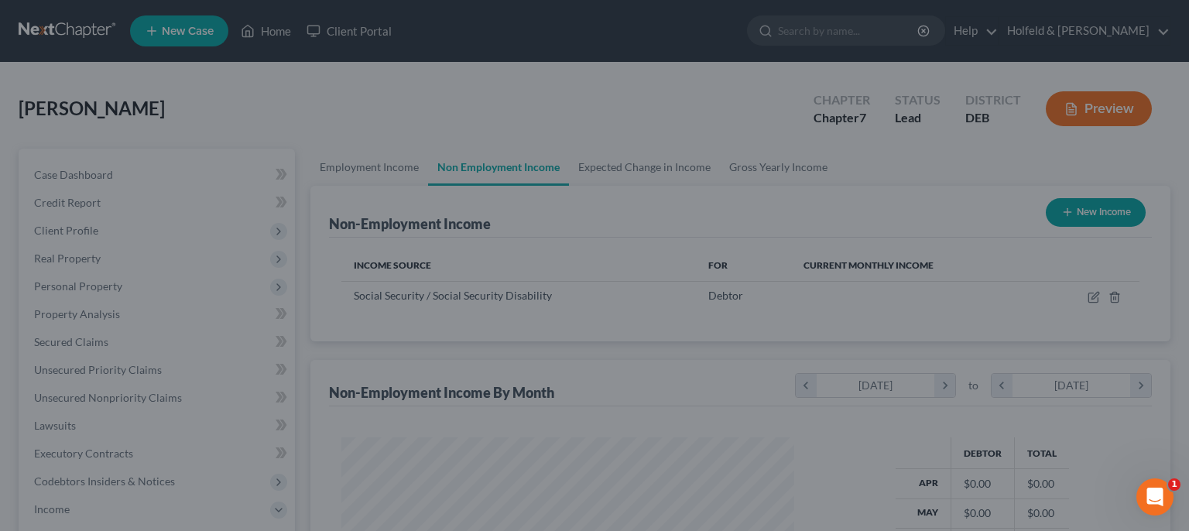
scroll to position [276, 477]
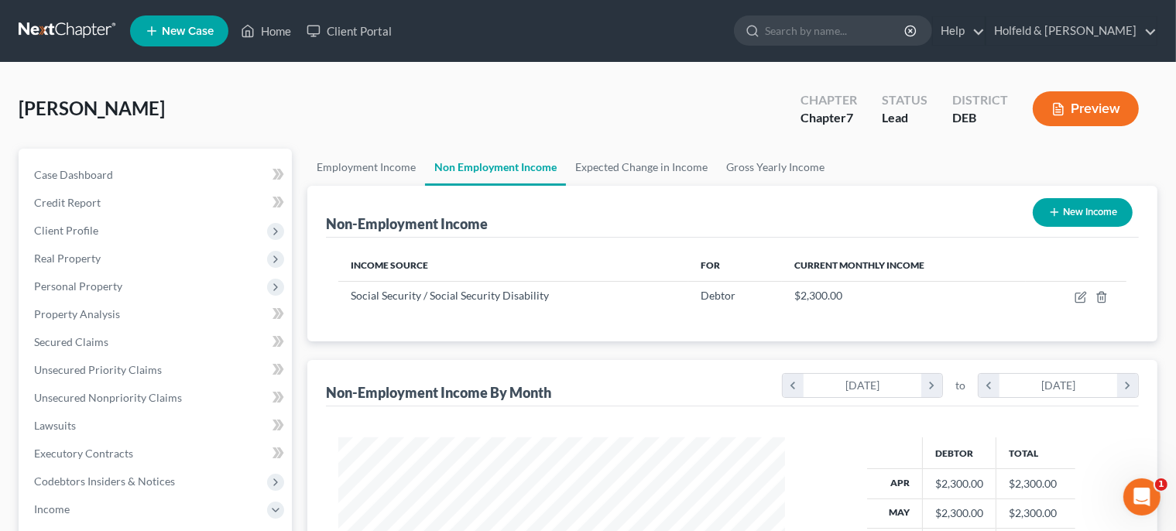
click at [1081, 210] on button "New Income" at bounding box center [1082, 212] width 100 height 29
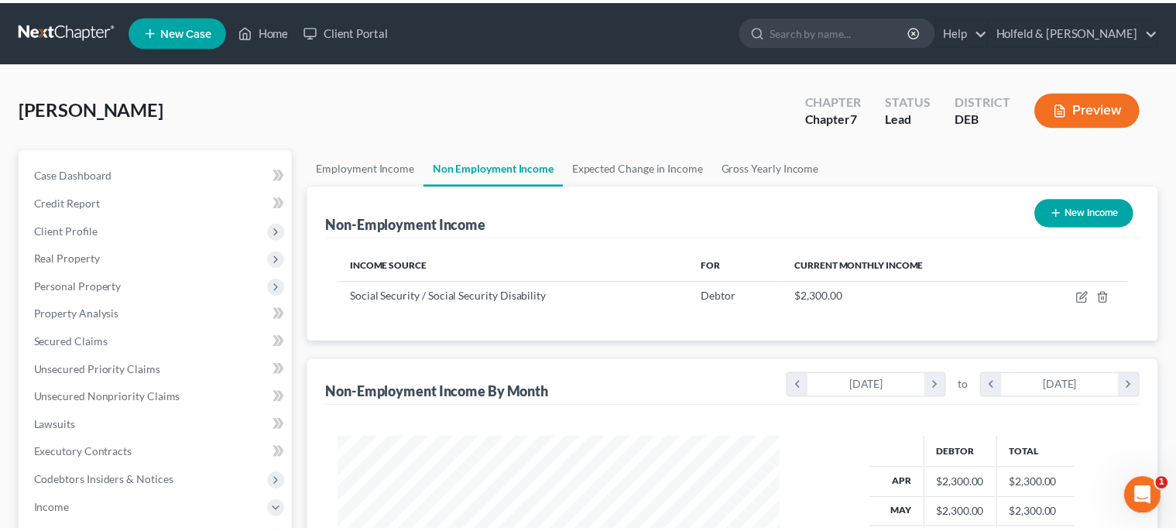
scroll to position [276, 483]
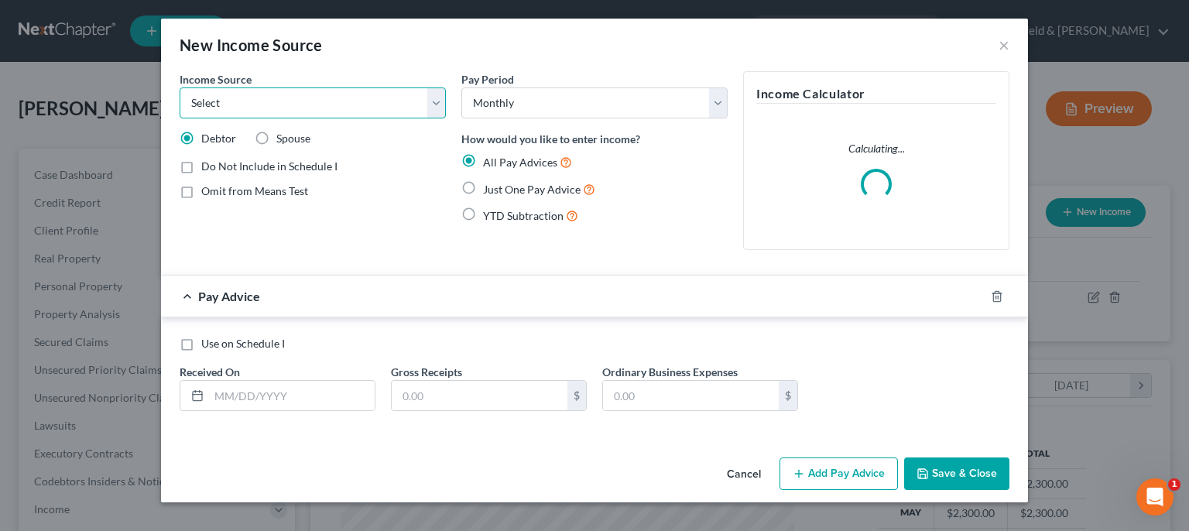
click at [180, 87] on select "Select Unemployment Disability (from employer) Pension Retirement Social Securi…" at bounding box center [313, 102] width 266 height 31
click option "Pension" at bounding box center [0, 0] width 0 height 0
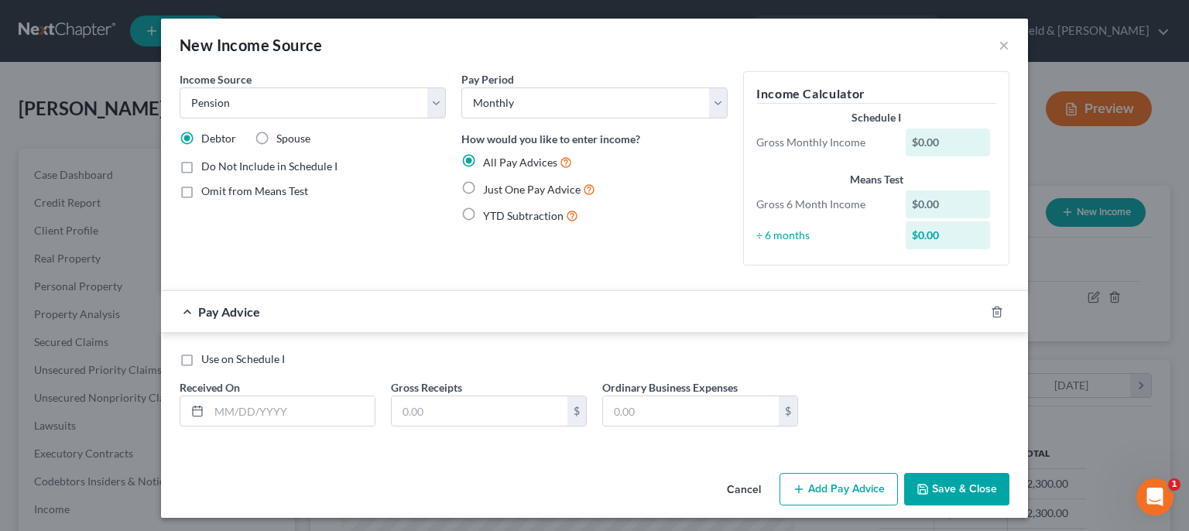
click at [483, 187] on label "Just One Pay Advice" at bounding box center [539, 189] width 112 height 18
click at [489, 187] on input "Just One Pay Advice" at bounding box center [494, 185] width 10 height 10
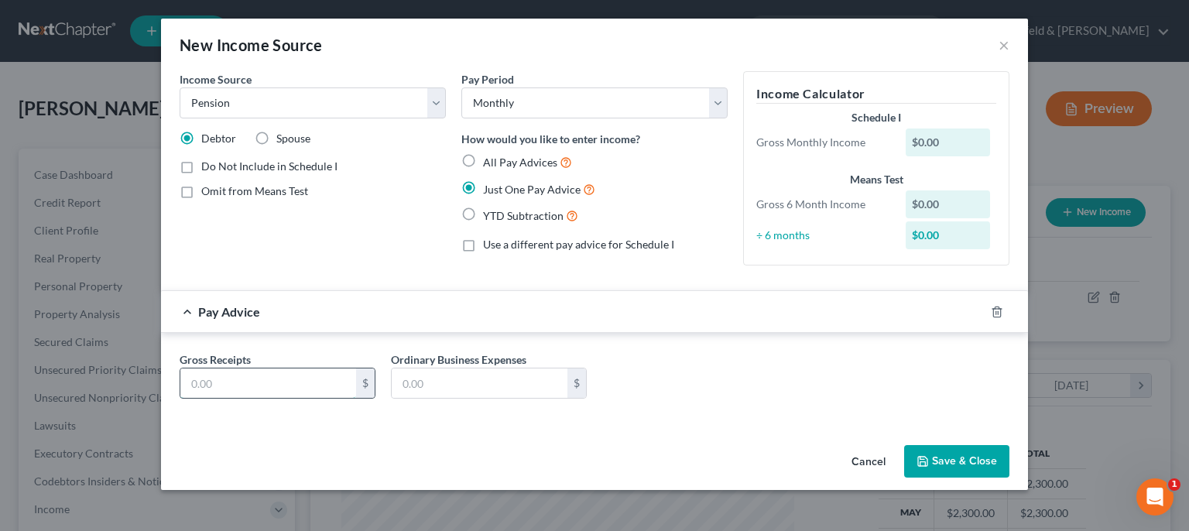
click at [321, 374] on input "text" at bounding box center [268, 382] width 176 height 29
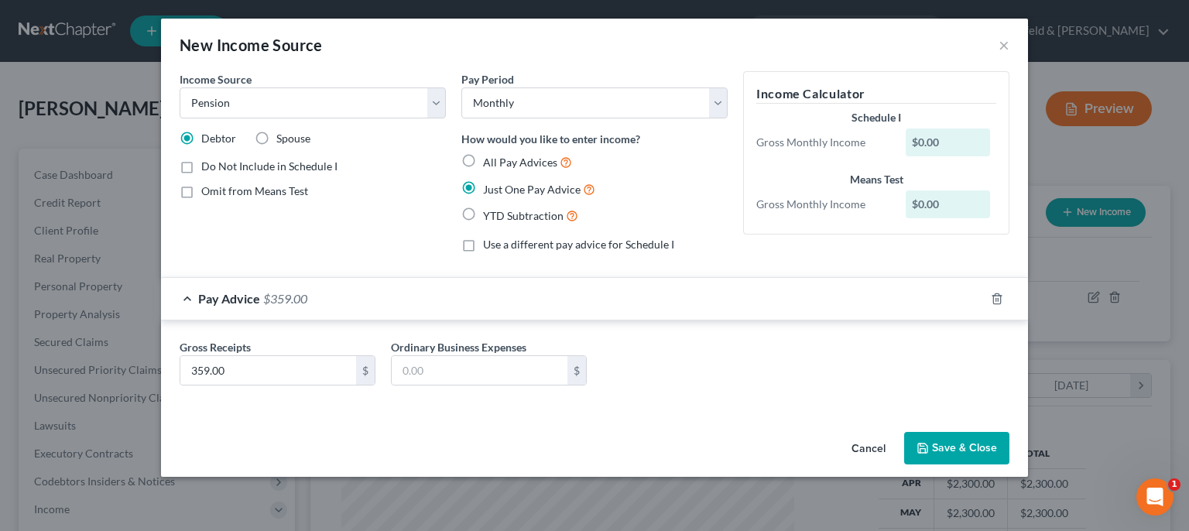
click at [943, 436] on button "Save & Close" at bounding box center [956, 448] width 105 height 33
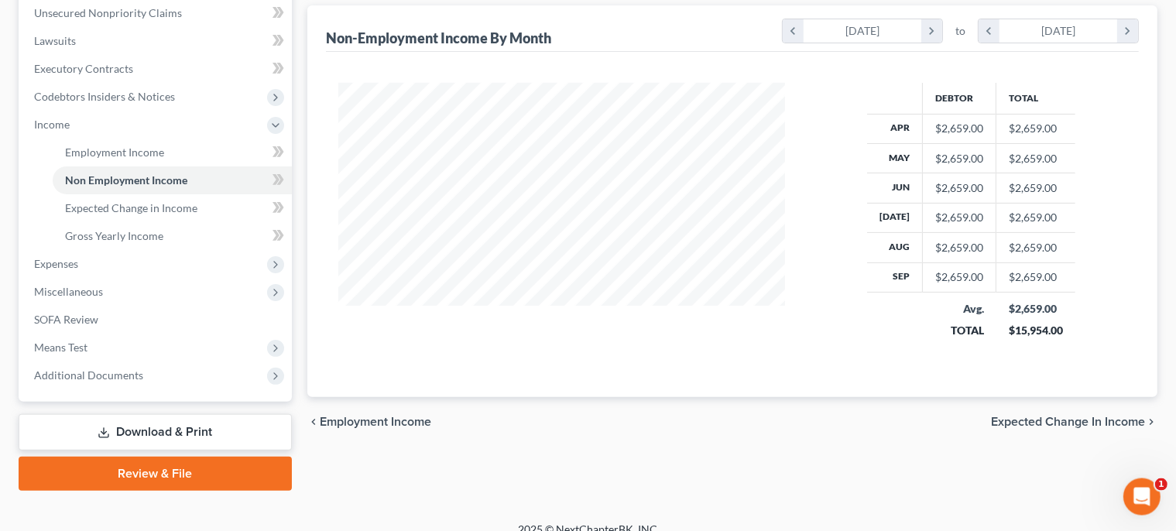
scroll to position [386, 0]
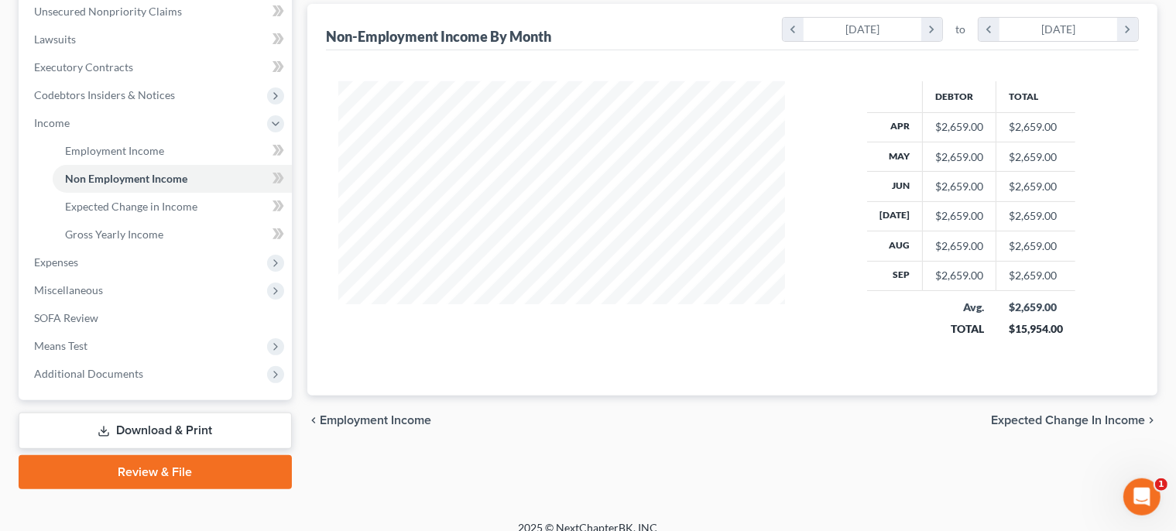
click at [1095, 409] on div "chevron_left Employment Income Expected Change in Income chevron_right" at bounding box center [732, 420] width 850 height 50
click at [1101, 408] on div "chevron_left Employment Income Expected Change in Income chevron_right" at bounding box center [732, 420] width 850 height 50
click at [1104, 419] on span "Expected Change in Income" at bounding box center [1068, 420] width 154 height 12
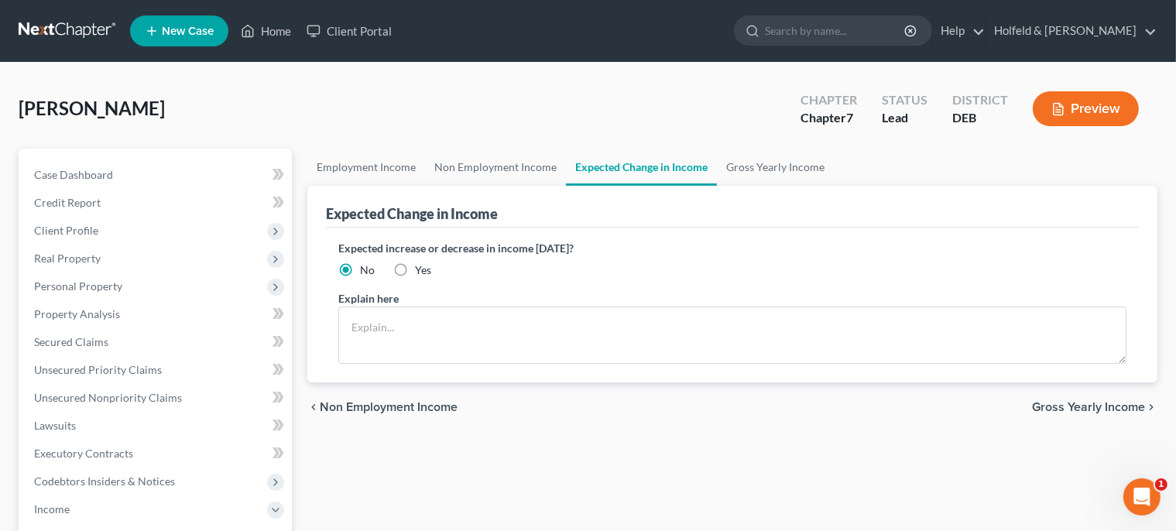
click at [1115, 401] on span "Gross Yearly Income" at bounding box center [1088, 407] width 113 height 12
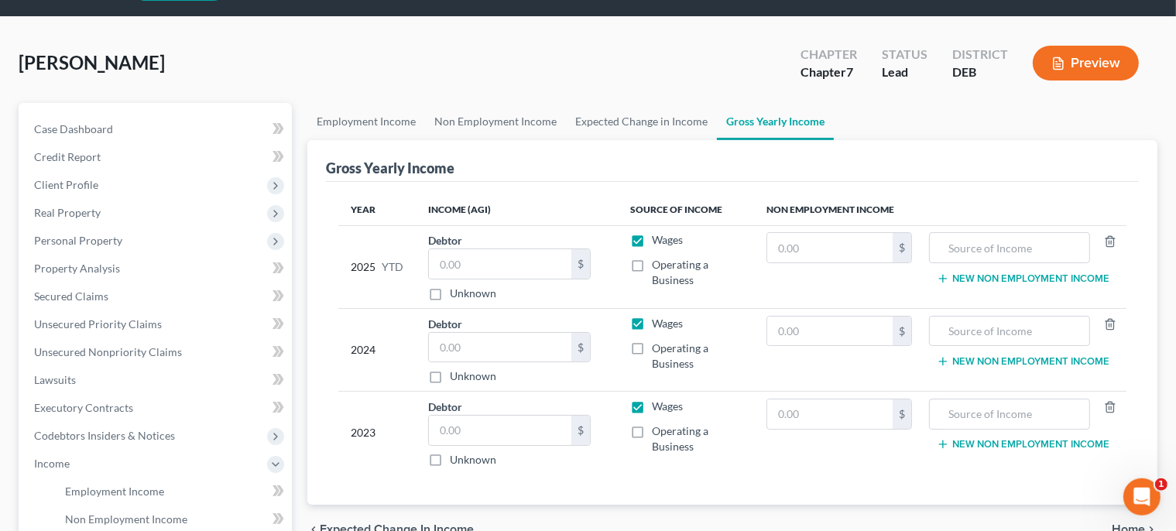
scroll to position [48, 0]
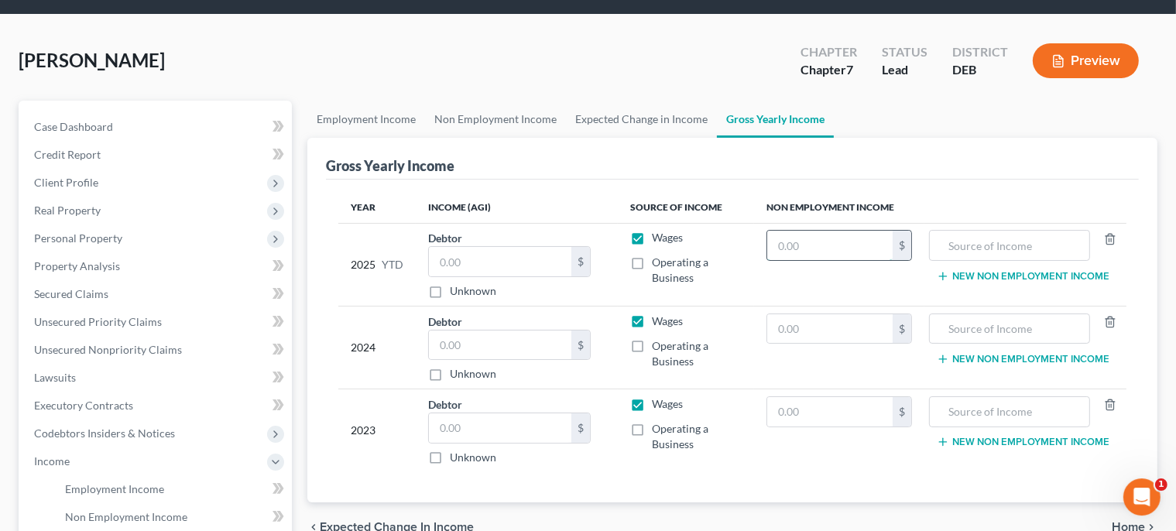
click at [830, 245] on input "text" at bounding box center [829, 245] width 125 height 29
click at [958, 241] on input "text" at bounding box center [1008, 245] width 143 height 29
click at [837, 327] on input "text" at bounding box center [829, 328] width 125 height 29
click at [850, 414] on input "text" at bounding box center [829, 411] width 125 height 29
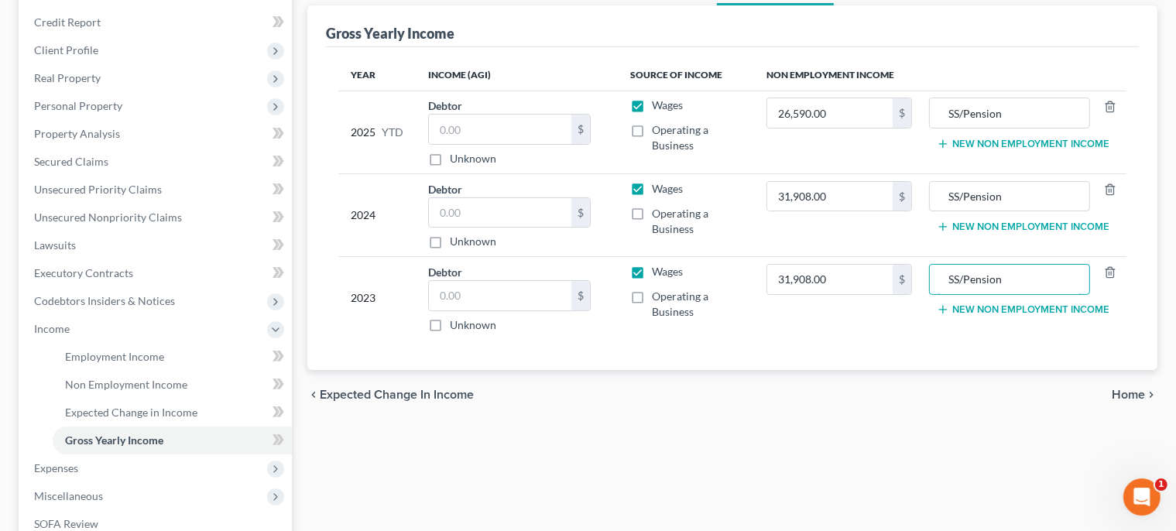
scroll to position [221, 0]
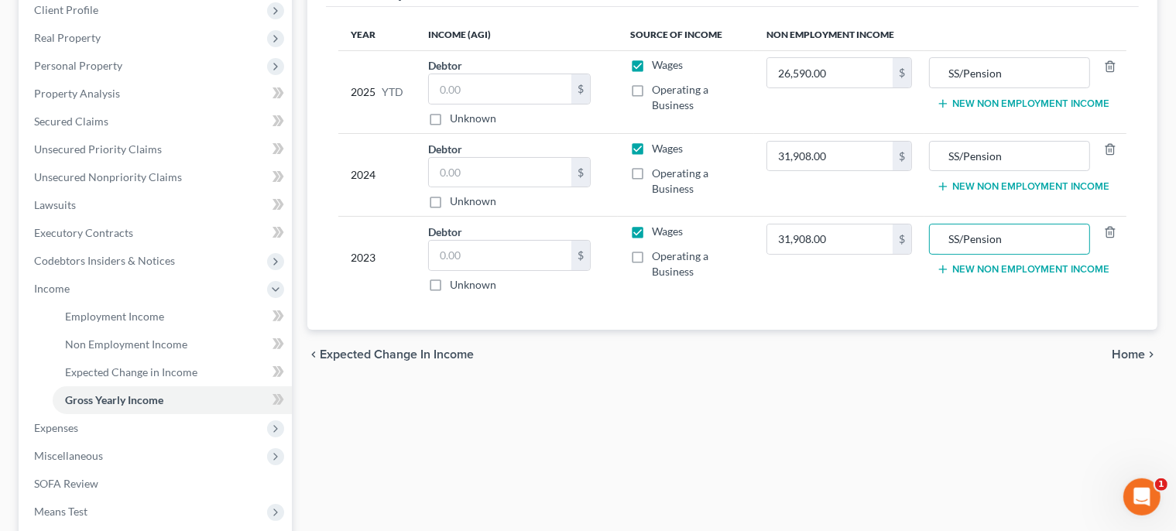
click at [1133, 348] on span "Home" at bounding box center [1127, 354] width 33 height 12
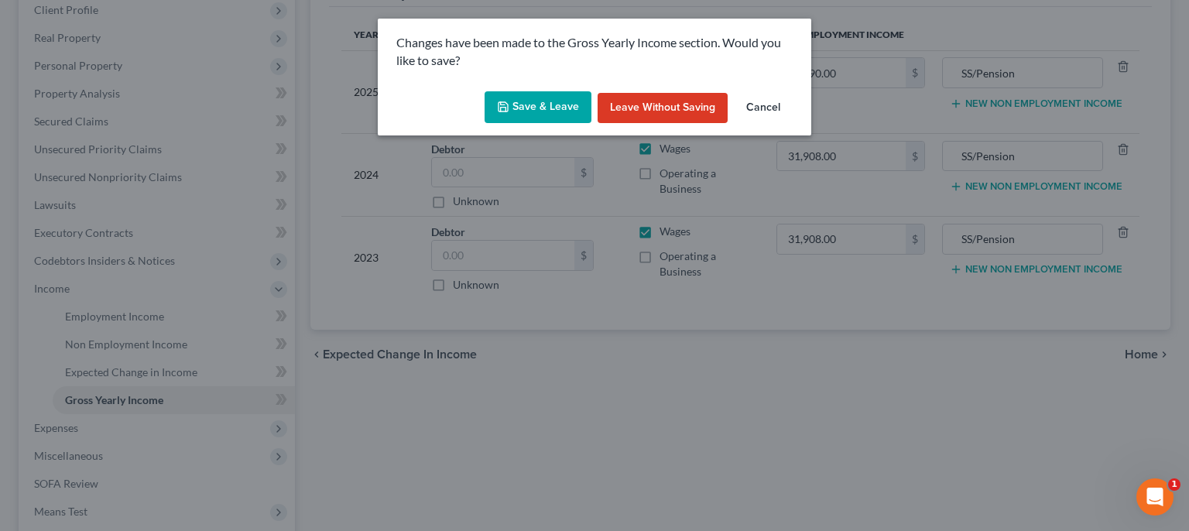
click at [570, 106] on button "Save & Leave" at bounding box center [537, 107] width 107 height 33
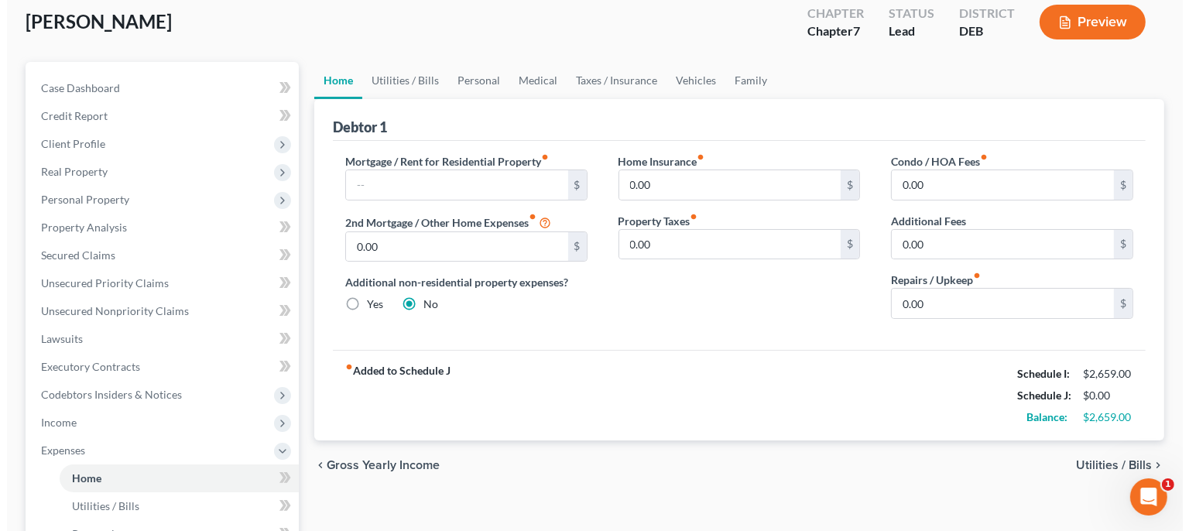
scroll to position [99, 0]
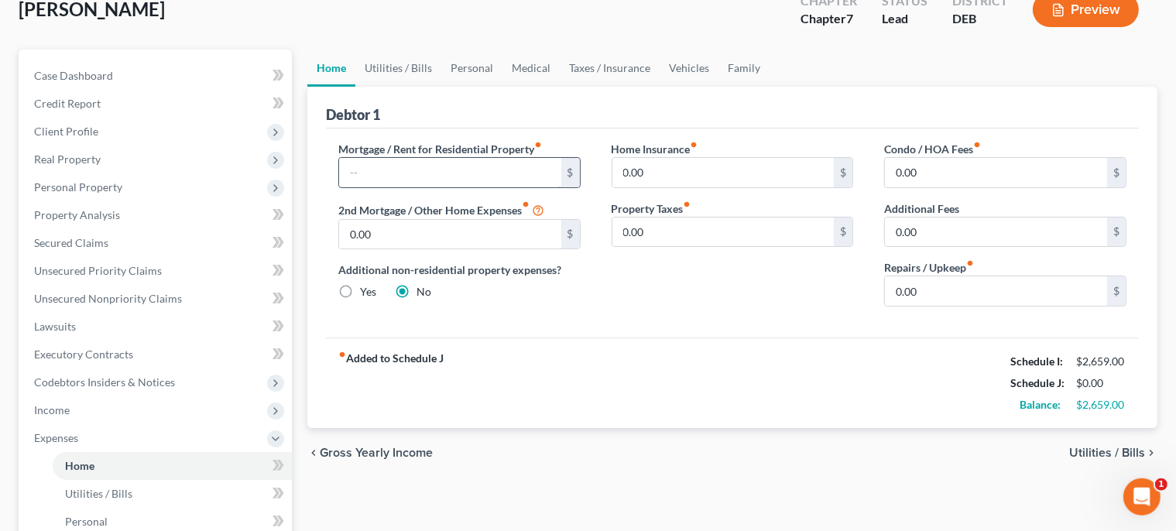
click at [540, 180] on input "text" at bounding box center [450, 172] width 222 height 29
click at [1108, 451] on span "Utilities / Bills" at bounding box center [1107, 453] width 76 height 12
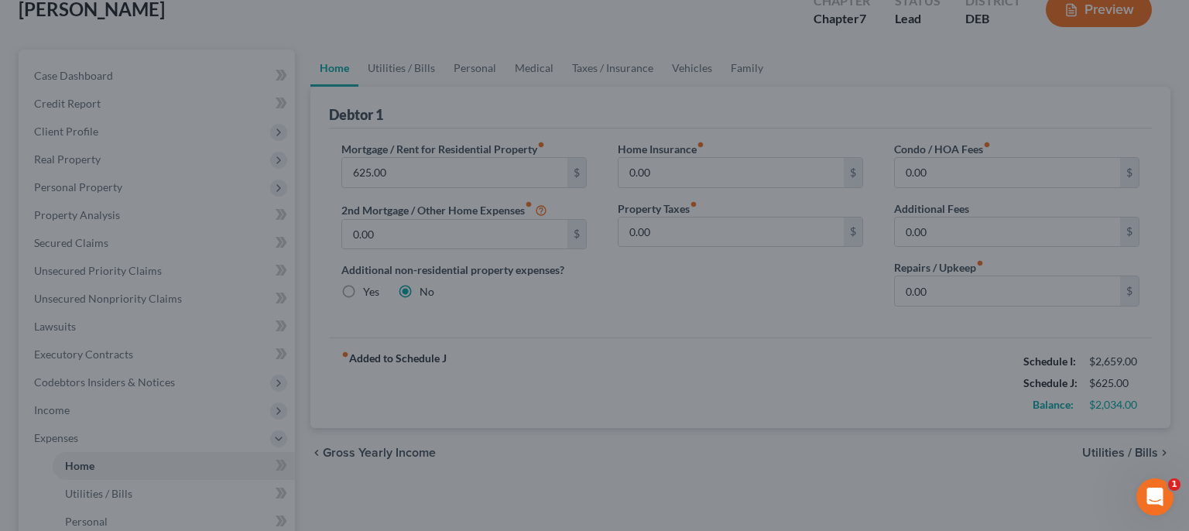
click at [875, 116] on div at bounding box center [594, 265] width 1189 height 531
click at [1126, 455] on div at bounding box center [594, 265] width 1189 height 531
click at [765, 90] on div at bounding box center [594, 265] width 1189 height 531
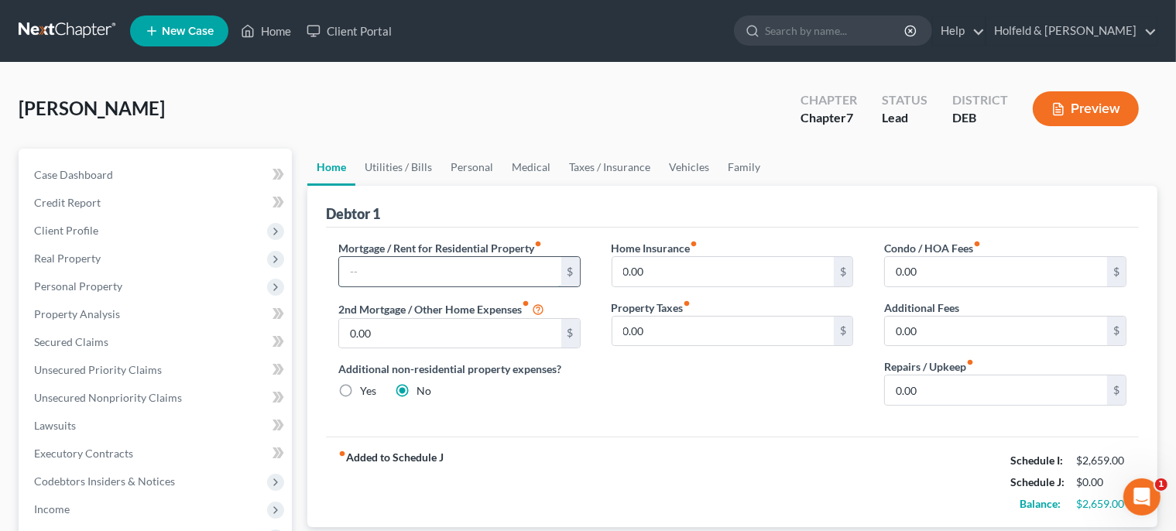
click at [461, 277] on input "text" at bounding box center [450, 271] width 222 height 29
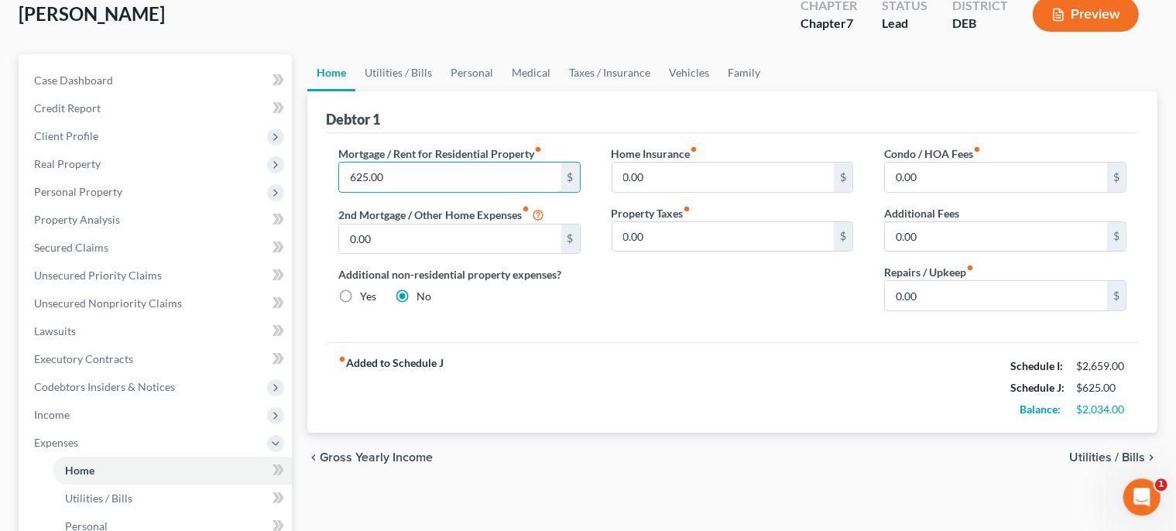
scroll to position [166, 0]
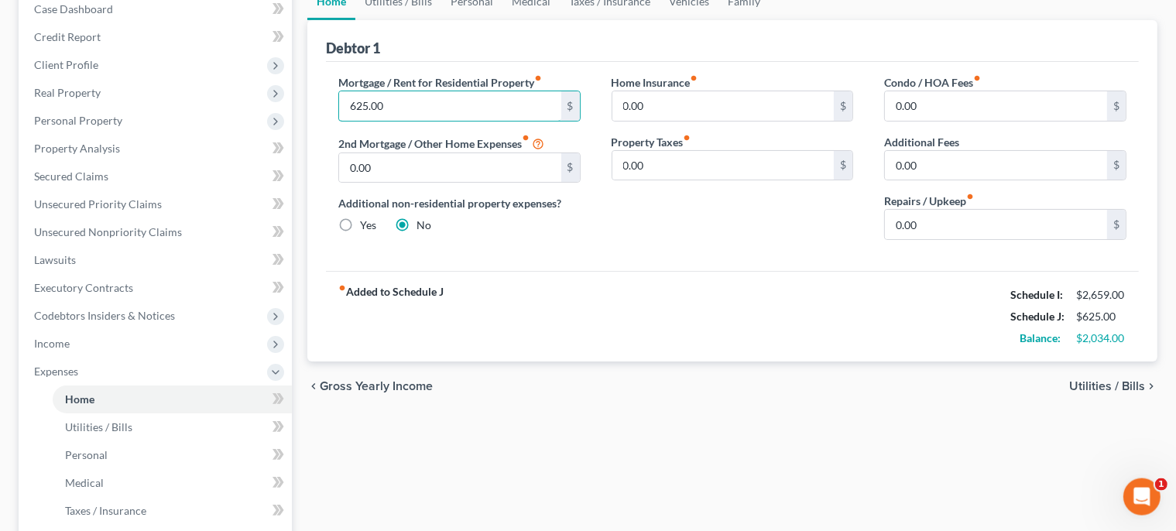
type input "625.00"
click at [1118, 382] on span "Utilities / Bills" at bounding box center [1107, 386] width 76 height 12
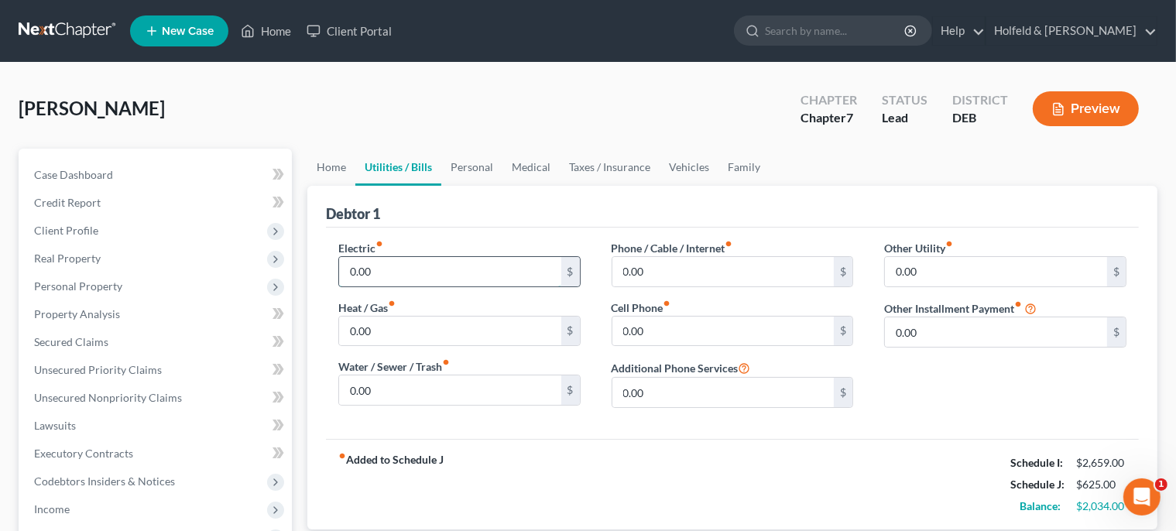
click at [466, 259] on input "0.00" at bounding box center [450, 271] width 222 height 29
type input "100.00"
click at [419, 375] on input "0.00" at bounding box center [450, 389] width 222 height 29
type input "50.00"
click at [673, 323] on input "0.00" at bounding box center [723, 331] width 222 height 29
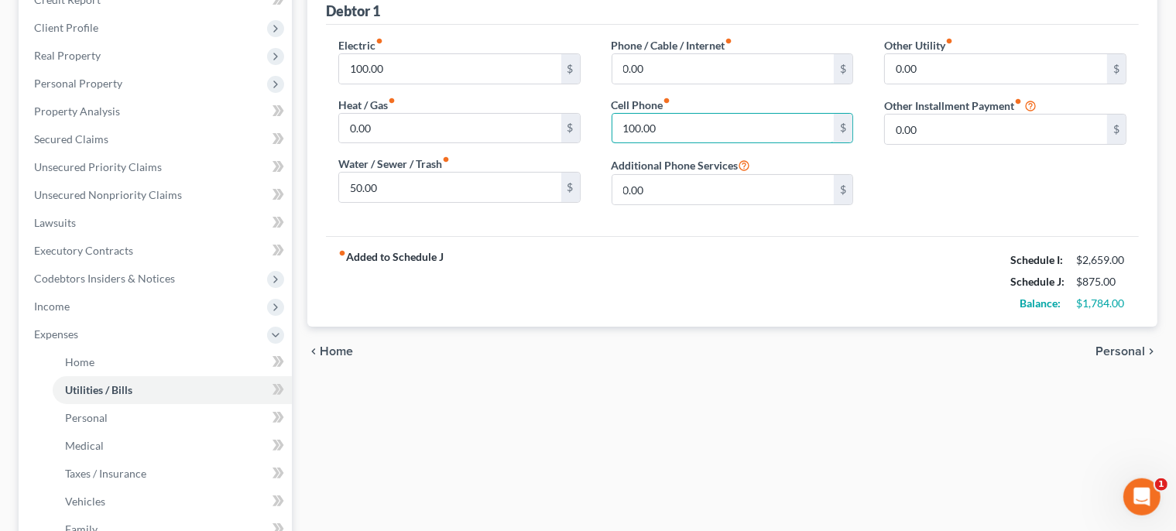
type input "100.00"
click at [1127, 346] on span "Personal" at bounding box center [1120, 351] width 50 height 12
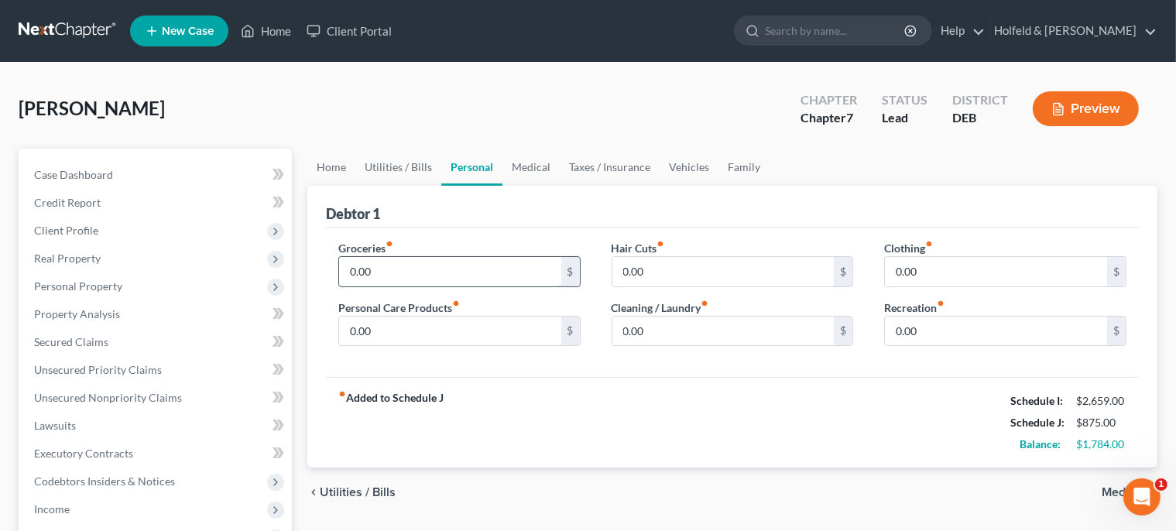
click at [388, 265] on input "0.00" at bounding box center [450, 271] width 222 height 29
type input "500.00"
click at [954, 264] on input "0.00" at bounding box center [996, 271] width 222 height 29
type input "100.00"
click at [926, 322] on input "0.00" at bounding box center [996, 331] width 222 height 29
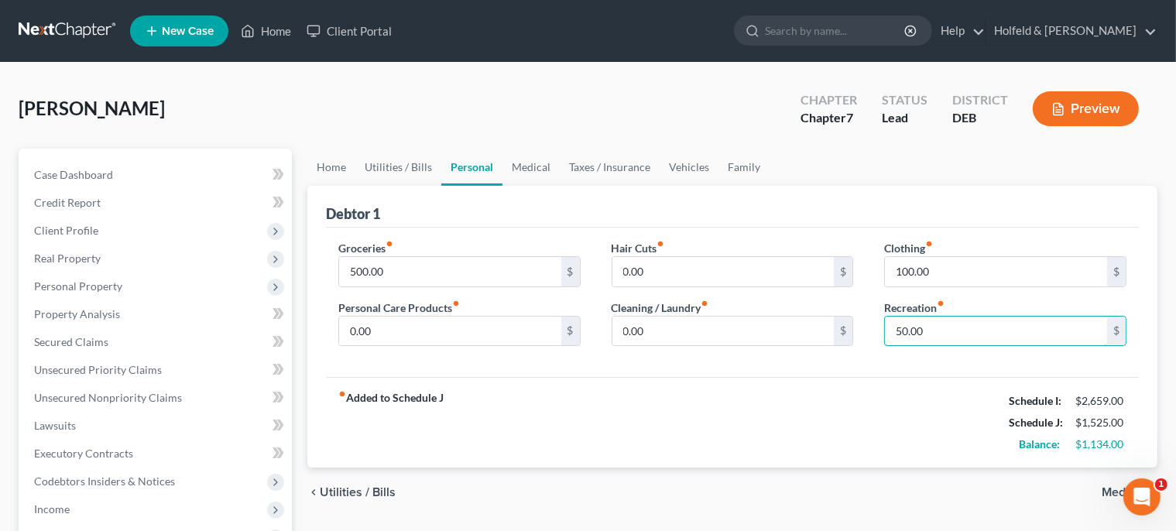
type input "50.00"
click at [1104, 489] on span "Medical" at bounding box center [1122, 492] width 43 height 12
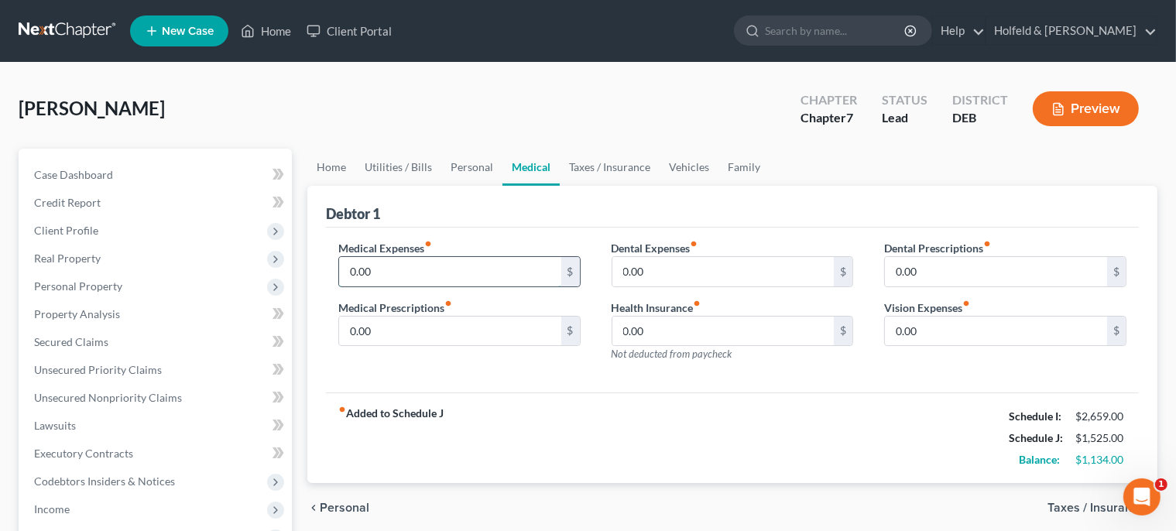
click at [371, 279] on input "0.00" at bounding box center [450, 271] width 222 height 29
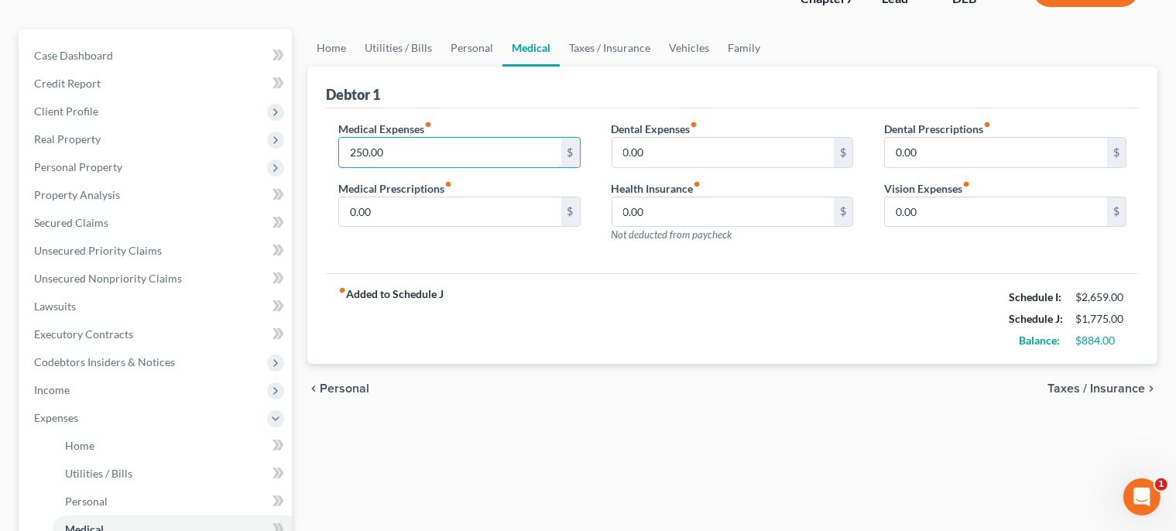
scroll to position [129, 0]
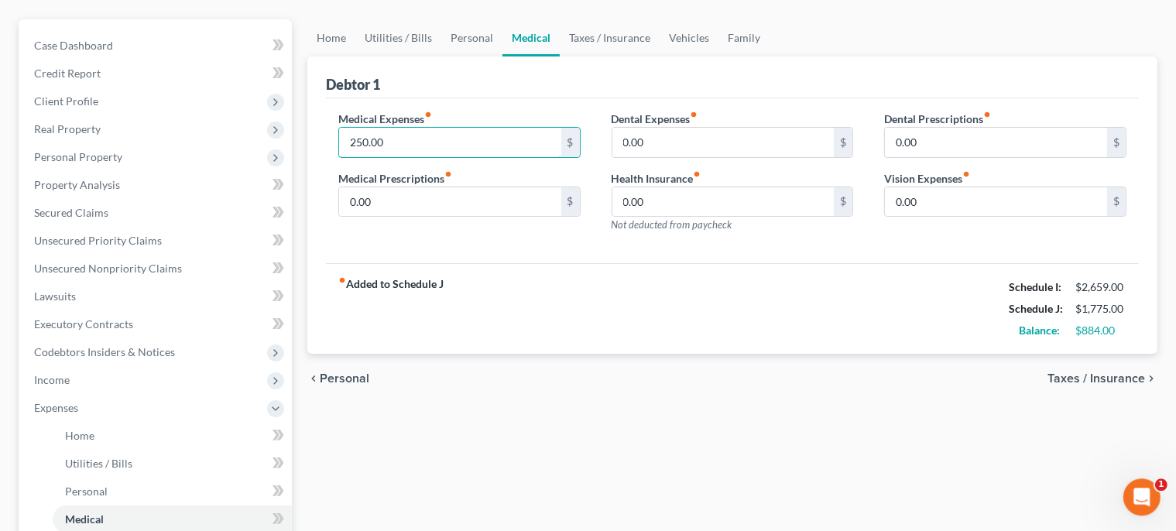
type input "250.00"
click at [1116, 384] on span "Taxes / Insurance" at bounding box center [1096, 378] width 98 height 12
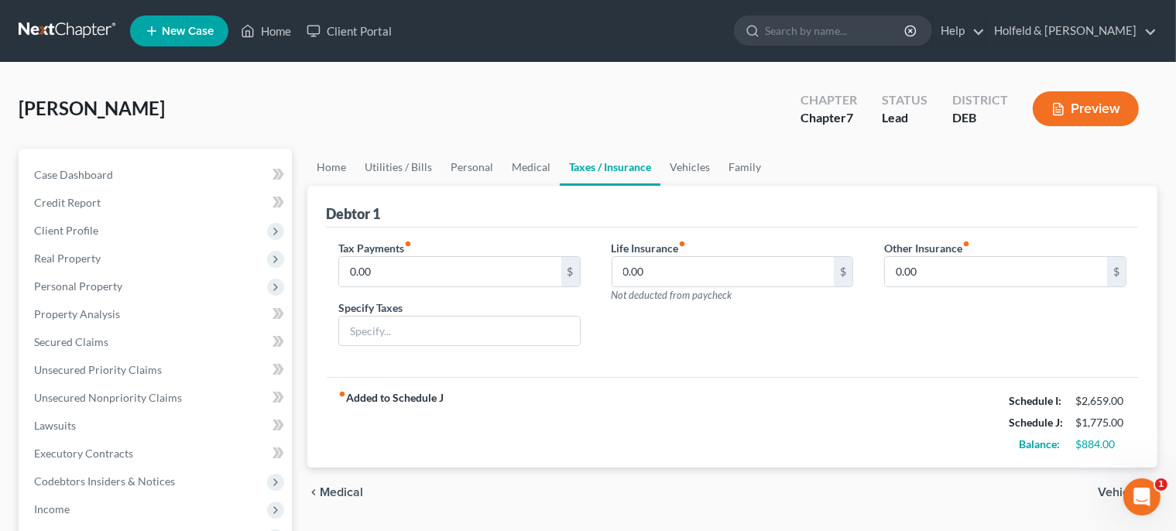
click at [1104, 494] on span "Vehicles" at bounding box center [1120, 492] width 47 height 12
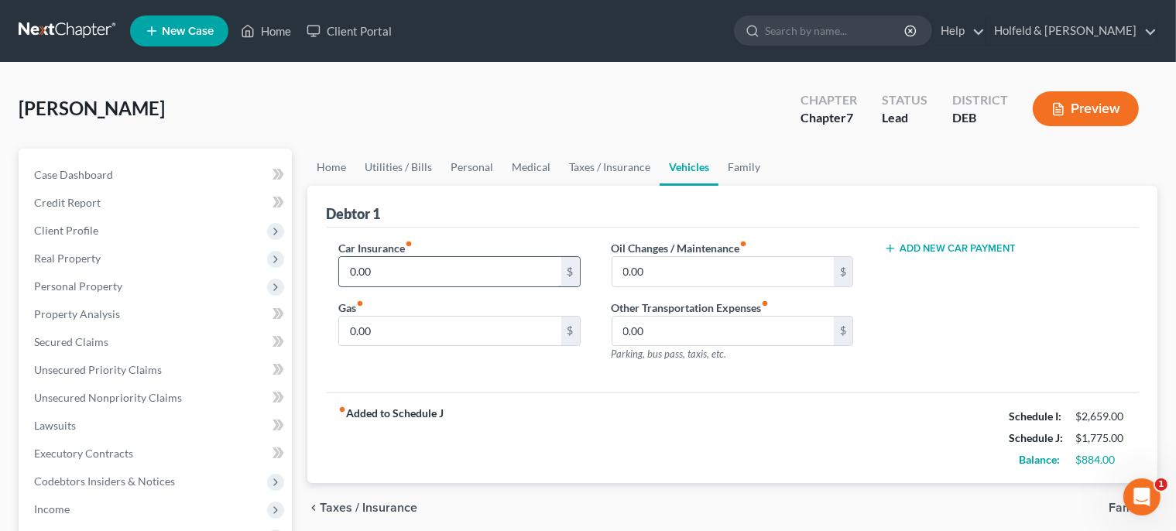
click at [366, 262] on input "0.00" at bounding box center [450, 271] width 222 height 29
type input "300.00"
click at [411, 334] on input "0.00" at bounding box center [450, 331] width 222 height 29
type input "200.00"
click at [1113, 508] on span "Family" at bounding box center [1126, 507] width 36 height 12
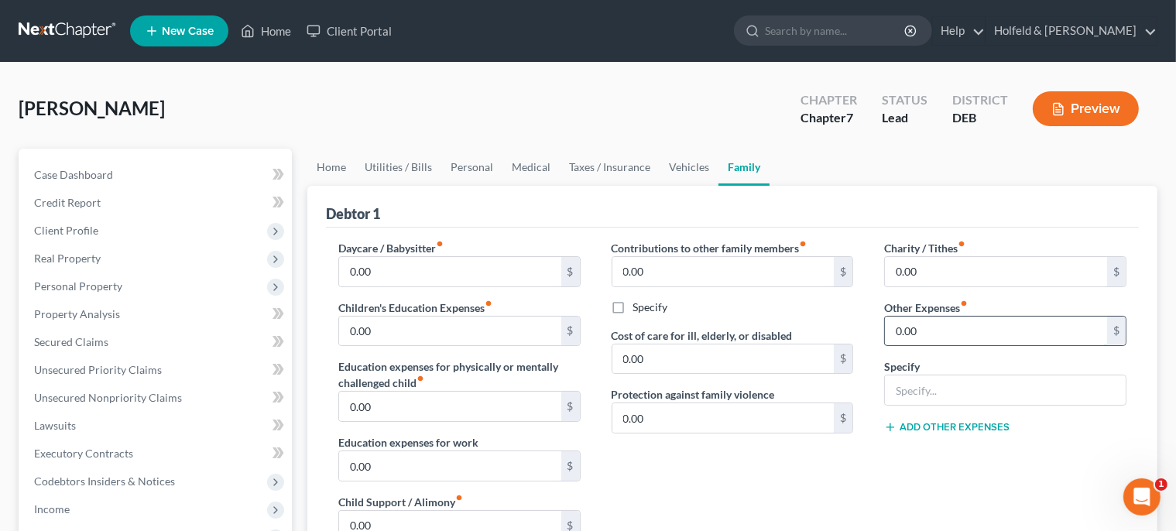
click at [920, 333] on input "0.00" at bounding box center [996, 331] width 222 height 29
type input "100.00"
type input "Pet Care"
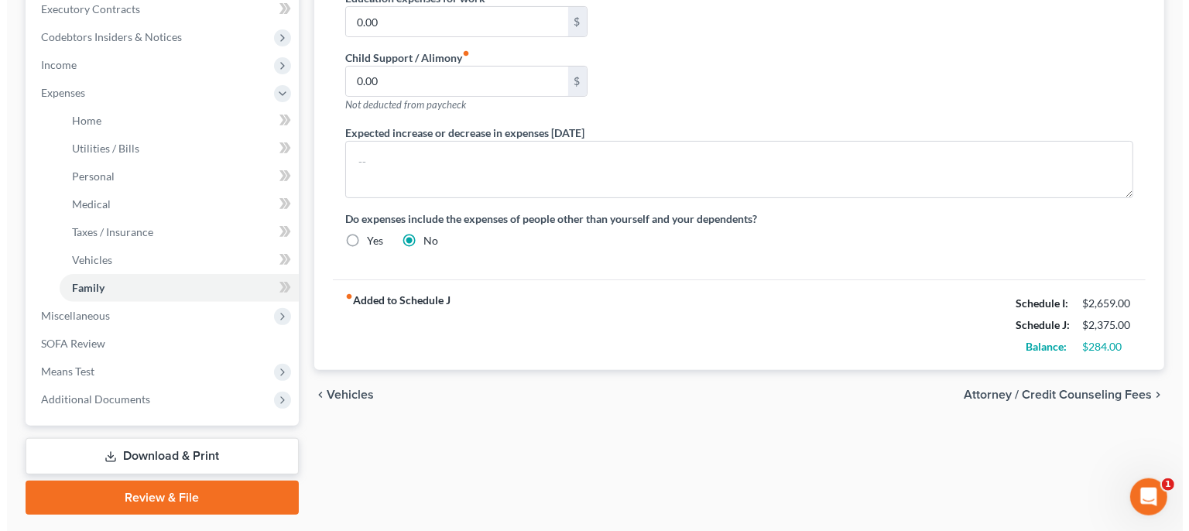
scroll to position [485, 0]
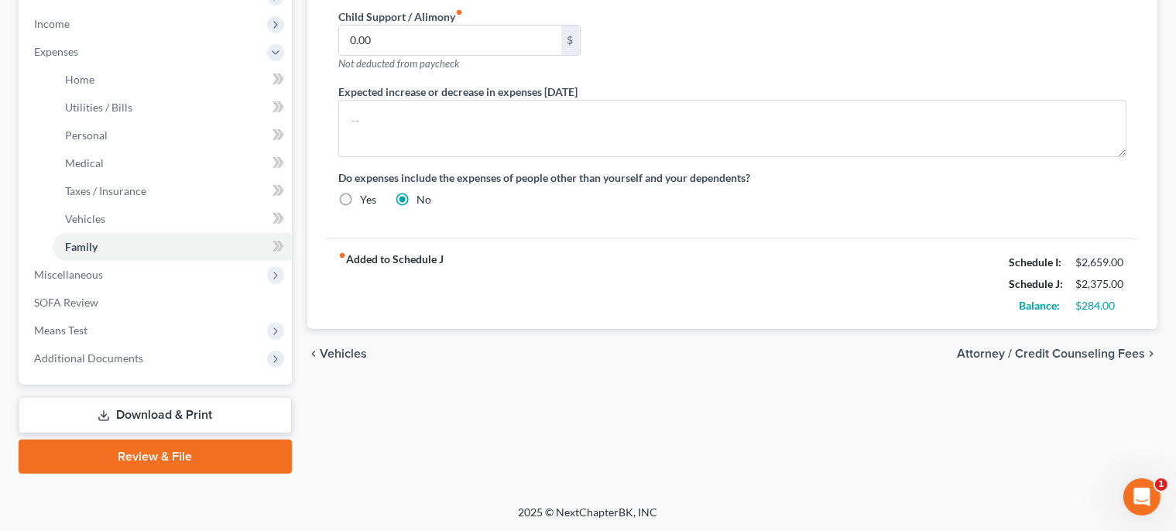
click at [1104, 350] on span "Attorney / Credit Counseling Fees" at bounding box center [1051, 353] width 188 height 12
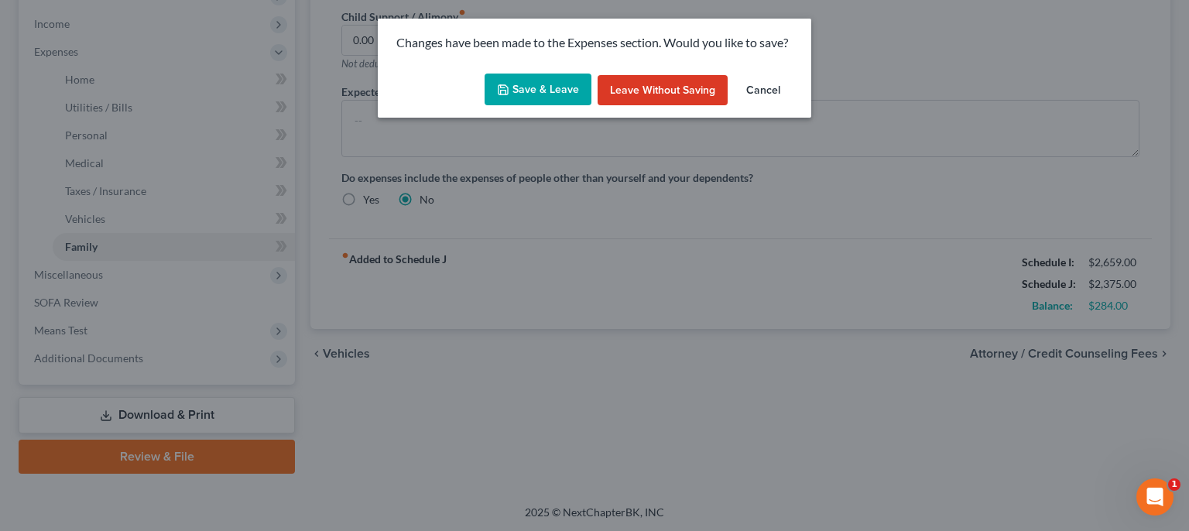
click at [534, 98] on button "Save & Leave" at bounding box center [537, 90] width 107 height 33
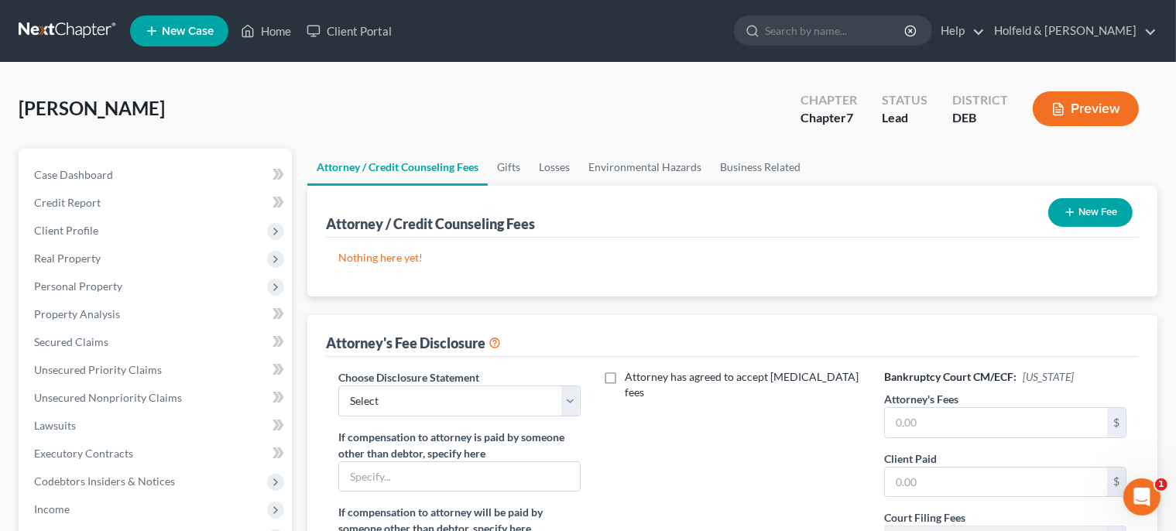
click at [1085, 212] on button "New Fee" at bounding box center [1090, 212] width 84 height 29
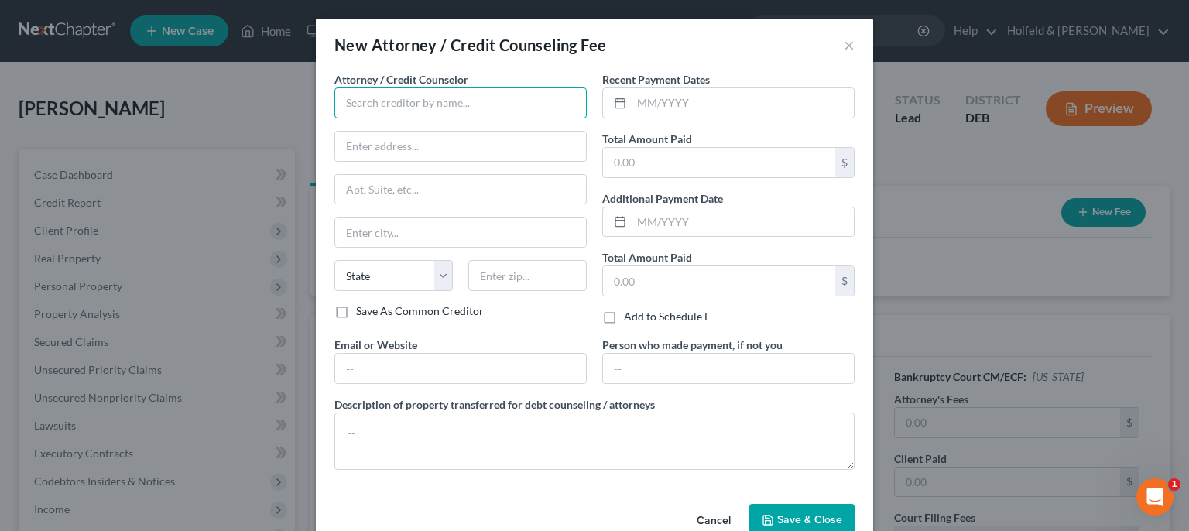
click at [539, 112] on input "text" at bounding box center [460, 102] width 252 height 31
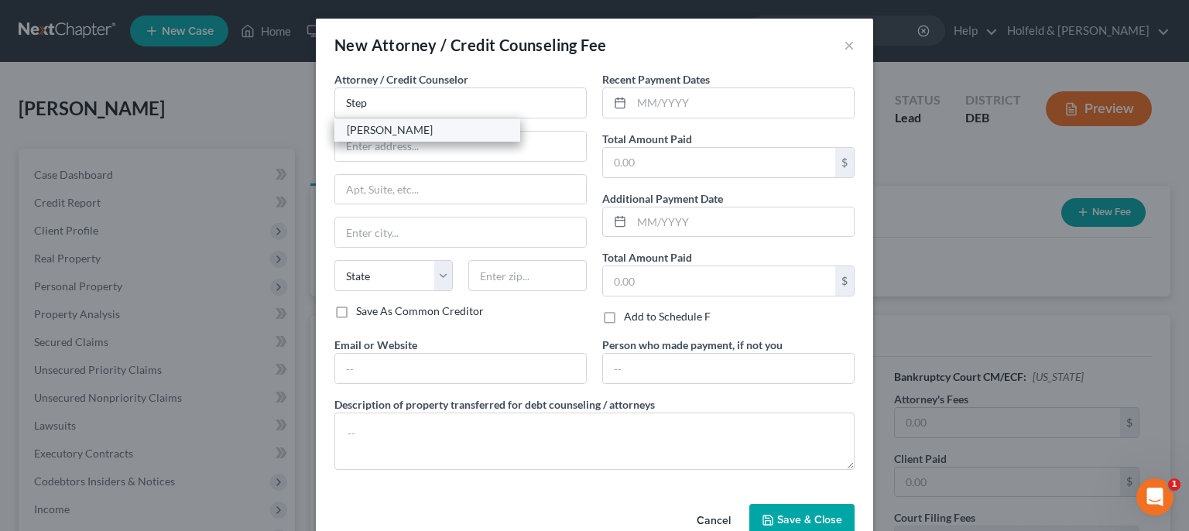
click at [449, 130] on div "Stephan J. Holfeld" at bounding box center [427, 129] width 161 height 15
type input "Stephan J. Holfeld"
type input "107 S. Main Street"
type input "Camden Wyoming"
select select "7"
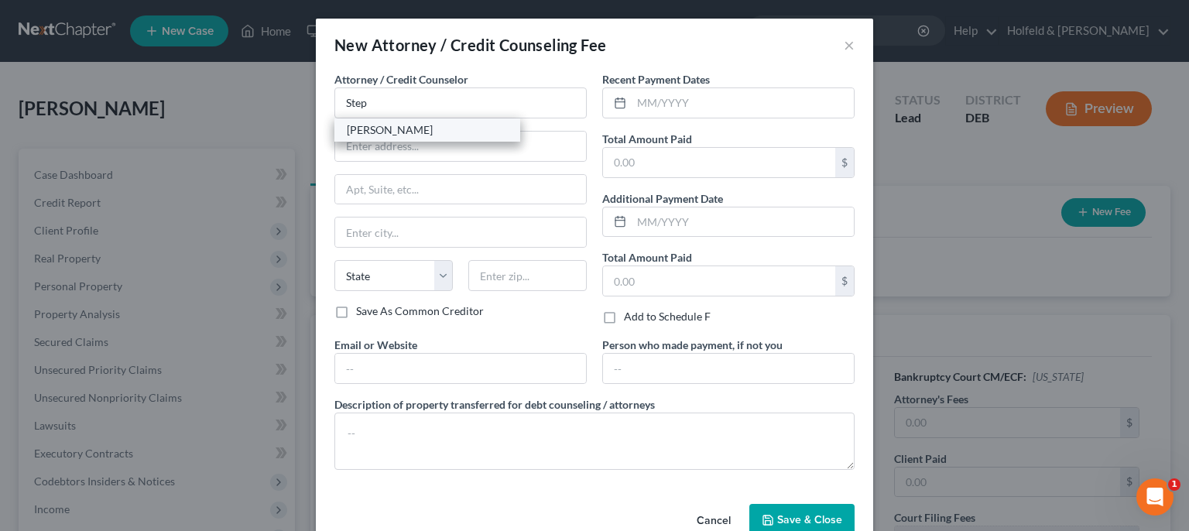
type input "19934"
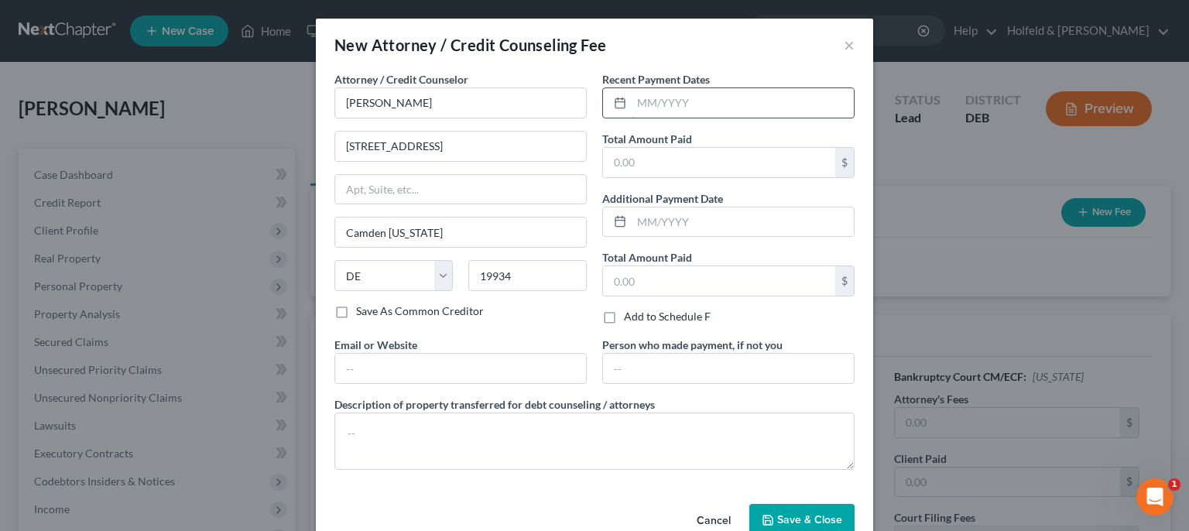
click at [697, 98] on input "text" at bounding box center [742, 102] width 222 height 29
type input "1"
type input "09/29/2025"
click at [667, 164] on input "text" at bounding box center [719, 162] width 232 height 29
type input "1,750.00"
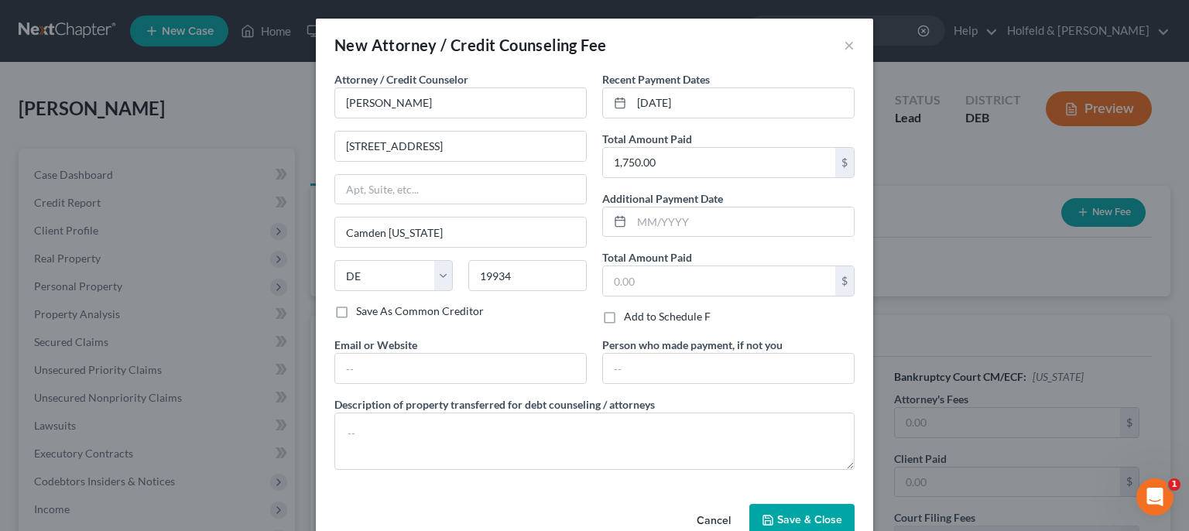
click at [786, 512] on button "Save & Close" at bounding box center [801, 520] width 105 height 33
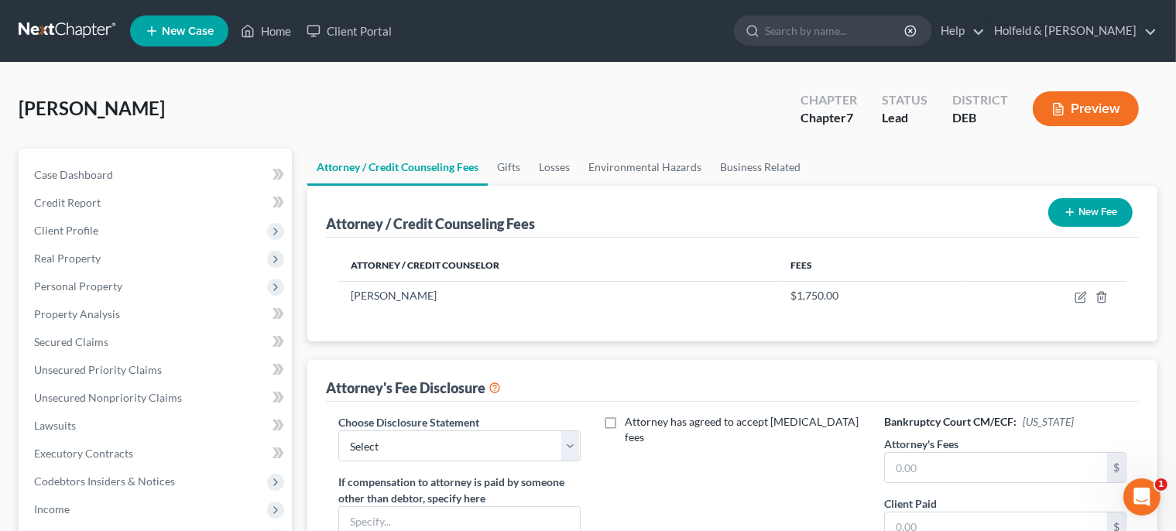
click at [1086, 207] on button "New Fee" at bounding box center [1090, 212] width 84 height 29
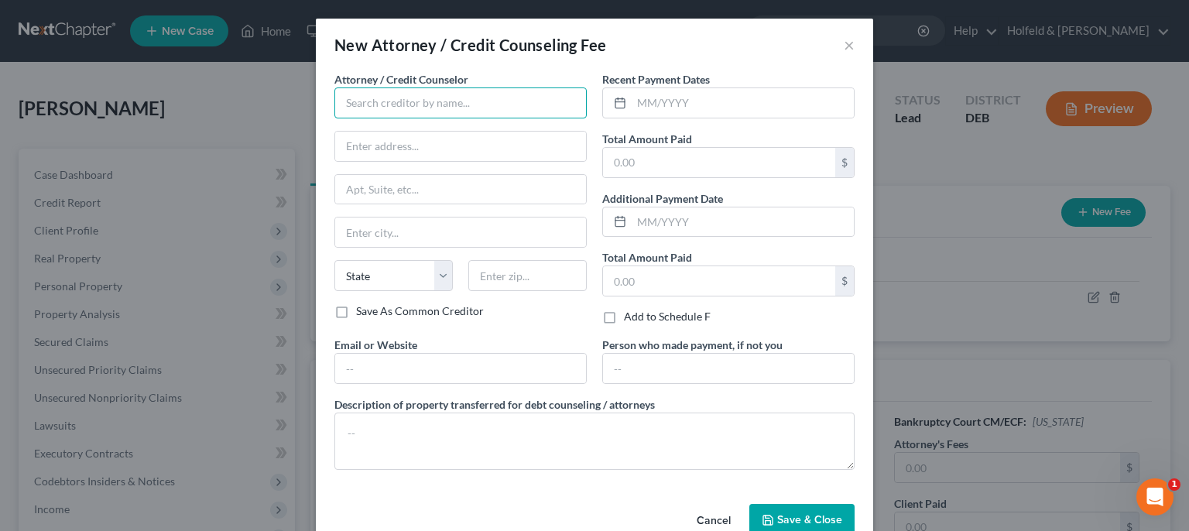
click at [406, 97] on input "text" at bounding box center [460, 102] width 252 height 31
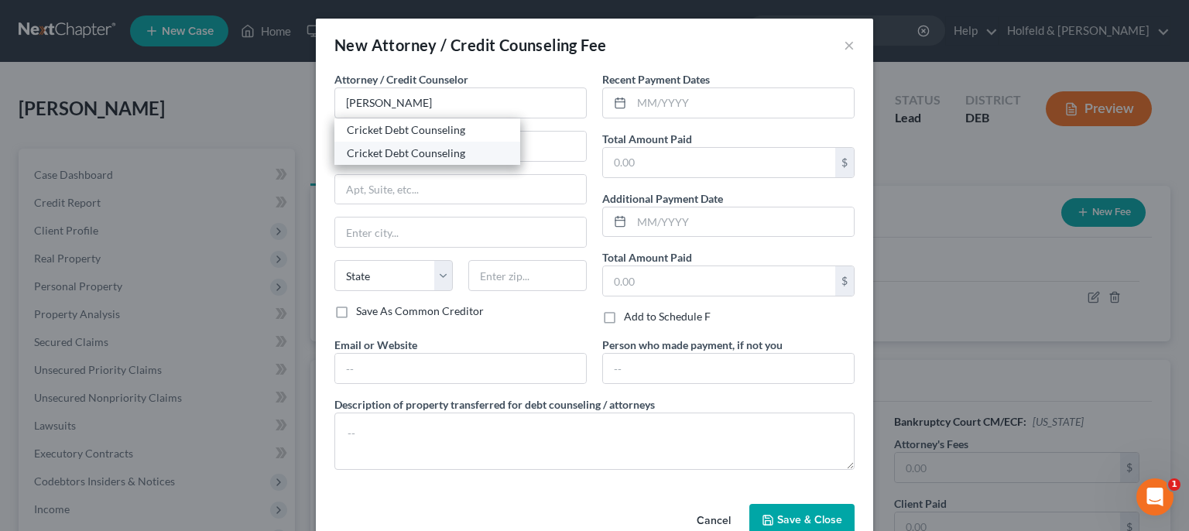
click at [392, 146] on div "Cricket Debt Counseling" at bounding box center [427, 152] width 161 height 15
type input "Cricket Debt Counseling"
type input "219 SW Stark Street"
type input "Ste. 200"
type input "Portland"
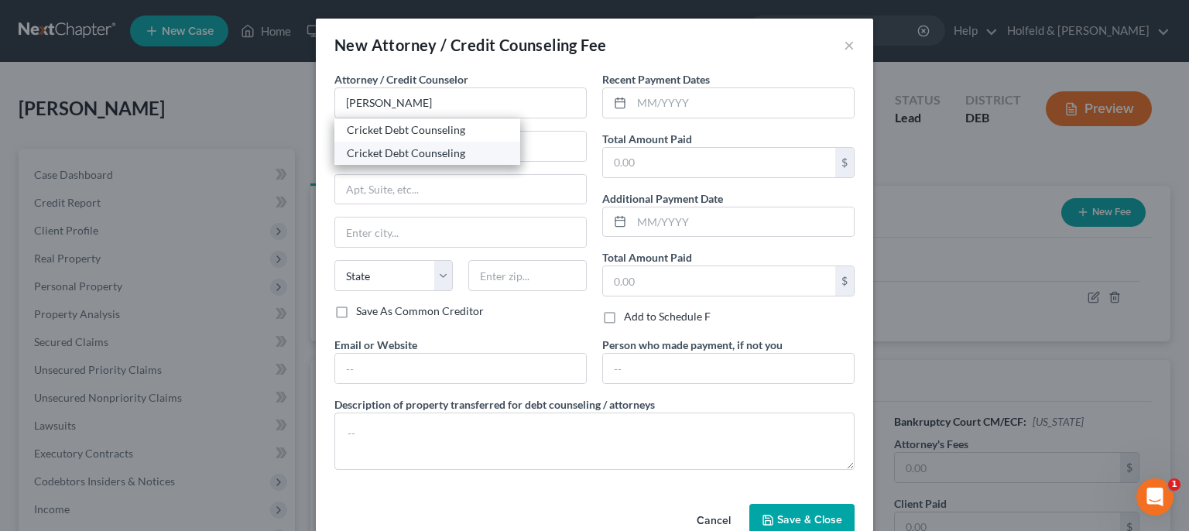
select select "38"
type input "97204"
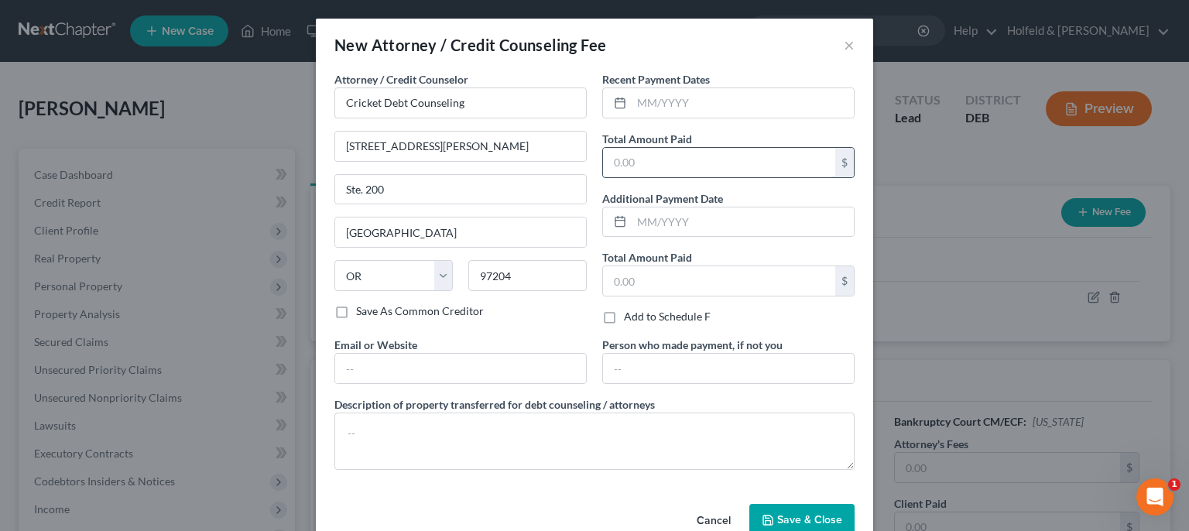
click at [676, 157] on input "text" at bounding box center [719, 162] width 232 height 29
type input "25.00"
click at [820, 523] on span "Save & Close" at bounding box center [809, 519] width 65 height 13
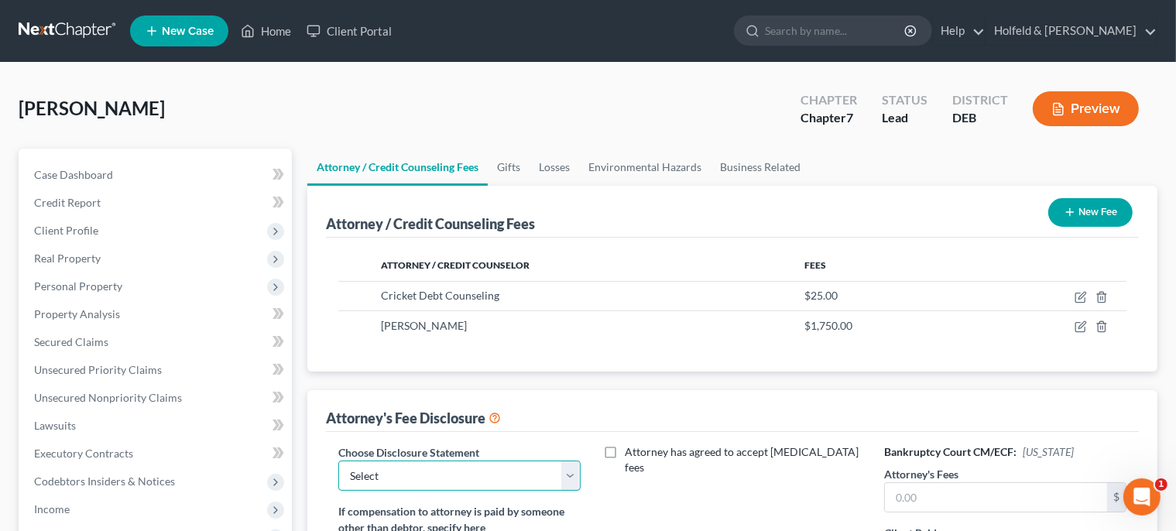
click at [338, 460] on select "Select Holfeld & Becker" at bounding box center [459, 475] width 242 height 31
select select "0"
click option "Holfeld & [PERSON_NAME]" at bounding box center [0, 0] width 0 height 0
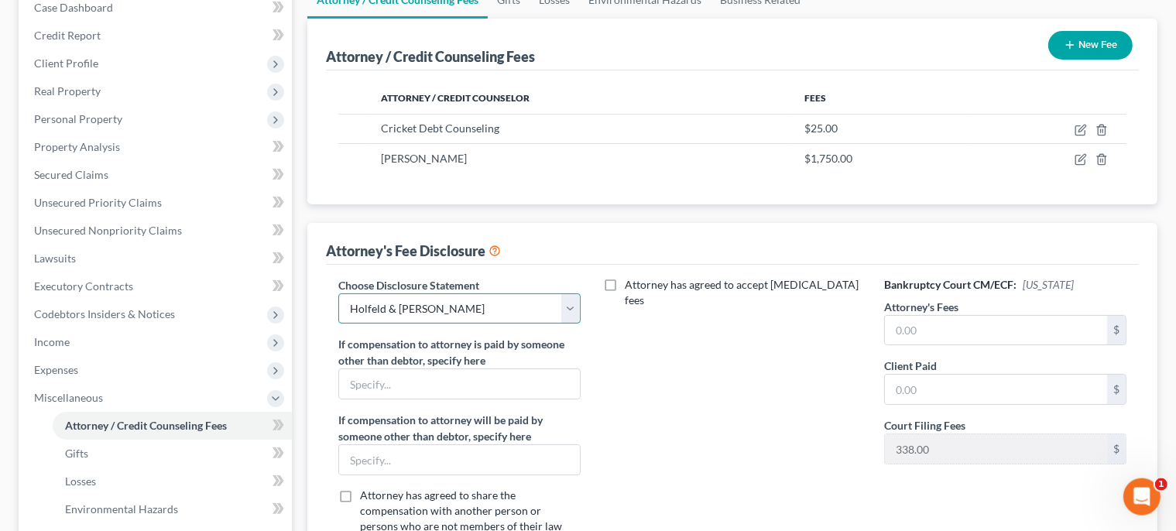
scroll to position [293, 0]
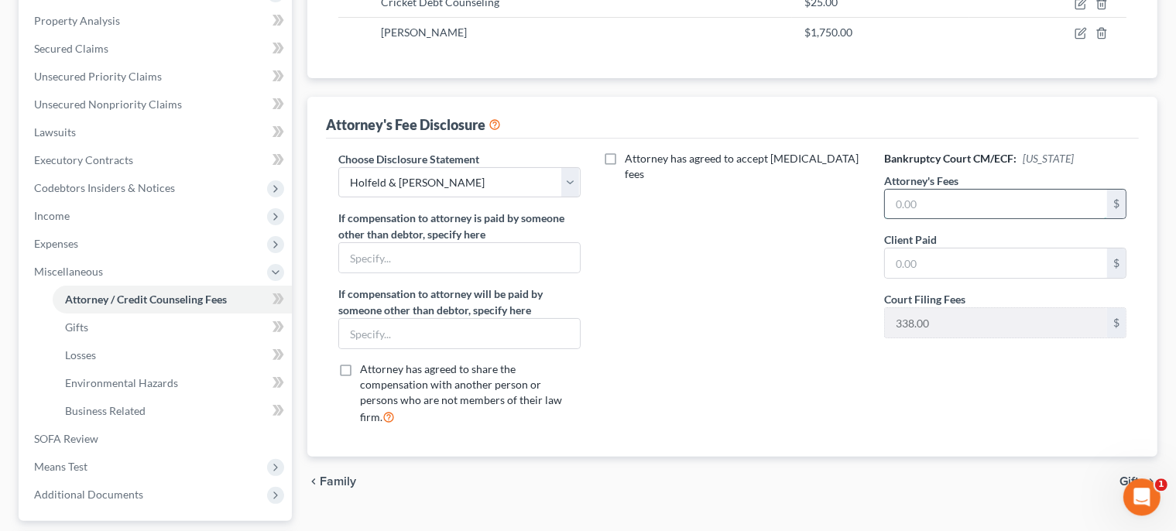
click at [1032, 203] on input "text" at bounding box center [996, 204] width 222 height 29
type input "1,750.00"
click at [1116, 458] on div "chevron_left Family Gifts chevron_right" at bounding box center [732, 482] width 850 height 50
click at [1125, 475] on span "Gifts" at bounding box center [1132, 481] width 26 height 12
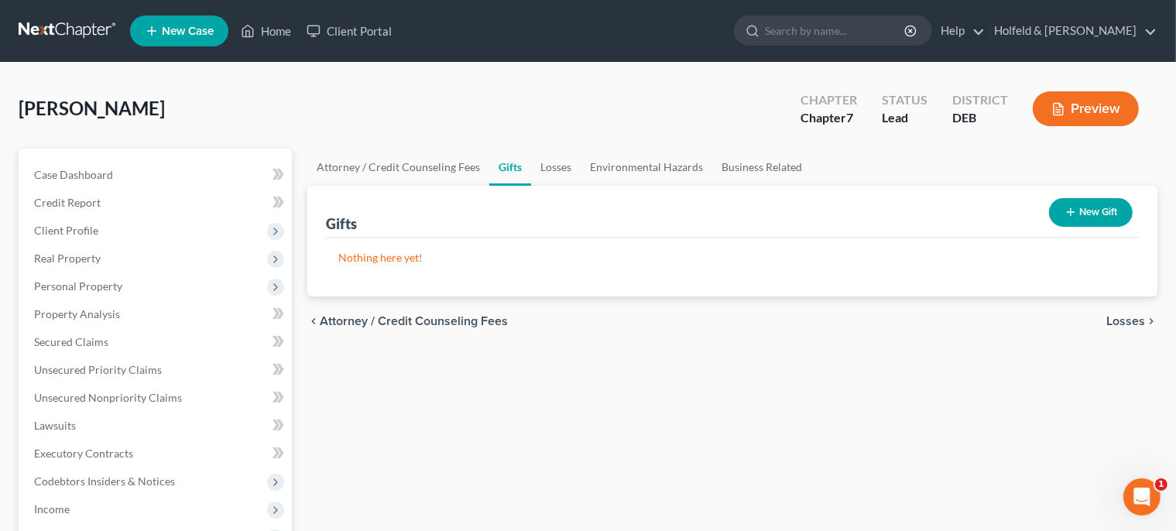
click at [1118, 322] on span "Losses" at bounding box center [1125, 321] width 39 height 12
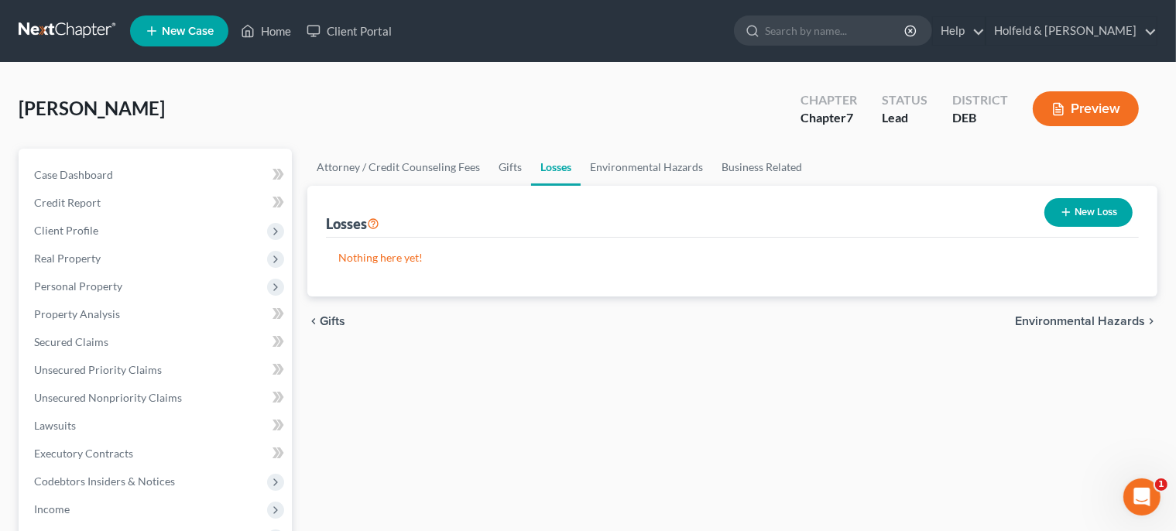
click at [1118, 322] on span "Environmental Hazards" at bounding box center [1080, 321] width 130 height 12
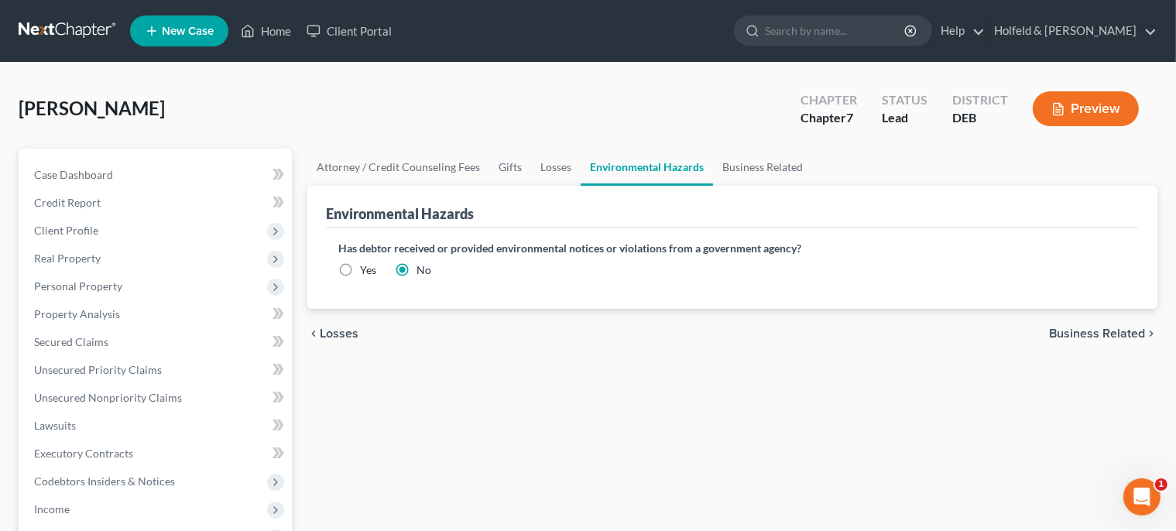
click at [1118, 322] on div "chevron_left Losses Business Related chevron_right" at bounding box center [732, 334] width 850 height 50
click at [1116, 339] on span "Business Related" at bounding box center [1097, 333] width 96 height 12
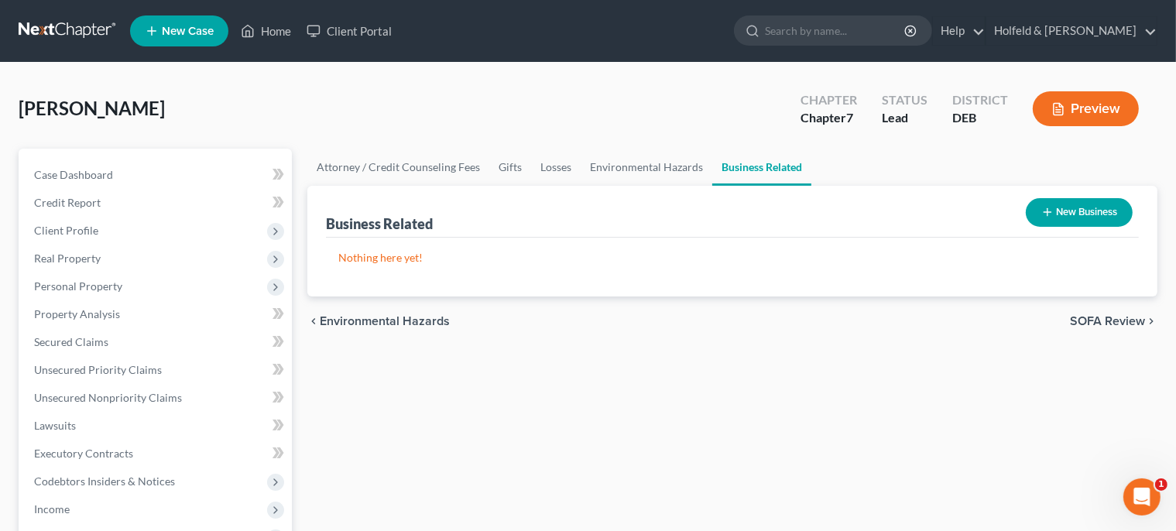
click at [1116, 322] on span "SOFA Review" at bounding box center [1107, 321] width 75 height 12
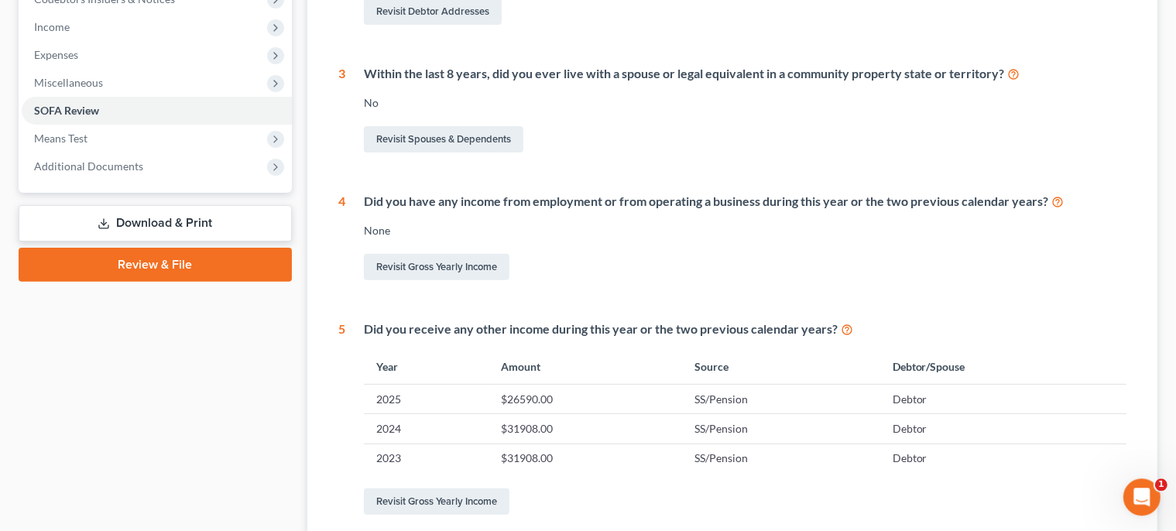
scroll to position [631, 0]
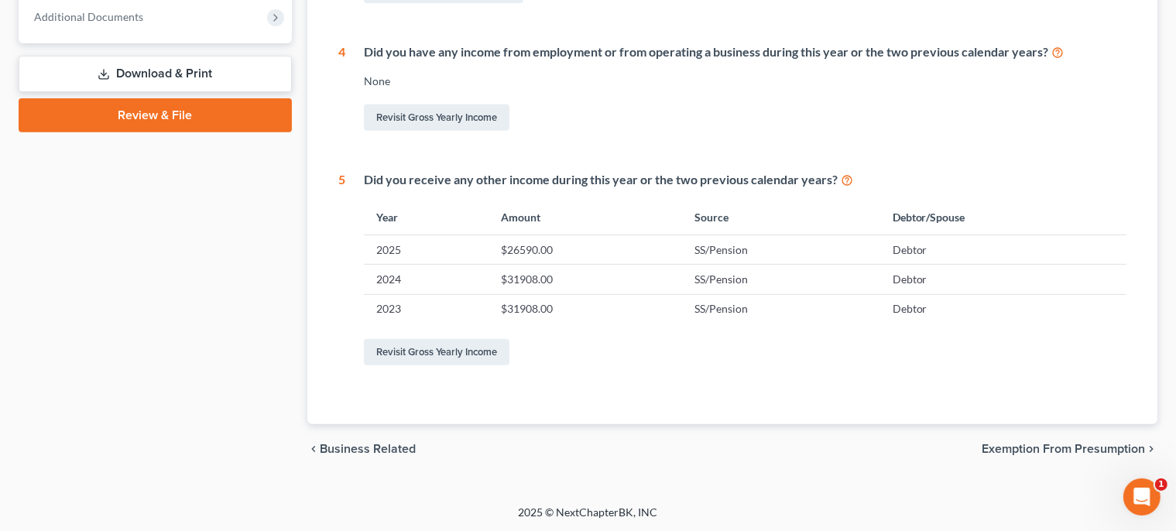
click at [1099, 445] on span "Exemption from Presumption" at bounding box center [1062, 449] width 163 height 12
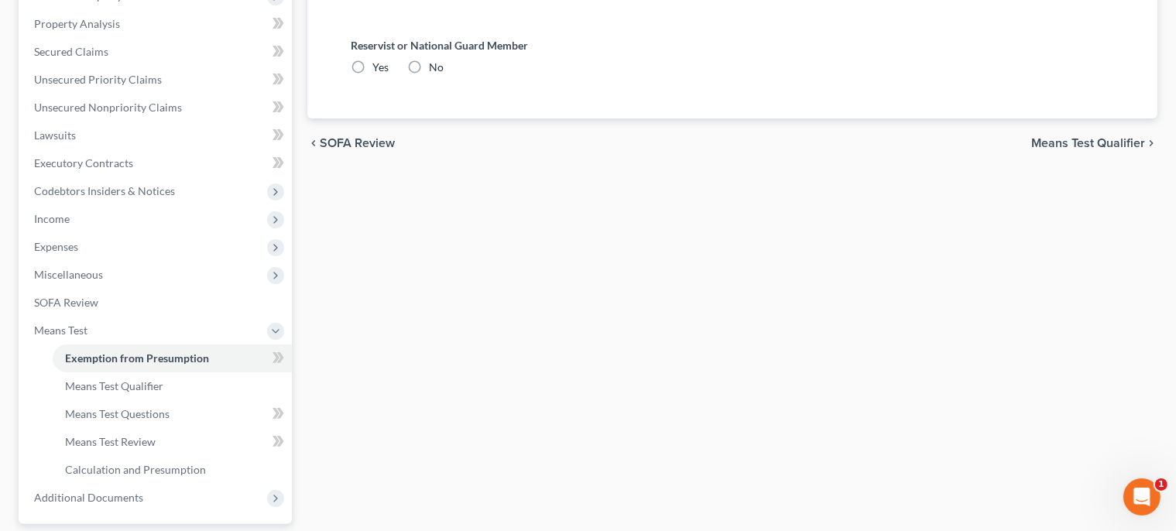
click at [1097, 142] on span "Means Test Qualifier" at bounding box center [1088, 143] width 114 height 12
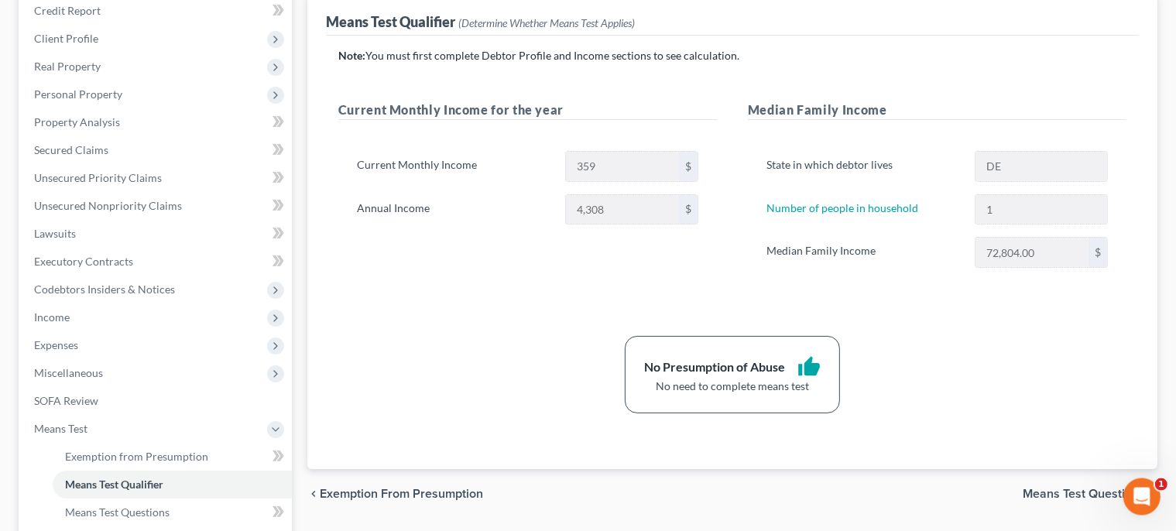
scroll to position [260, 0]
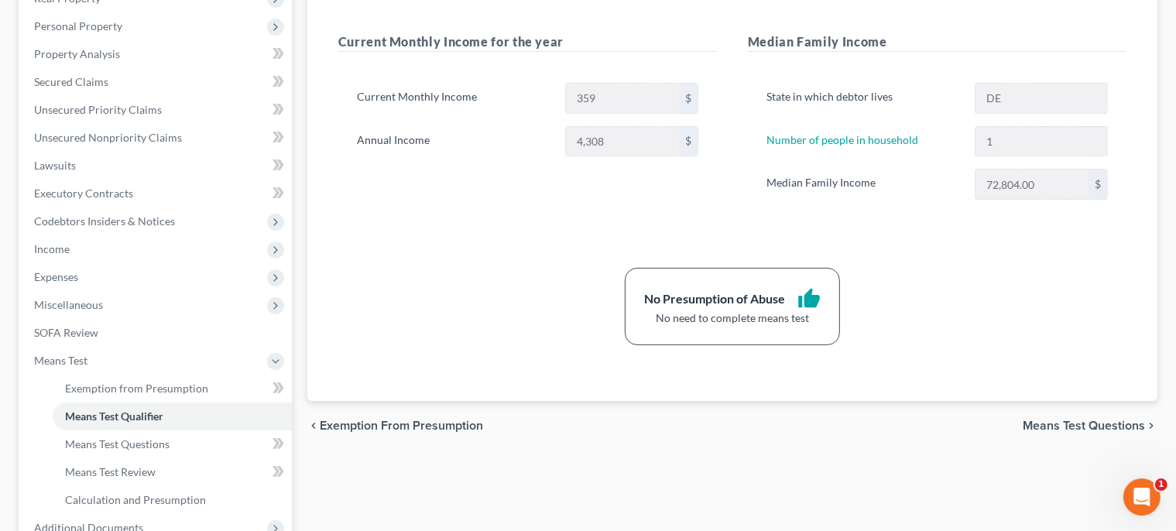
click at [1090, 426] on span "Means Test Questions" at bounding box center [1083, 425] width 122 height 12
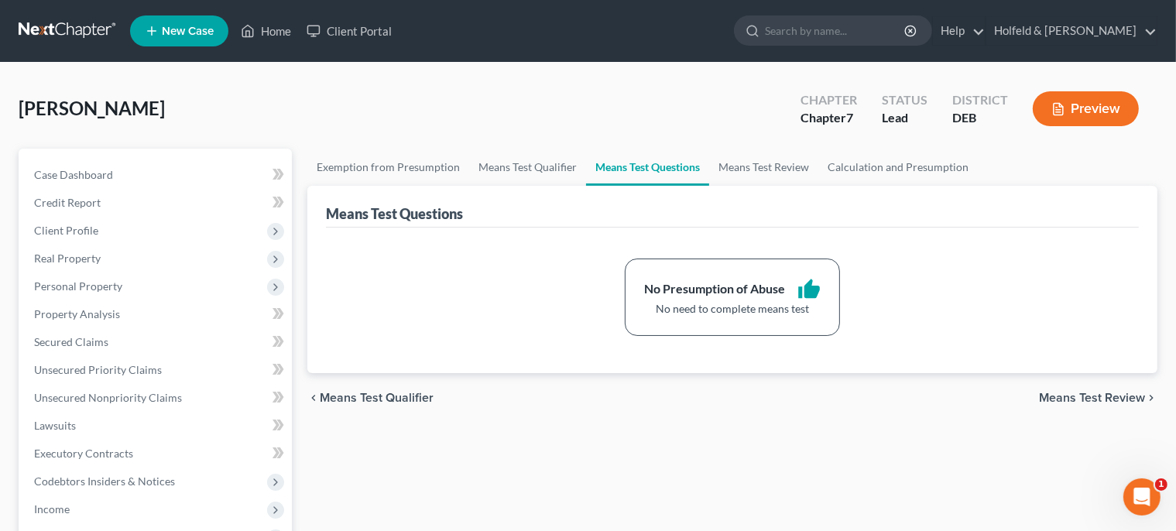
click at [1094, 393] on span "Means Test Review" at bounding box center [1092, 398] width 106 height 12
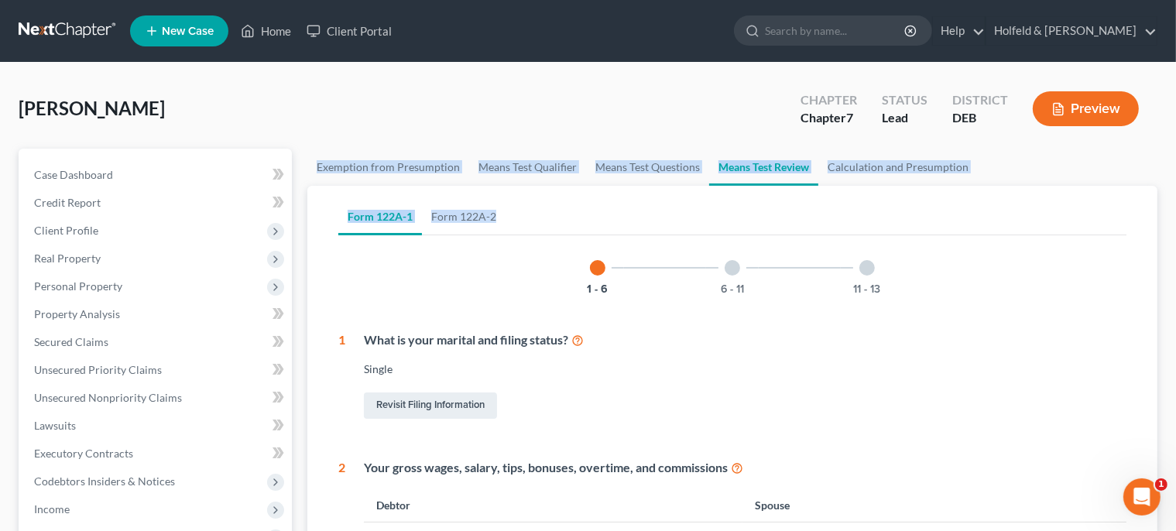
drag, startPoint x: 1172, startPoint y: 107, endPoint x: 1178, endPoint y: 253, distance: 146.4
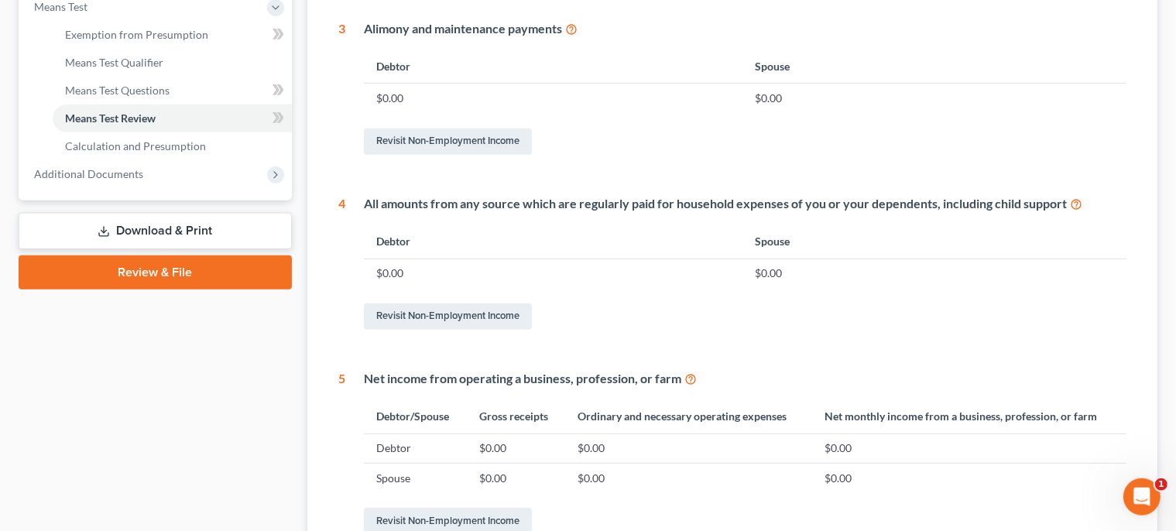
scroll to position [783, 0]
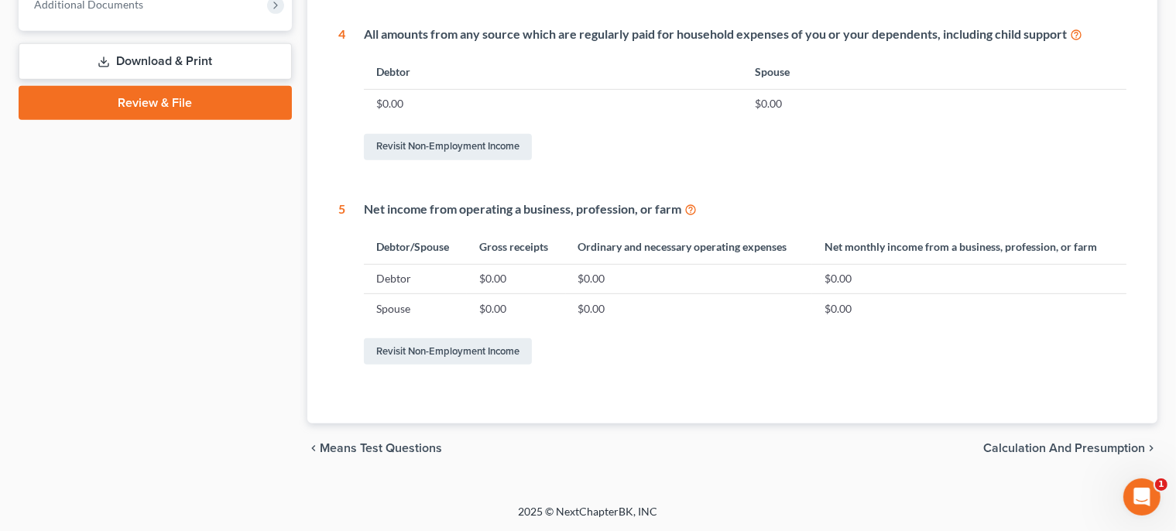
click at [1103, 442] on span "Calculation and Presumption" at bounding box center [1064, 448] width 162 height 12
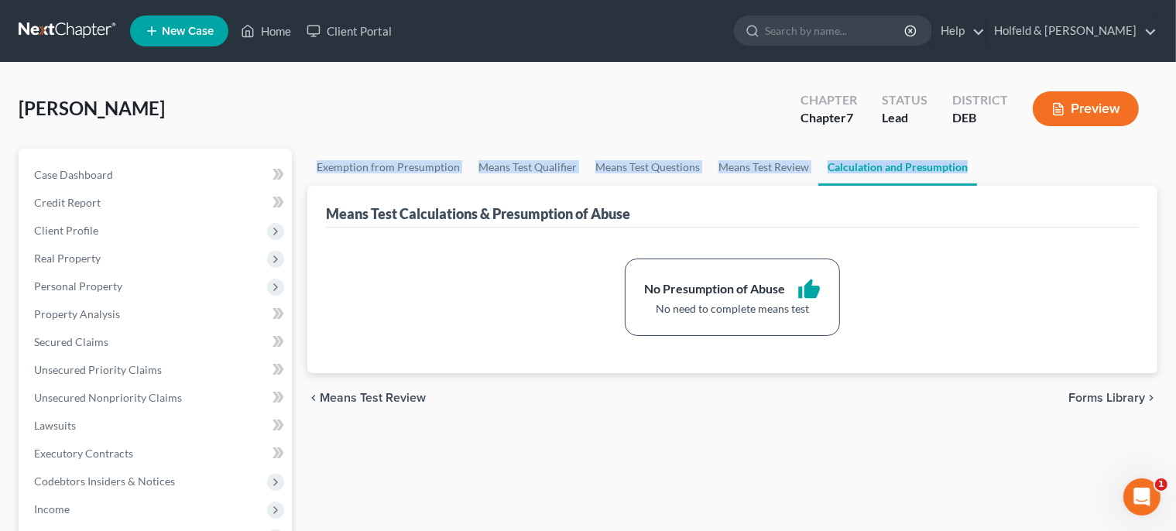
click at [1050, 187] on div "Means Test Calculations & Presumption of Abuse" at bounding box center [732, 207] width 813 height 42
click at [1094, 402] on span "Forms Library" at bounding box center [1106, 398] width 77 height 12
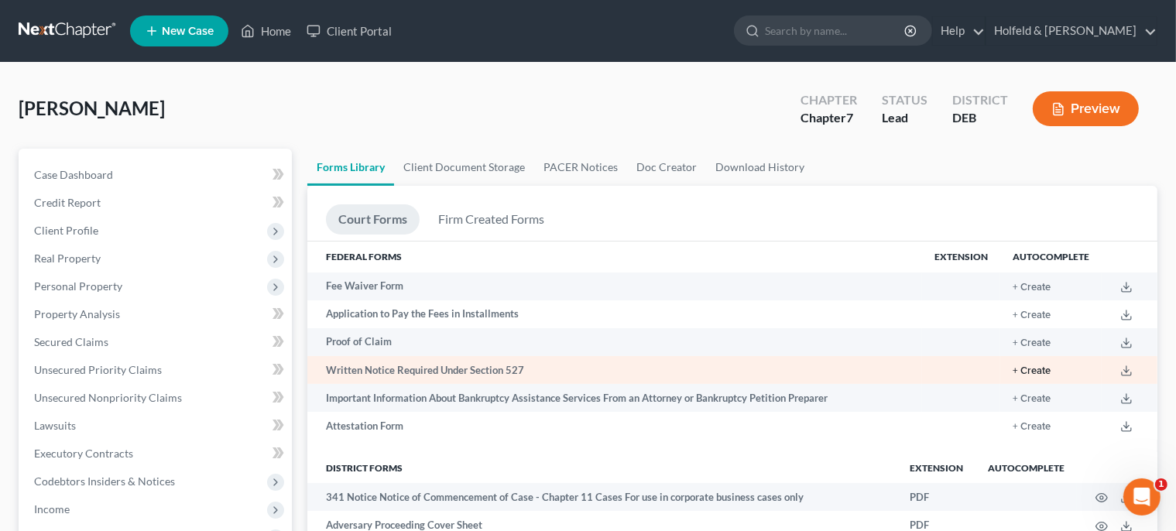
click at [1036, 369] on button "+ Create" at bounding box center [1031, 371] width 38 height 10
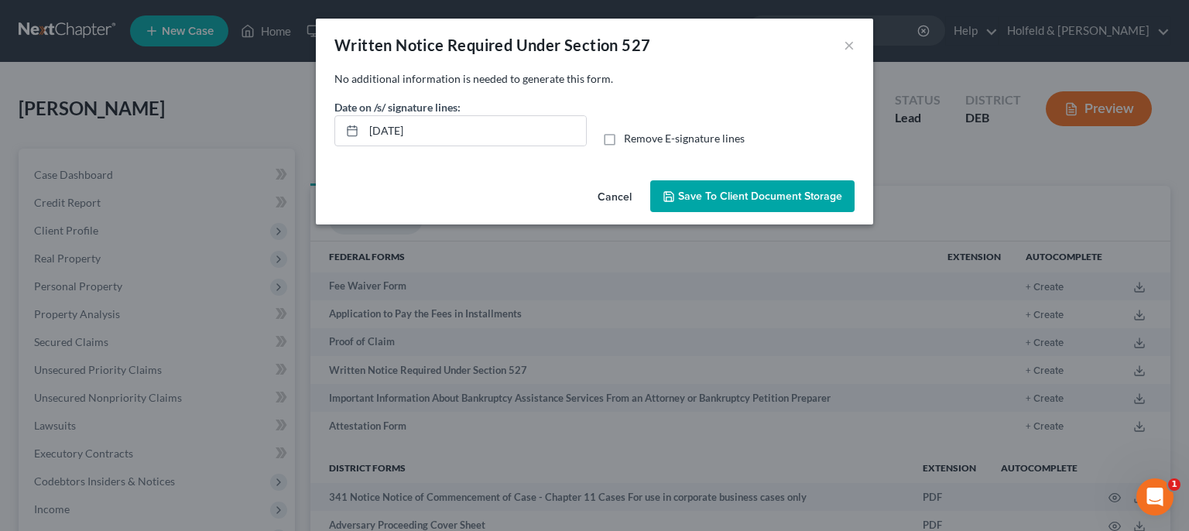
click at [682, 205] on button "Save to Client Document Storage" at bounding box center [752, 196] width 204 height 33
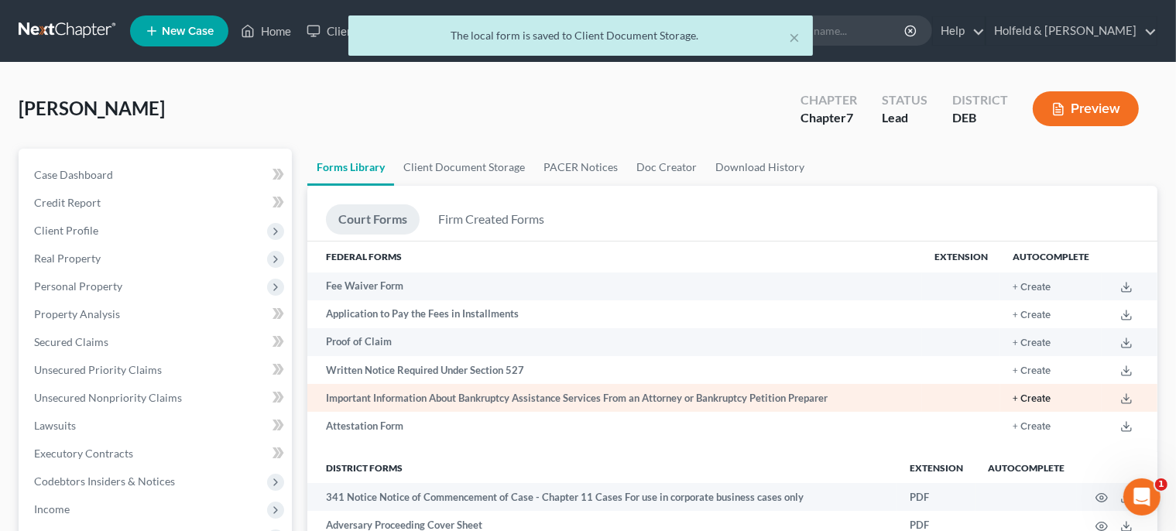
click at [1046, 404] on button "+ Create" at bounding box center [1031, 399] width 38 height 10
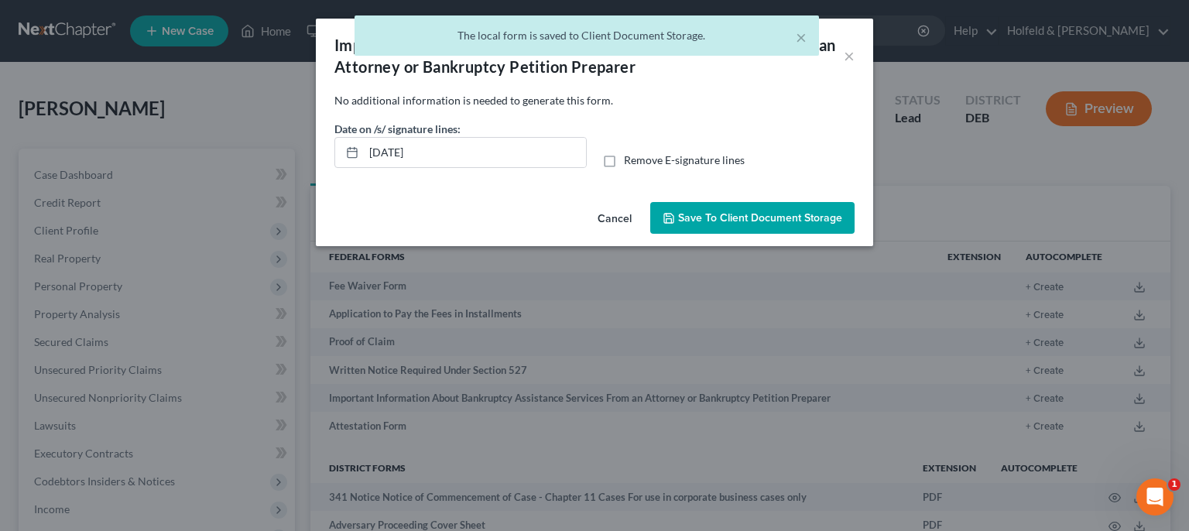
click at [776, 227] on button "Save to Client Document Storage" at bounding box center [752, 218] width 204 height 33
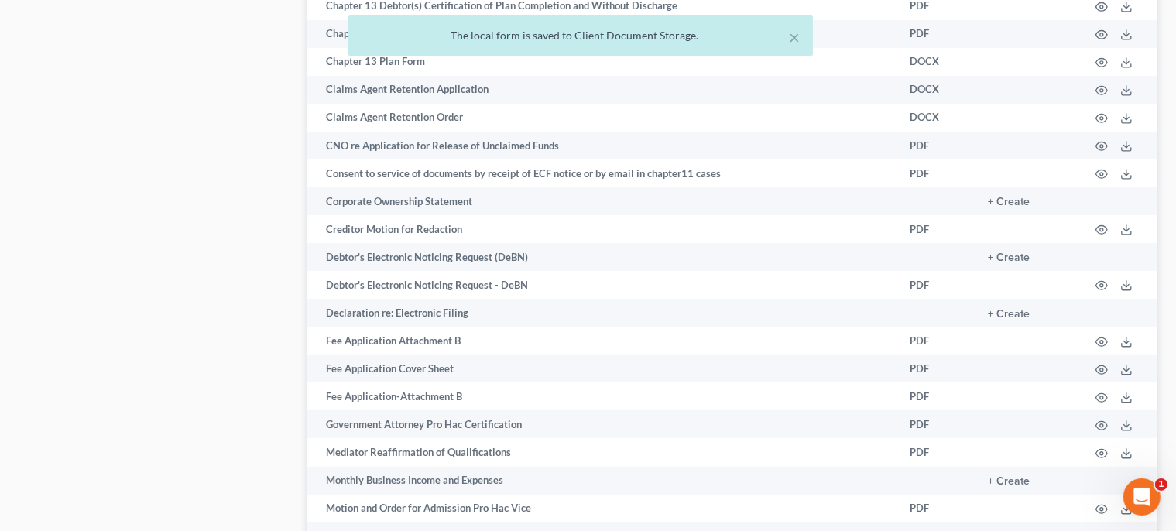
scroll to position [1009, 0]
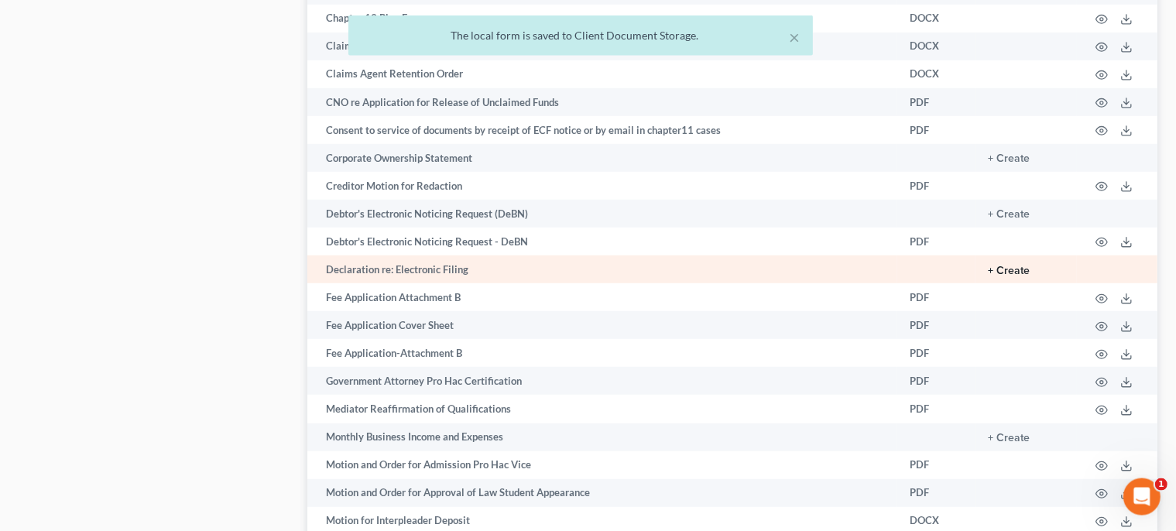
click at [1011, 276] on button "+ Create" at bounding box center [1008, 270] width 42 height 11
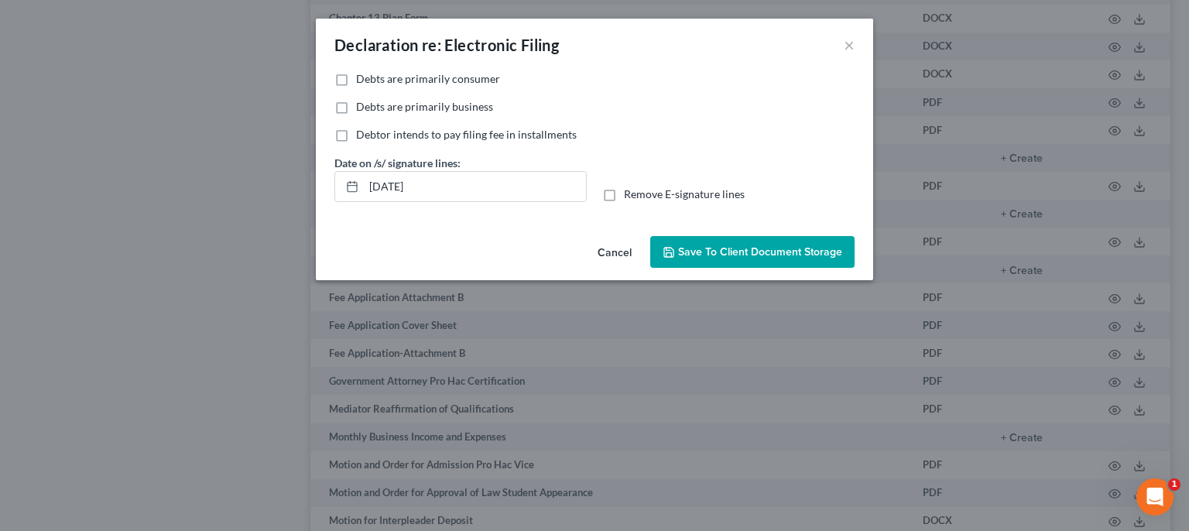
click at [356, 80] on label "Debts are primarily consumer" at bounding box center [428, 78] width 144 height 15
click at [362, 80] on input "Debts are primarily consumer" at bounding box center [367, 76] width 10 height 10
checkbox input "true"
click at [719, 257] on span "Save to Client Document Storage" at bounding box center [760, 251] width 164 height 13
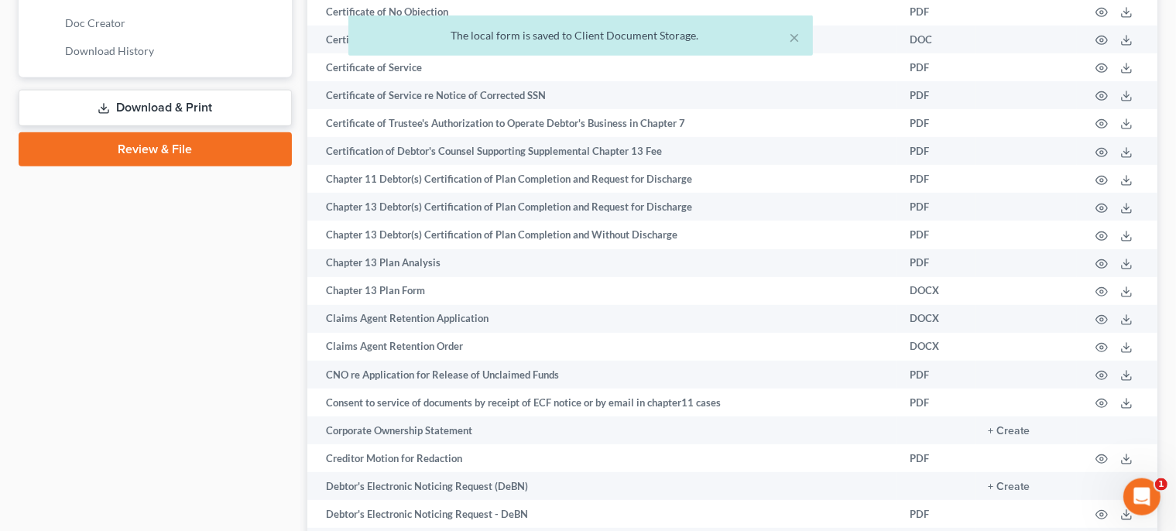
scroll to position [0, 0]
